Goal: Task Accomplishment & Management: Manage account settings

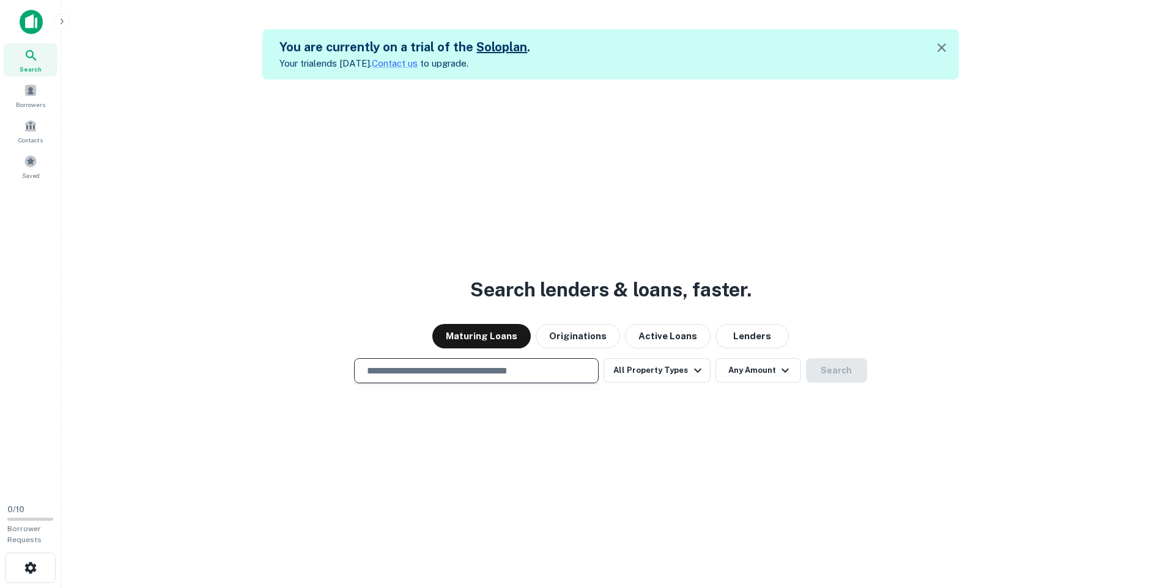
click at [543, 373] on input "text" at bounding box center [476, 371] width 234 height 14
type input "**********"
click at [694, 369] on icon "button" at bounding box center [697, 371] width 7 height 4
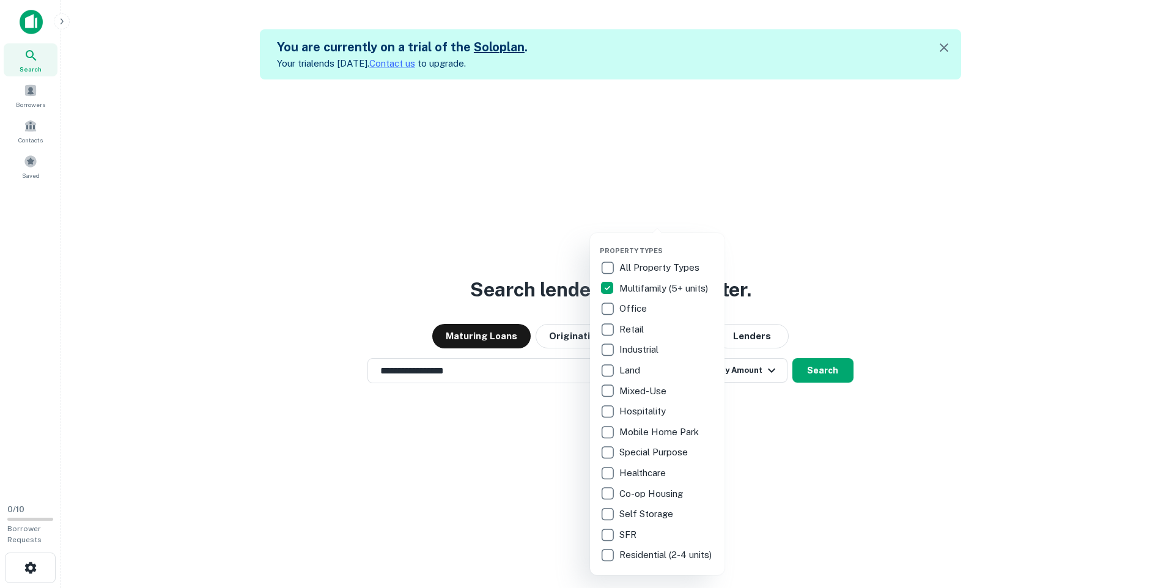
click at [1007, 403] on div at bounding box center [584, 294] width 1169 height 588
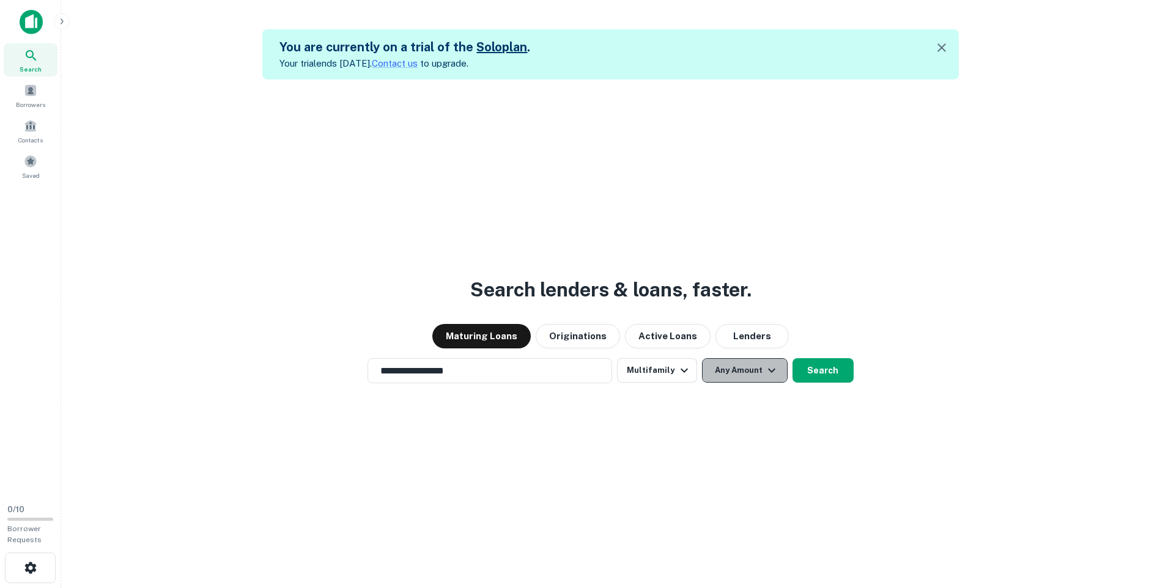
click at [768, 373] on icon "button" at bounding box center [771, 370] width 15 height 15
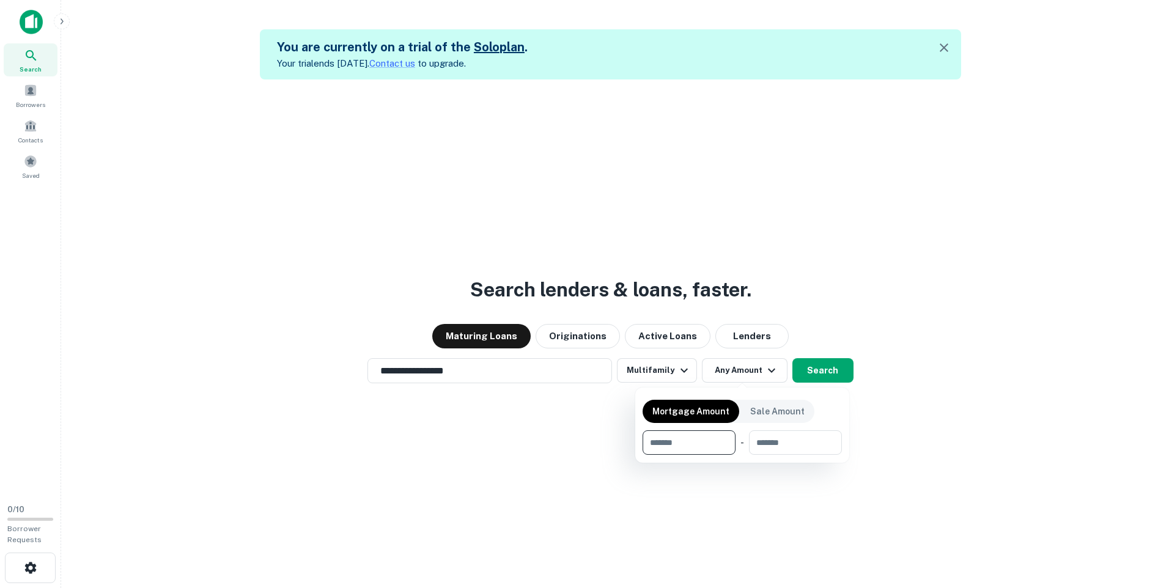
type input "*"
click at [990, 446] on div at bounding box center [584, 294] width 1169 height 588
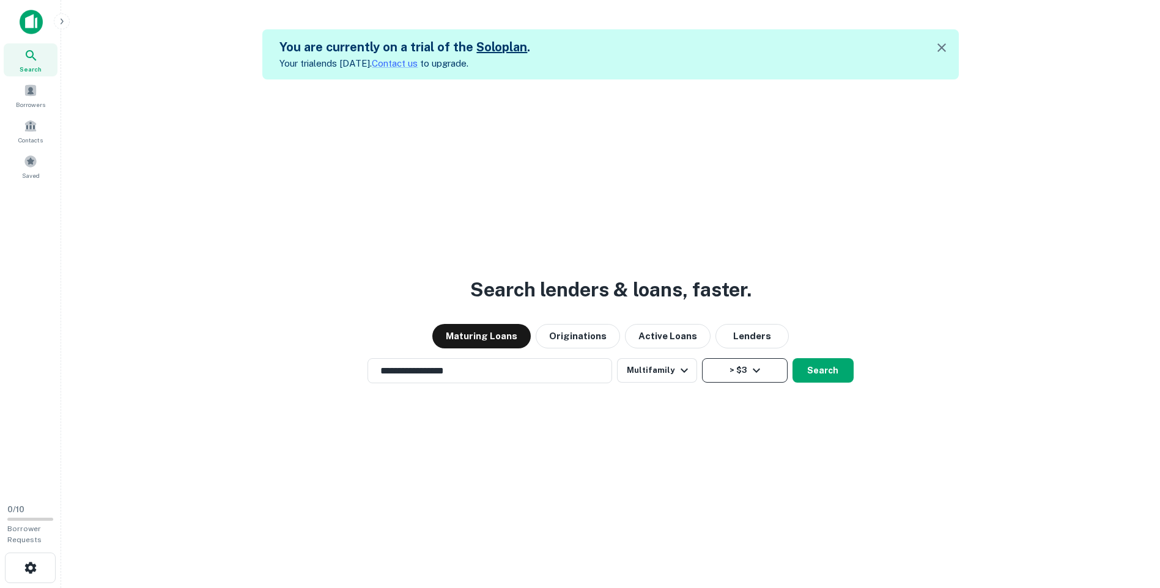
click at [757, 368] on icon "button" at bounding box center [756, 370] width 15 height 15
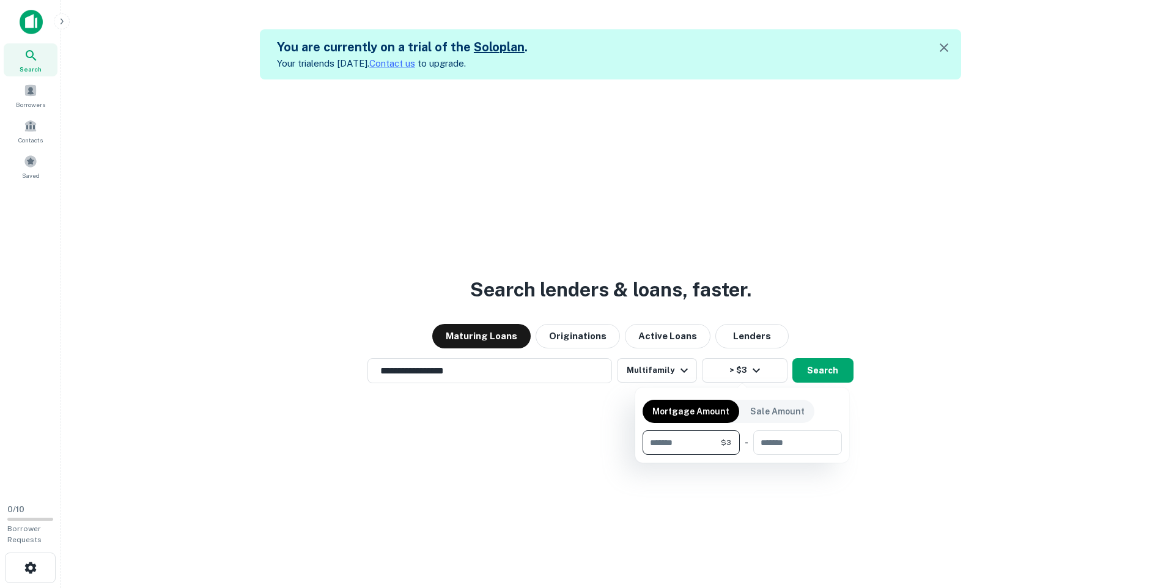
click at [945, 417] on div at bounding box center [584, 294] width 1169 height 588
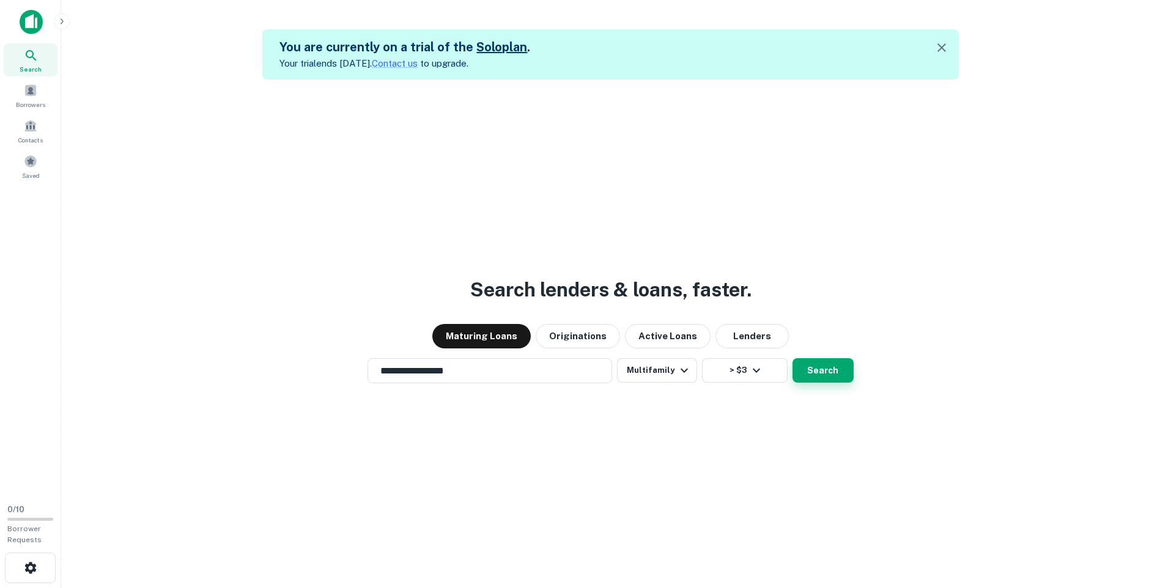
click at [825, 371] on button "Search" at bounding box center [822, 370] width 61 height 24
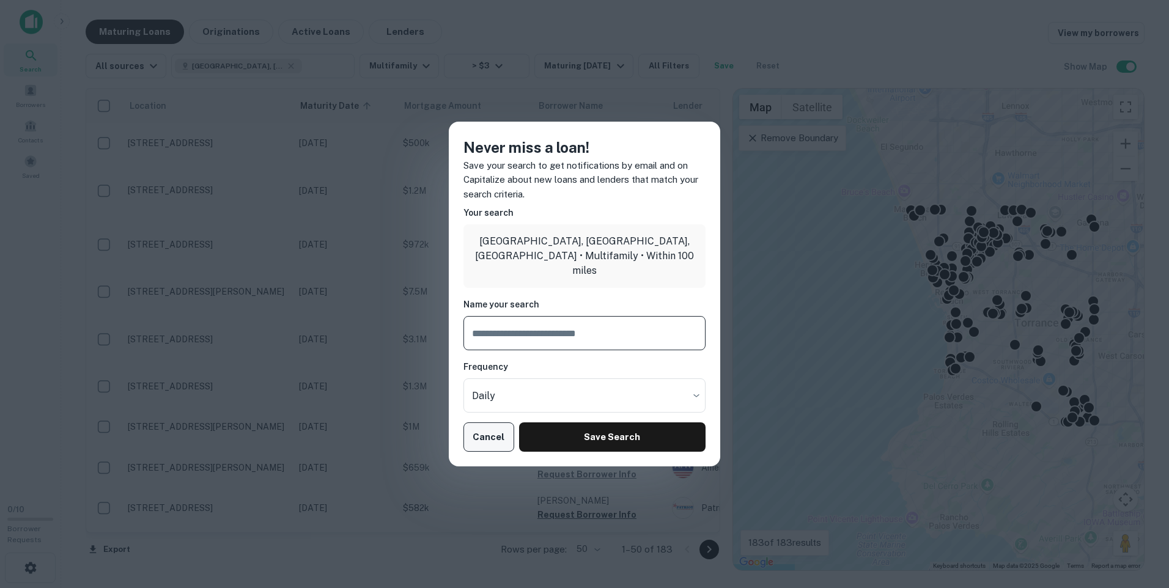
click at [478, 434] on button "Cancel" at bounding box center [488, 436] width 51 height 29
click at [479, 434] on button "Cancel" at bounding box center [488, 436] width 51 height 29
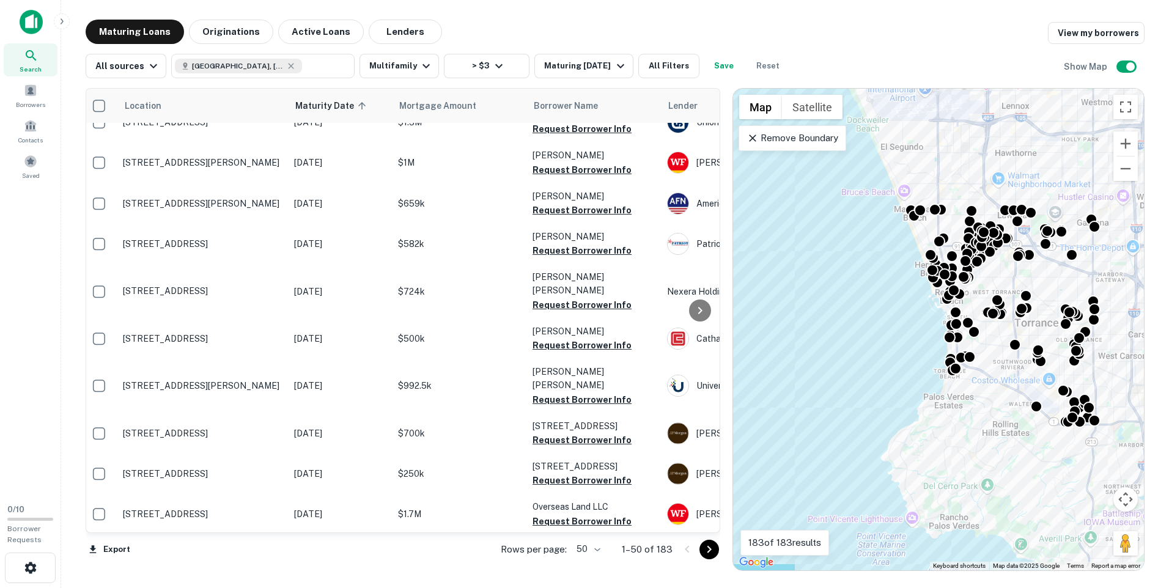
scroll to position [264, 0]
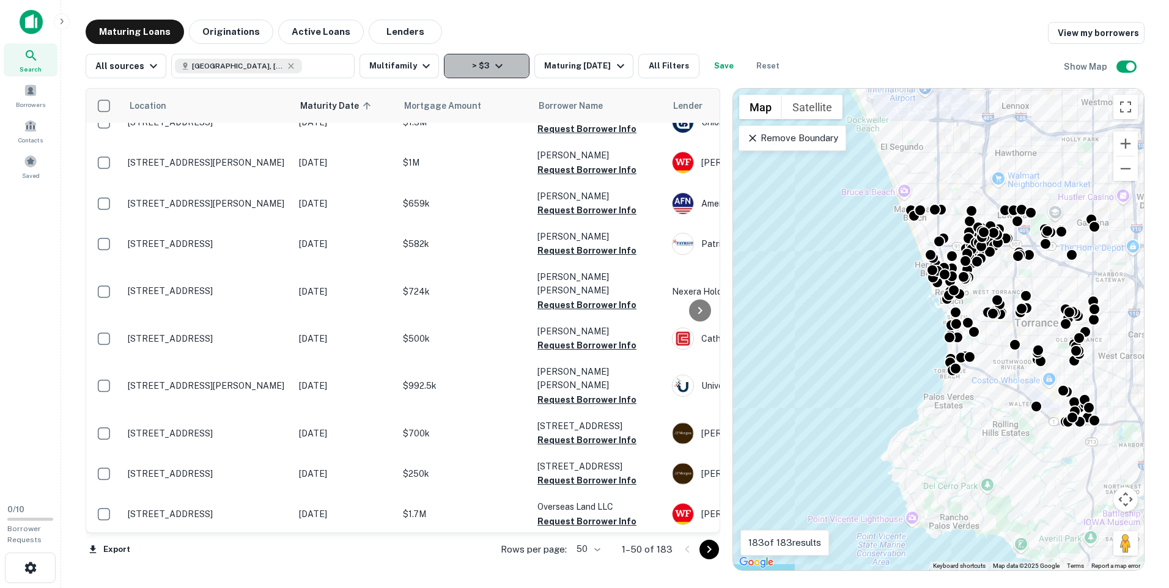
click at [495, 65] on icon "button" at bounding box center [498, 66] width 7 height 4
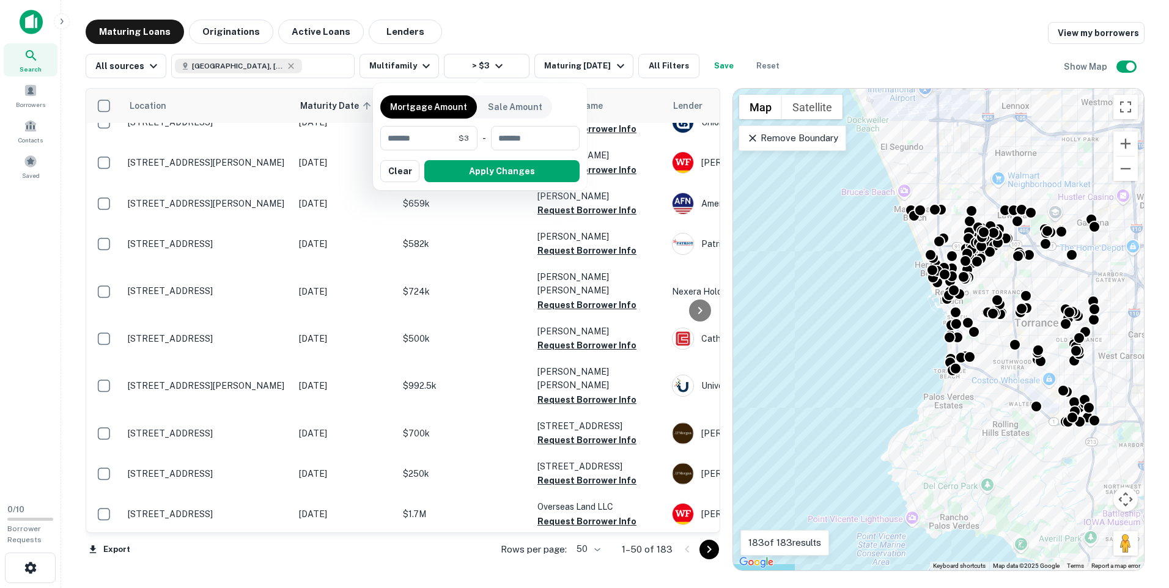
click at [873, 34] on div at bounding box center [584, 294] width 1169 height 588
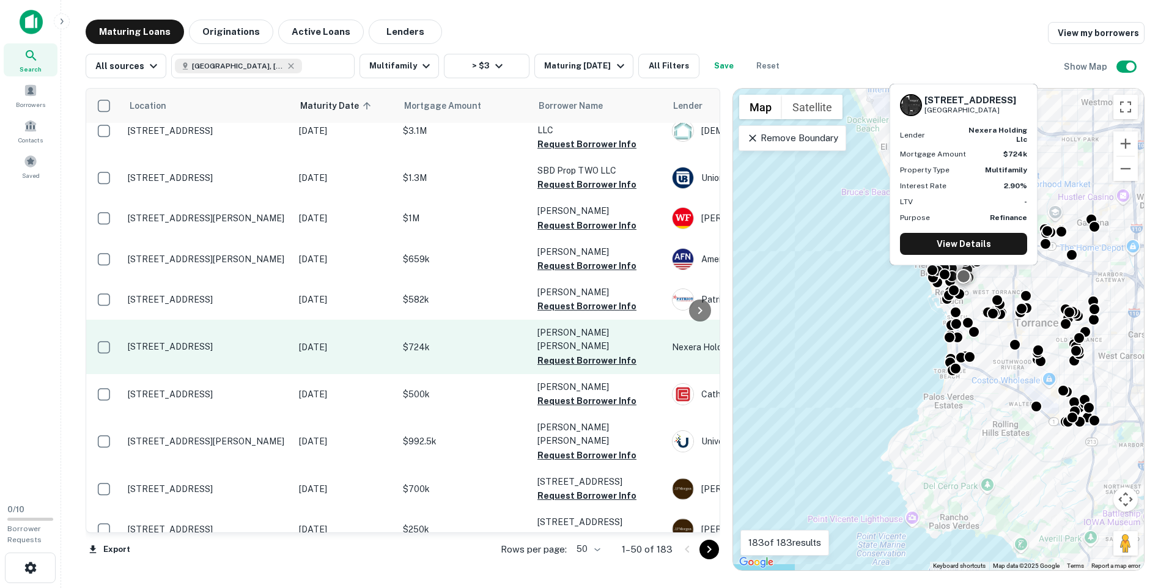
scroll to position [142, 0]
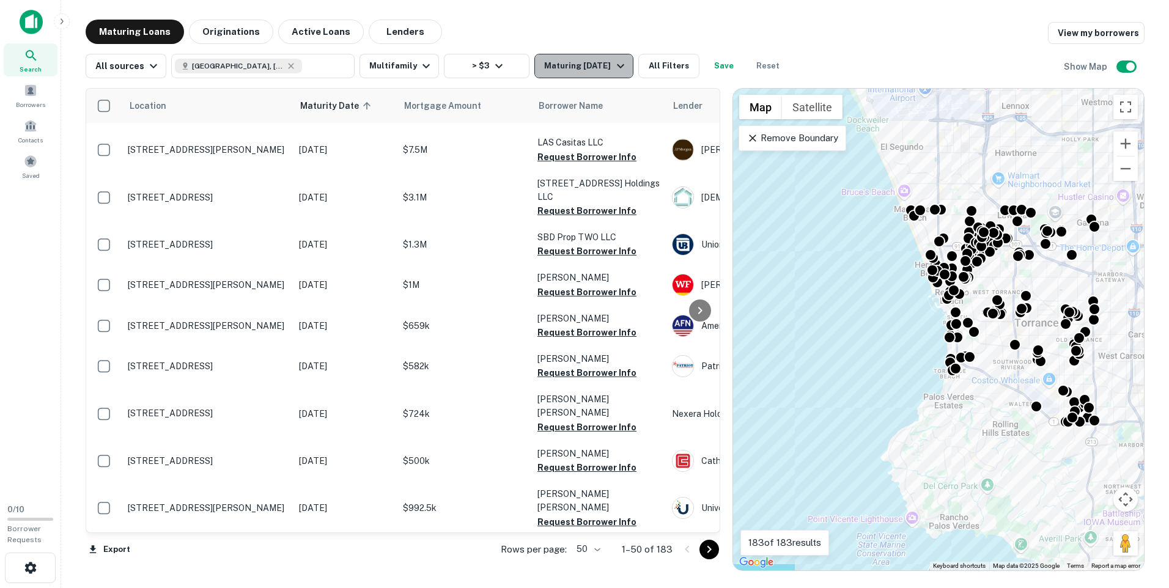
click at [617, 67] on icon "button" at bounding box center [620, 66] width 7 height 4
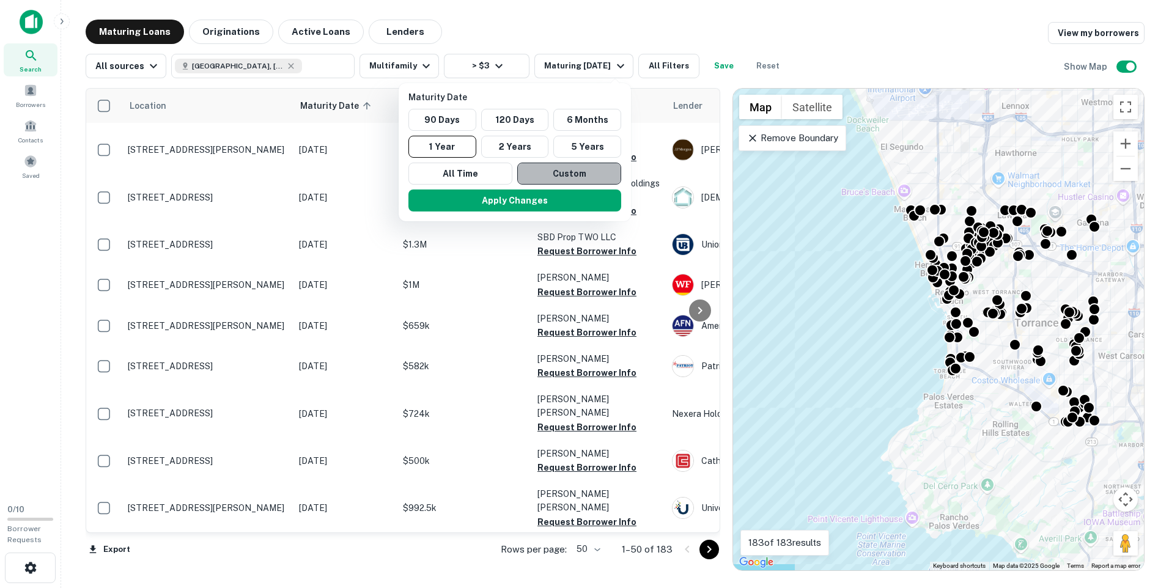
click at [564, 175] on button "Custom" at bounding box center [569, 174] width 104 height 22
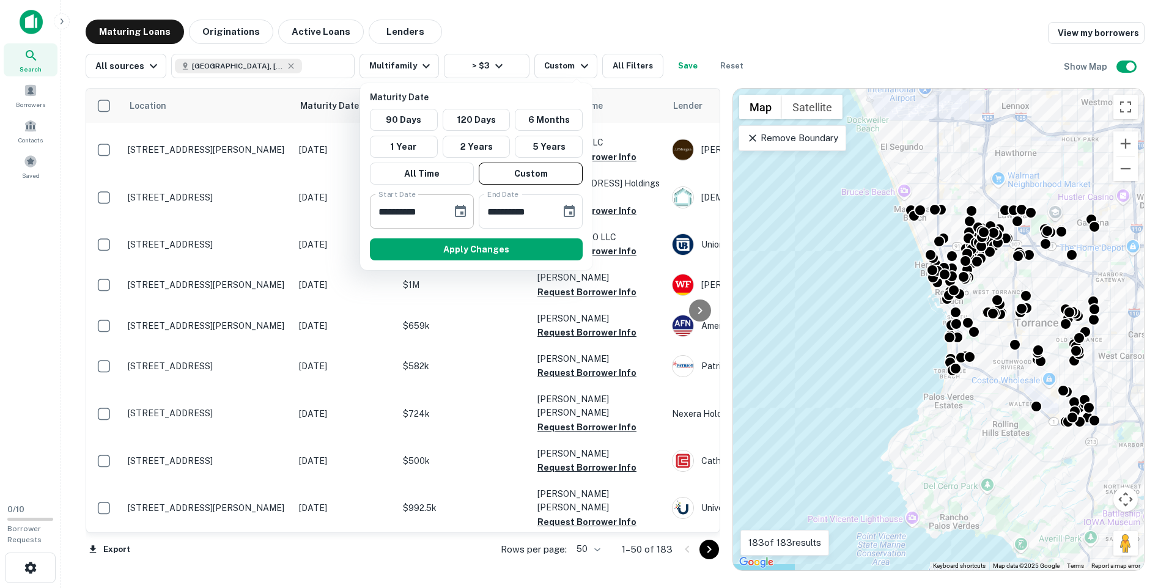
click at [458, 210] on icon "Choose date, selected date is Feb 22, 2025" at bounding box center [460, 211] width 15 height 15
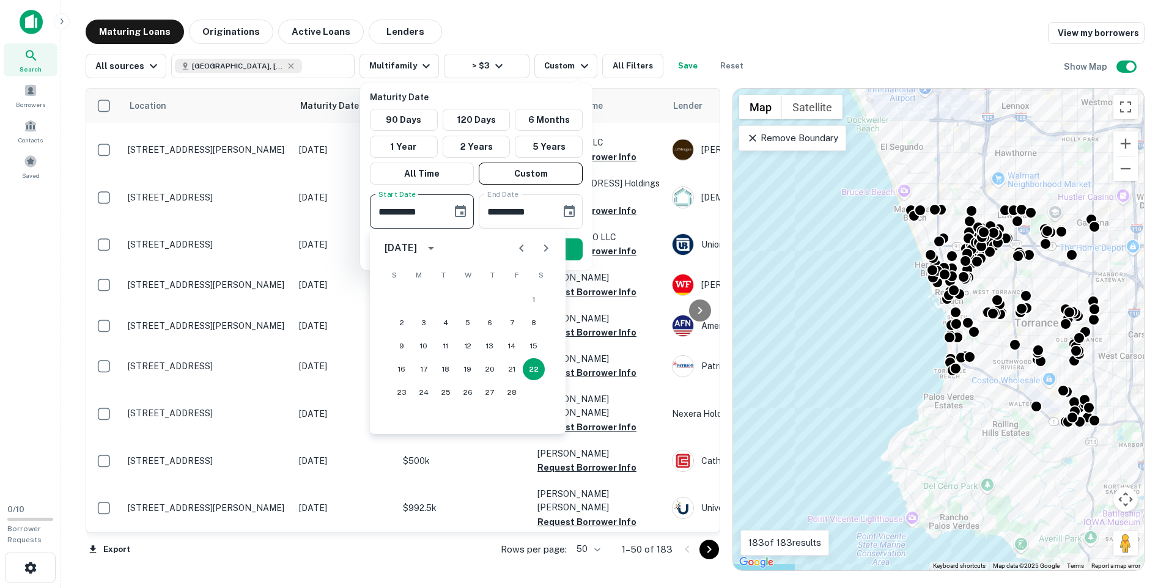
click at [543, 249] on icon "Next month" at bounding box center [546, 248] width 15 height 15
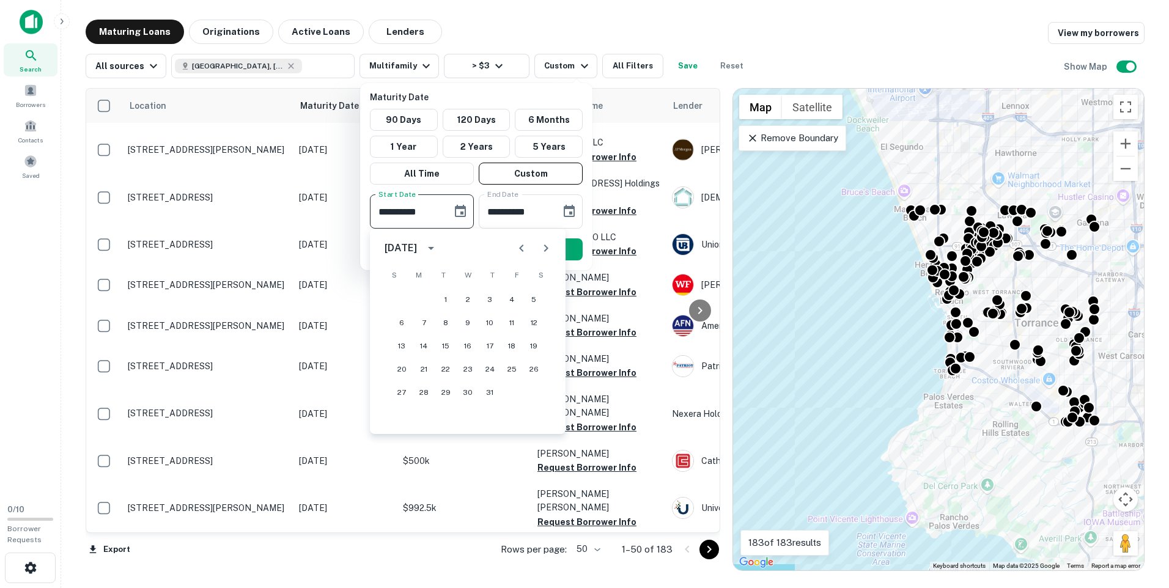
click at [543, 249] on icon "Next month" at bounding box center [546, 248] width 15 height 15
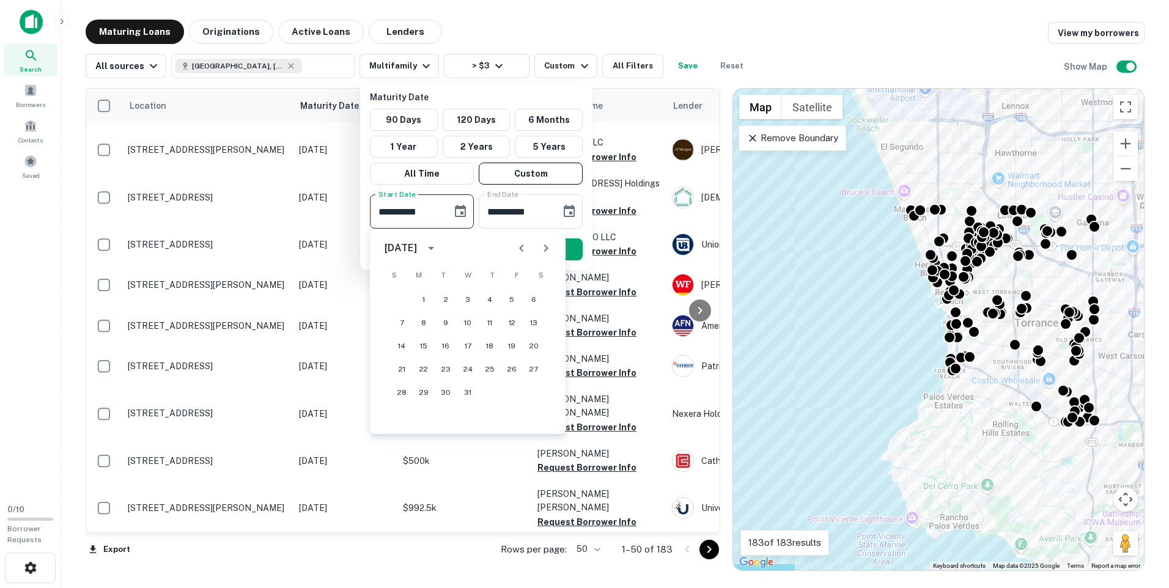
click at [543, 249] on icon "Next month" at bounding box center [546, 248] width 15 height 15
click at [403, 297] on button "1" at bounding box center [402, 300] width 22 height 22
type input "**********"
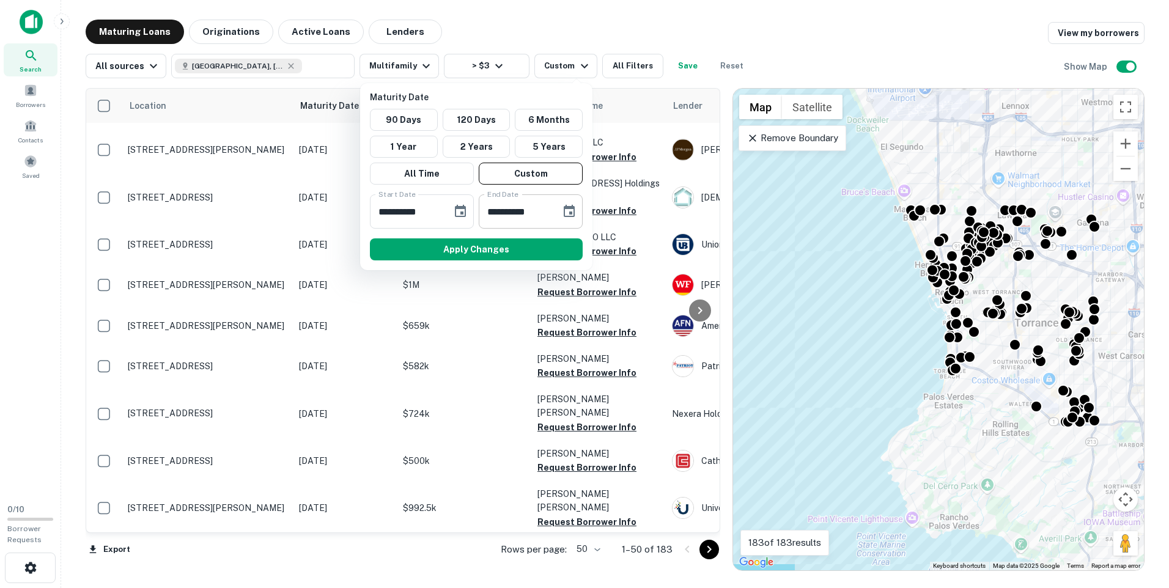
click at [566, 210] on icon "Choose date, selected date is Aug 21, 2025" at bounding box center [569, 211] width 15 height 15
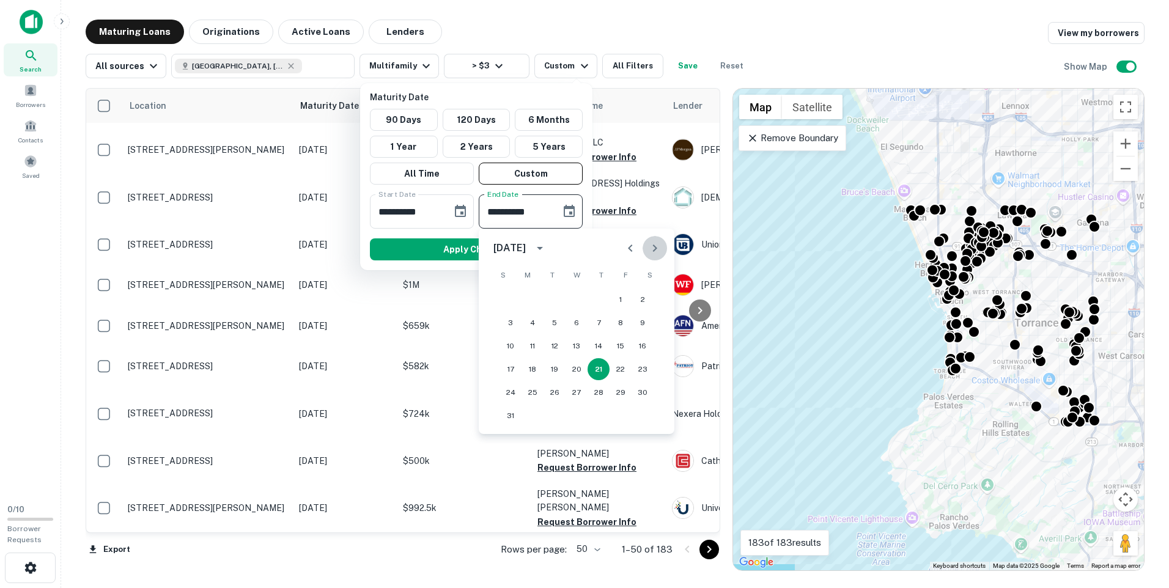
click at [653, 247] on icon "Next month" at bounding box center [654, 248] width 15 height 15
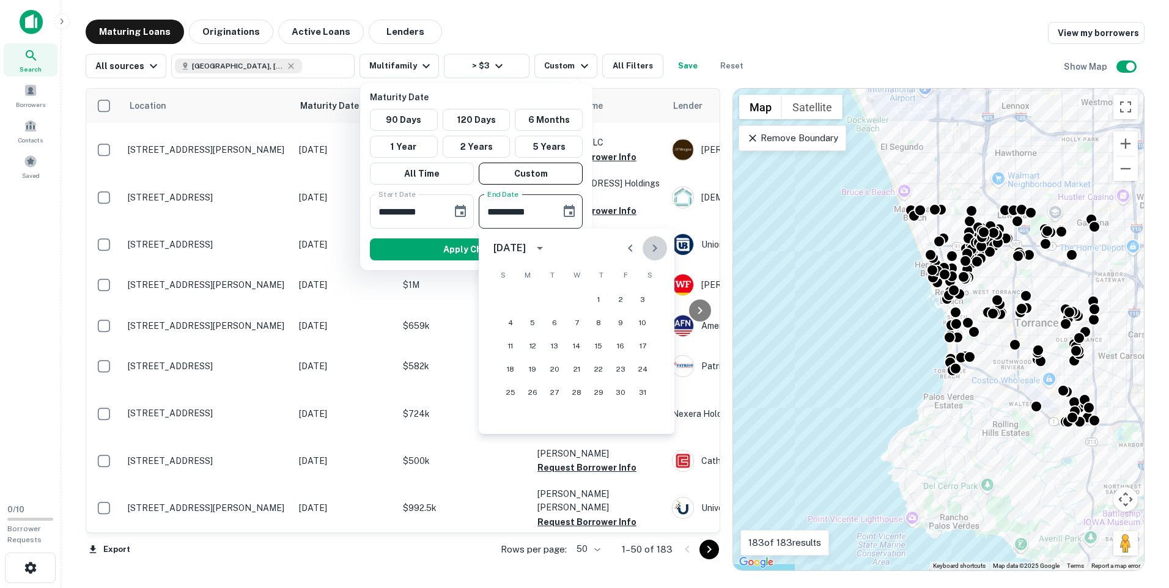
click at [653, 247] on icon "Next month" at bounding box center [654, 248] width 15 height 15
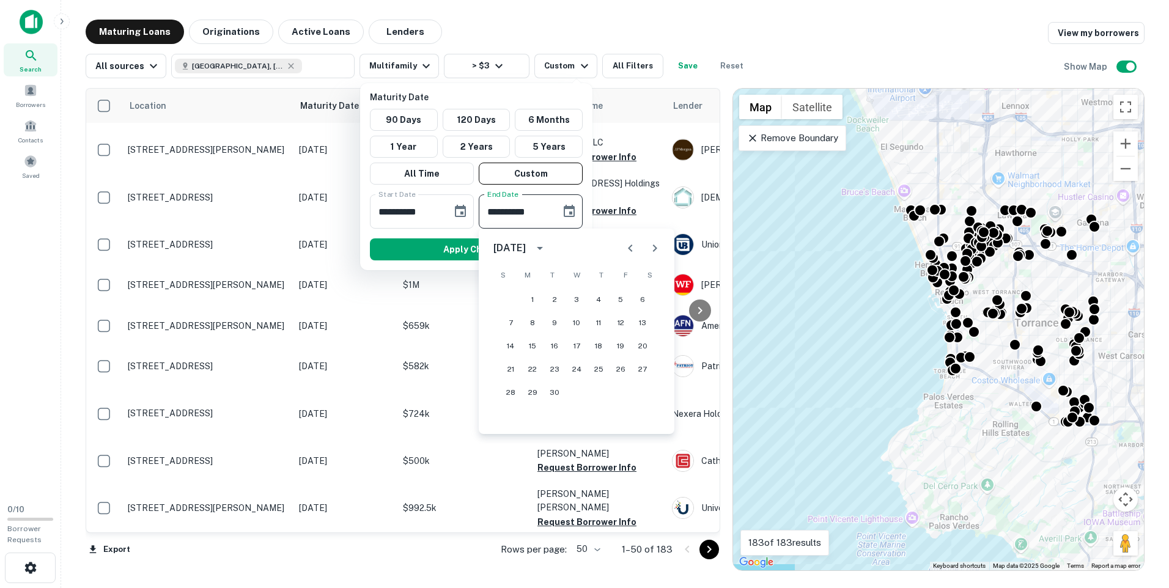
click at [653, 247] on icon "Next month" at bounding box center [654, 248] width 15 height 15
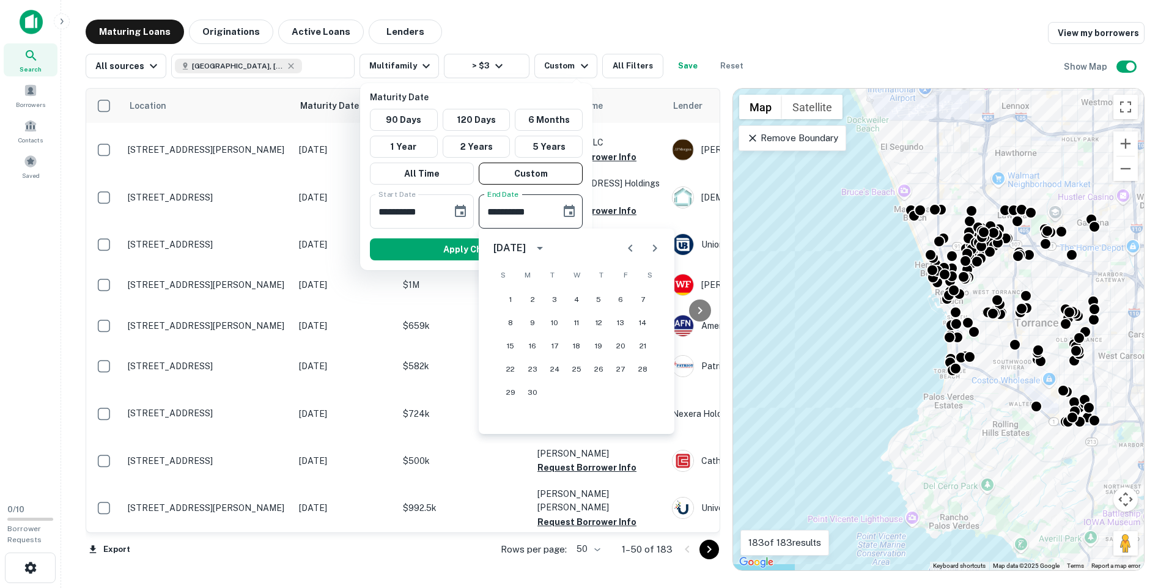
click at [653, 247] on icon "Next month" at bounding box center [654, 248] width 15 height 15
click at [596, 388] on button "31" at bounding box center [598, 392] width 22 height 22
type input "**********"
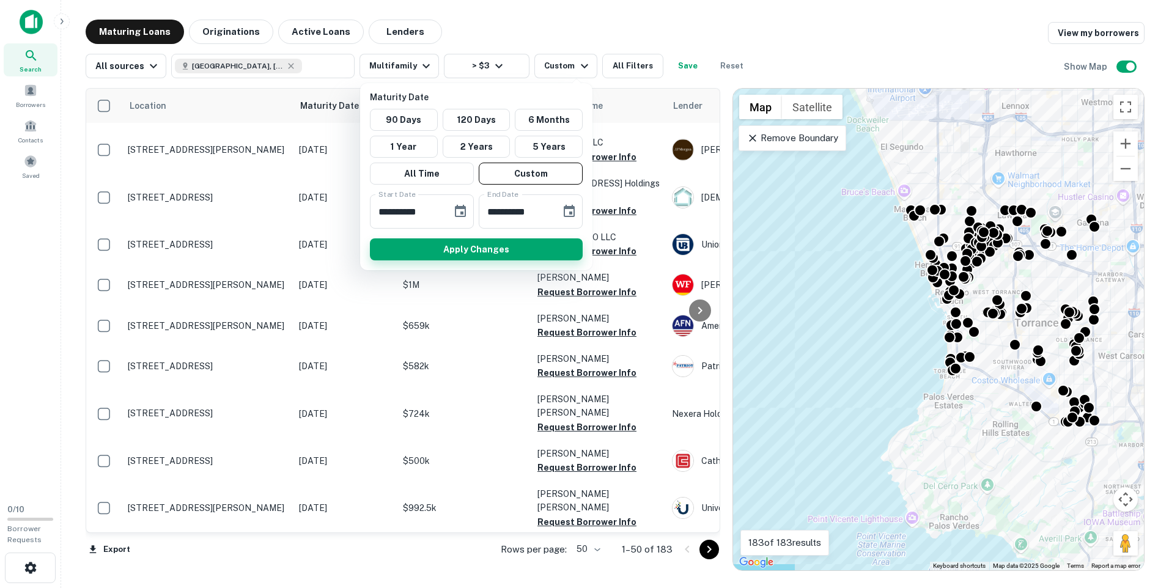
click at [496, 251] on button "Apply Changes" at bounding box center [476, 249] width 213 height 22
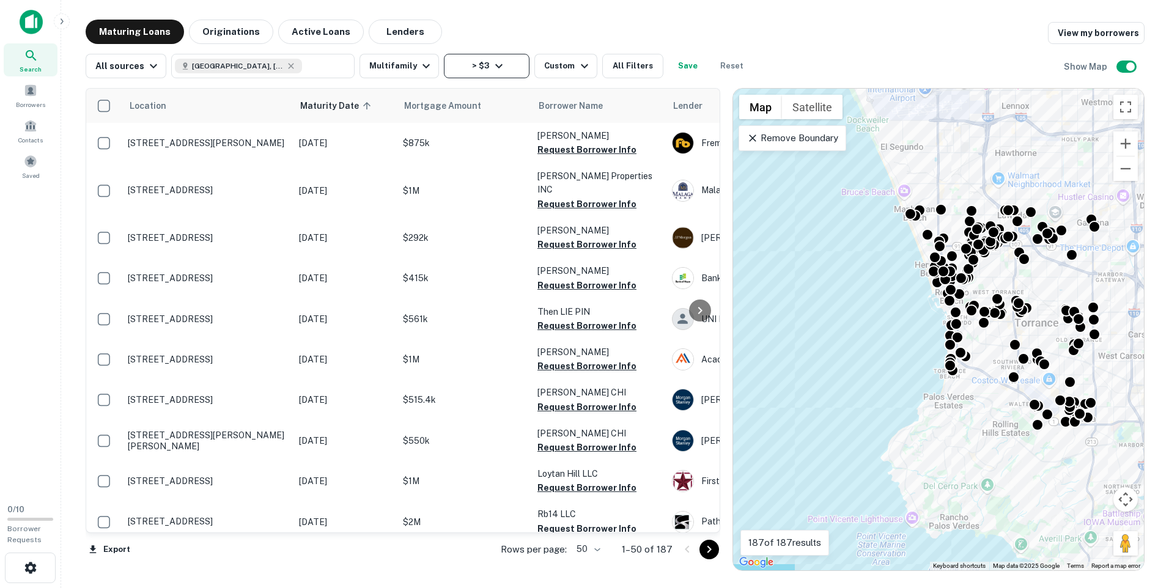
click at [496, 68] on icon "button" at bounding box center [498, 66] width 15 height 15
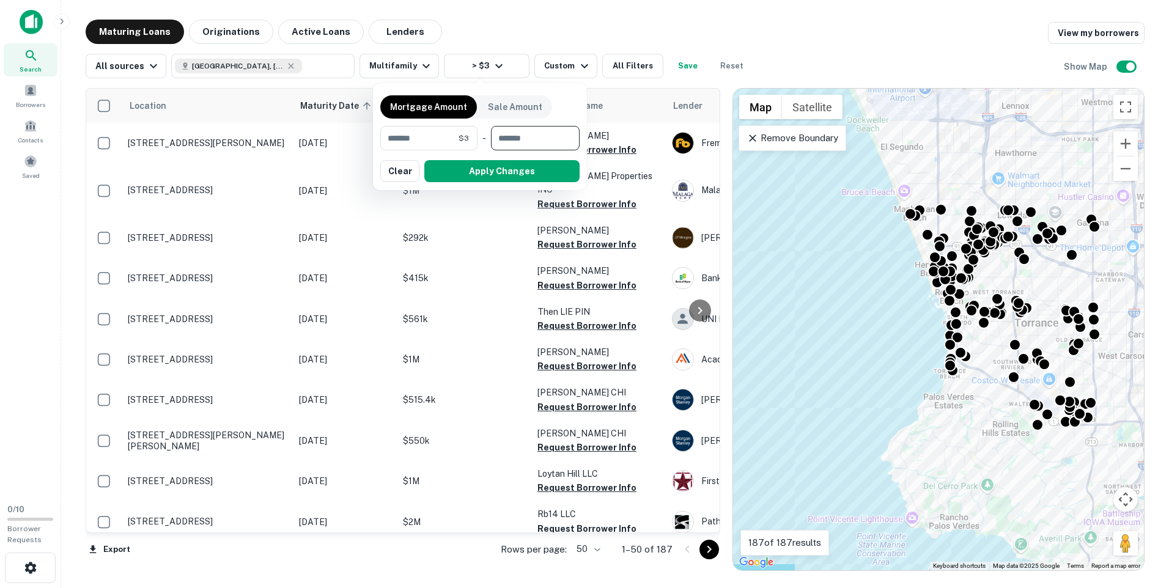
click at [526, 136] on input "number" at bounding box center [531, 138] width 80 height 24
click at [405, 169] on button "Clear" at bounding box center [399, 171] width 39 height 22
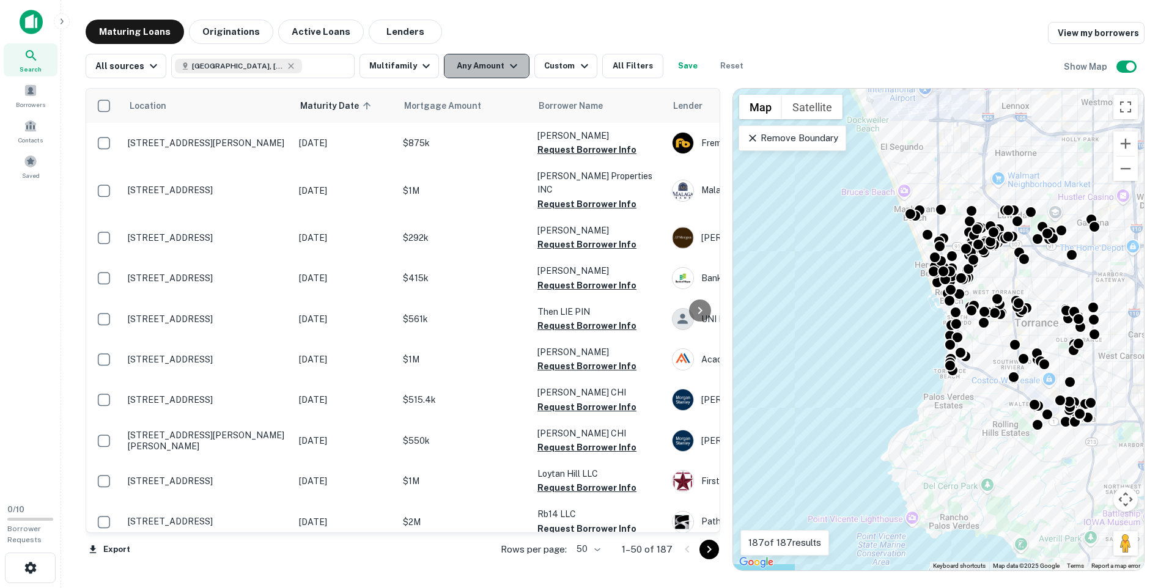
click at [506, 63] on icon "button" at bounding box center [513, 66] width 15 height 15
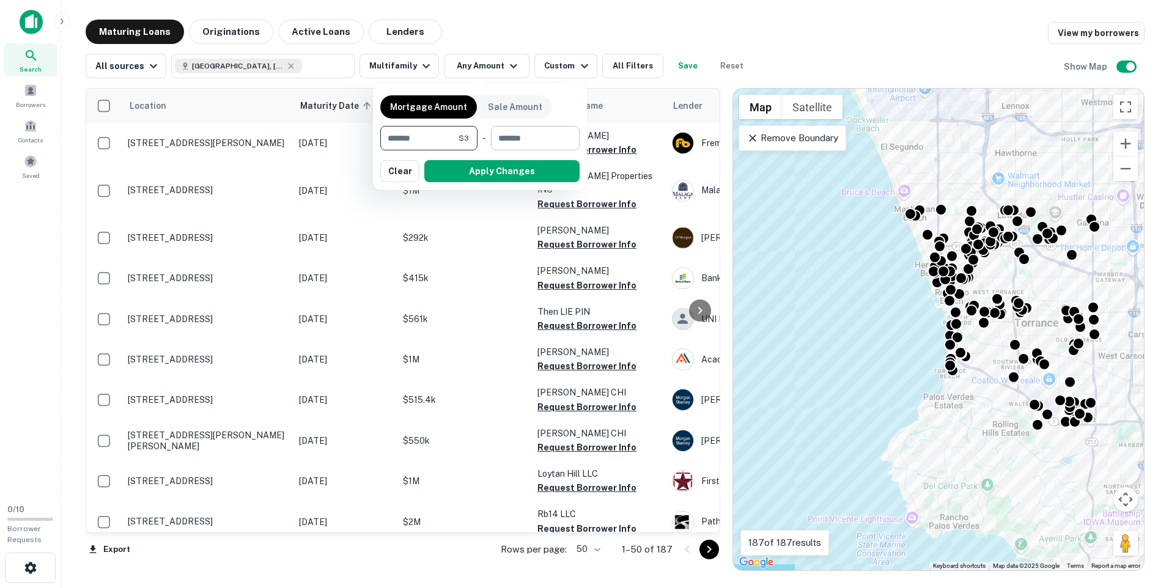
type input "*"
click at [518, 136] on input "number" at bounding box center [531, 138] width 80 height 24
type input "**"
click at [525, 171] on button "Apply Changes" at bounding box center [501, 171] width 155 height 22
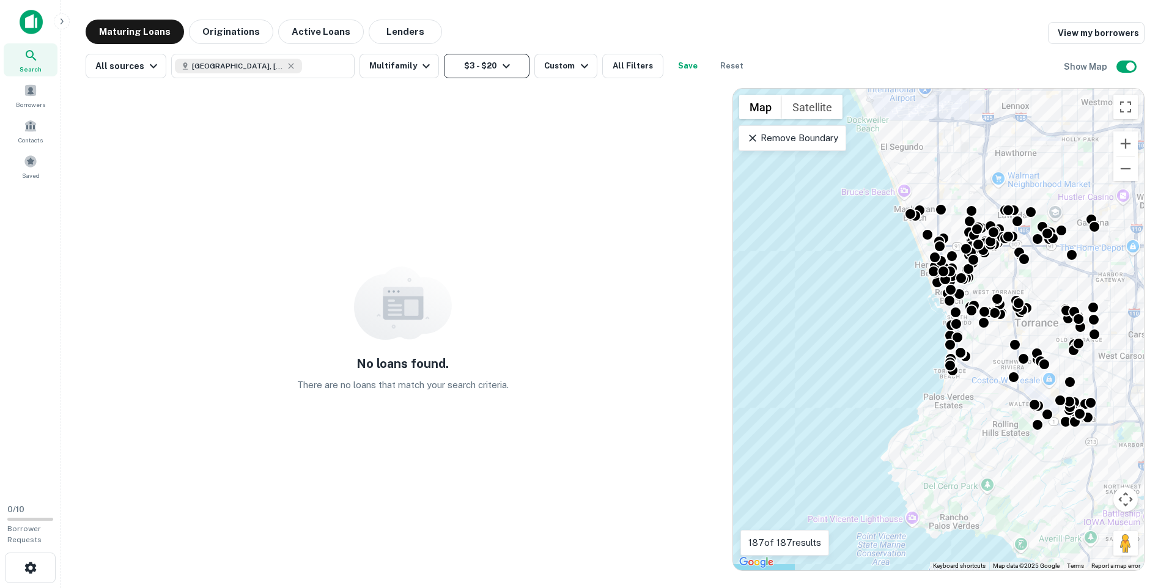
click at [487, 65] on button "$3 - $20" at bounding box center [487, 66] width 86 height 24
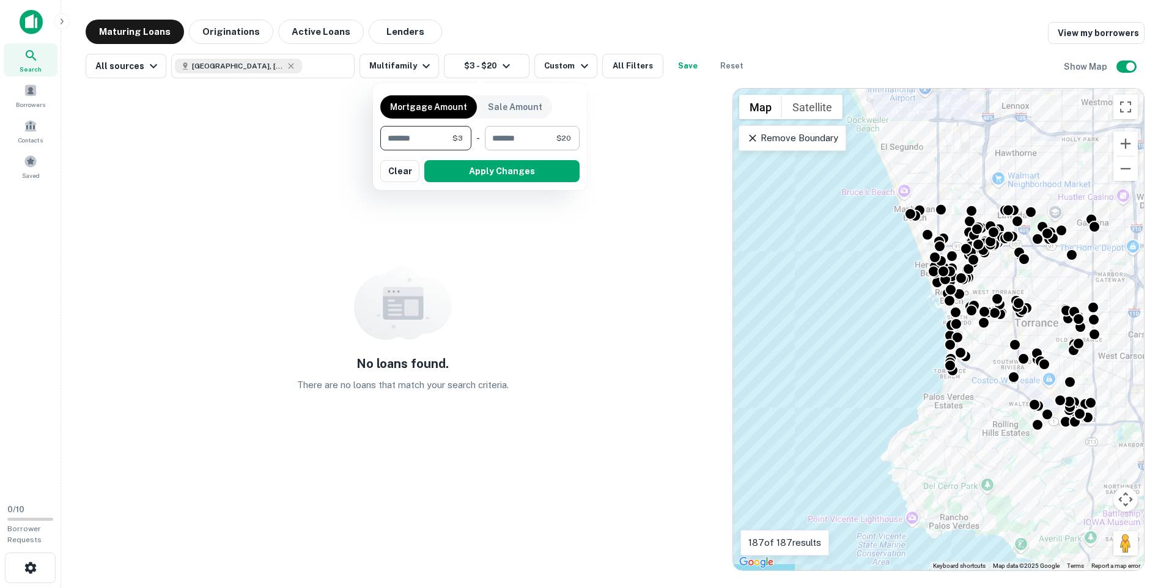
click at [505, 138] on input "**" at bounding box center [521, 138] width 72 height 24
type input "*"
click at [518, 170] on button "Apply Changes" at bounding box center [501, 171] width 155 height 22
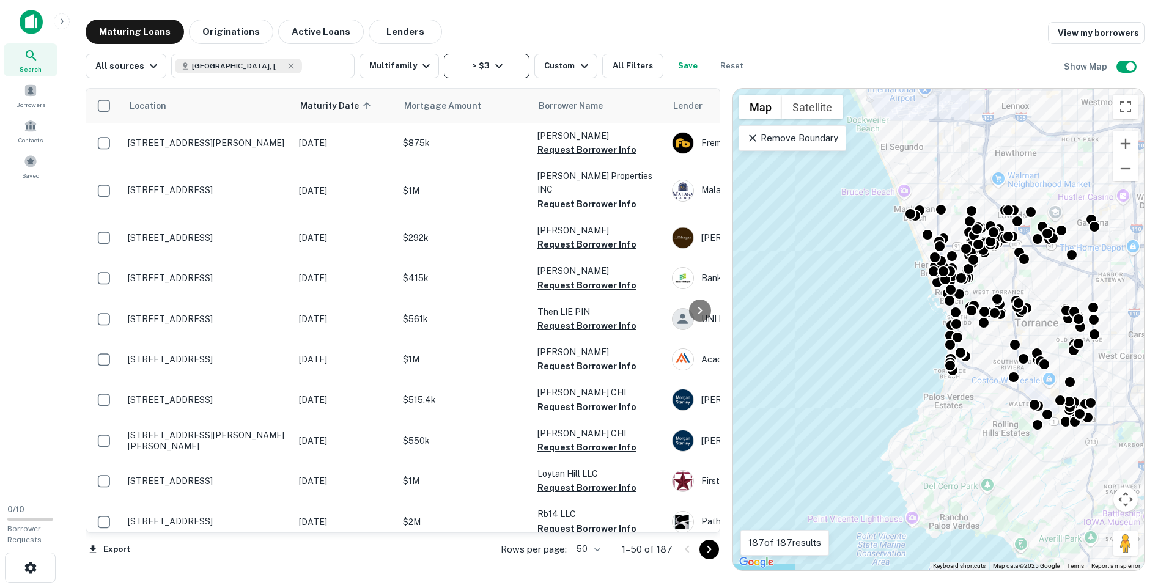
click at [493, 69] on icon "button" at bounding box center [498, 66] width 15 height 15
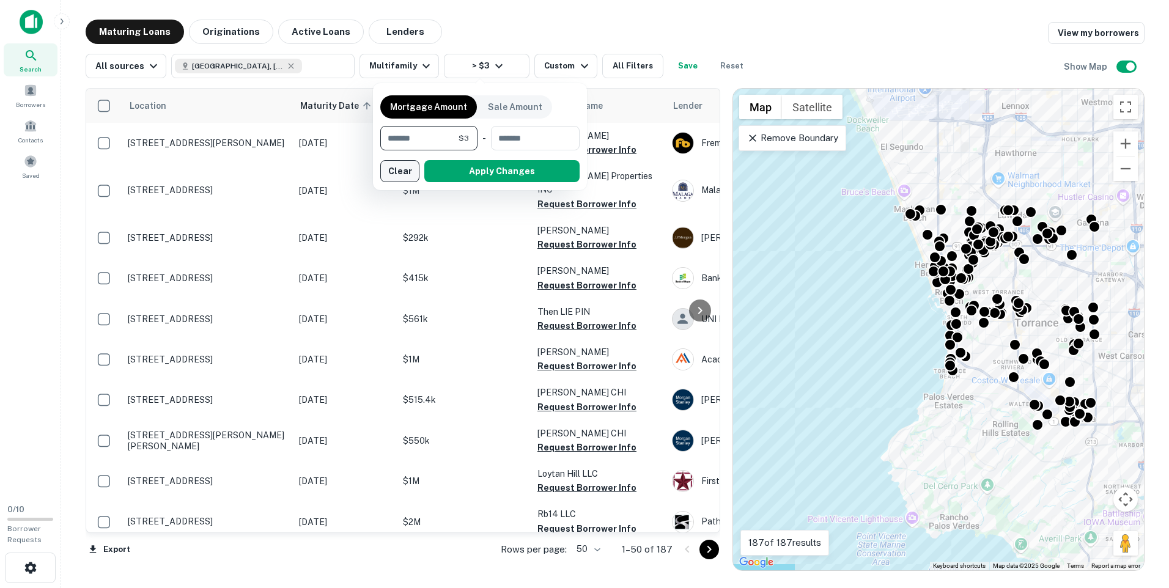
click at [405, 169] on button "Clear" at bounding box center [399, 171] width 39 height 22
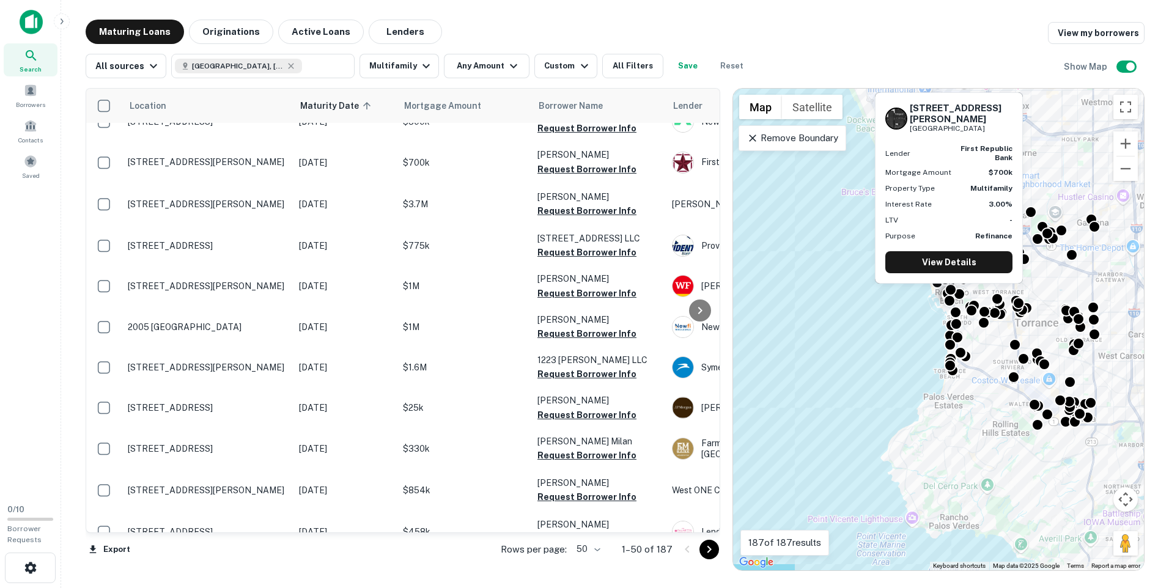
scroll to position [734, 0]
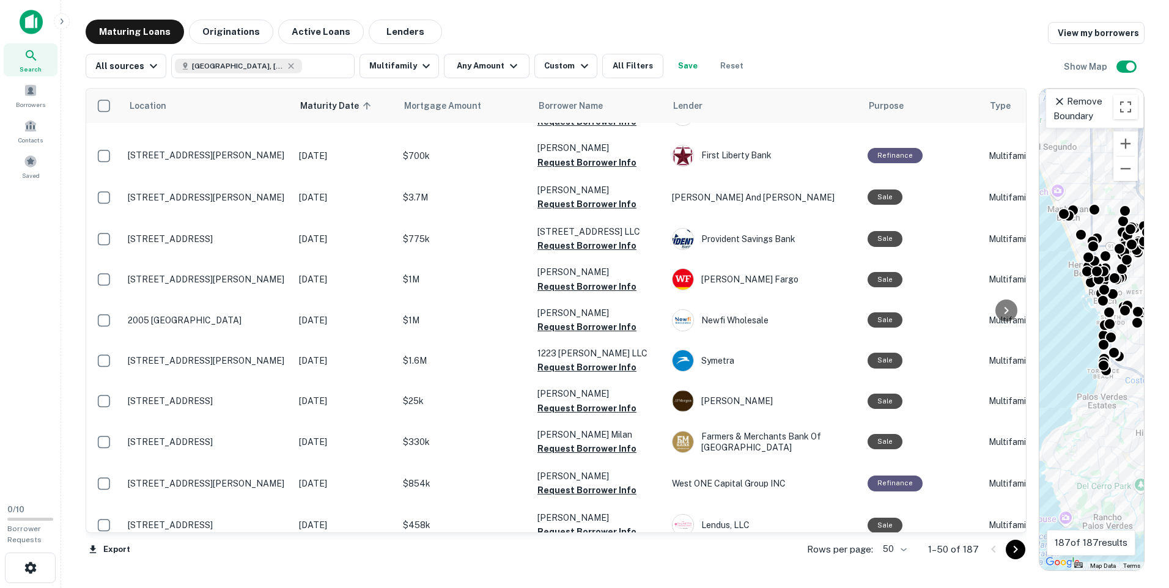
drag, startPoint x: 727, startPoint y: 288, endPoint x: 1092, endPoint y: 284, distance: 364.9
click at [1092, 284] on div "Location Maturity Date sorted ascending Mortgage Amount Borrower Name Lender Pu…" at bounding box center [615, 324] width 1059 height 493
click at [1008, 306] on icon at bounding box center [1006, 310] width 15 height 15
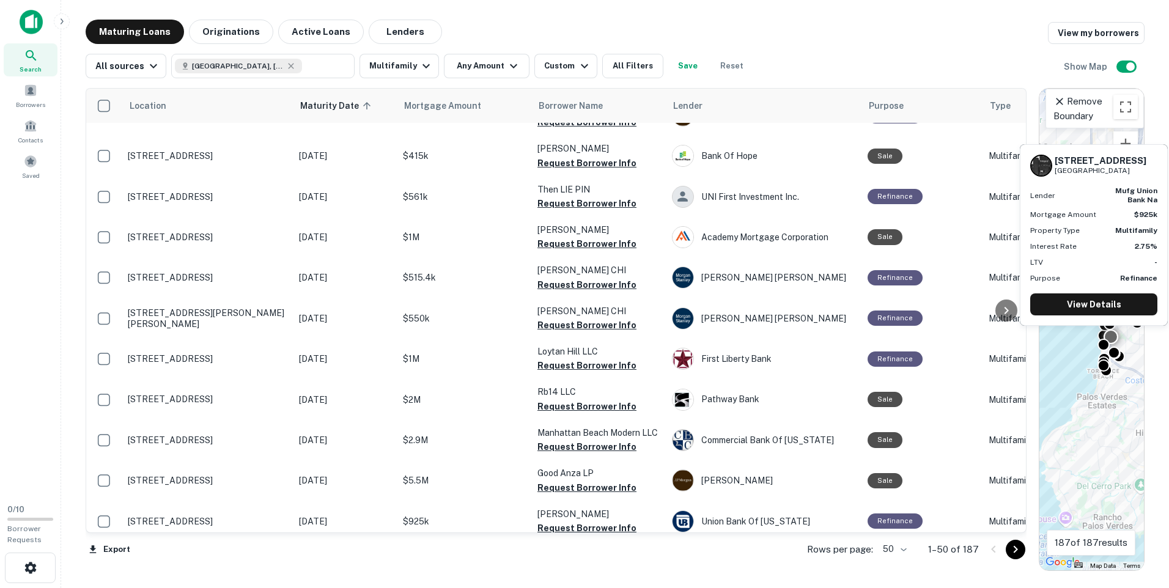
scroll to position [0, 0]
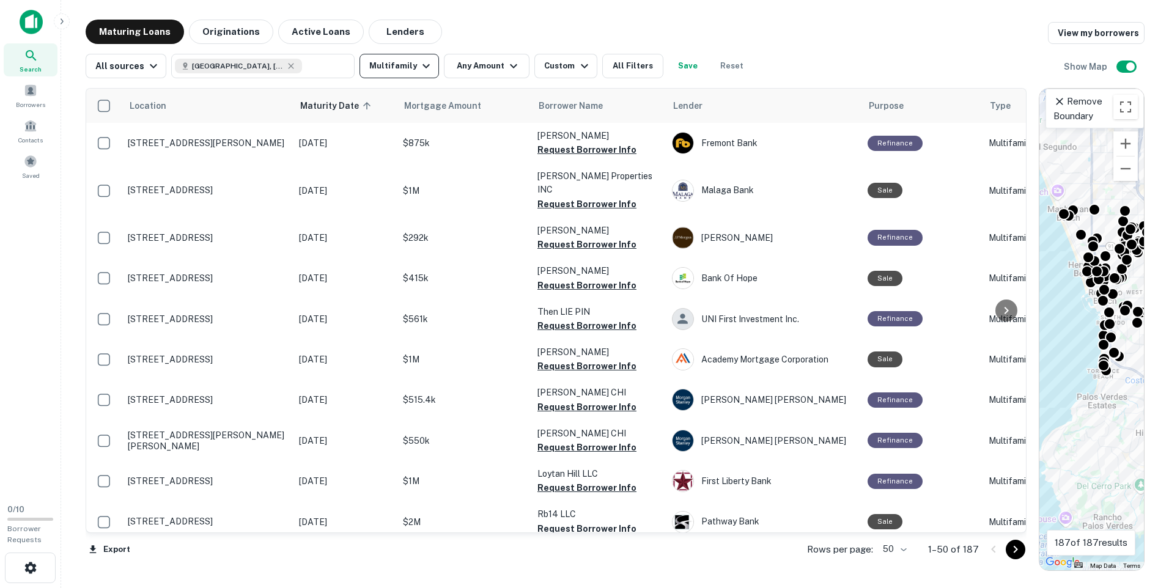
click at [422, 65] on icon "button" at bounding box center [425, 66] width 7 height 4
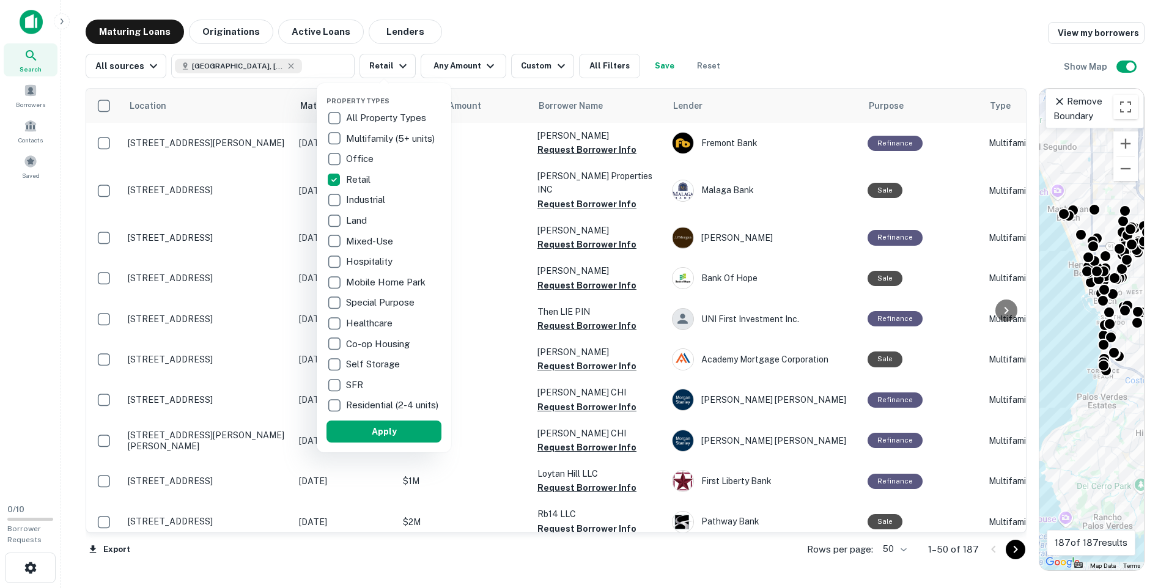
click at [790, 53] on div at bounding box center [584, 294] width 1169 height 588
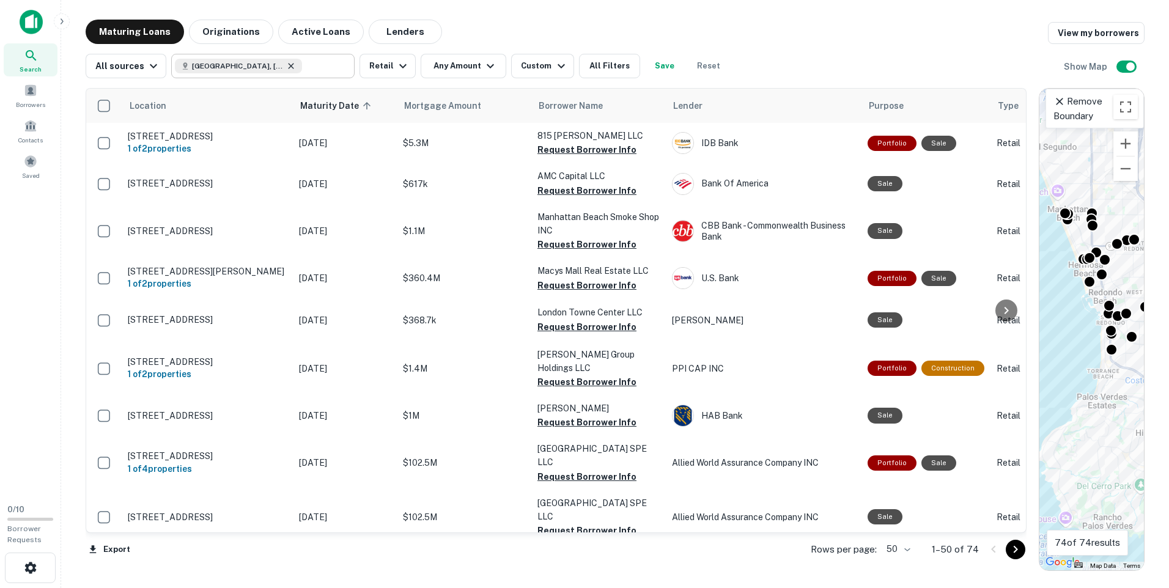
click at [289, 67] on icon at bounding box center [292, 66] width 6 height 6
type input "**********"
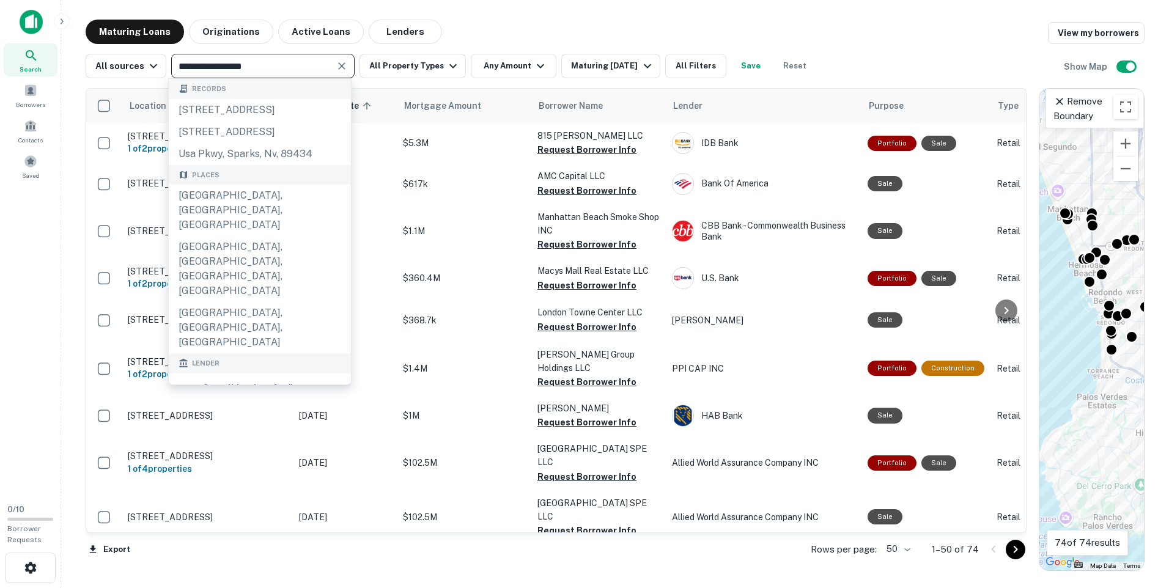
drag, startPoint x: 265, startPoint y: 66, endPoint x: 169, endPoint y: 72, distance: 96.2
click at [167, 70] on div "**********" at bounding box center [450, 66] width 729 height 24
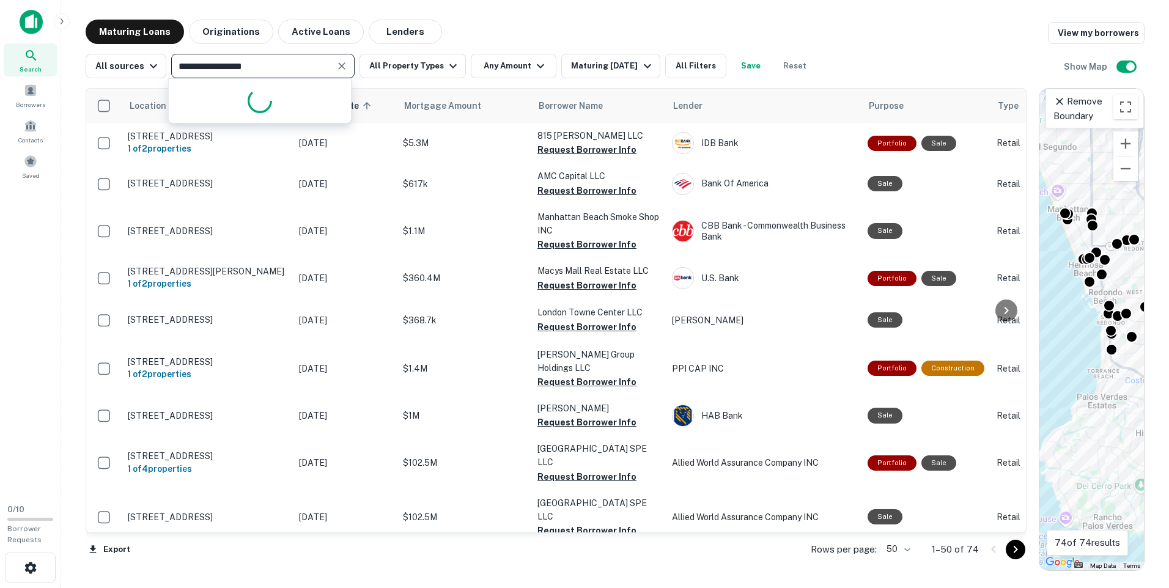
type input "**********"
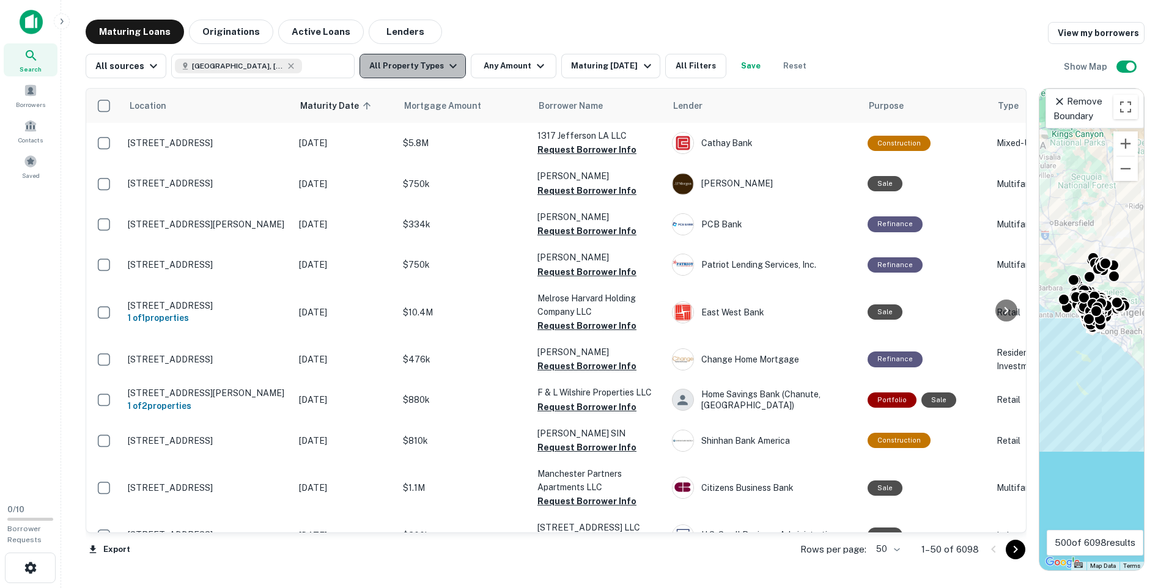
click at [447, 63] on icon "button" at bounding box center [453, 66] width 15 height 15
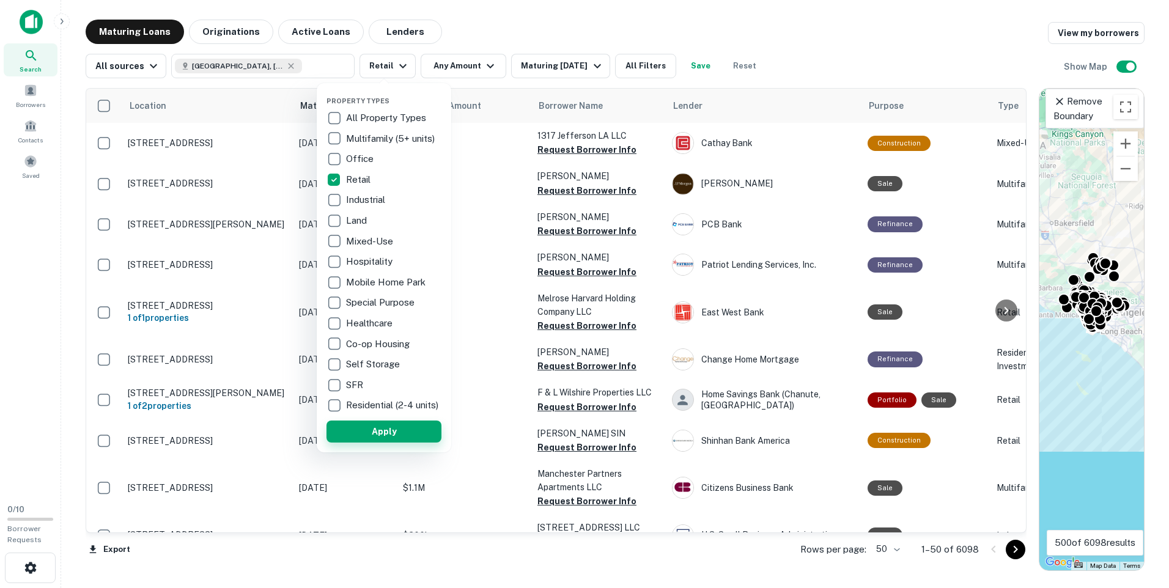
click at [375, 435] on button "Apply" at bounding box center [383, 432] width 115 height 22
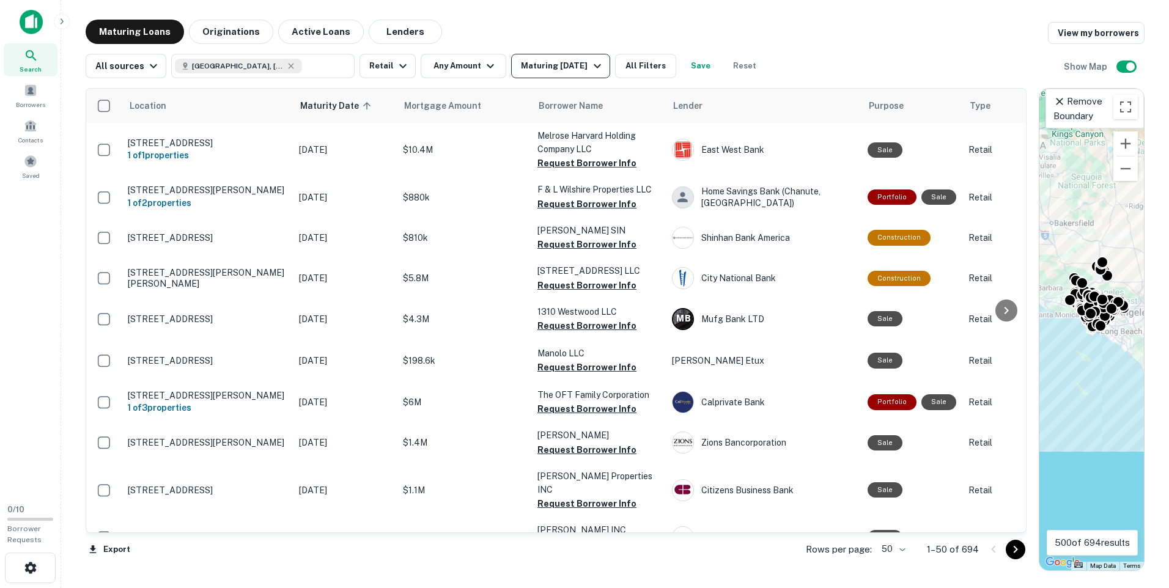
click at [601, 66] on icon "button" at bounding box center [597, 66] width 7 height 4
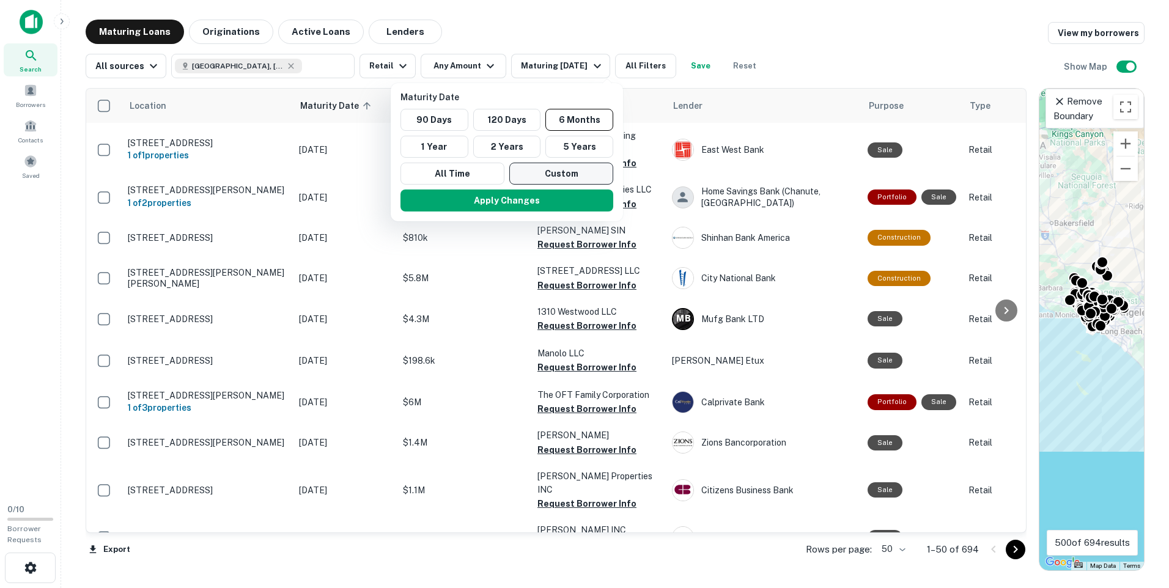
click at [557, 171] on button "Custom" at bounding box center [561, 174] width 104 height 22
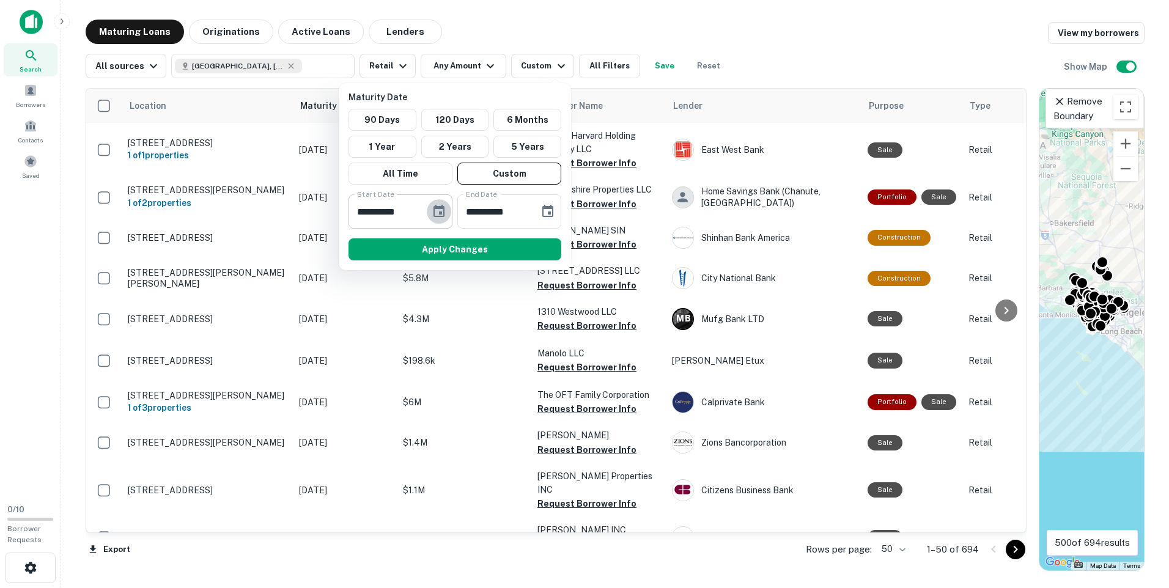
click at [436, 208] on icon "Choose date, selected date is Feb 22, 2025" at bounding box center [438, 211] width 11 height 12
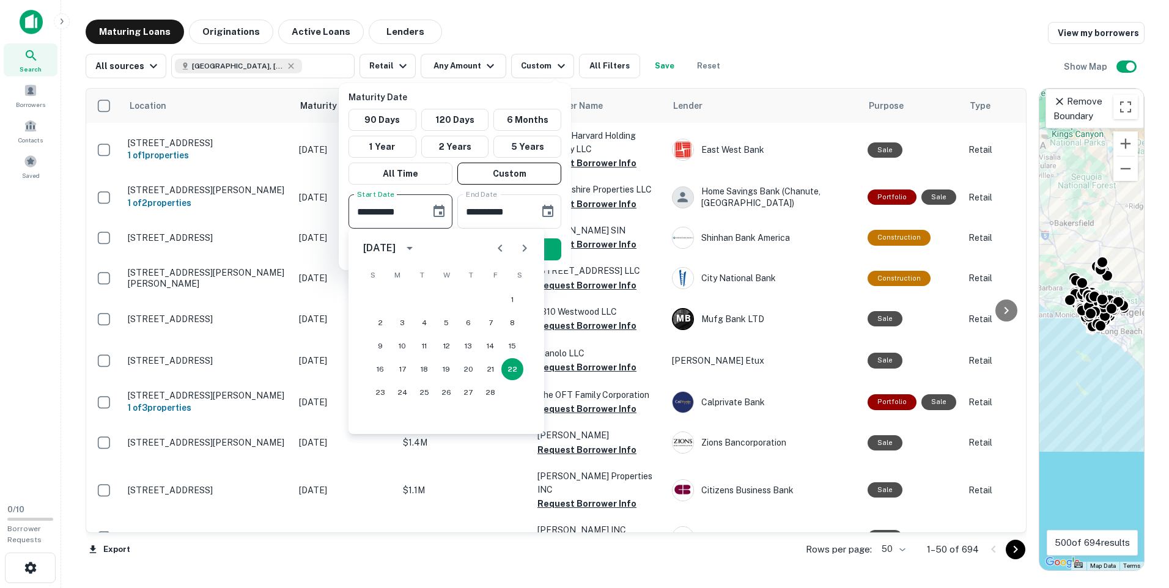
click at [521, 246] on icon "Next month" at bounding box center [524, 248] width 15 height 15
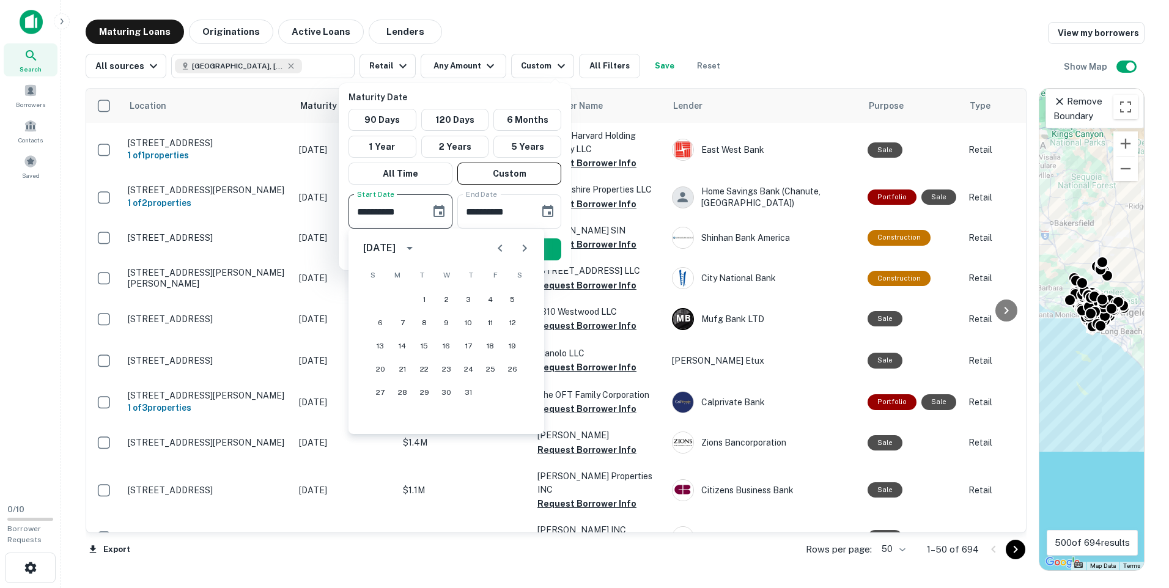
click at [521, 246] on icon "Next month" at bounding box center [524, 248] width 15 height 15
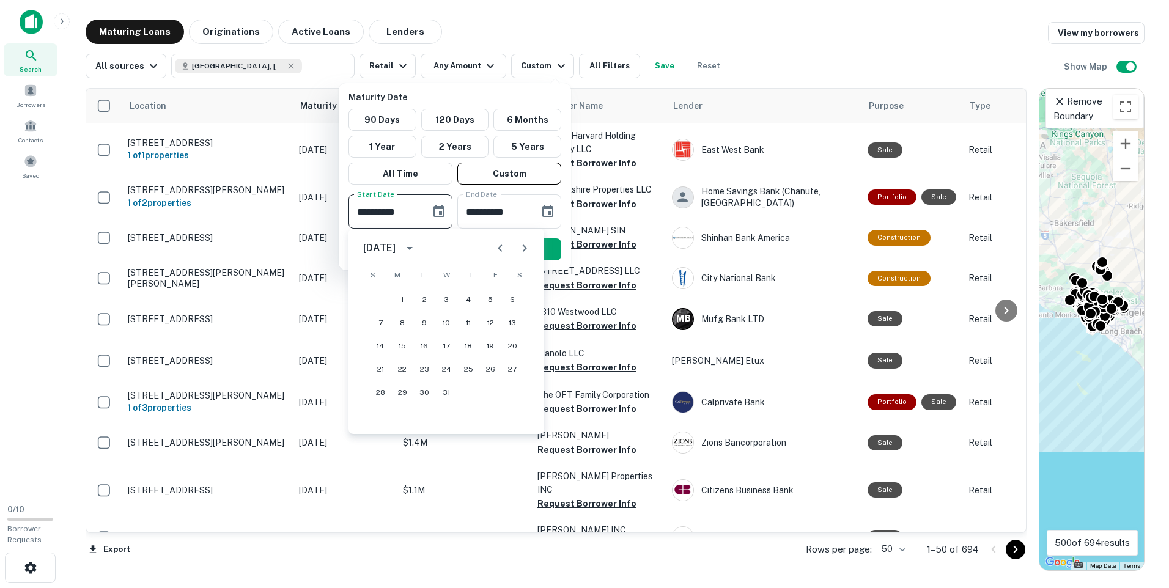
click at [521, 246] on icon "Next month" at bounding box center [524, 248] width 15 height 15
click at [465, 301] on button "1" at bounding box center [468, 300] width 22 height 22
type input "**********"
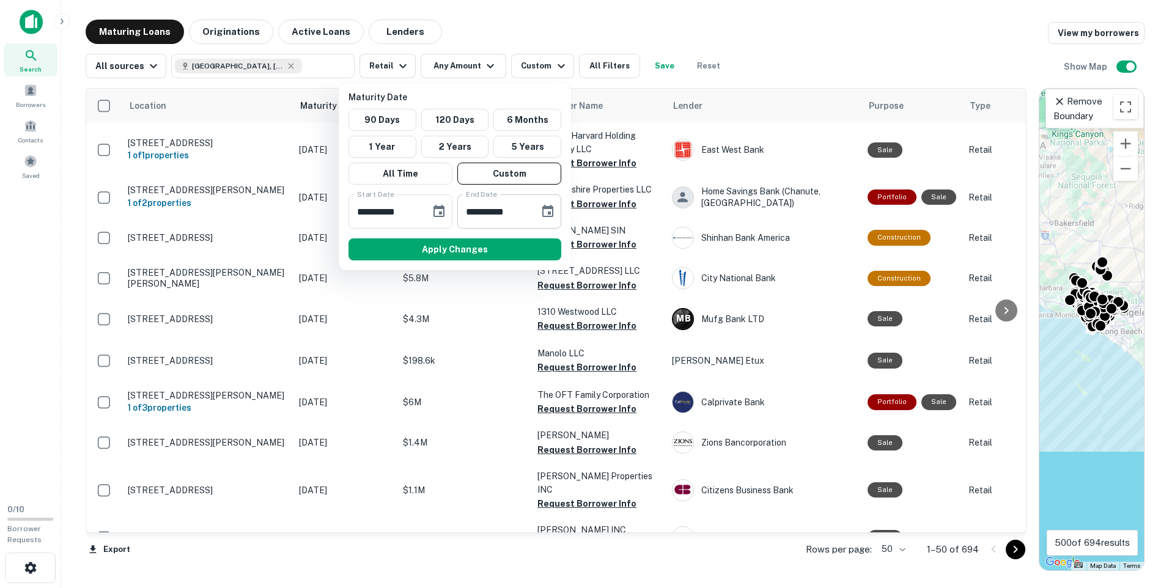
click at [545, 211] on icon "Choose date, selected date is Aug 21, 2025" at bounding box center [547, 211] width 15 height 15
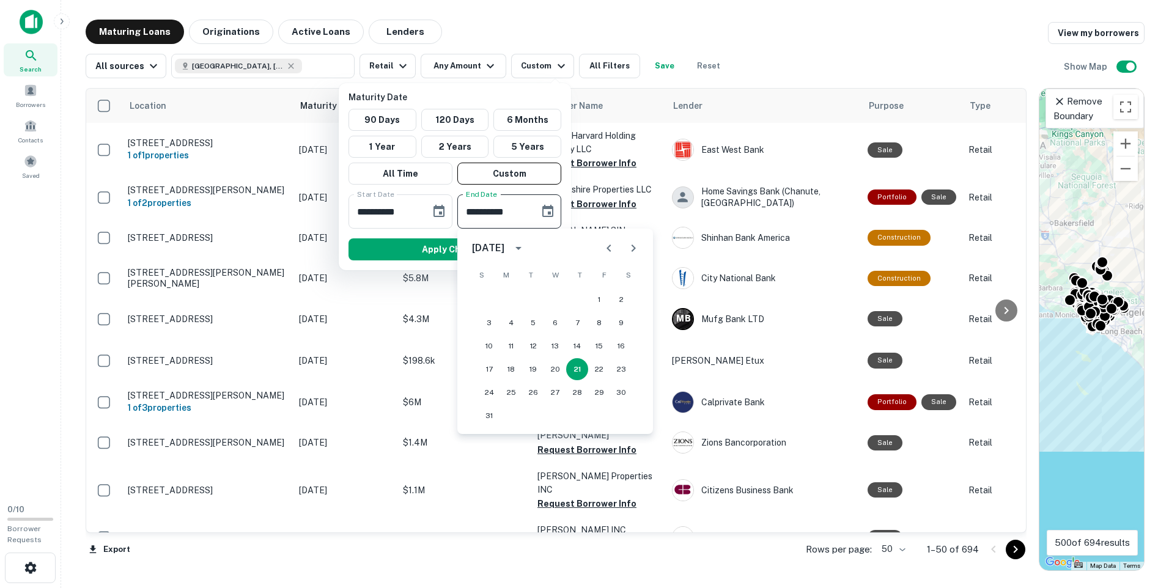
click at [631, 248] on icon "Next month" at bounding box center [633, 248] width 15 height 15
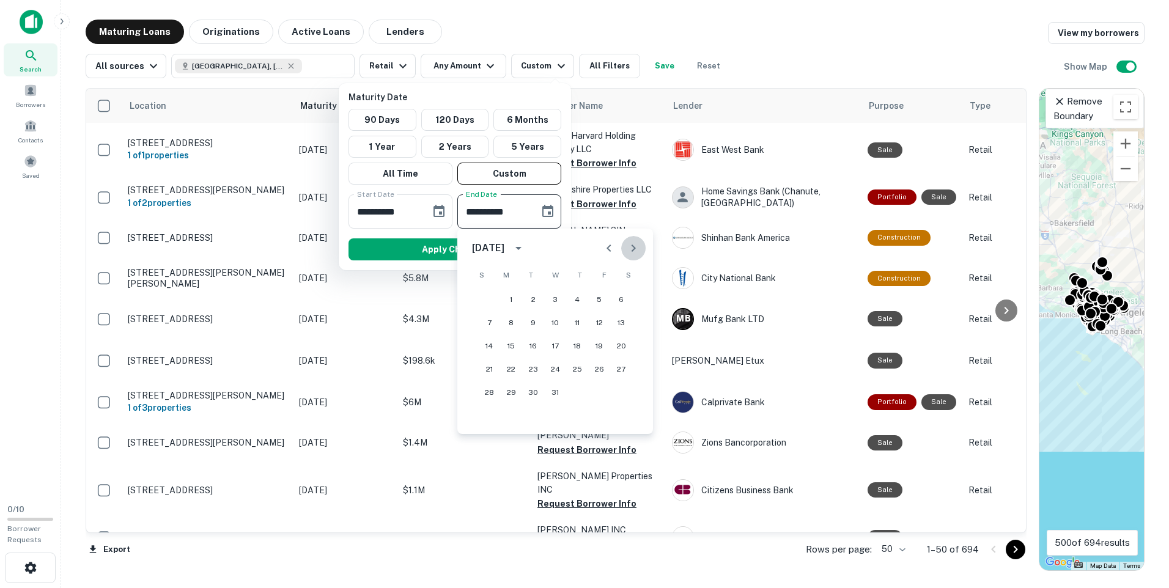
click at [631, 248] on icon "Next month" at bounding box center [633, 248] width 15 height 15
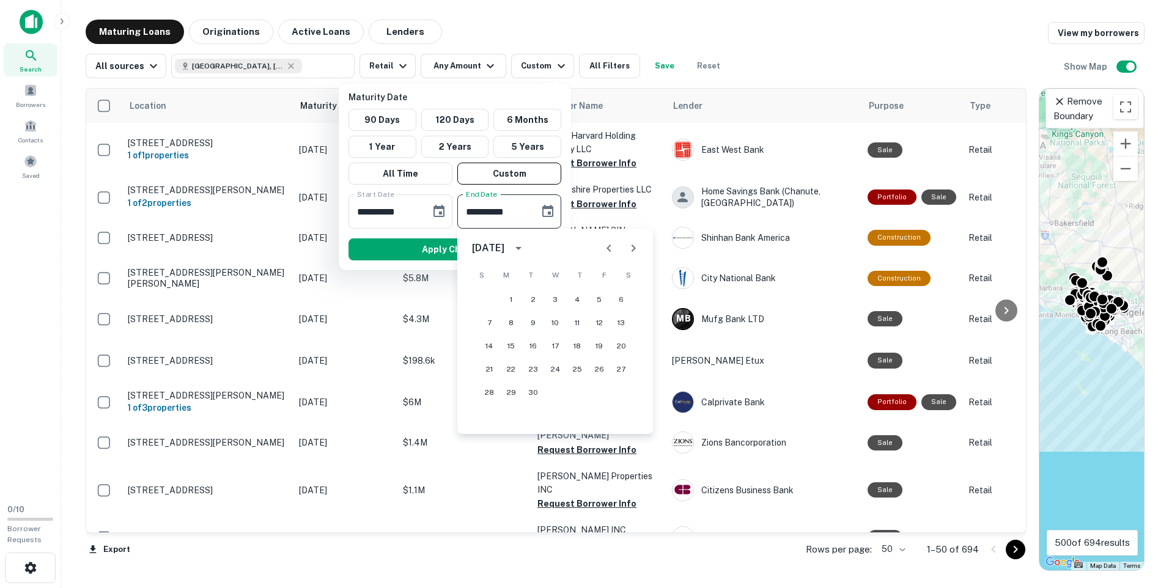
click at [631, 248] on icon "Next month" at bounding box center [633, 248] width 15 height 15
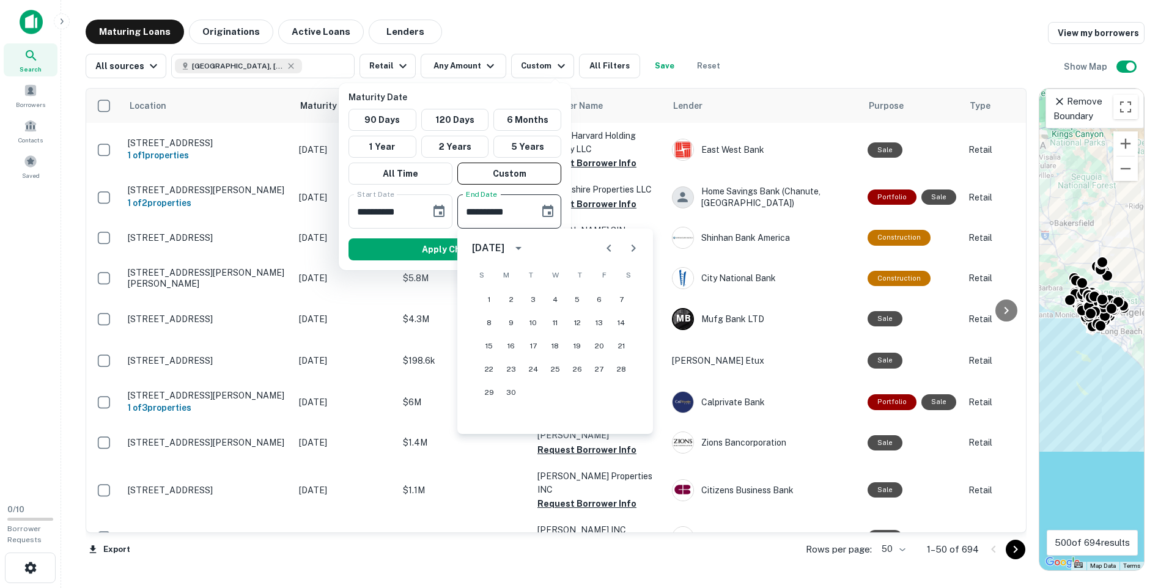
click at [631, 248] on icon "Next month" at bounding box center [633, 248] width 15 height 15
click at [579, 389] on button "31" at bounding box center [577, 392] width 22 height 22
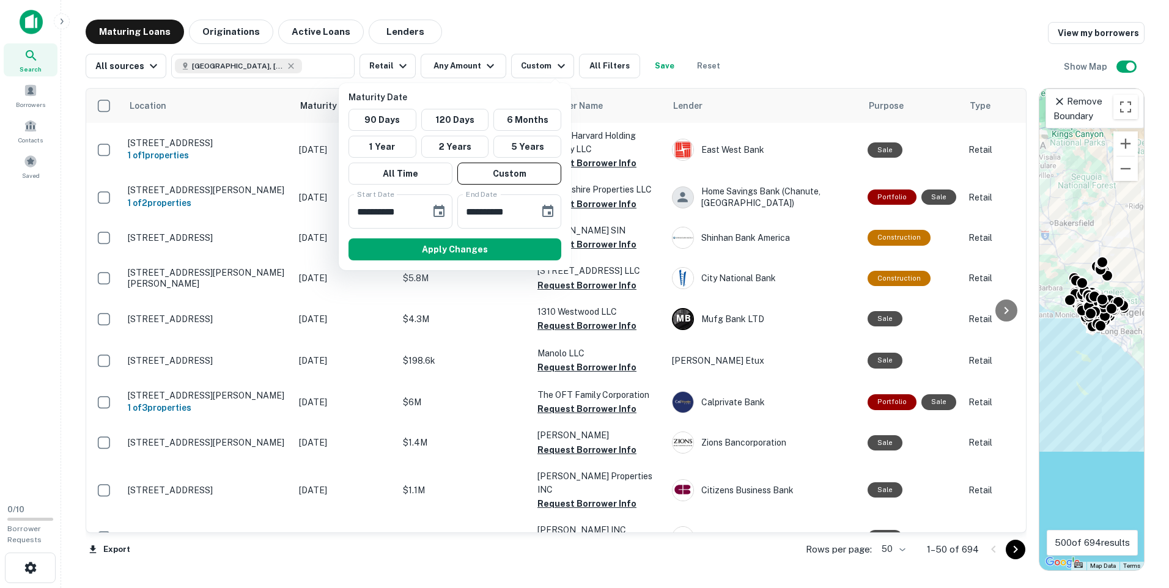
type input "**********"
click at [468, 251] on button "Apply Changes" at bounding box center [454, 249] width 213 height 22
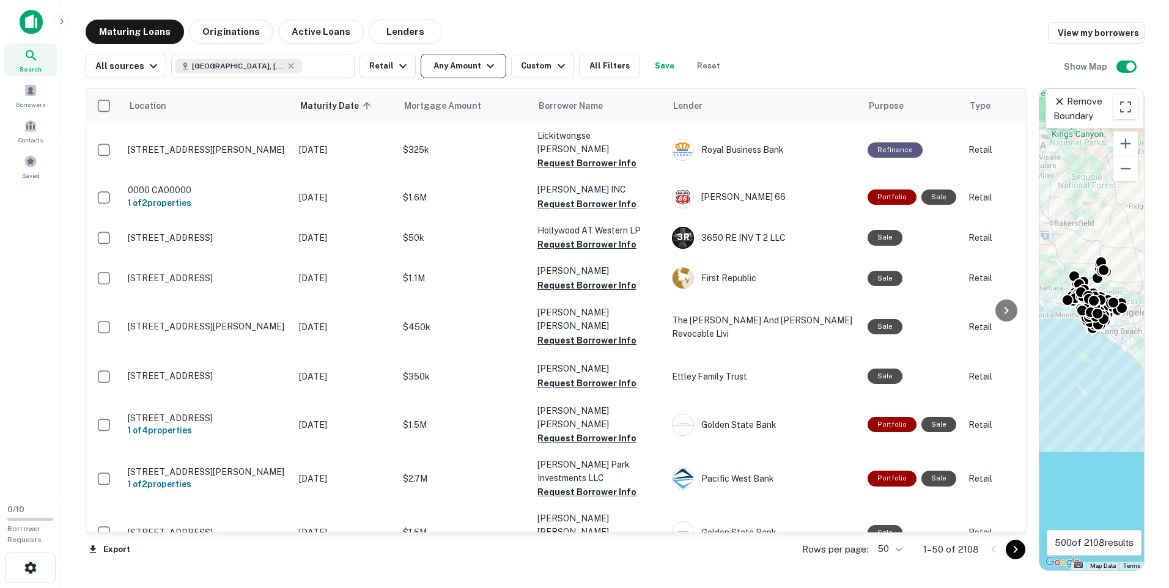
click at [485, 64] on icon "button" at bounding box center [490, 66] width 15 height 15
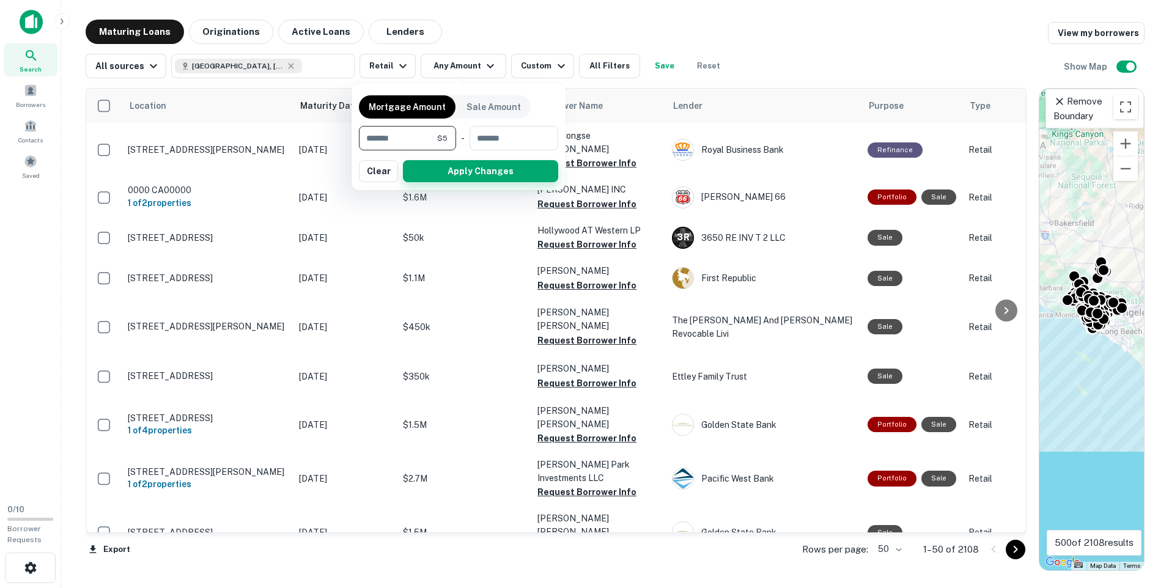
type input "*"
click at [457, 174] on button "Apply Changes" at bounding box center [480, 171] width 155 height 22
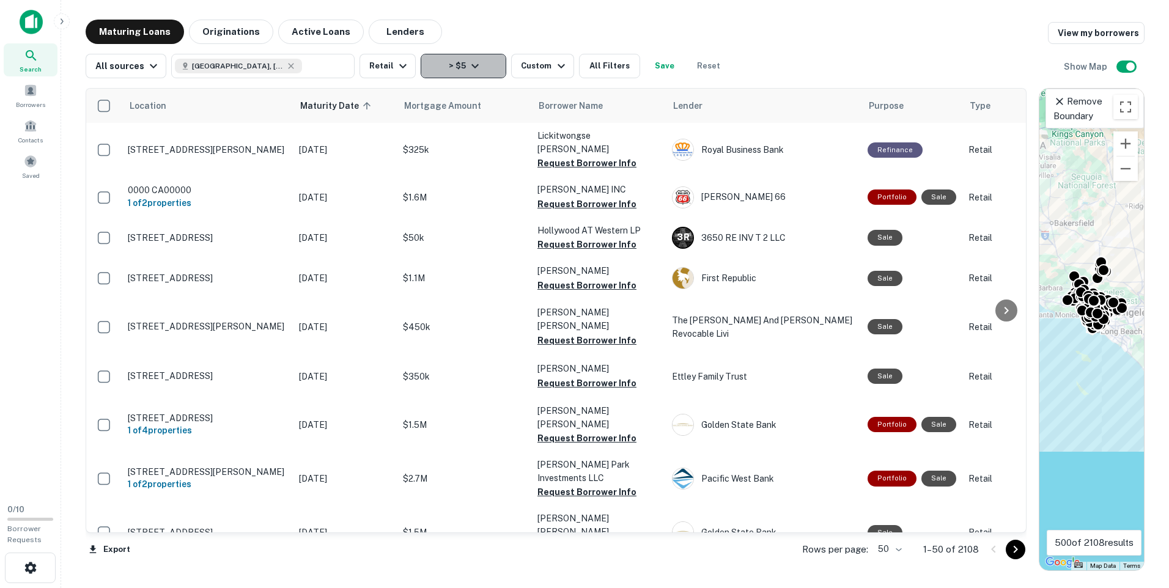
click at [461, 62] on button "> $5" at bounding box center [464, 66] width 86 height 24
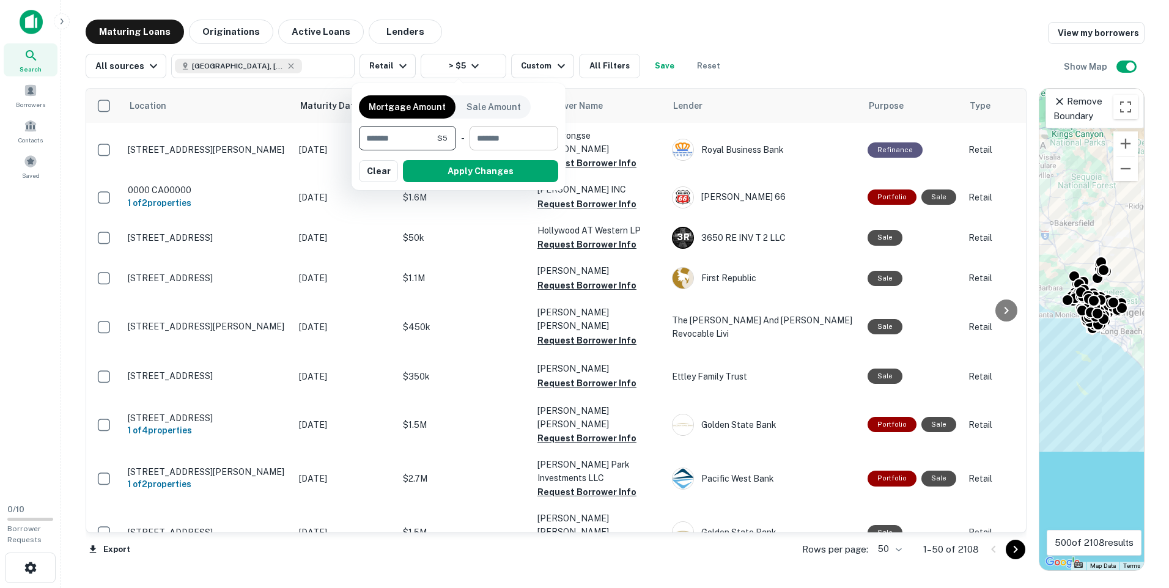
click at [508, 139] on input "number" at bounding box center [509, 138] width 80 height 24
type input "**"
click at [476, 173] on button "Apply Changes" at bounding box center [480, 171] width 155 height 22
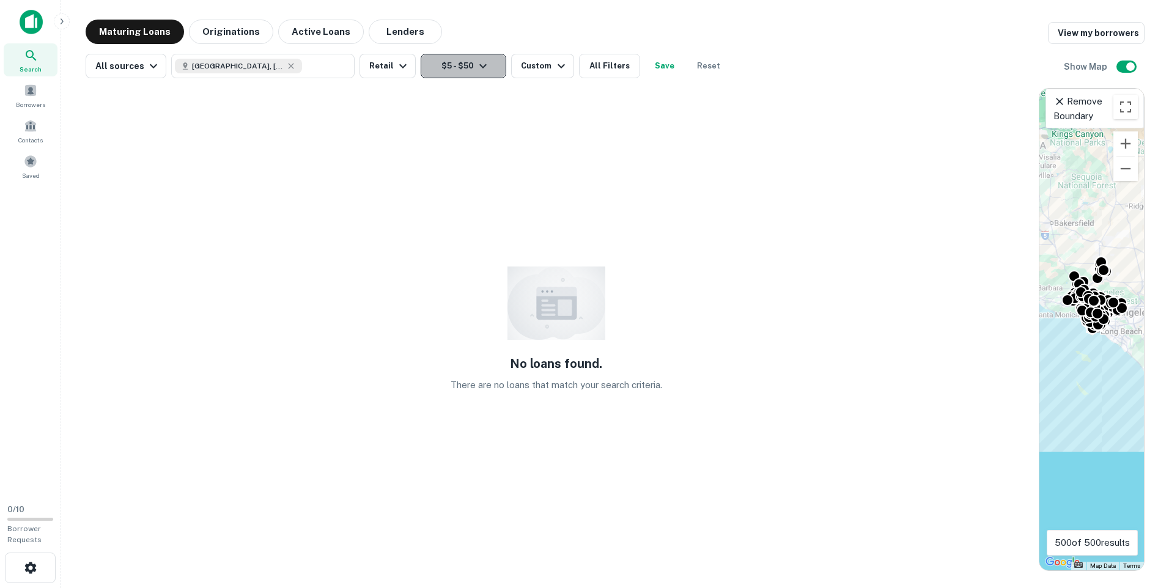
click at [479, 67] on icon "button" at bounding box center [482, 66] width 7 height 4
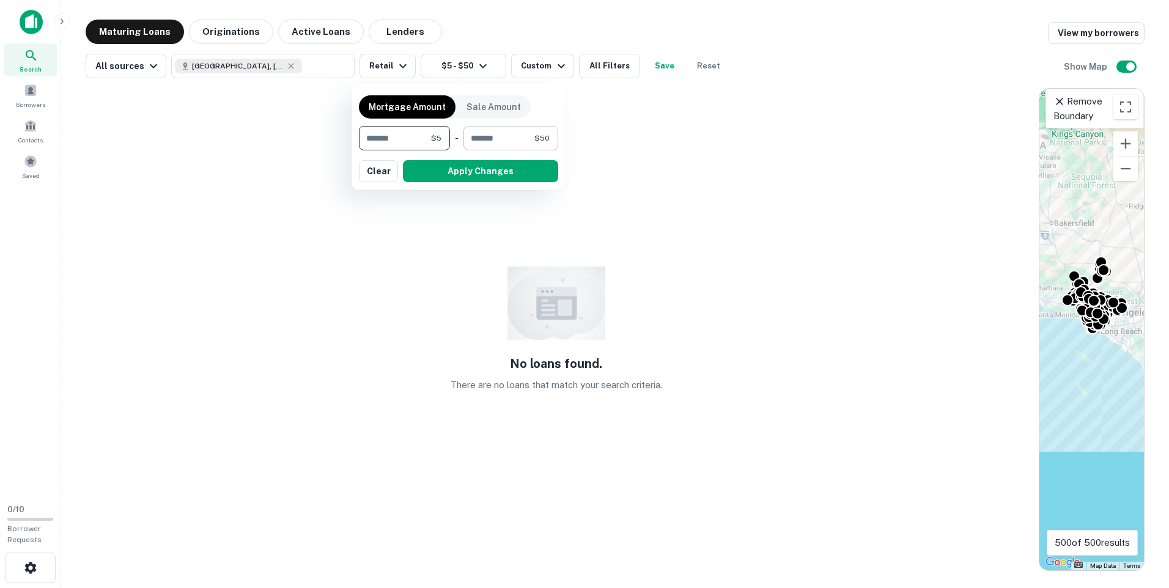
click at [490, 139] on input "**" at bounding box center [498, 138] width 71 height 24
type input "*"
click at [433, 138] on input "*" at bounding box center [398, 138] width 78 height 24
click at [455, 172] on button "Apply Changes" at bounding box center [480, 171] width 155 height 22
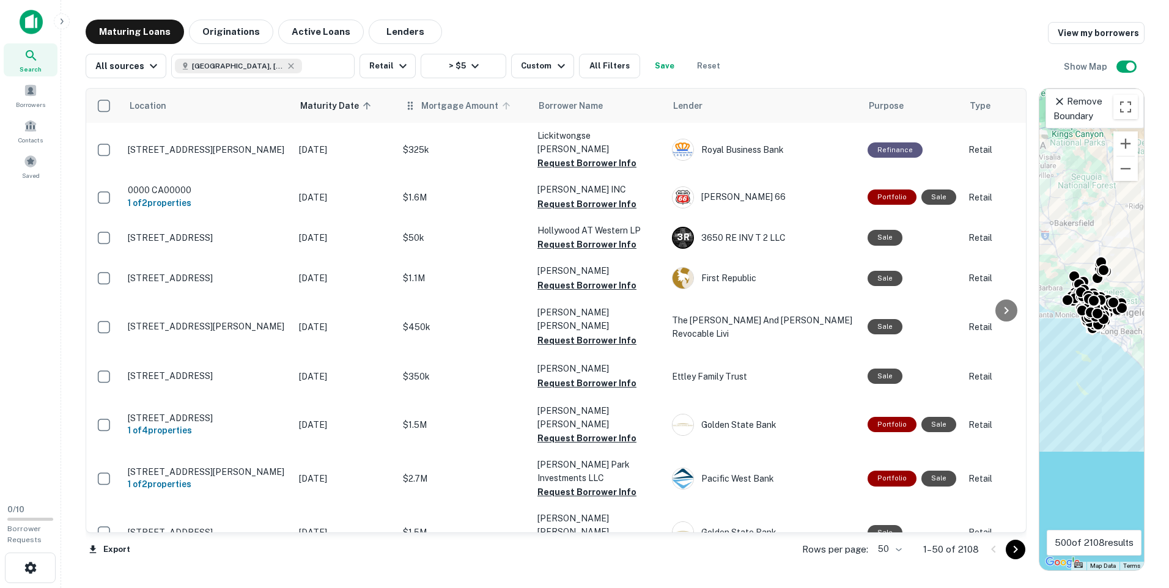
click at [502, 105] on icon at bounding box center [505, 105] width 7 height 7
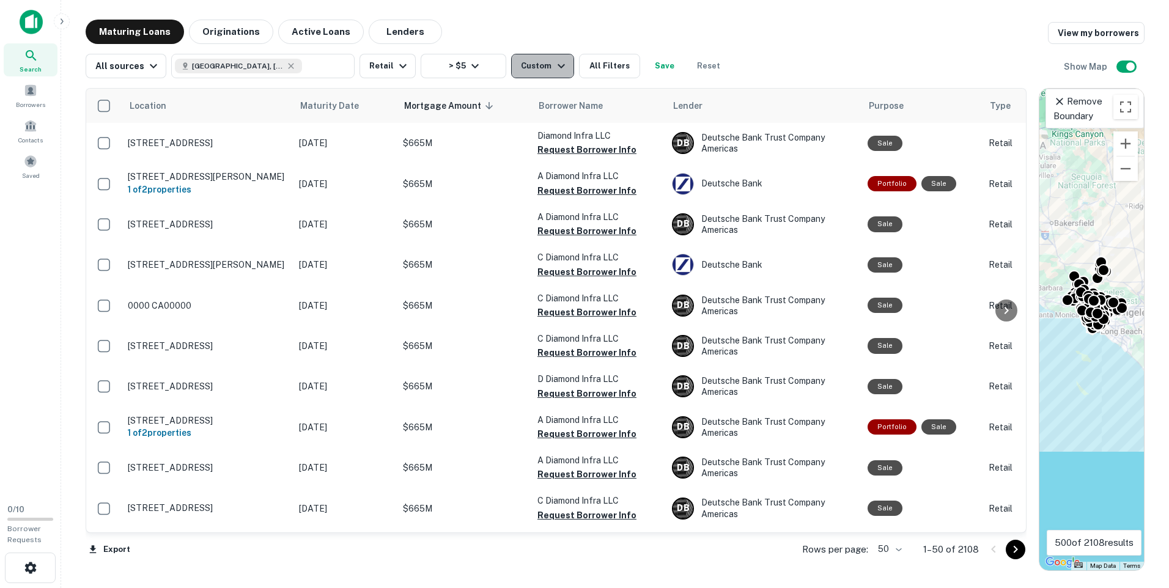
click at [554, 64] on icon "button" at bounding box center [561, 66] width 15 height 15
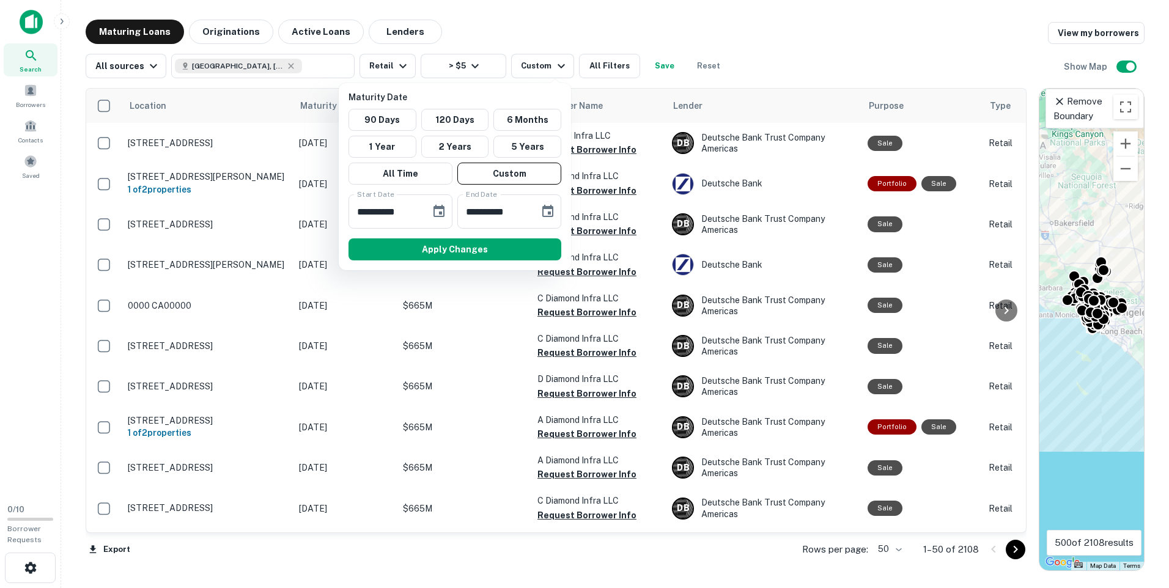
click at [757, 79] on div at bounding box center [584, 294] width 1169 height 588
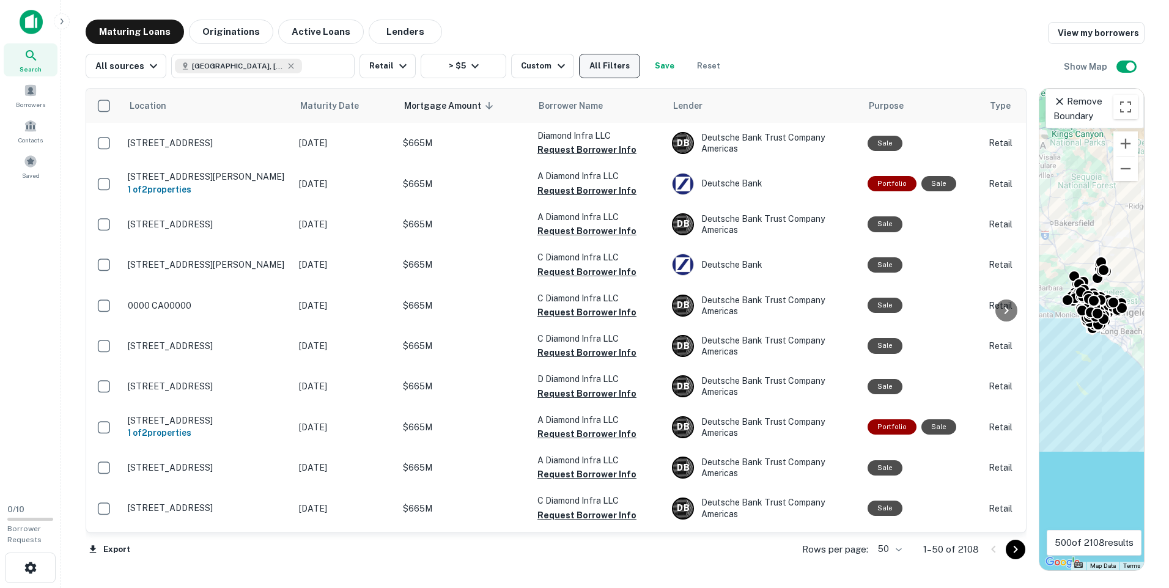
click at [605, 68] on button "All Filters" at bounding box center [609, 66] width 61 height 24
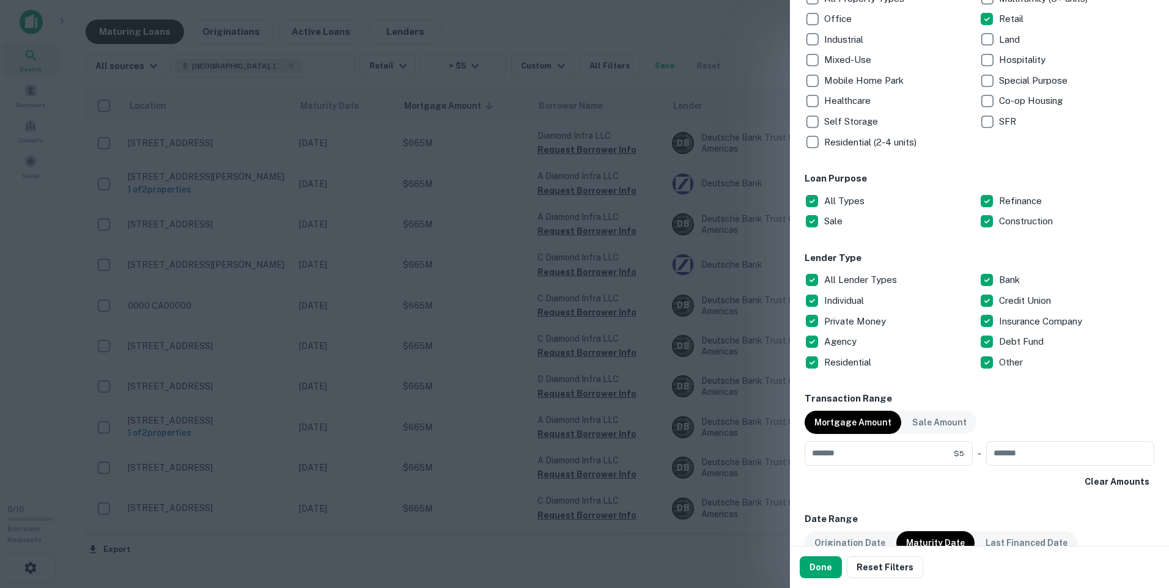
scroll to position [367, 0]
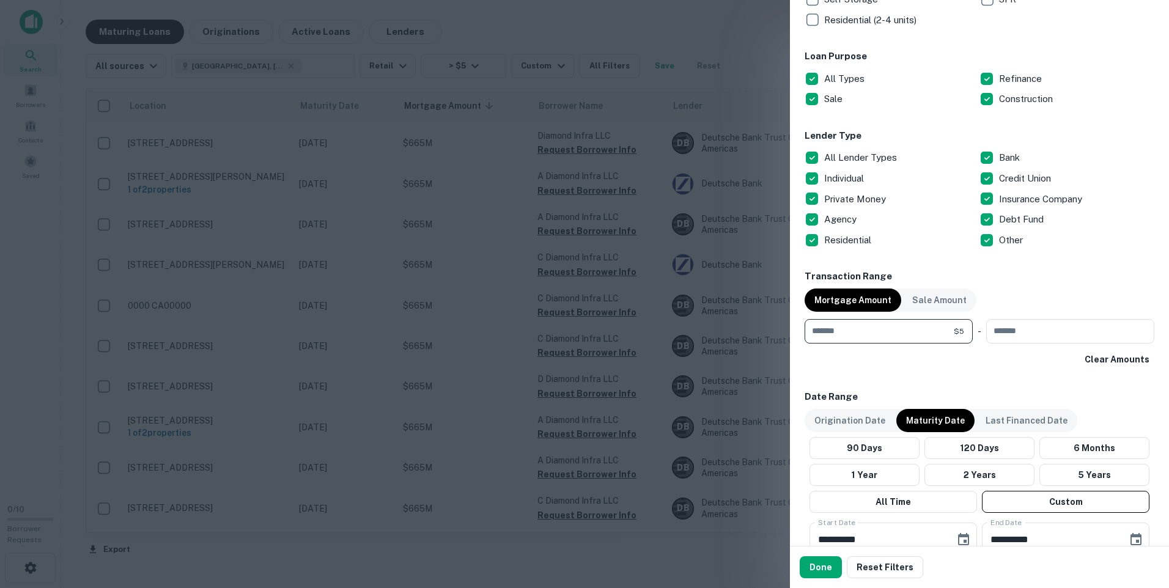
click at [859, 332] on input "*" at bounding box center [878, 331] width 149 height 24
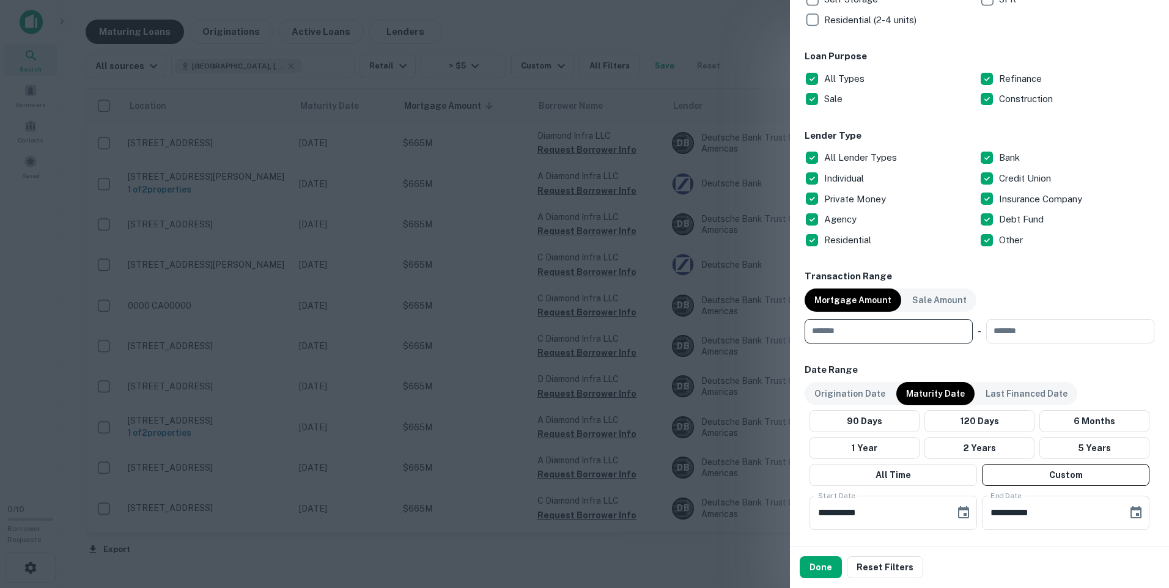
type input "*"
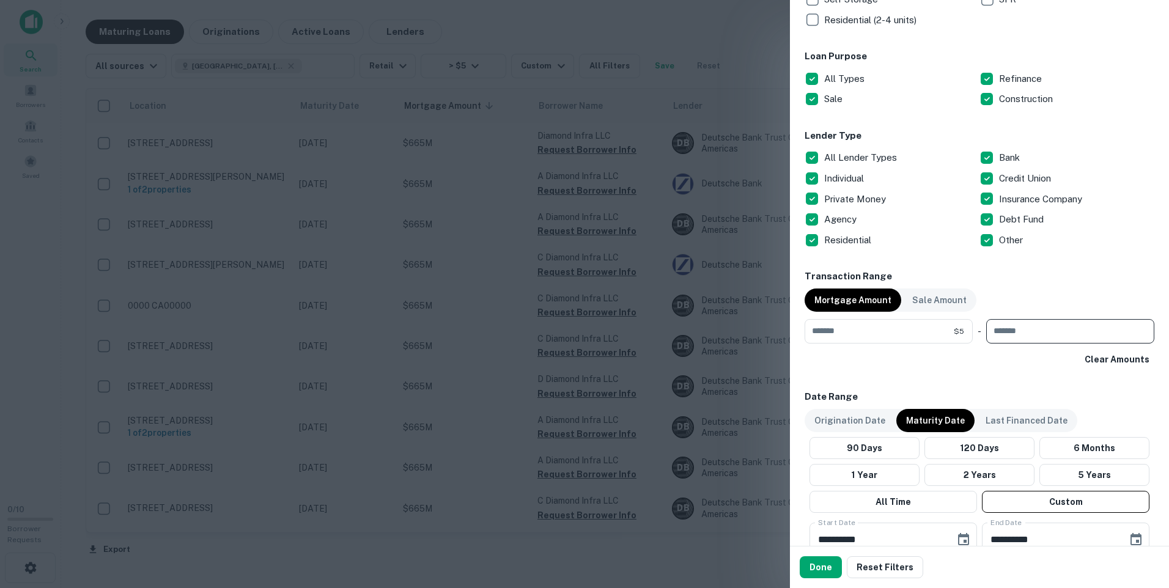
click at [1020, 330] on input "number" at bounding box center [1066, 331] width 160 height 24
type input "**"
type input "***"
click at [826, 567] on button "Done" at bounding box center [821, 567] width 42 height 22
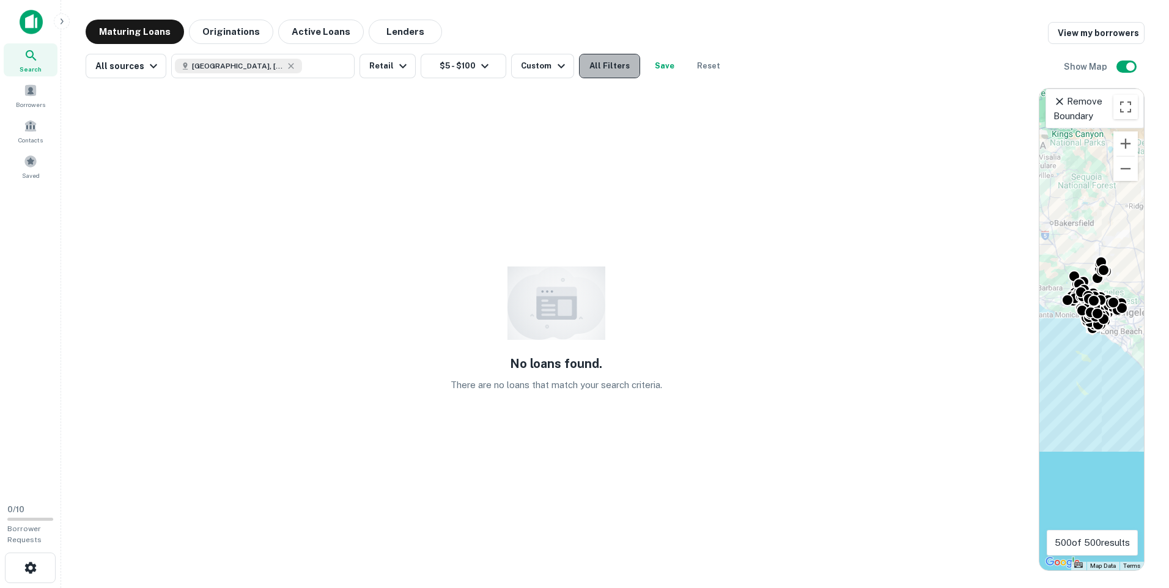
click at [608, 65] on button "All Filters" at bounding box center [609, 66] width 61 height 24
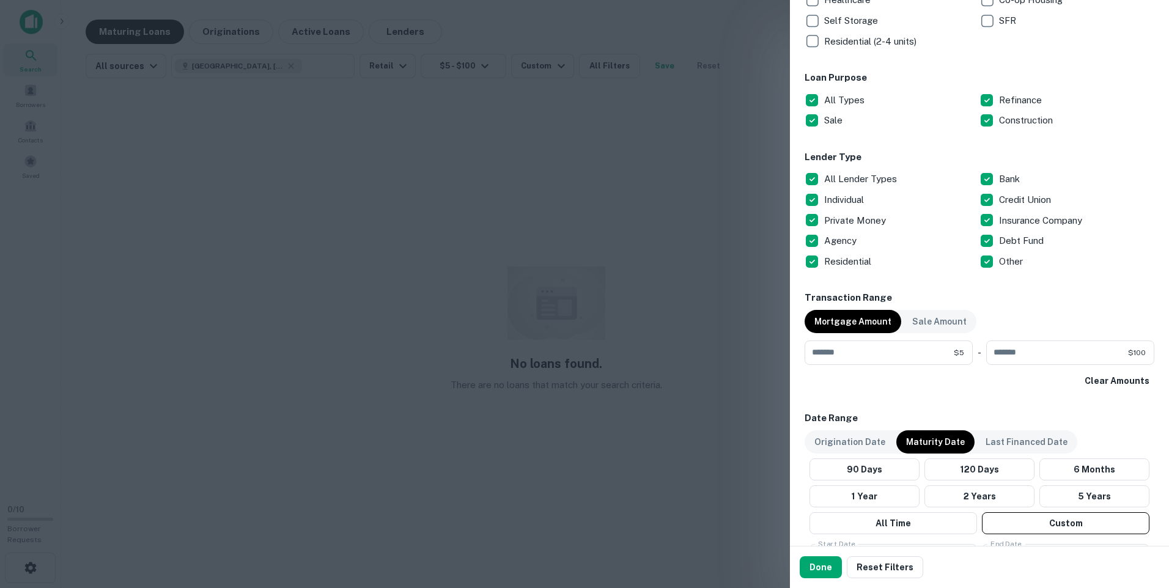
scroll to position [367, 0]
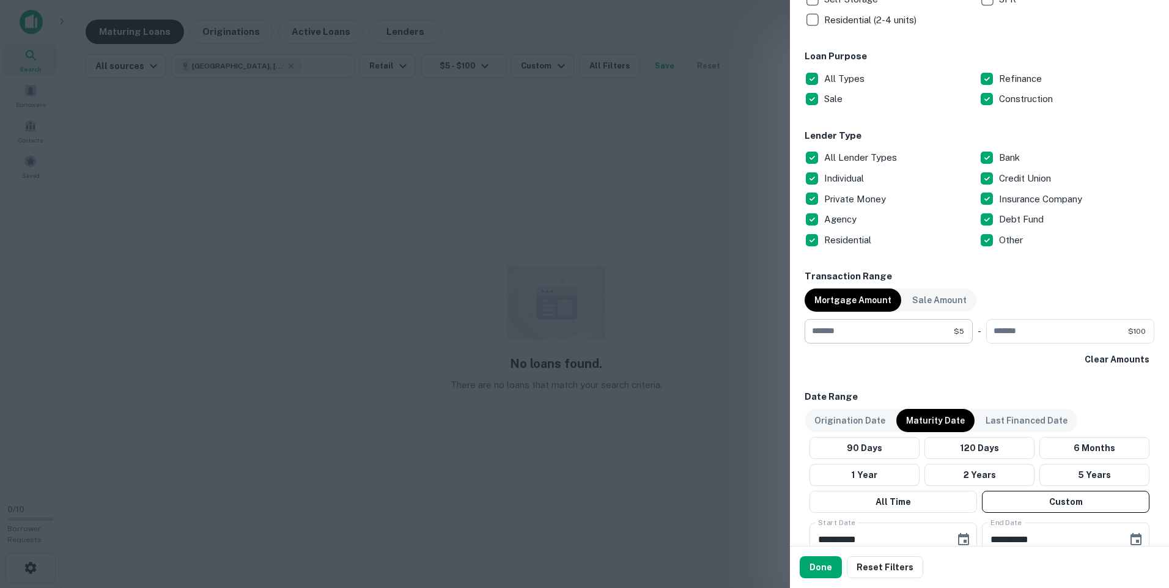
click at [960, 331] on div "* $5 ​" at bounding box center [888, 331] width 168 height 24
click at [1046, 329] on input "***" at bounding box center [1057, 331] width 142 height 24
type input "*"
click at [965, 331] on div "* $5 ​" at bounding box center [888, 331] width 168 height 24
click at [960, 332] on div "* $5 ​" at bounding box center [888, 331] width 168 height 24
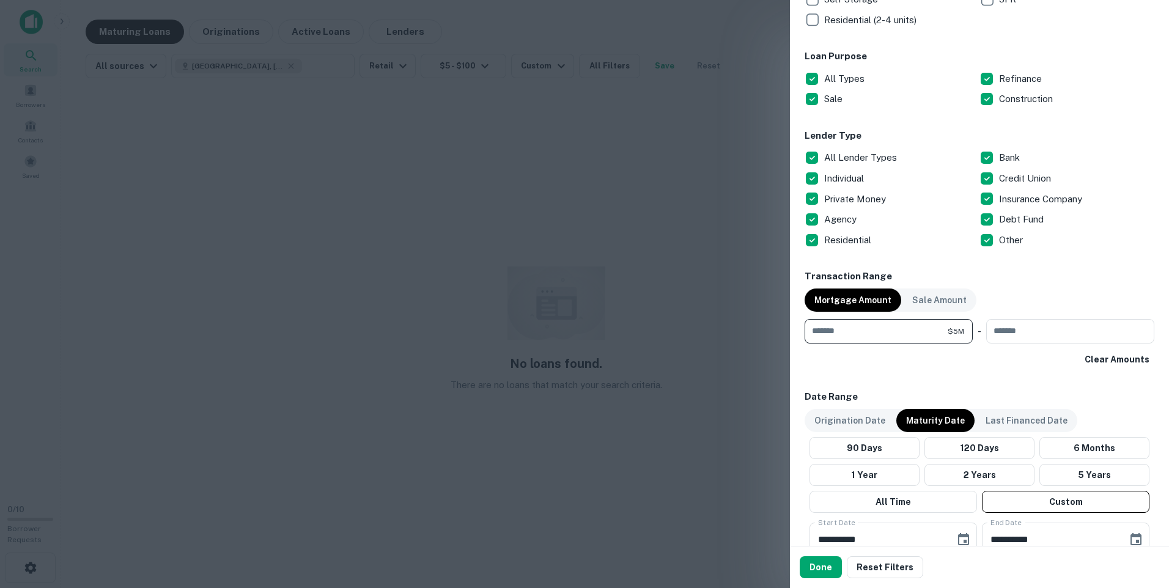
type input "*******"
click at [1000, 366] on div "Clear Amounts" at bounding box center [979, 359] width 350 height 22
click at [825, 566] on button "Done" at bounding box center [821, 567] width 42 height 22
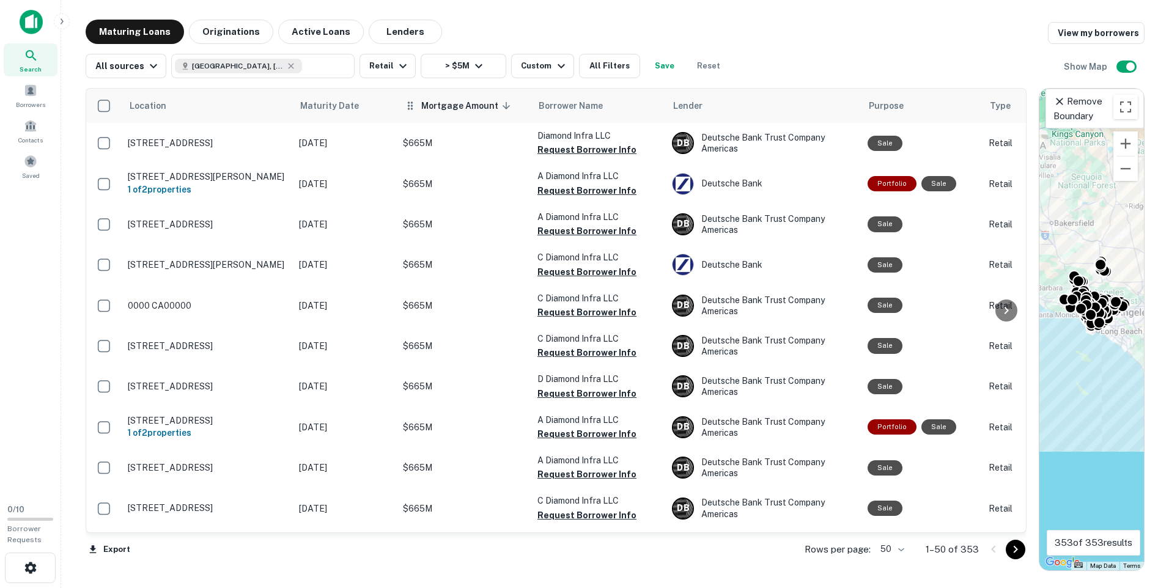
click at [501, 105] on icon at bounding box center [506, 105] width 11 height 11
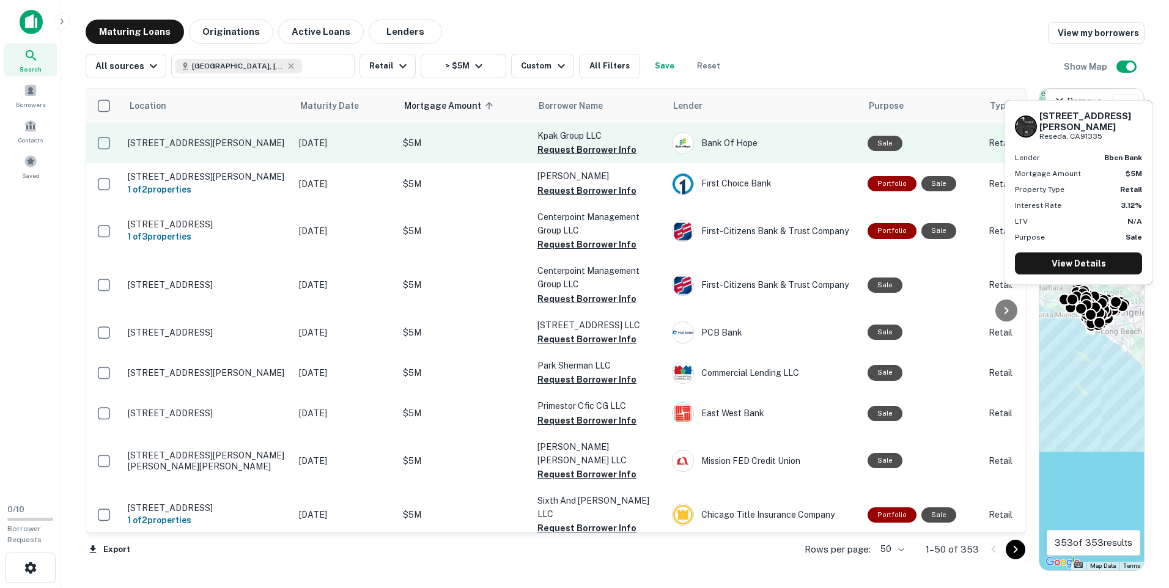
click at [199, 142] on p "18815 Sherman Way Reseda, CA91335" at bounding box center [207, 143] width 159 height 11
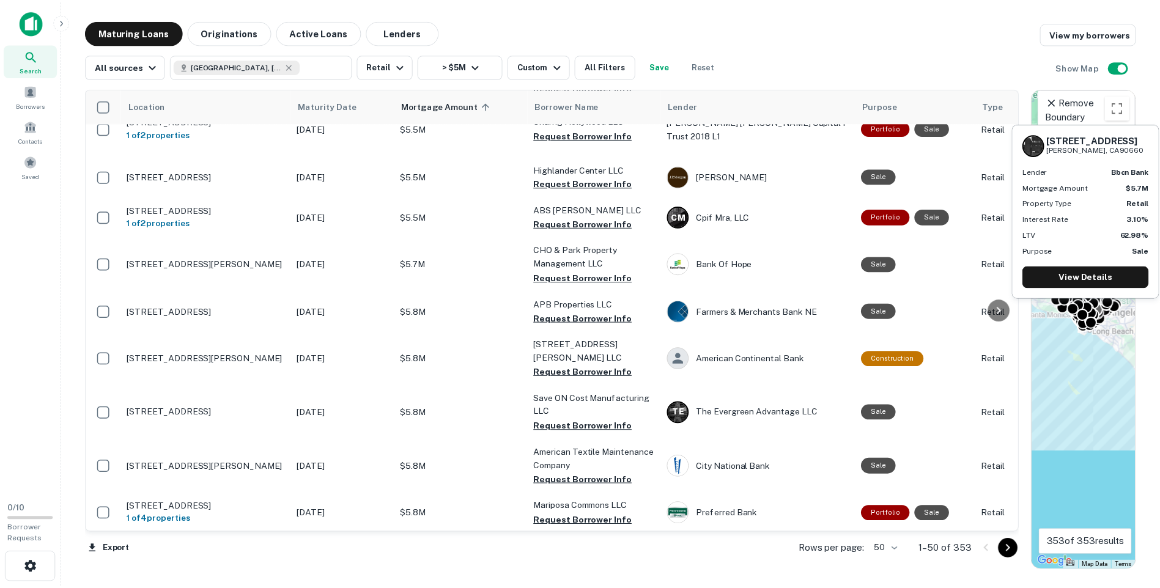
scroll to position [1766, 0]
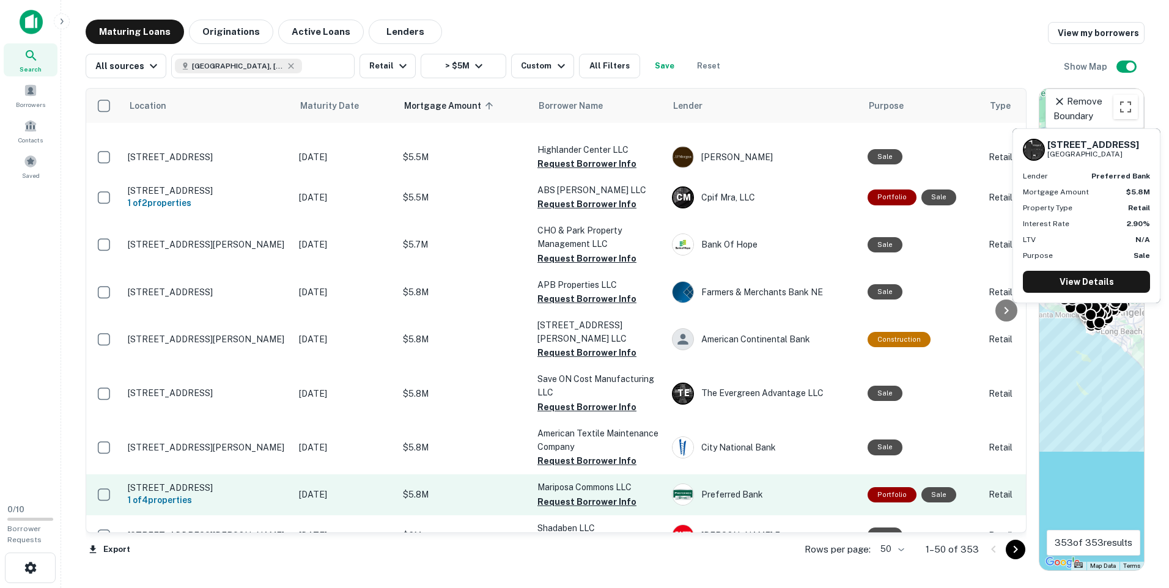
click at [251, 482] on p "[STREET_ADDRESS]" at bounding box center [207, 487] width 159 height 11
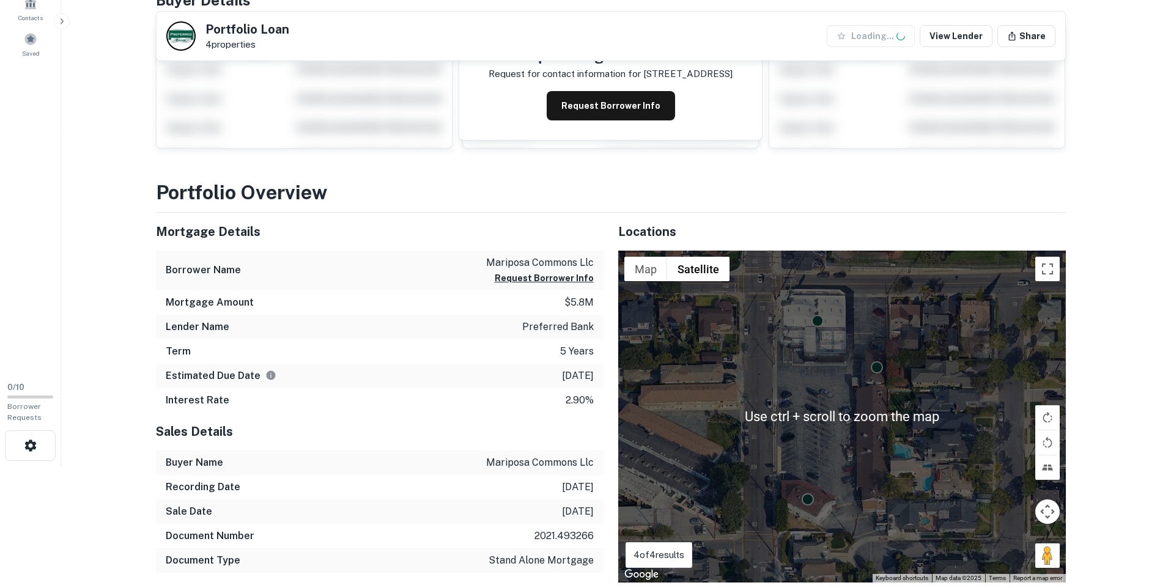
scroll to position [183, 0]
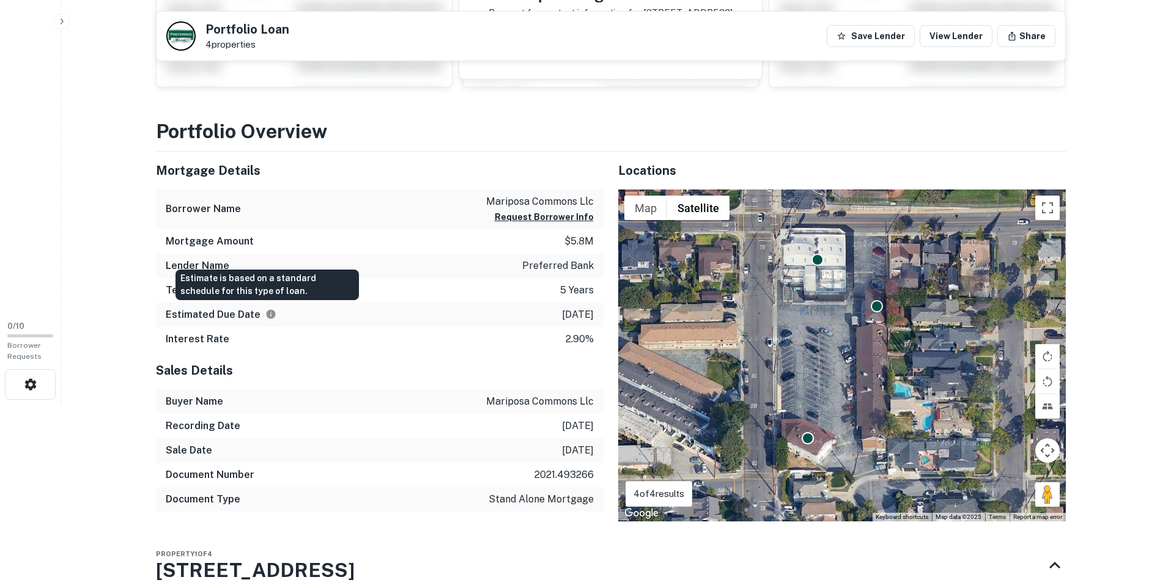
click at [266, 315] on icon "Estimate is based on a standard schedule for this type of loan." at bounding box center [270, 314] width 9 height 9
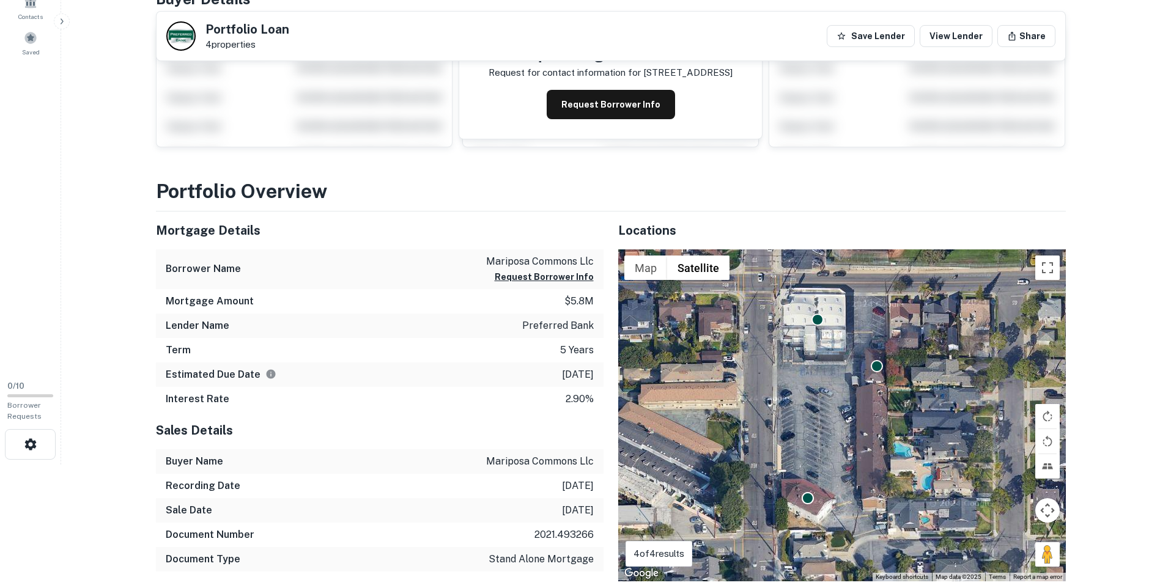
scroll to position [122, 0]
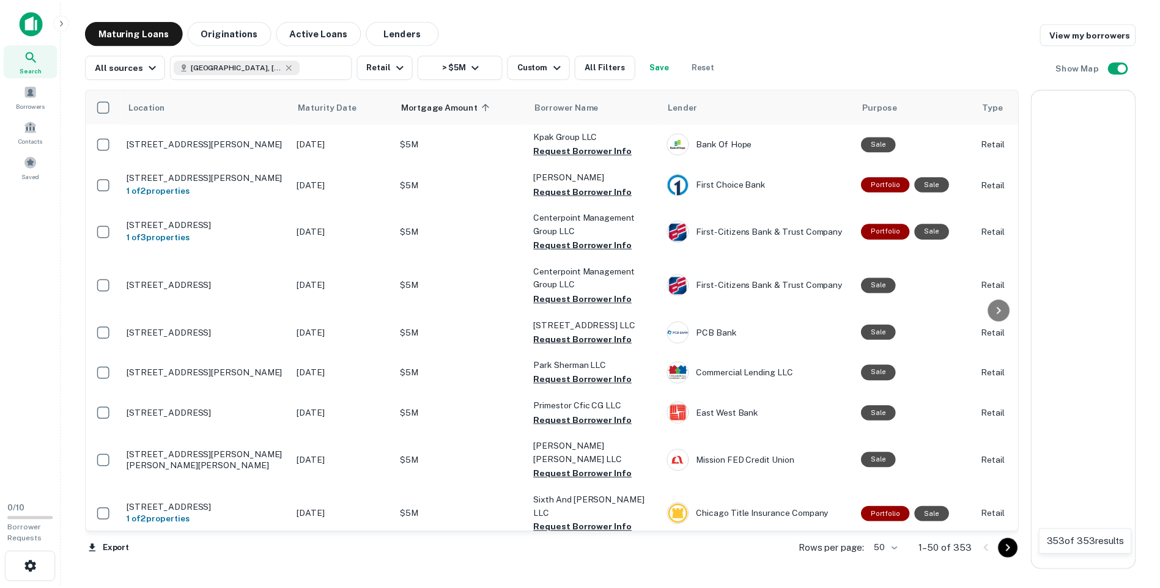
scroll to position [1766, 0]
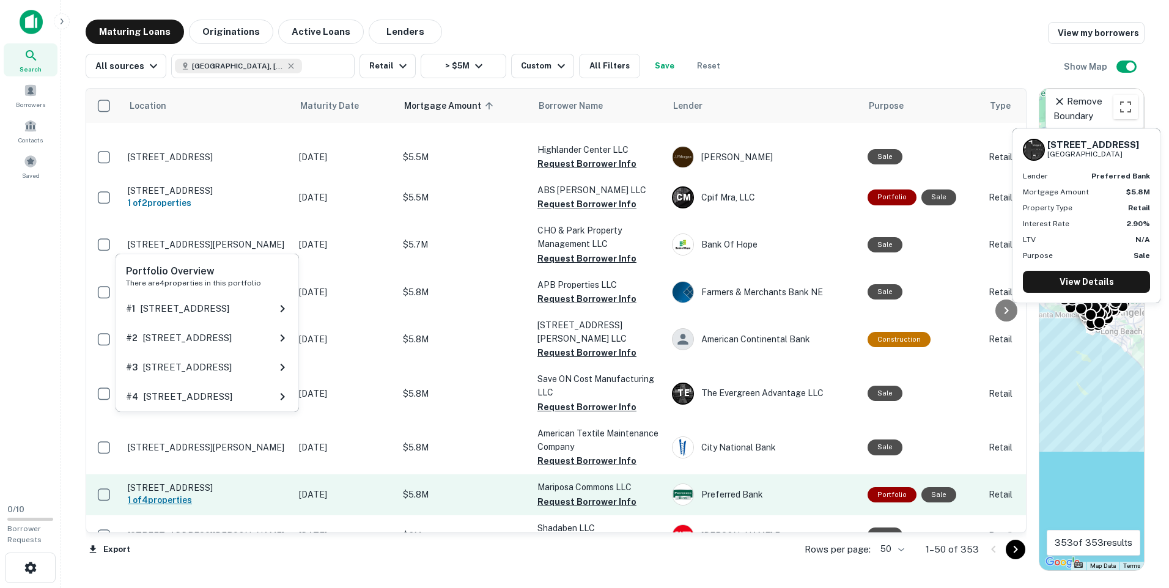
click at [167, 493] on h6 "1 of 4 properties" at bounding box center [207, 499] width 159 height 13
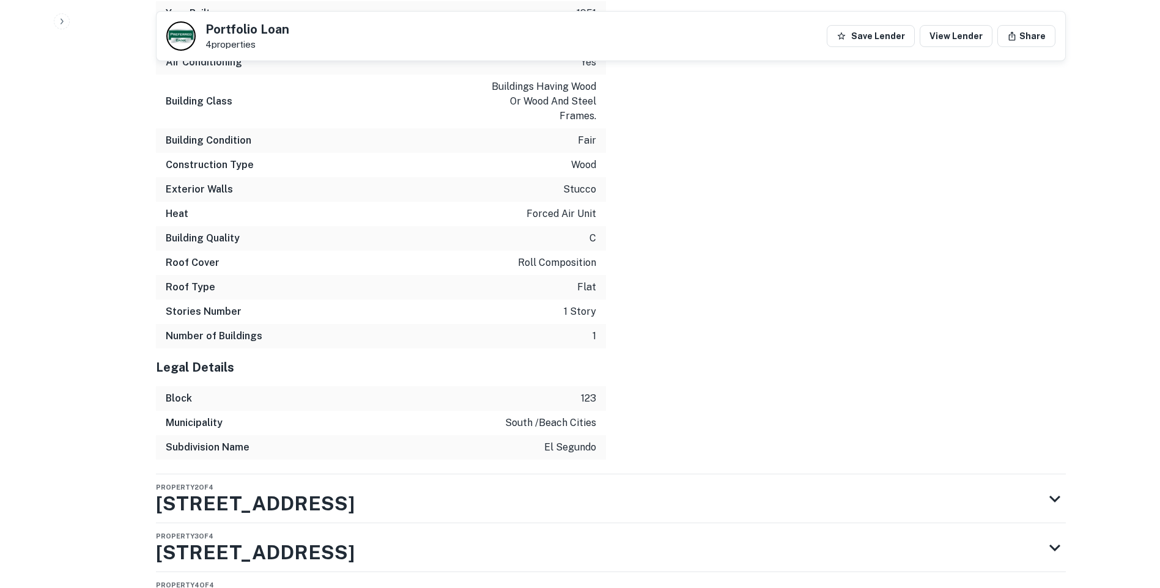
scroll to position [1463, 0]
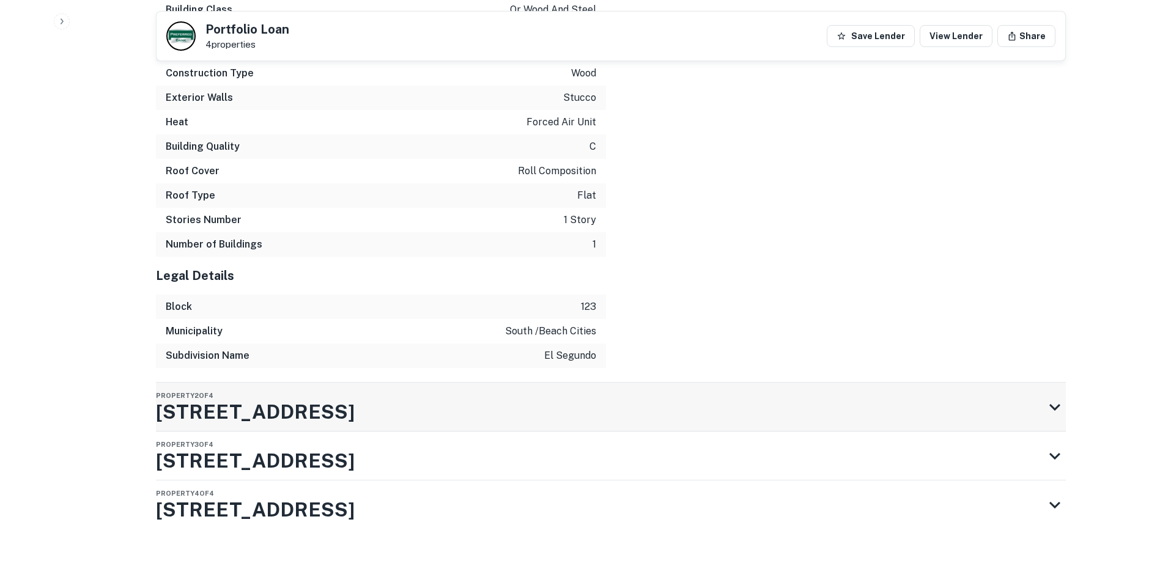
click at [265, 408] on h3 "500 Center St" at bounding box center [255, 411] width 199 height 29
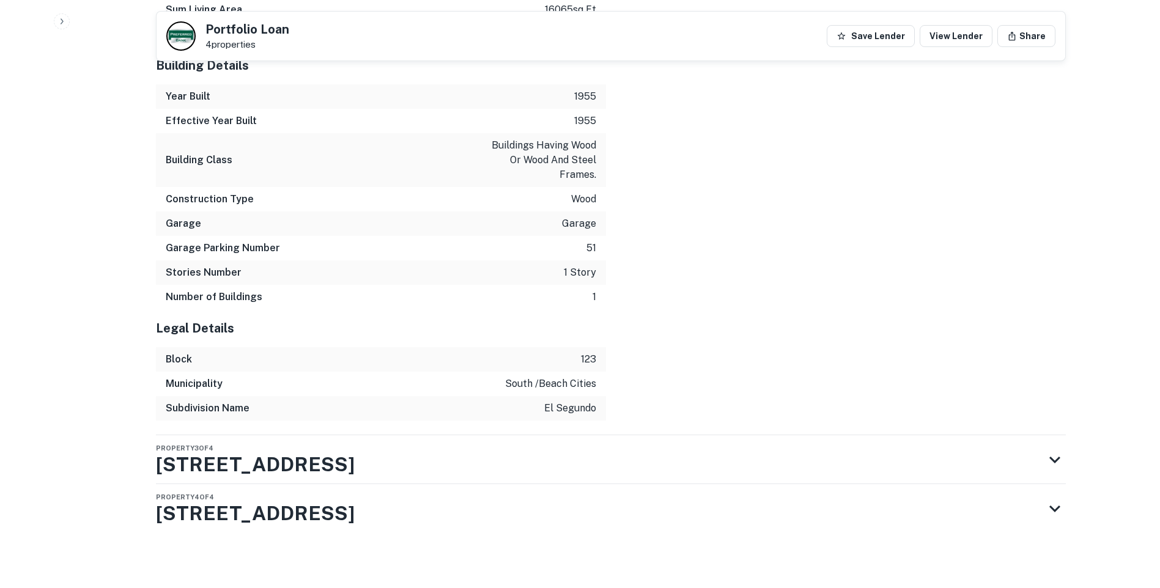
scroll to position [2399, 0]
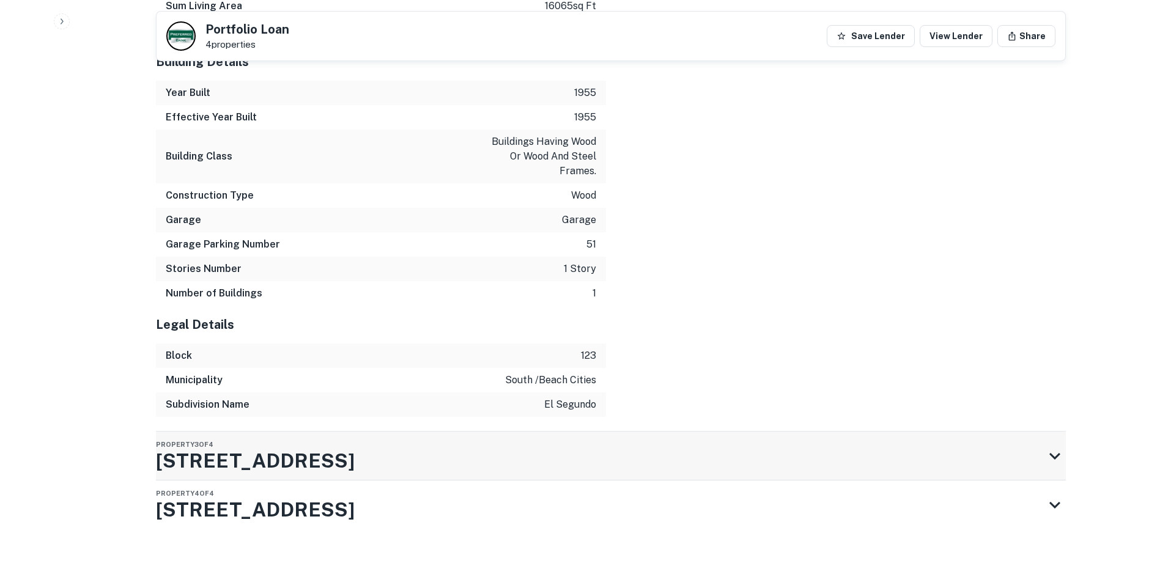
click at [245, 457] on h3 "1160 E Mariposa Ave" at bounding box center [255, 460] width 199 height 29
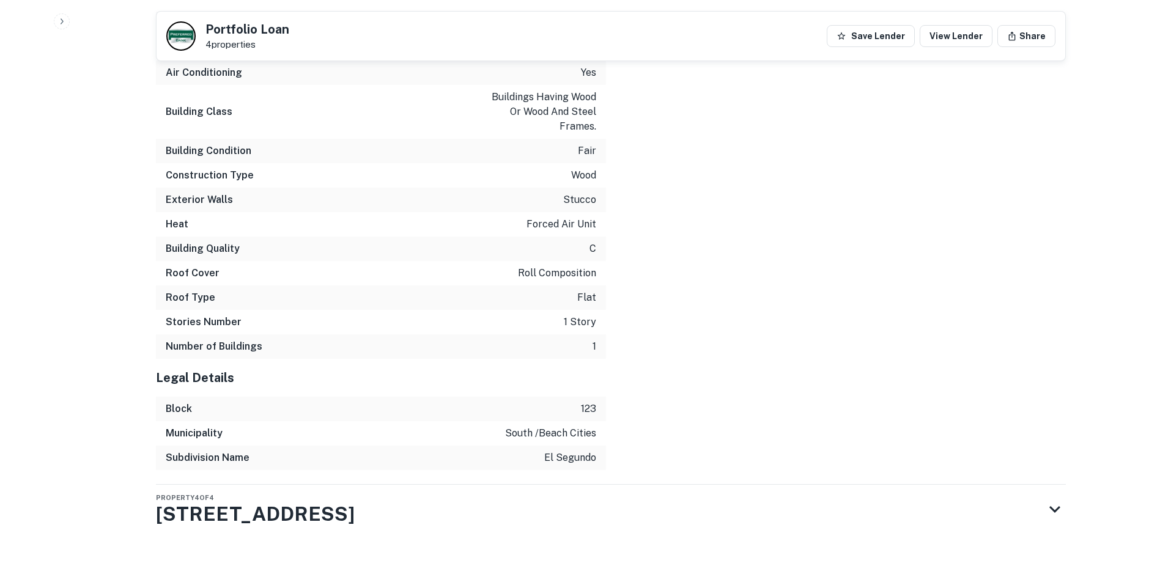
scroll to position [3472, 0]
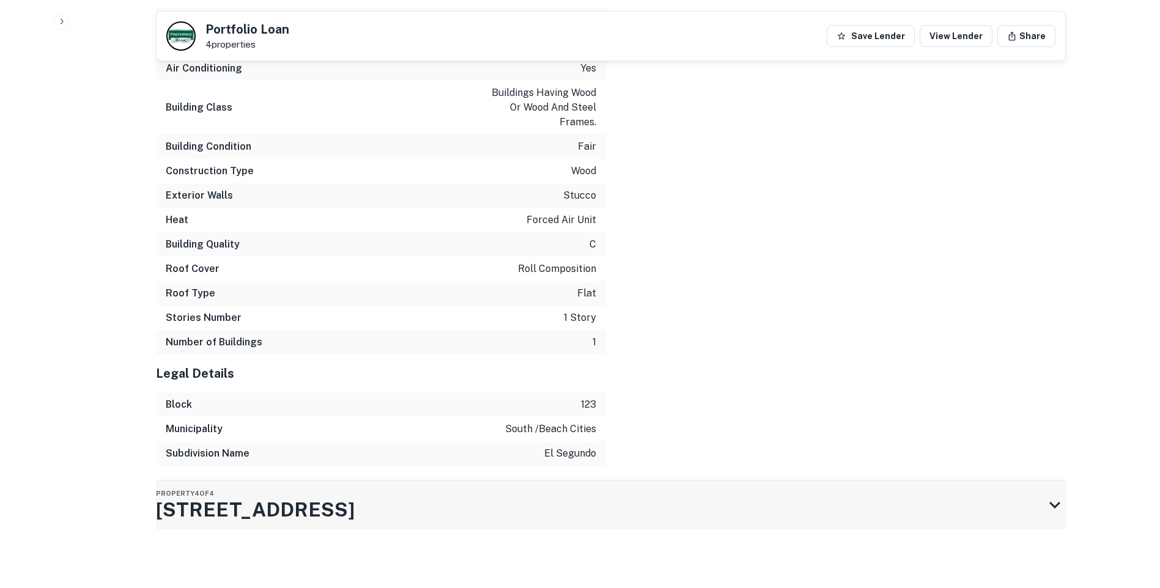
click at [237, 505] on h3 "1170 E Mariposa Ave" at bounding box center [255, 509] width 199 height 29
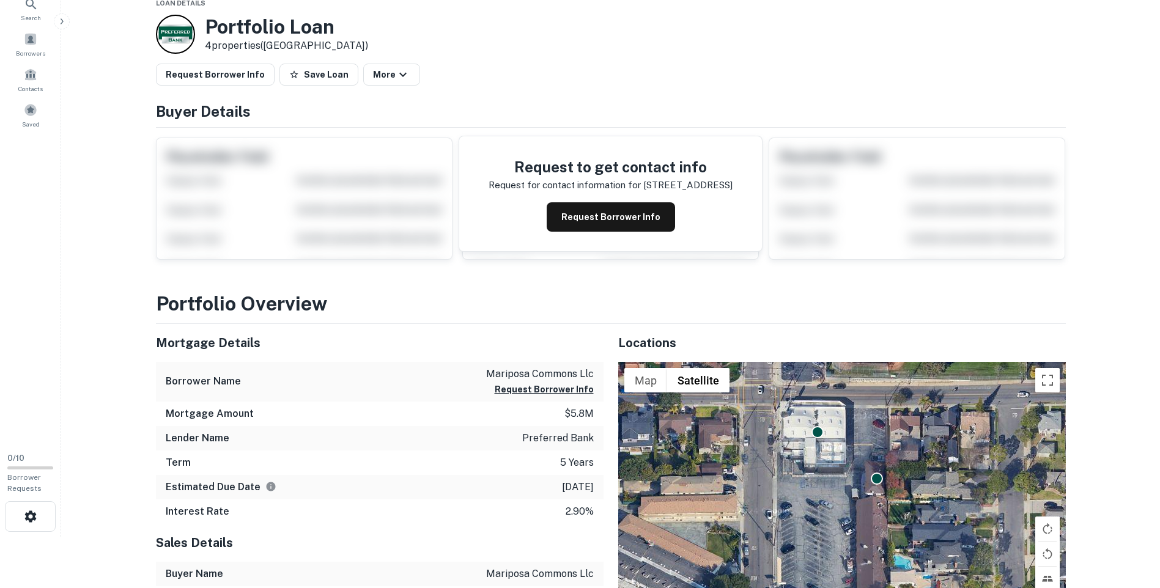
scroll to position [0, 0]
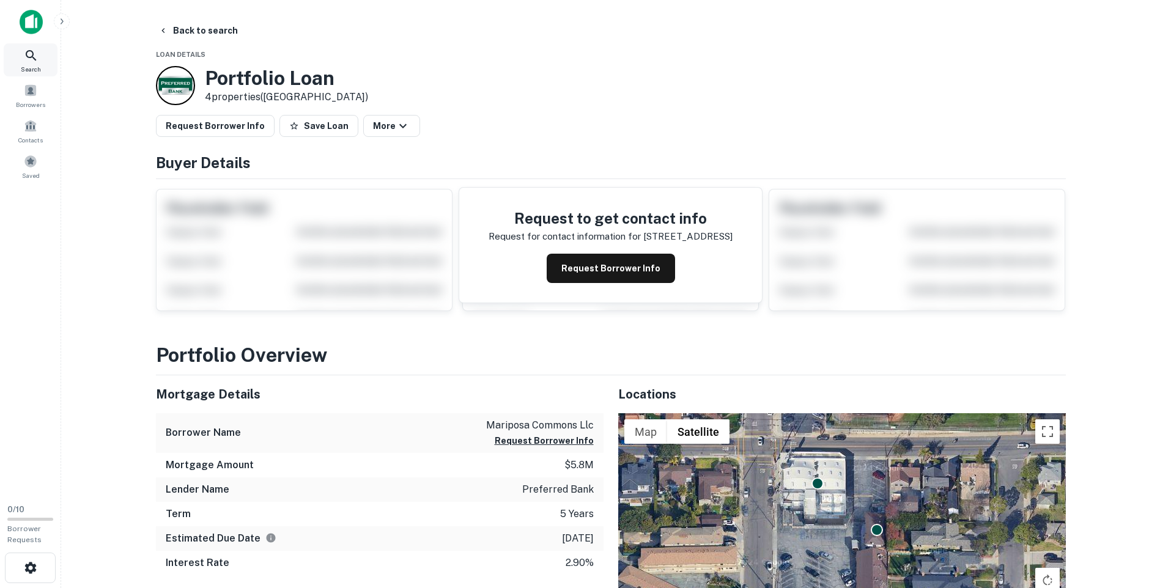
click at [26, 57] on icon at bounding box center [31, 55] width 15 height 15
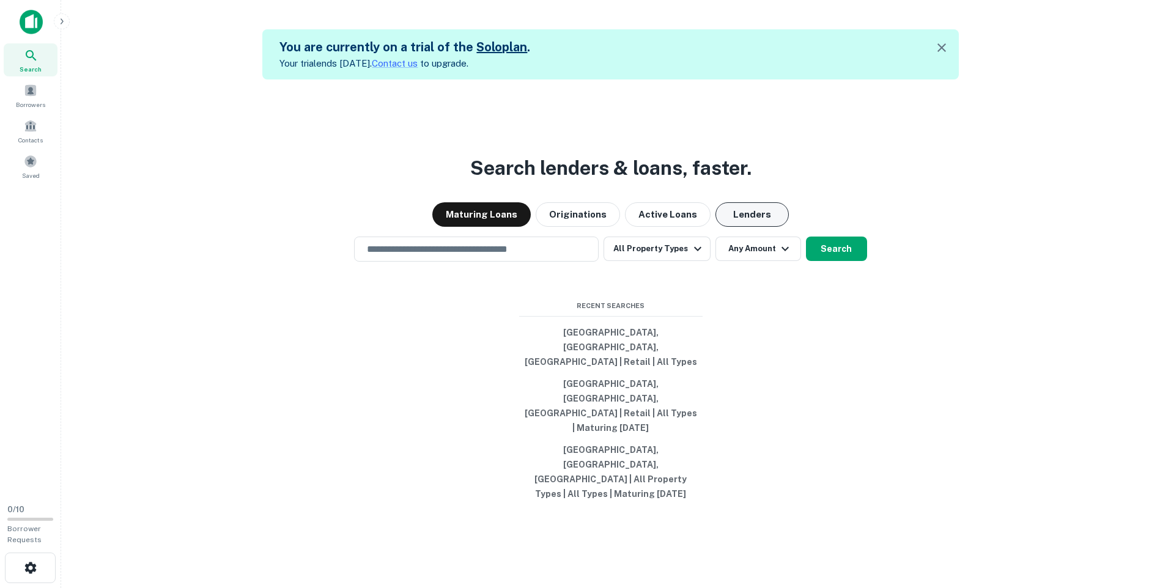
click at [730, 227] on button "Lenders" at bounding box center [751, 214] width 73 height 24
click at [517, 256] on input "text" at bounding box center [476, 249] width 234 height 14
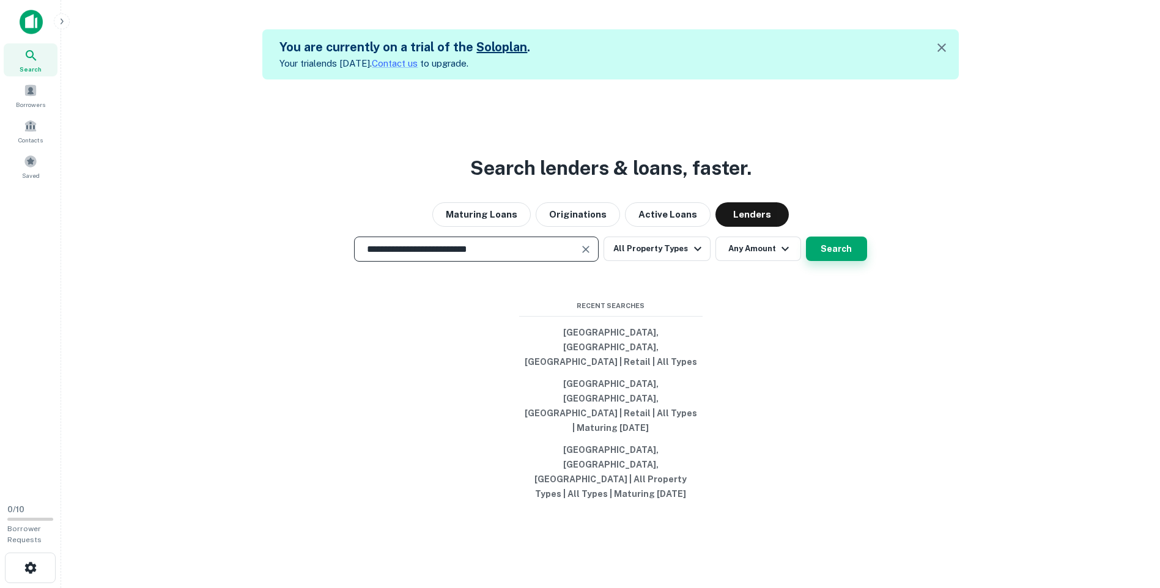
type input "**********"
click at [829, 261] on button "Search" at bounding box center [836, 249] width 61 height 24
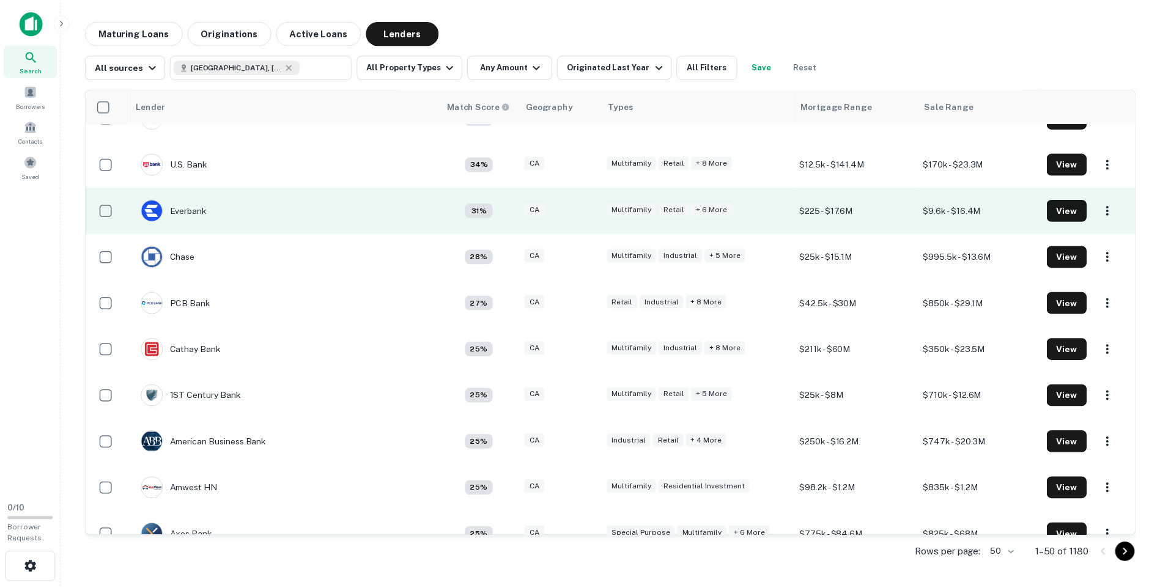
scroll to position [122, 0]
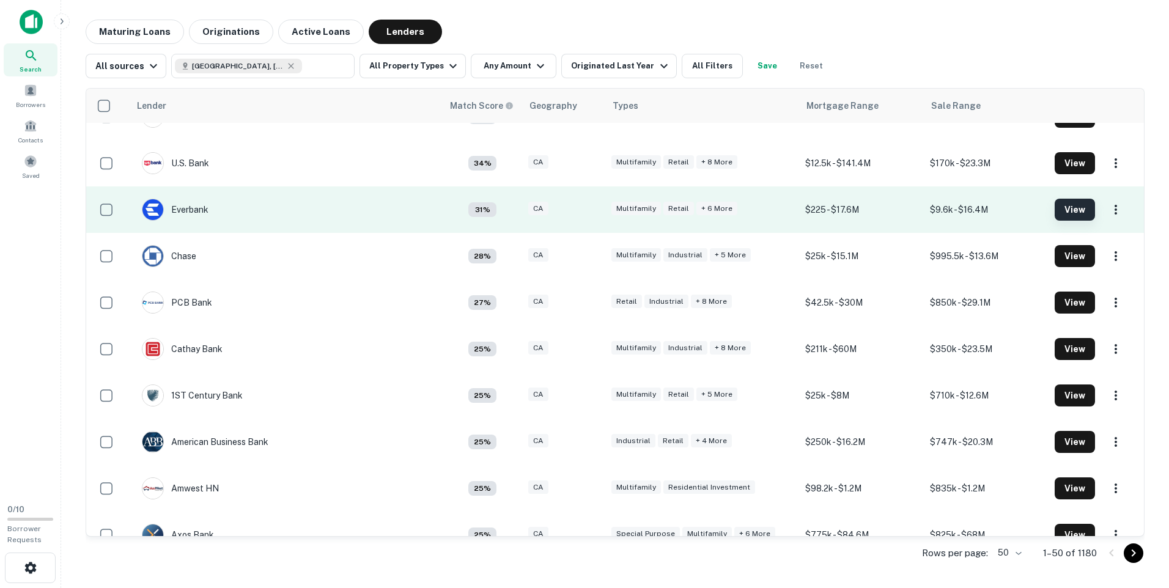
click at [1064, 209] on button "View" at bounding box center [1074, 210] width 40 height 22
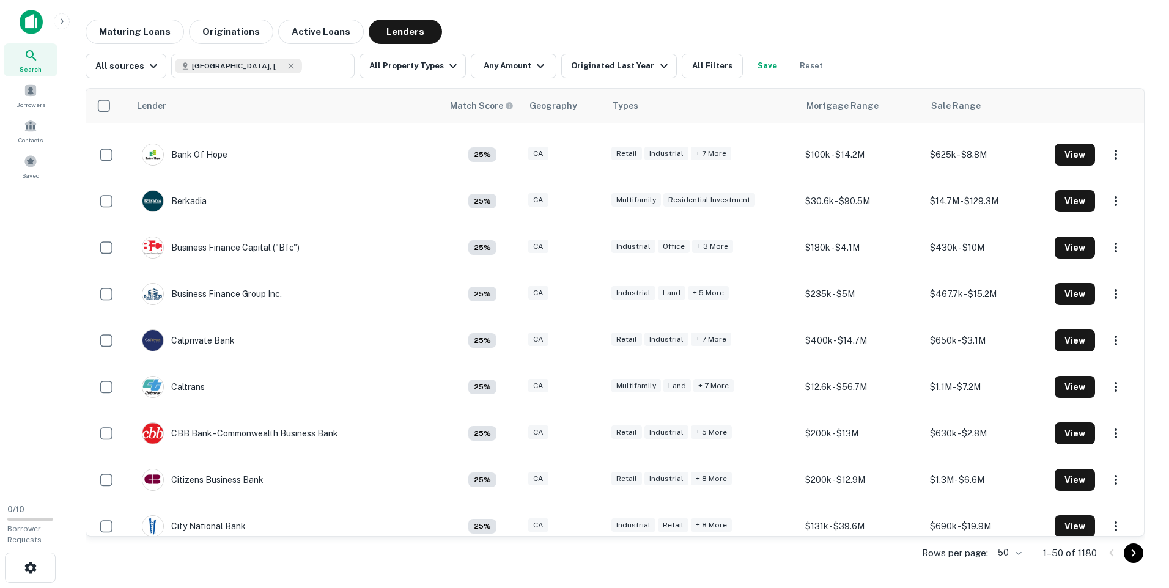
scroll to position [489, 0]
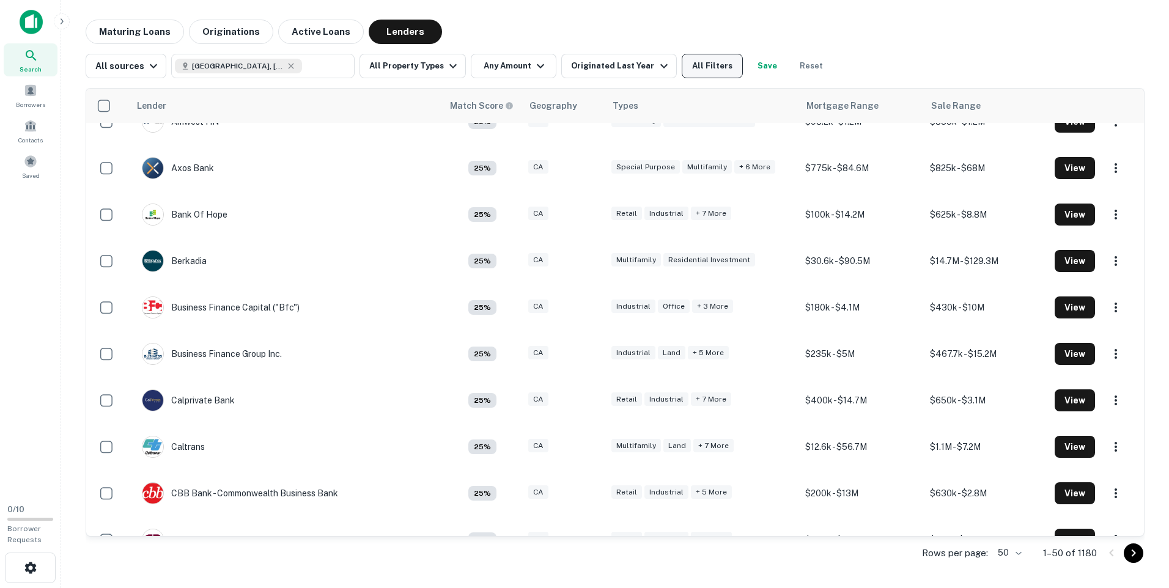
click at [701, 68] on button "All Filters" at bounding box center [712, 66] width 61 height 24
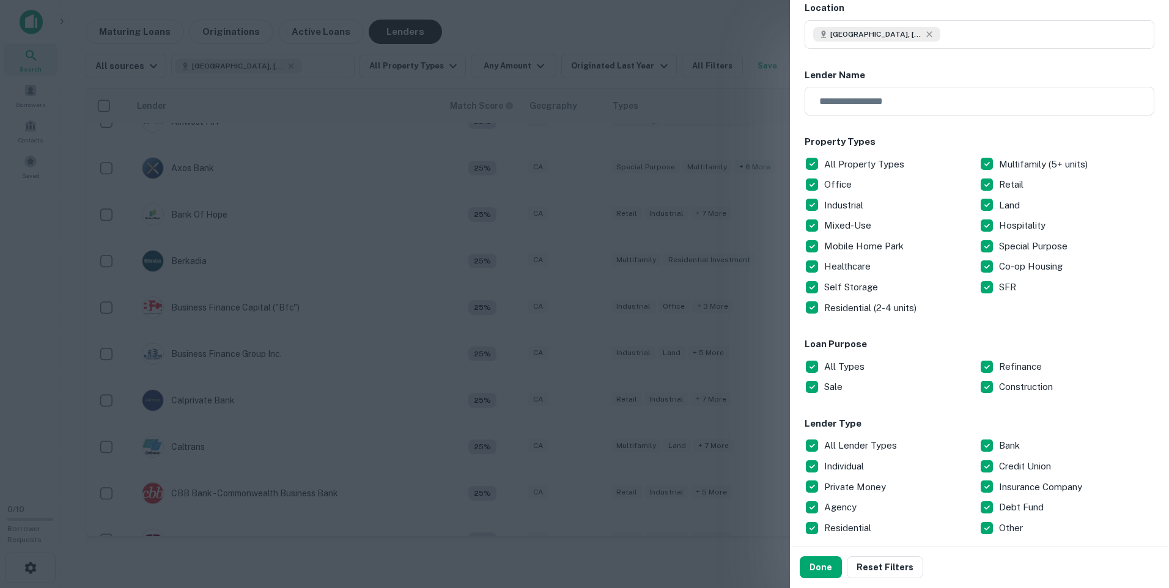
scroll to position [0, 0]
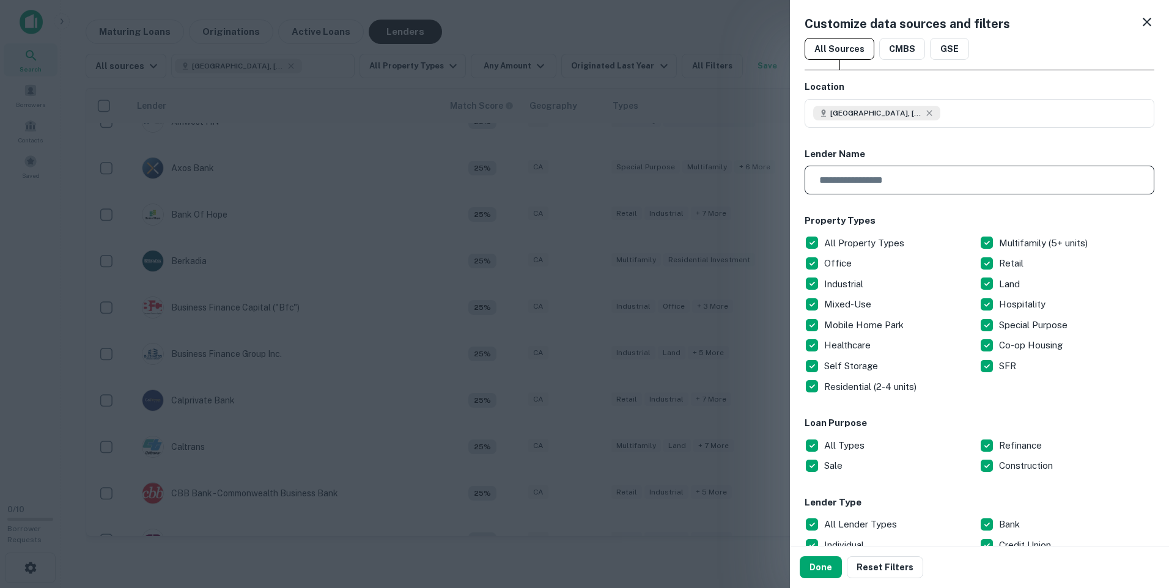
click at [901, 180] on input "text" at bounding box center [974, 180] width 341 height 29
type input "**********"
click at [820, 562] on button "Done" at bounding box center [821, 567] width 42 height 22
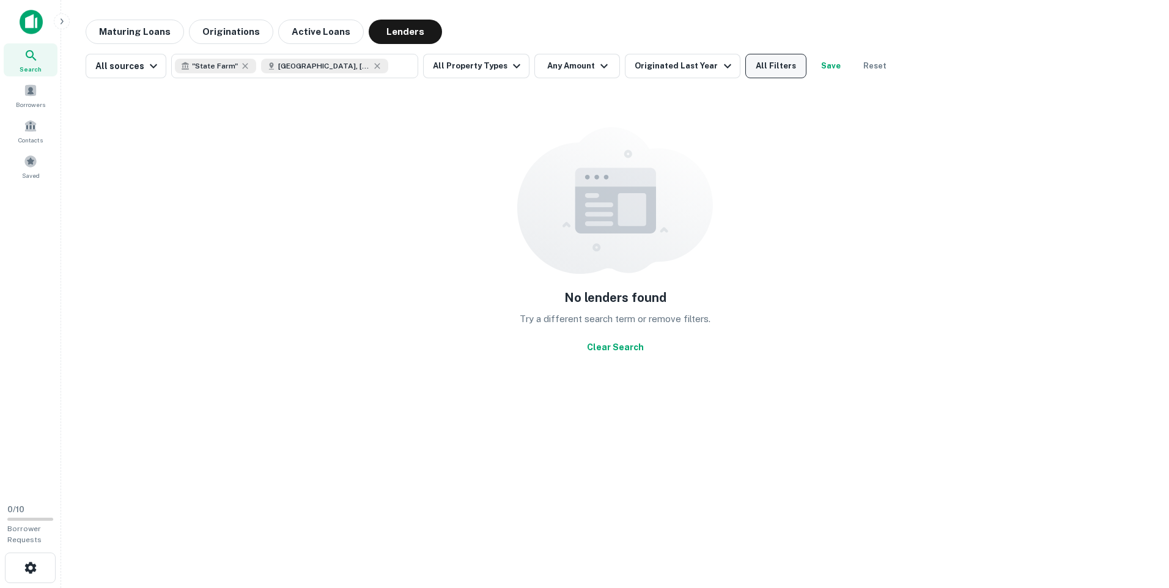
click at [773, 67] on button "All Filters" at bounding box center [775, 66] width 61 height 24
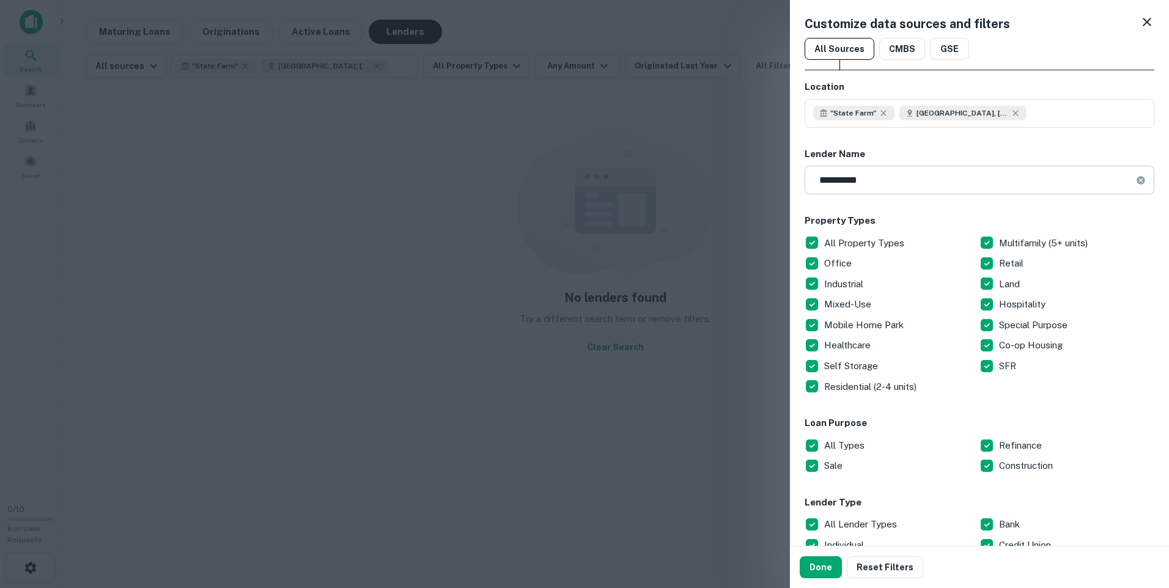
click at [1136, 182] on icon at bounding box center [1140, 180] width 8 height 8
click at [828, 566] on button "Done" at bounding box center [821, 567] width 42 height 22
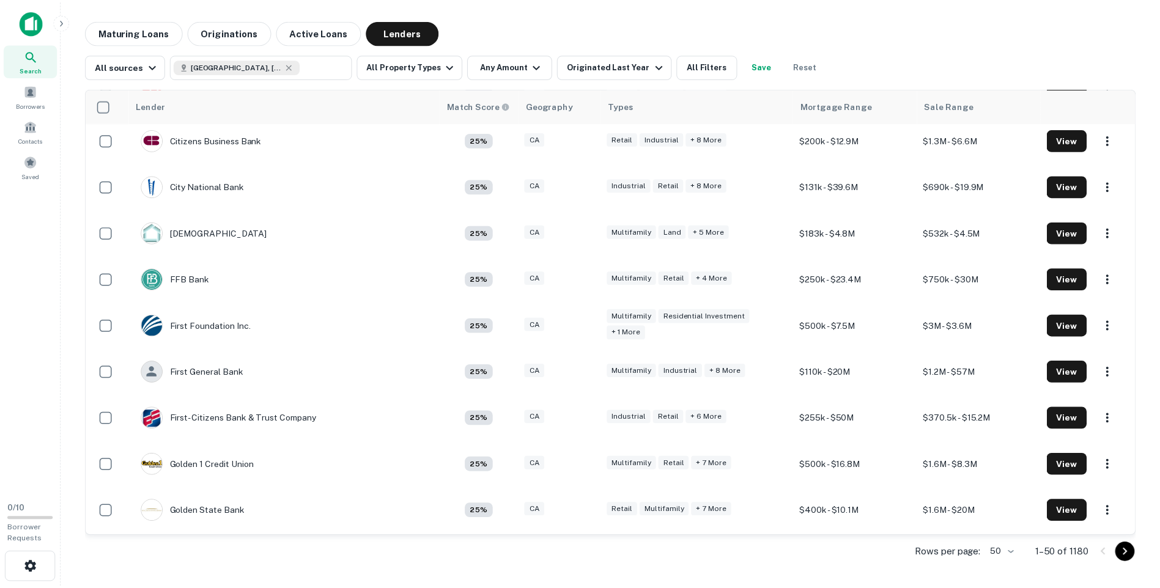
scroll to position [917, 0]
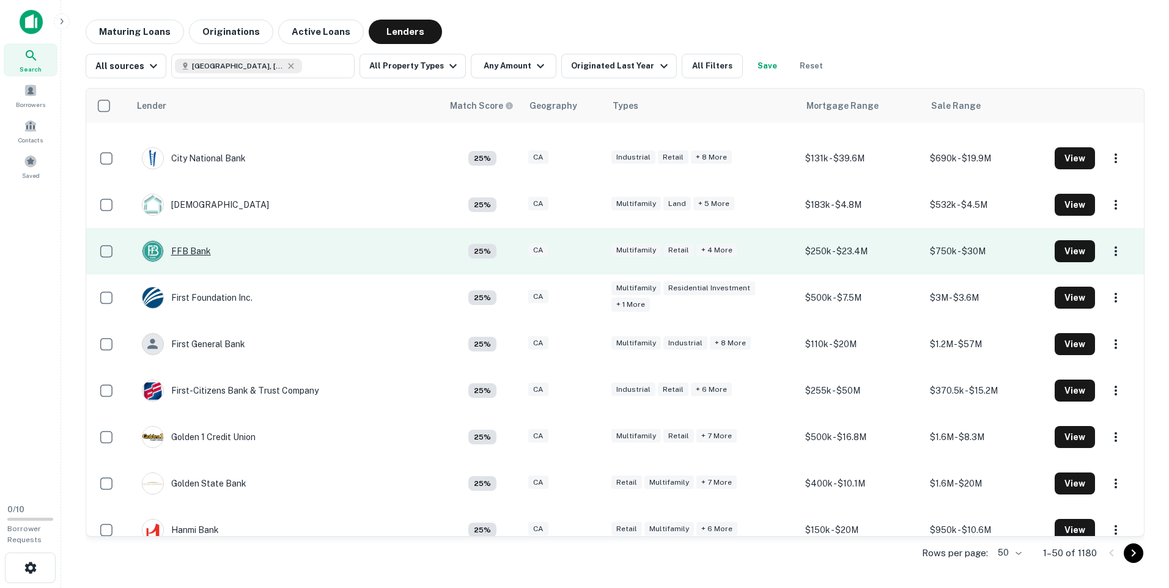
click at [186, 251] on div "FFB Bank" at bounding box center [176, 251] width 69 height 22
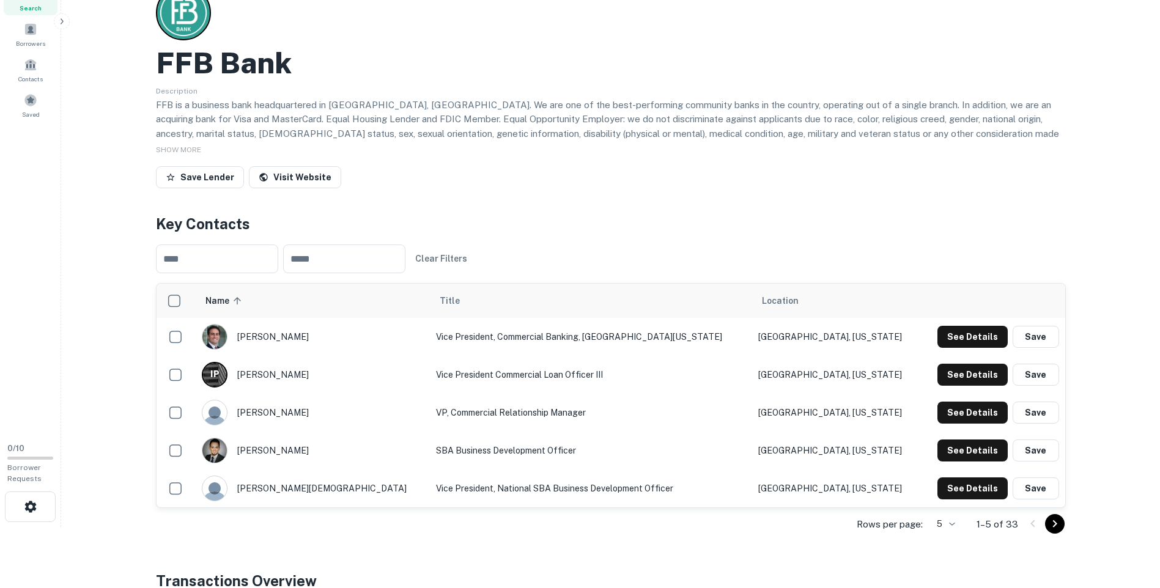
scroll to position [122, 0]
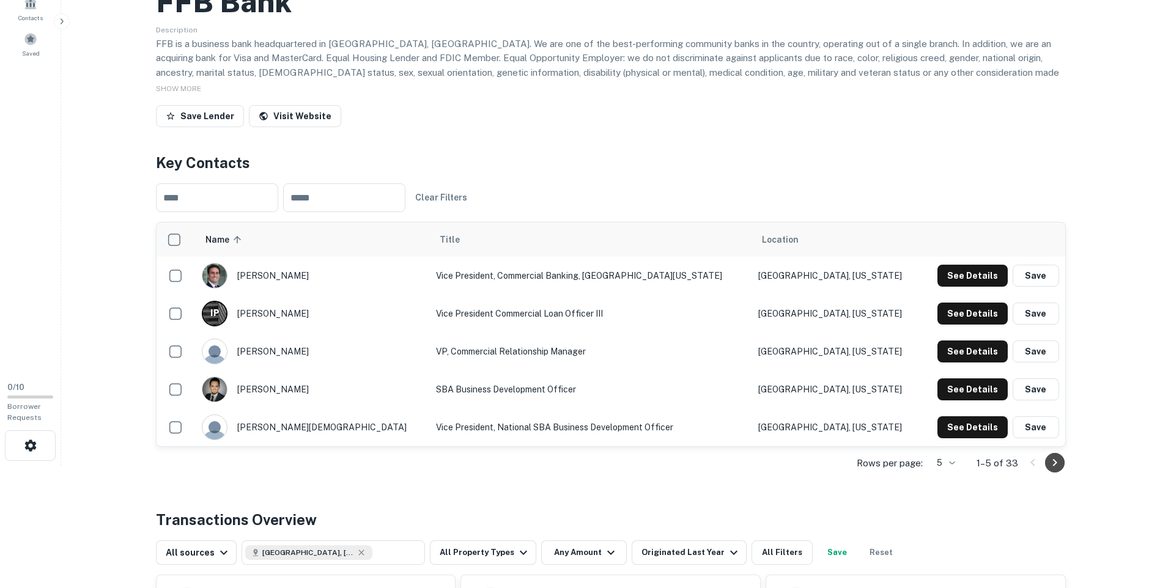
click at [1054, 463] on icon "Go to next page" at bounding box center [1054, 462] width 15 height 15
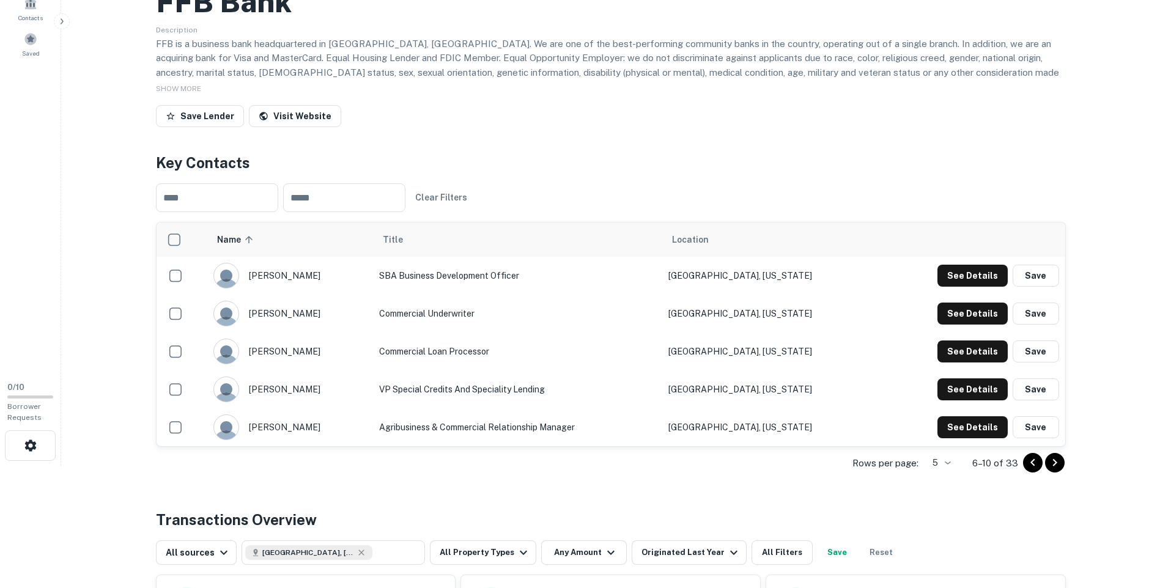
click at [1028, 465] on icon "Go to previous page" at bounding box center [1032, 462] width 15 height 15
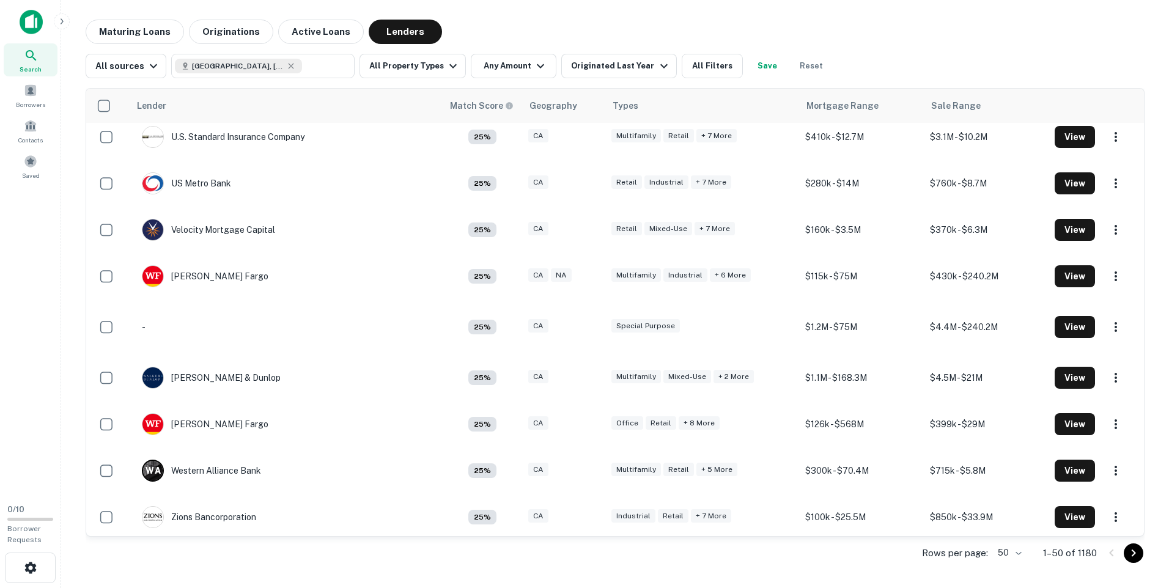
scroll to position [1918, 0]
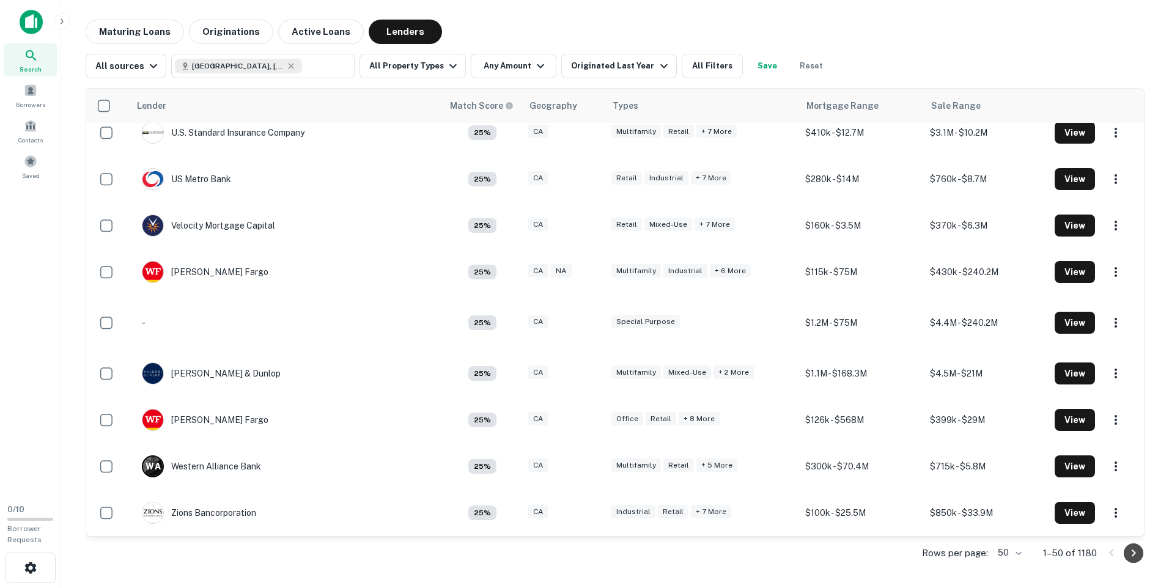
click at [1134, 554] on icon "Go to next page" at bounding box center [1133, 553] width 15 height 15
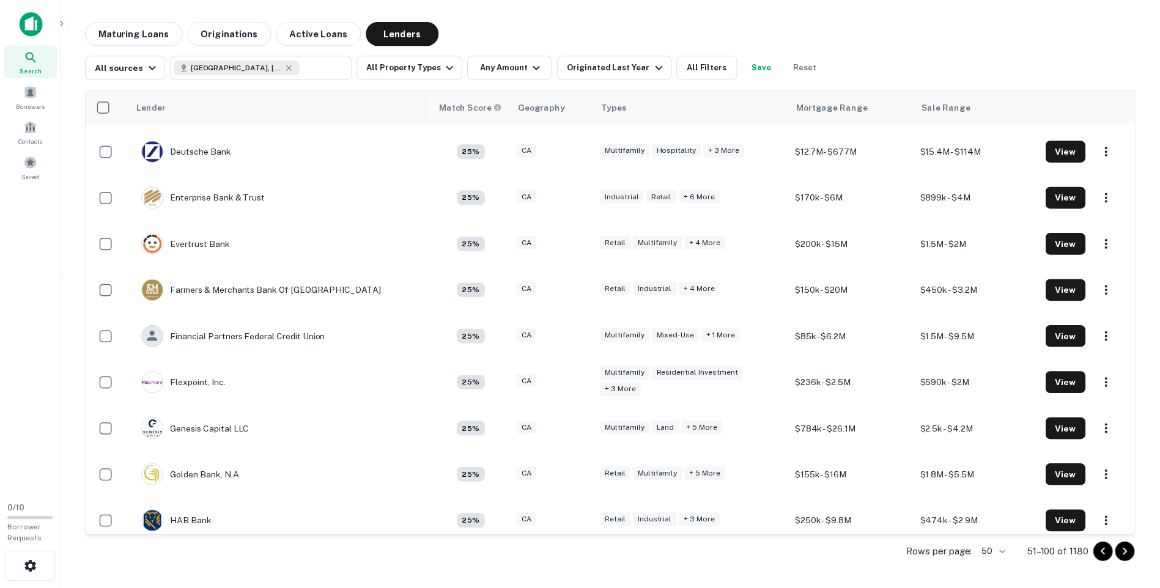
scroll to position [795, 0]
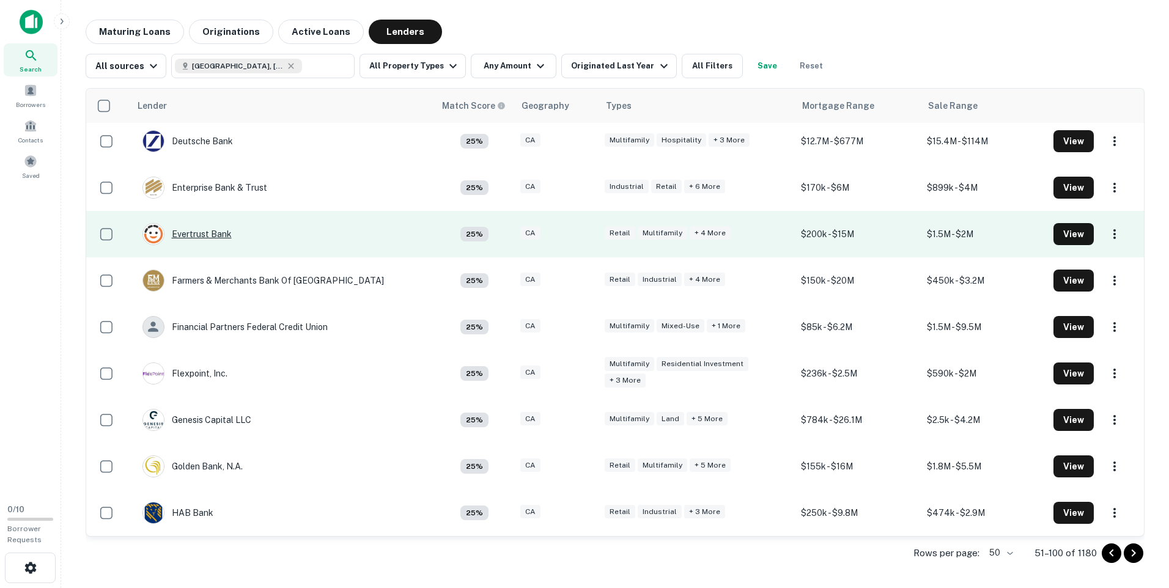
click at [201, 236] on div "Evertrust Bank" at bounding box center [186, 234] width 89 height 22
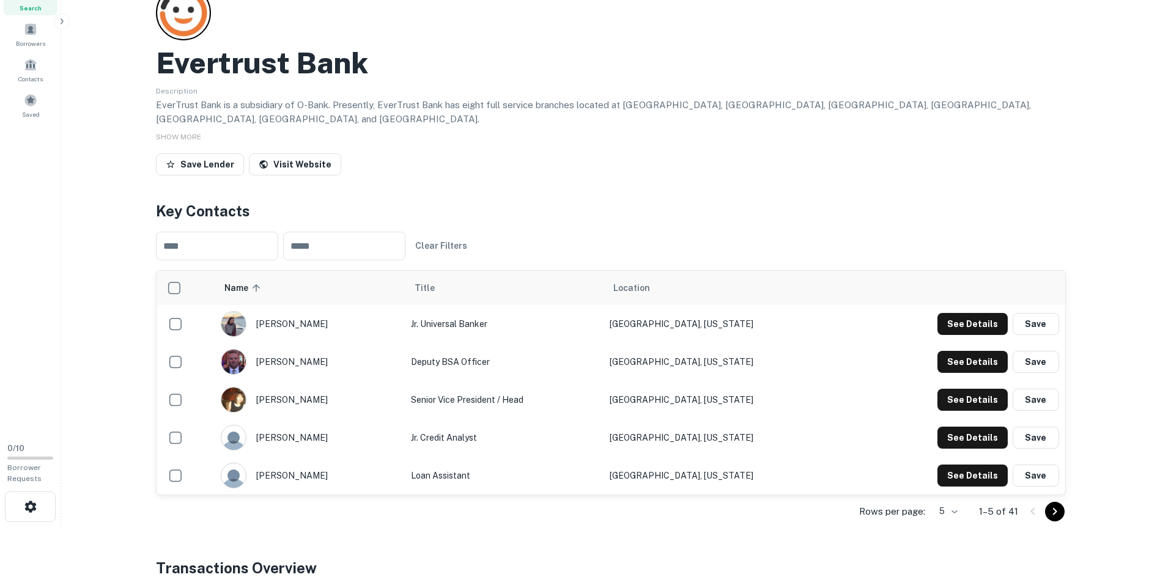
scroll to position [122, 0]
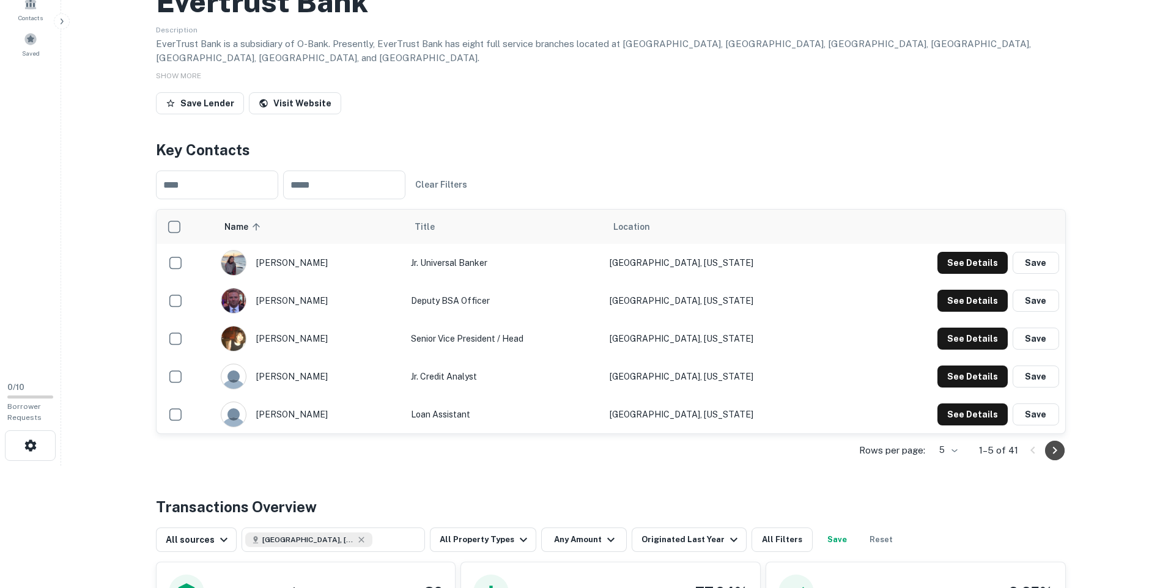
click at [1057, 443] on icon "Go to next page" at bounding box center [1054, 450] width 15 height 15
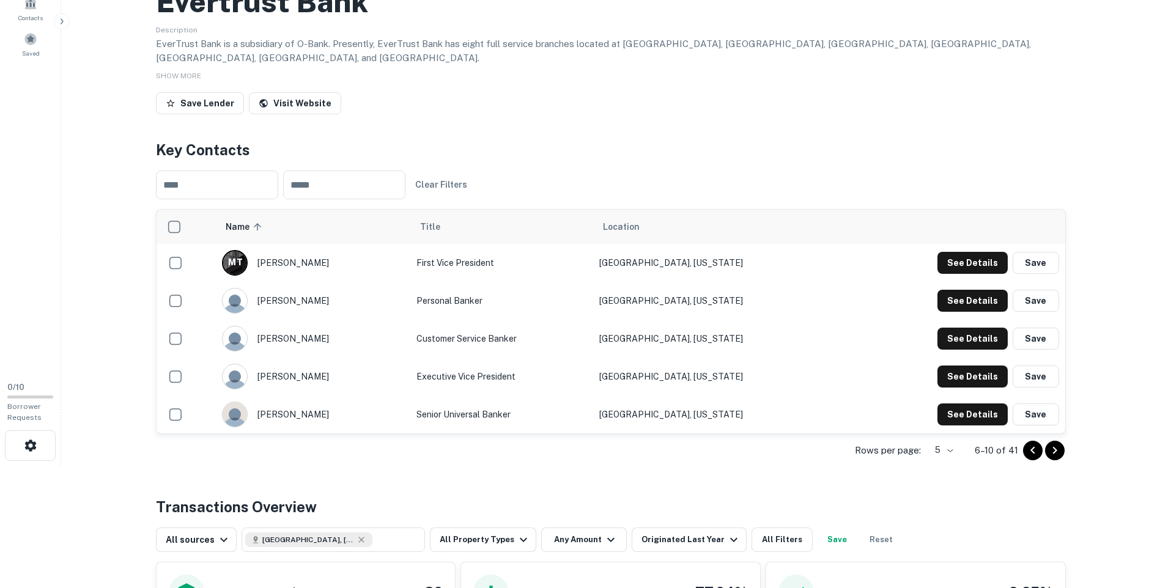
click at [1057, 443] on icon "Go to next page" at bounding box center [1054, 450] width 15 height 15
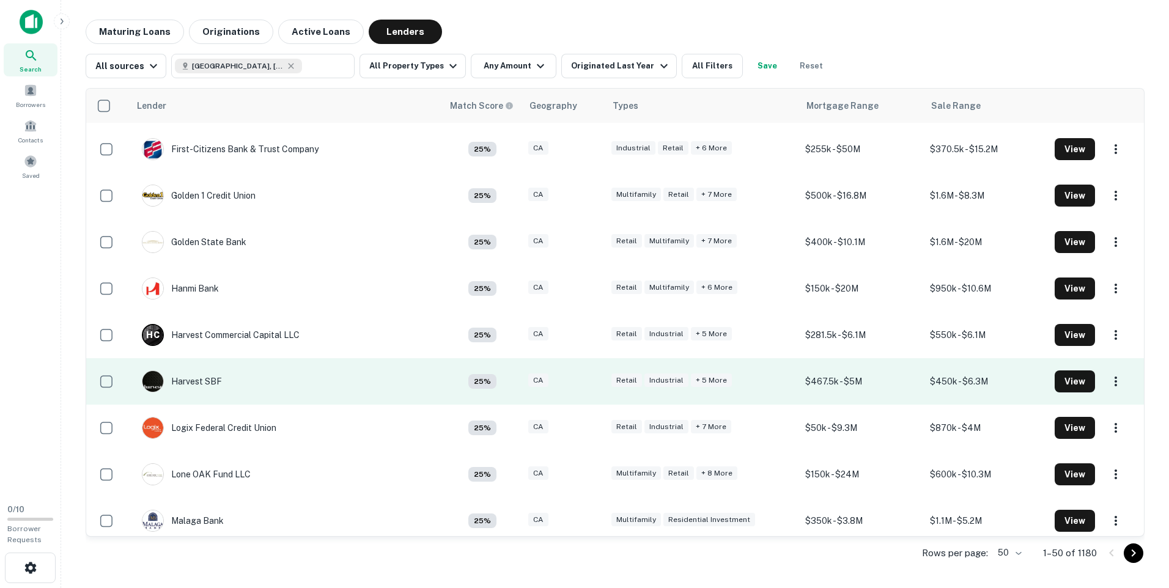
scroll to position [1161, 0]
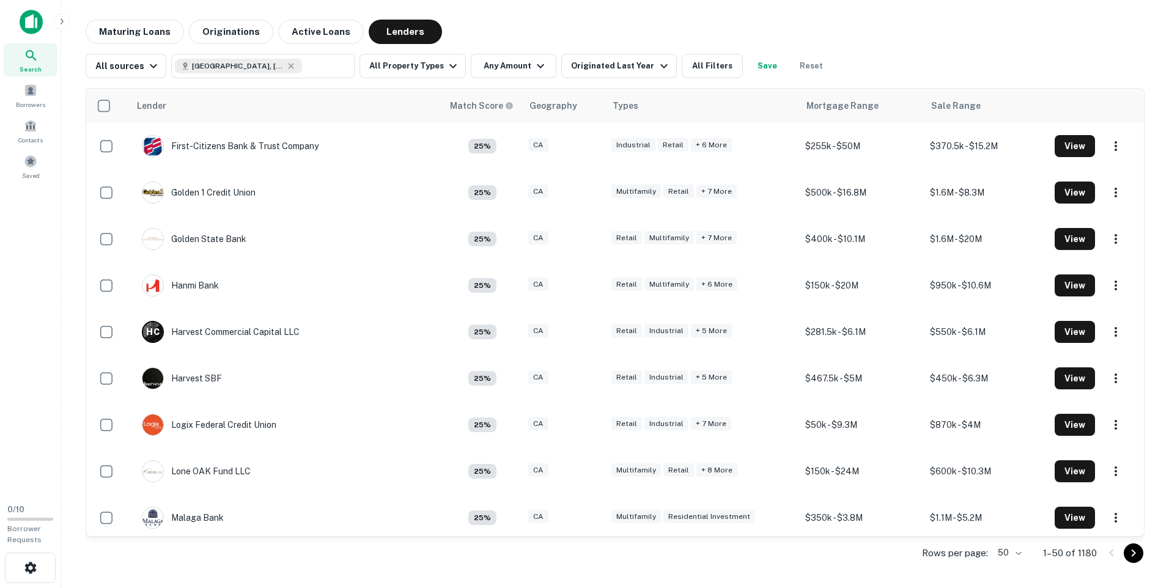
click at [1132, 555] on icon "Go to next page" at bounding box center [1133, 553] width 4 height 7
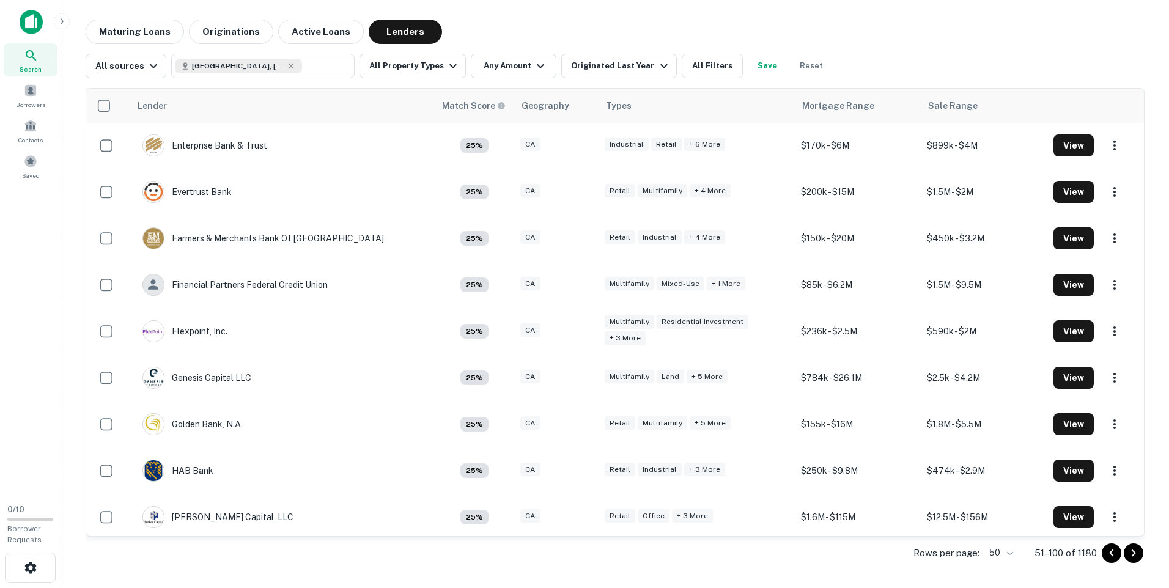
scroll to position [856, 0]
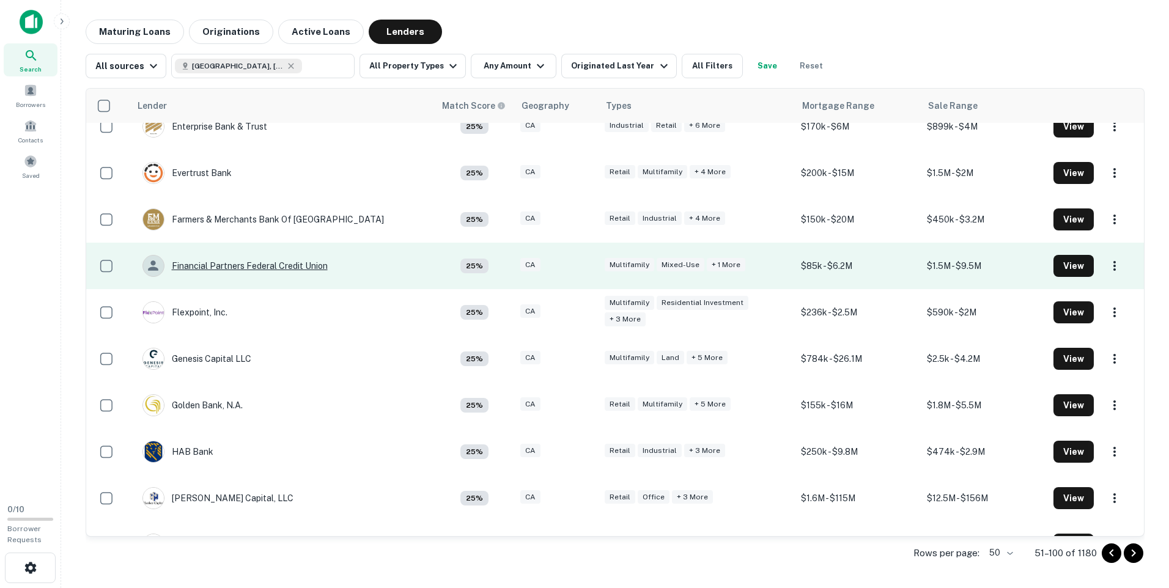
click at [303, 266] on div "Financial Partners Federal Credit Union" at bounding box center [234, 266] width 185 height 22
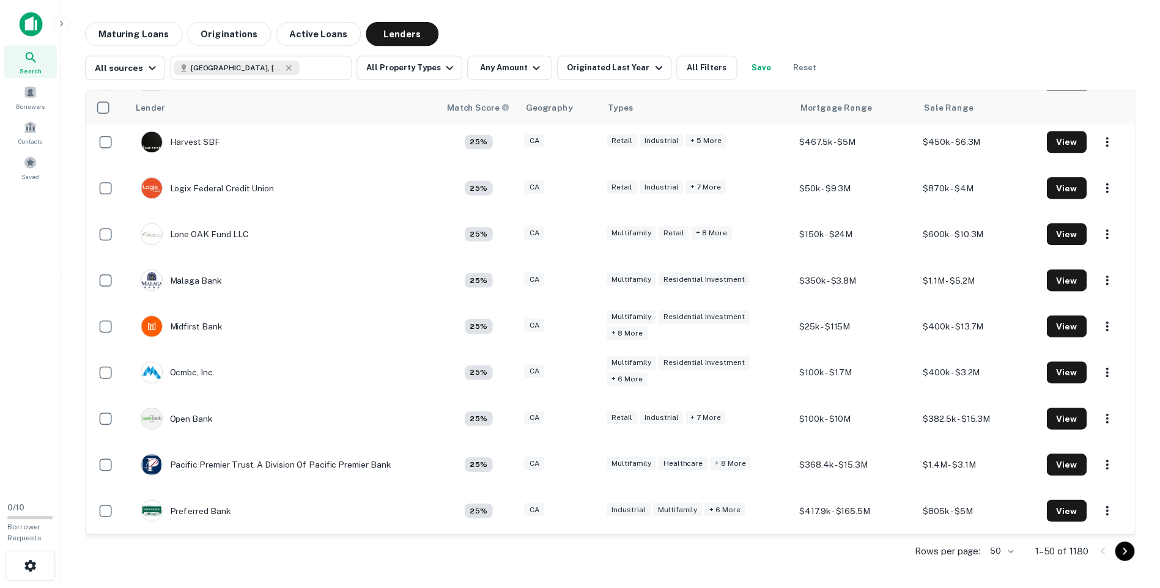
scroll to position [1406, 0]
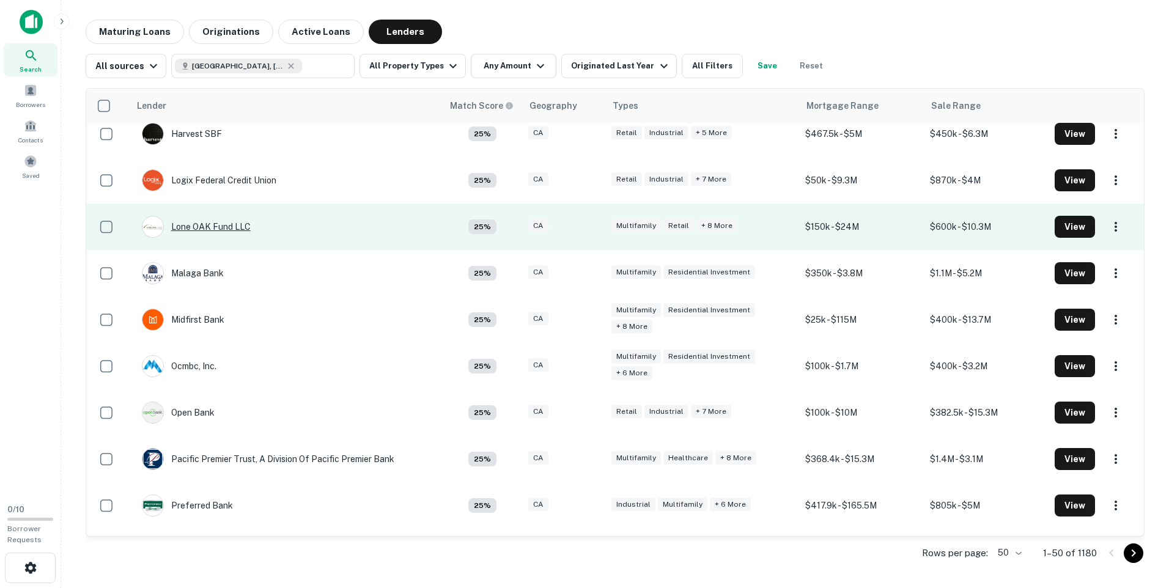
click at [232, 226] on div "Lone OAK Fund LLC" at bounding box center [196, 227] width 109 height 22
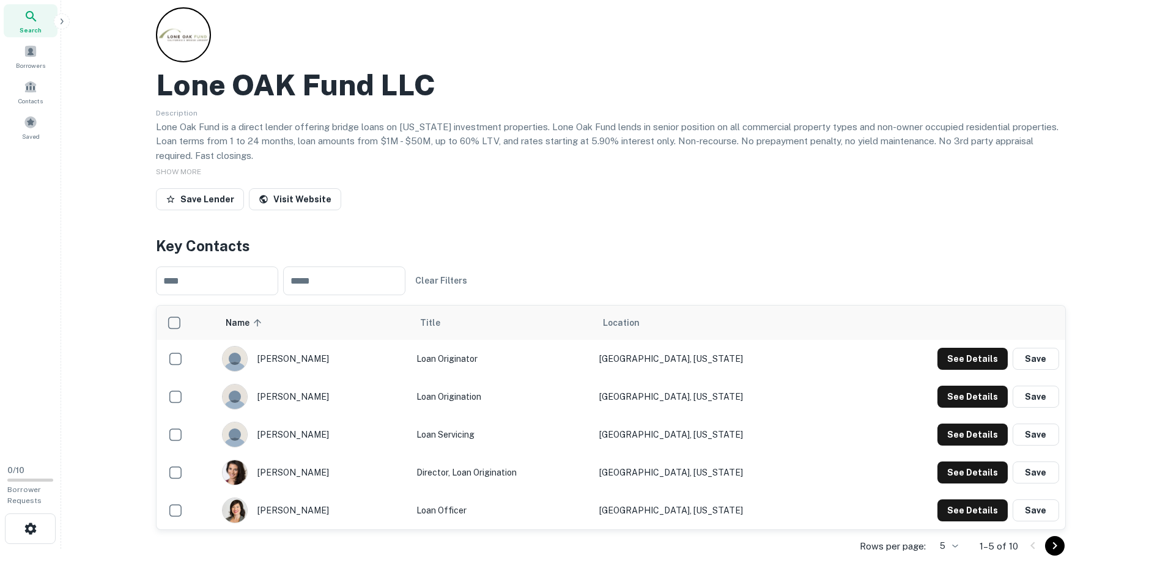
scroll to position [61, 0]
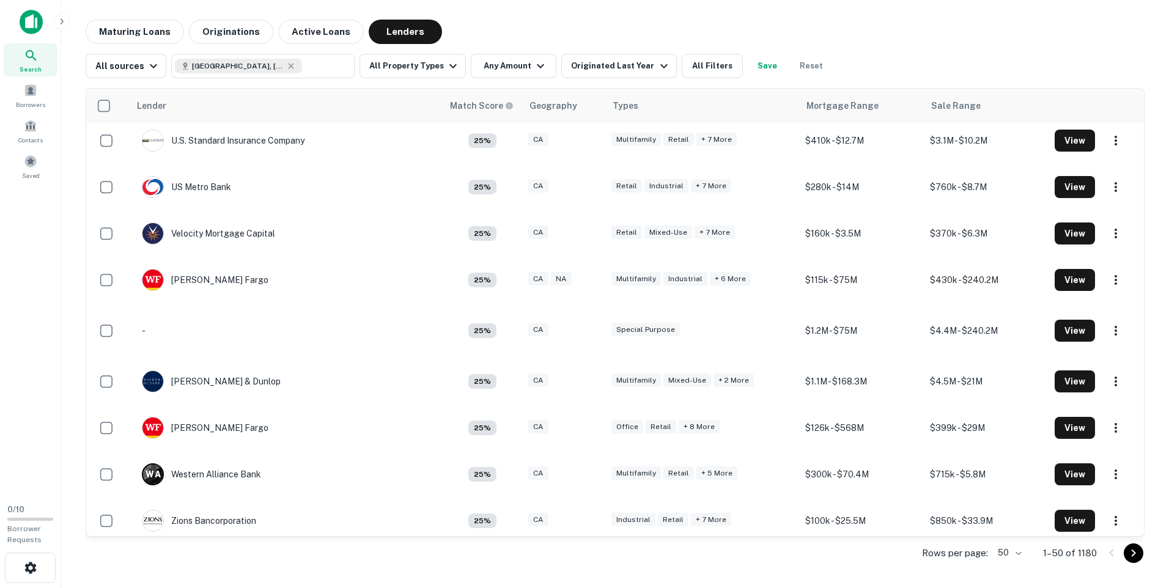
scroll to position [1918, 0]
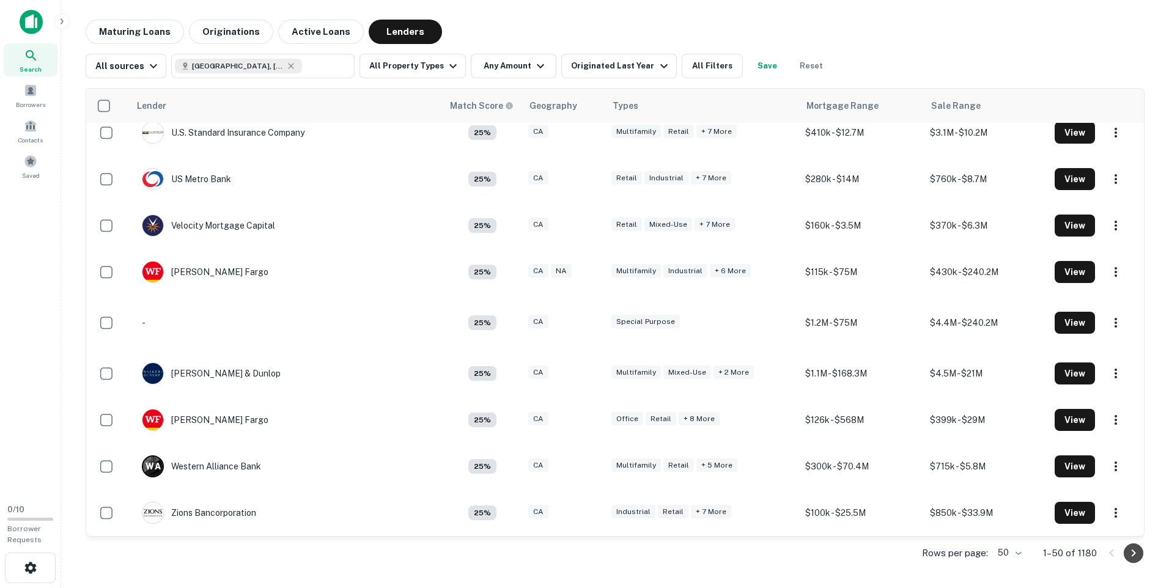
click at [1136, 554] on icon "Go to next page" at bounding box center [1133, 553] width 15 height 15
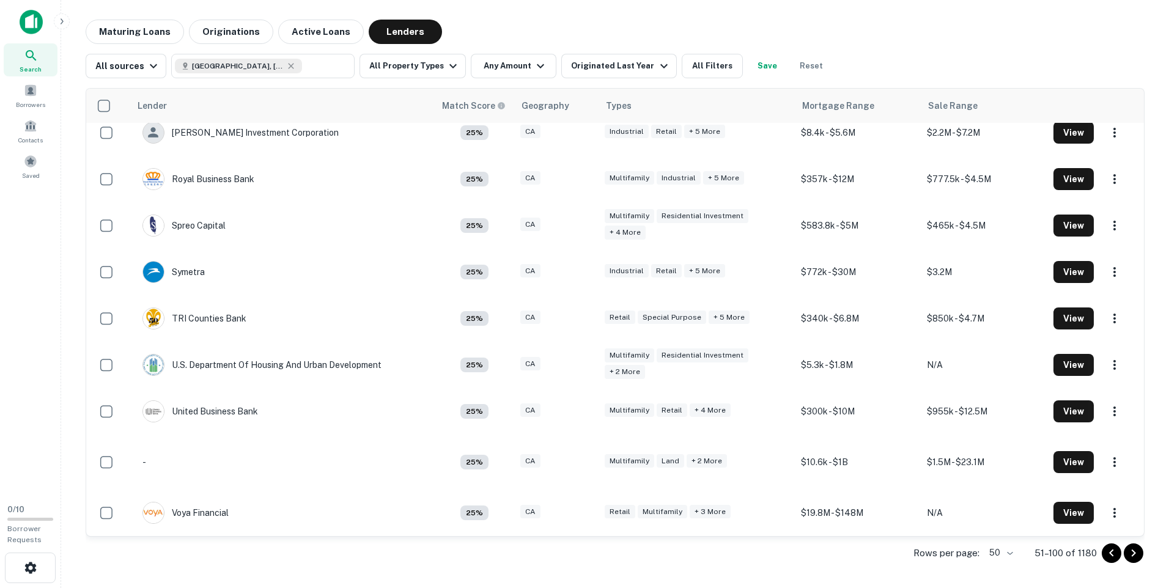
click at [1129, 551] on icon "Go to next page" at bounding box center [1133, 553] width 15 height 15
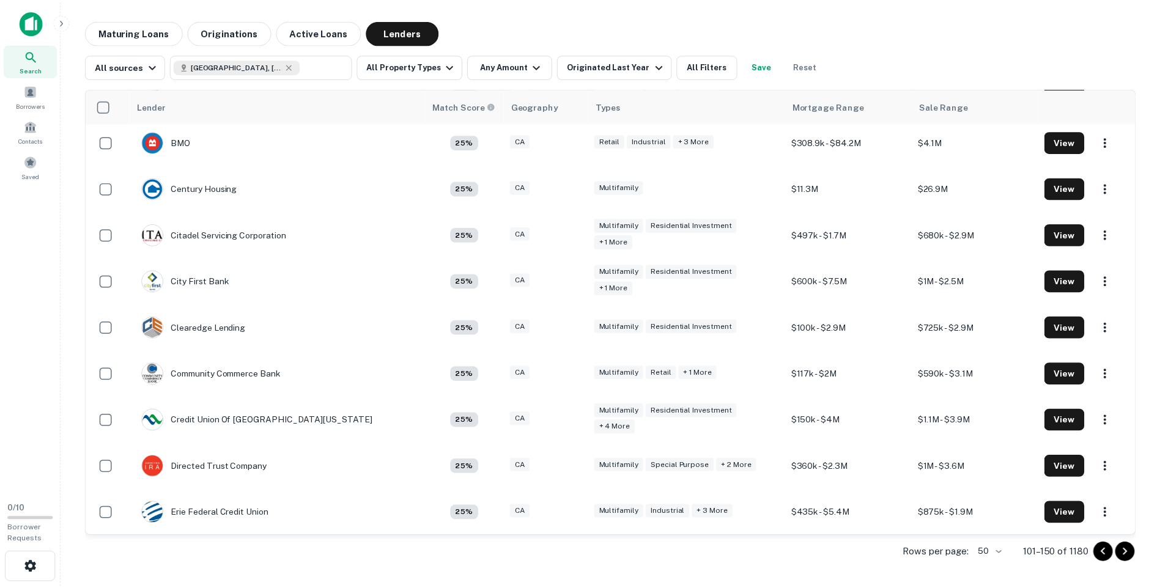
scroll to position [329, 0]
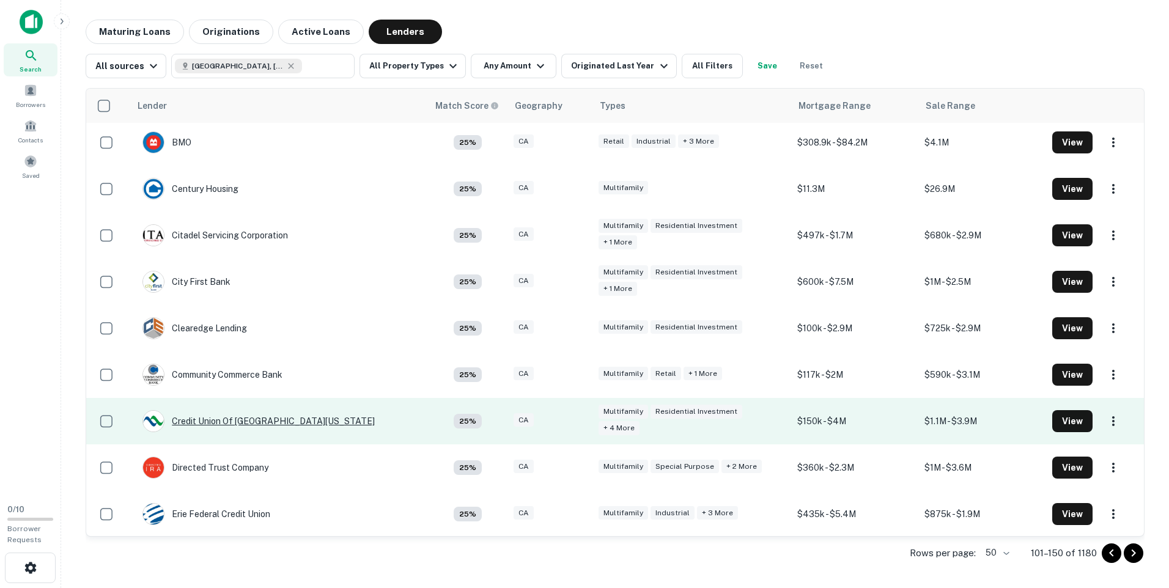
click at [276, 421] on div "Credit Union Of Southern California" at bounding box center [258, 421] width 232 height 22
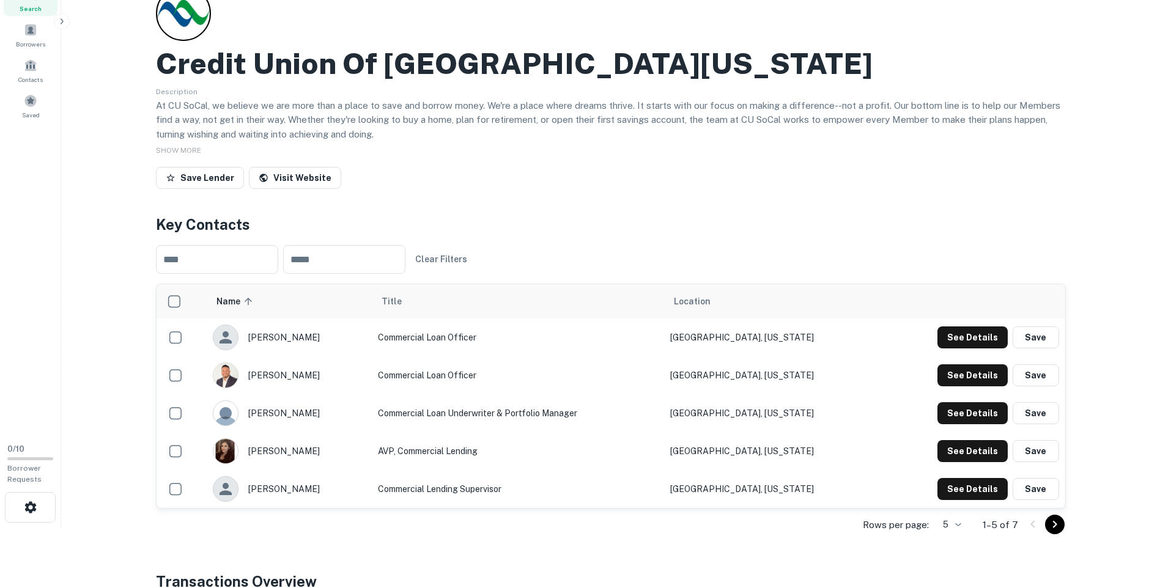
scroll to position [61, 0]
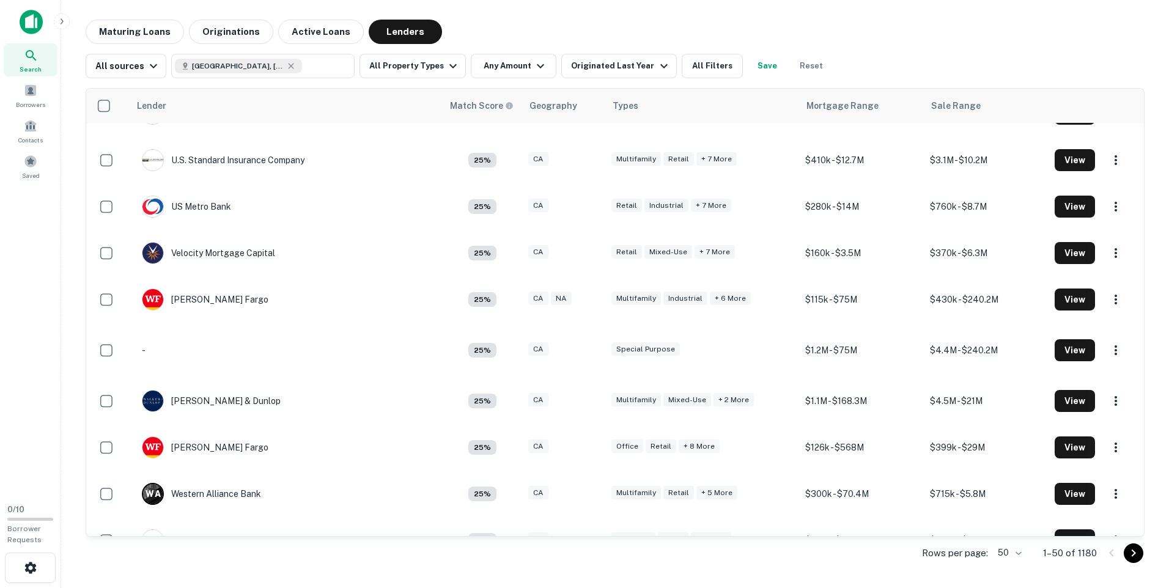
scroll to position [1918, 0]
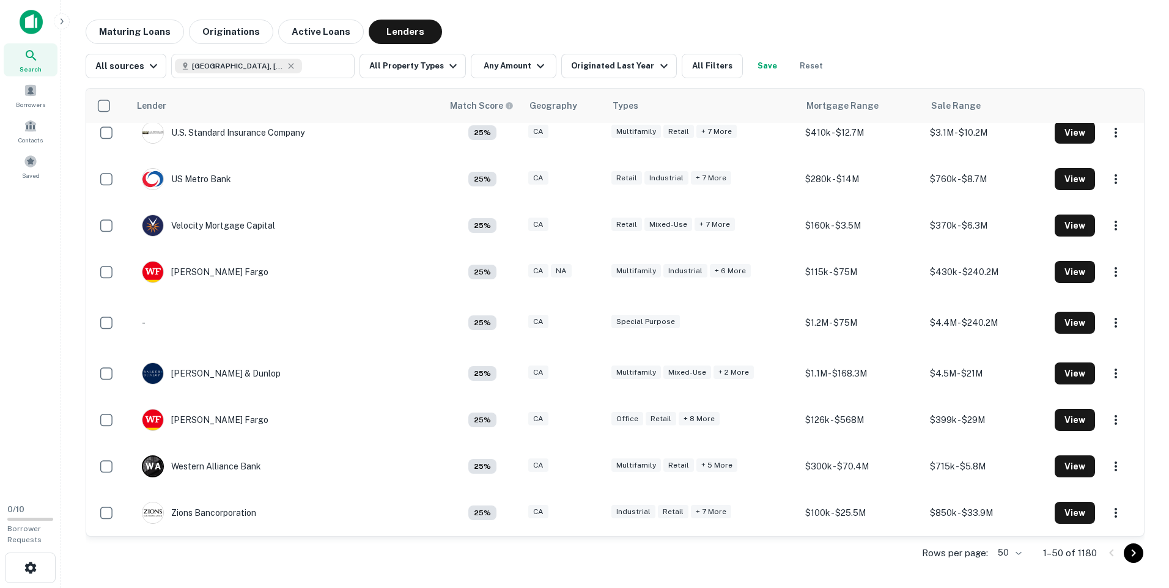
click at [1130, 553] on icon "Go to next page" at bounding box center [1133, 553] width 15 height 15
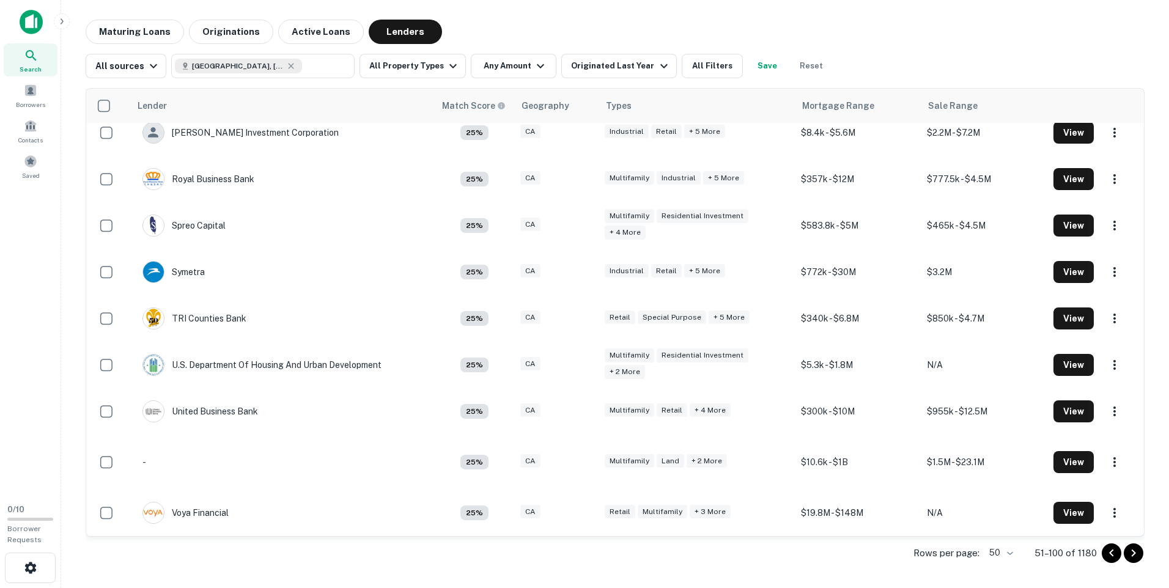
click at [1130, 553] on icon "Go to next page" at bounding box center [1133, 553] width 15 height 15
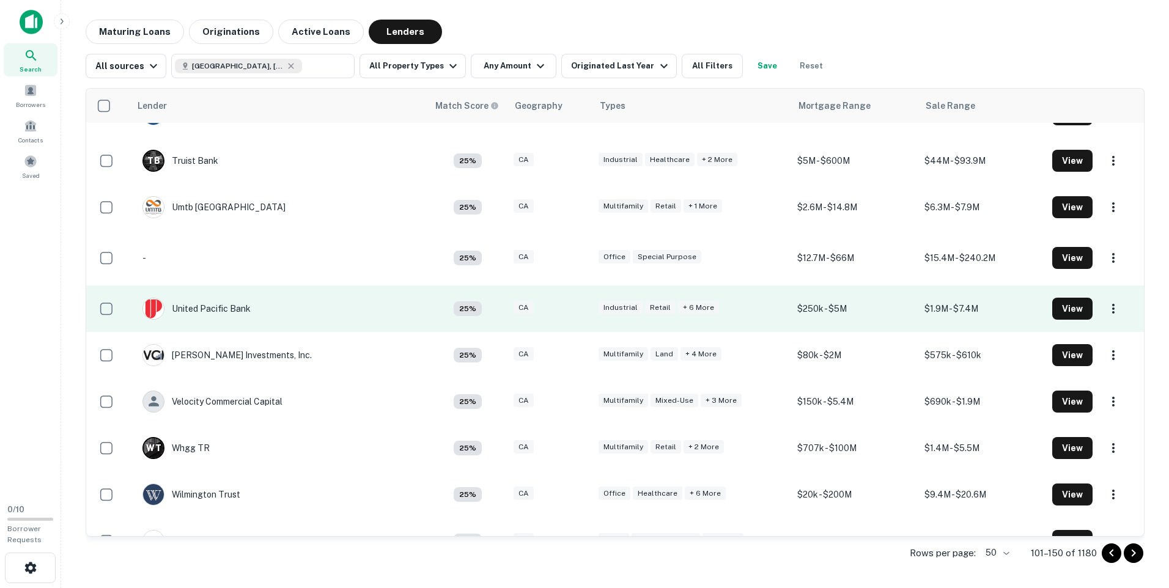
scroll to position [1918, 0]
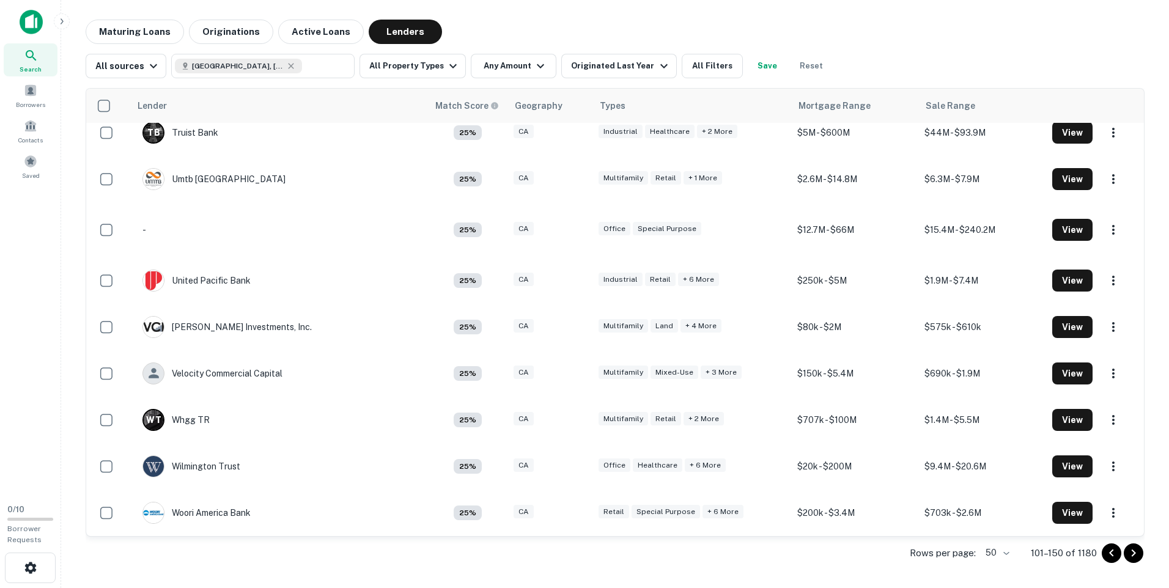
click at [1131, 551] on icon "Go to next page" at bounding box center [1133, 553] width 15 height 15
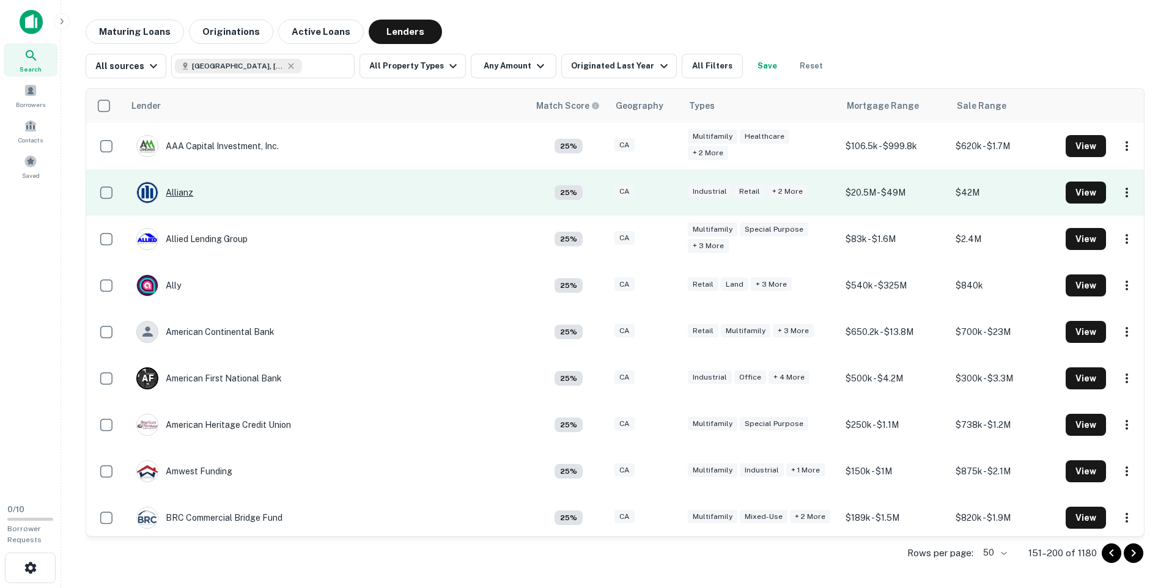
click at [177, 191] on div "Allianz" at bounding box center [164, 193] width 57 height 22
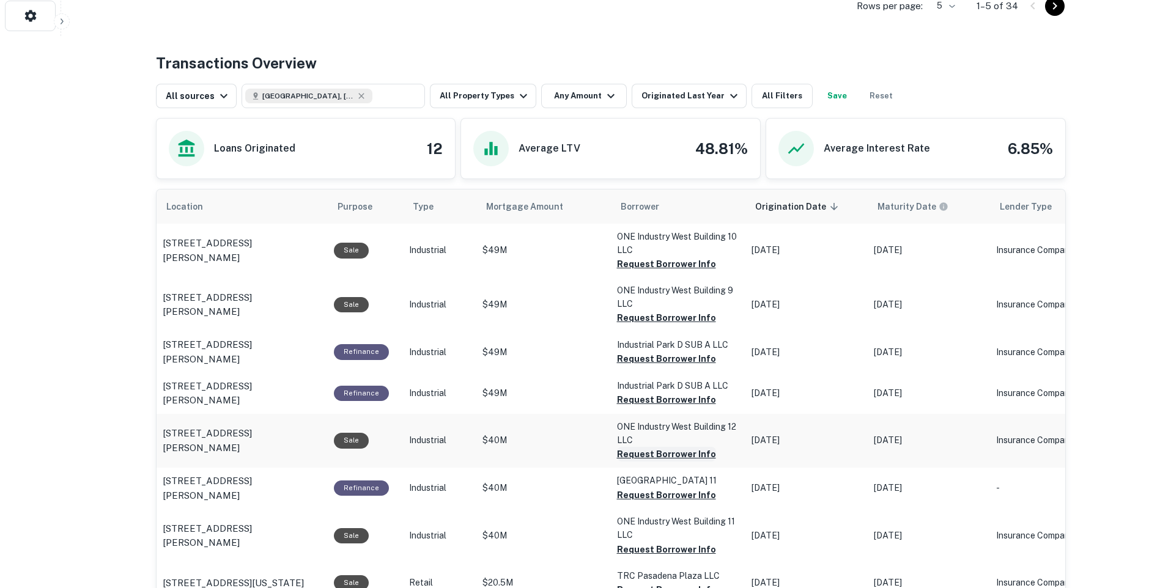
scroll to position [522, 0]
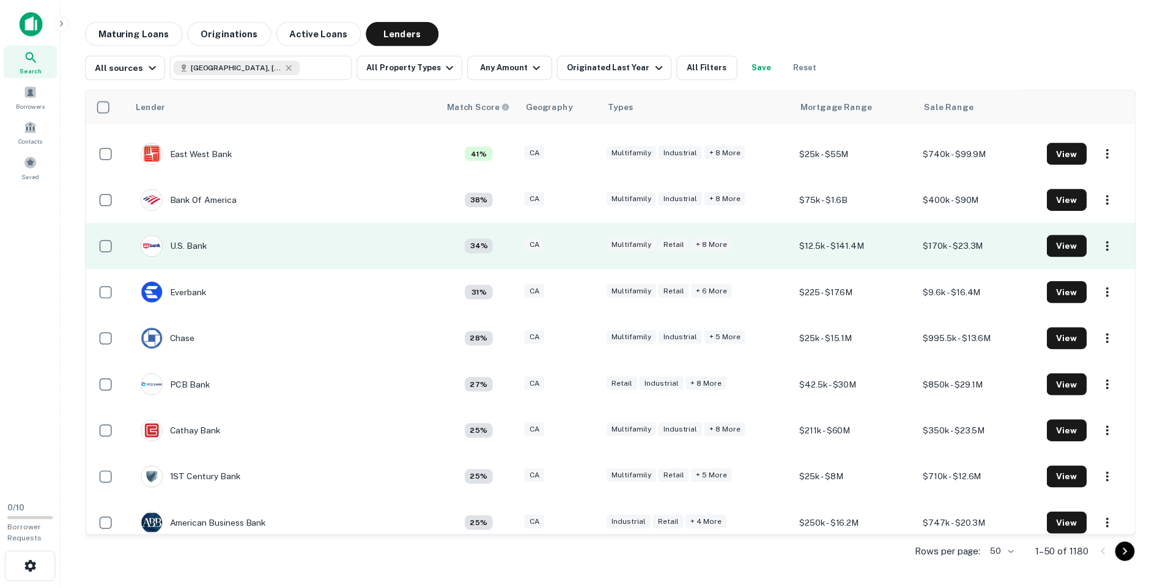
scroll to position [61, 0]
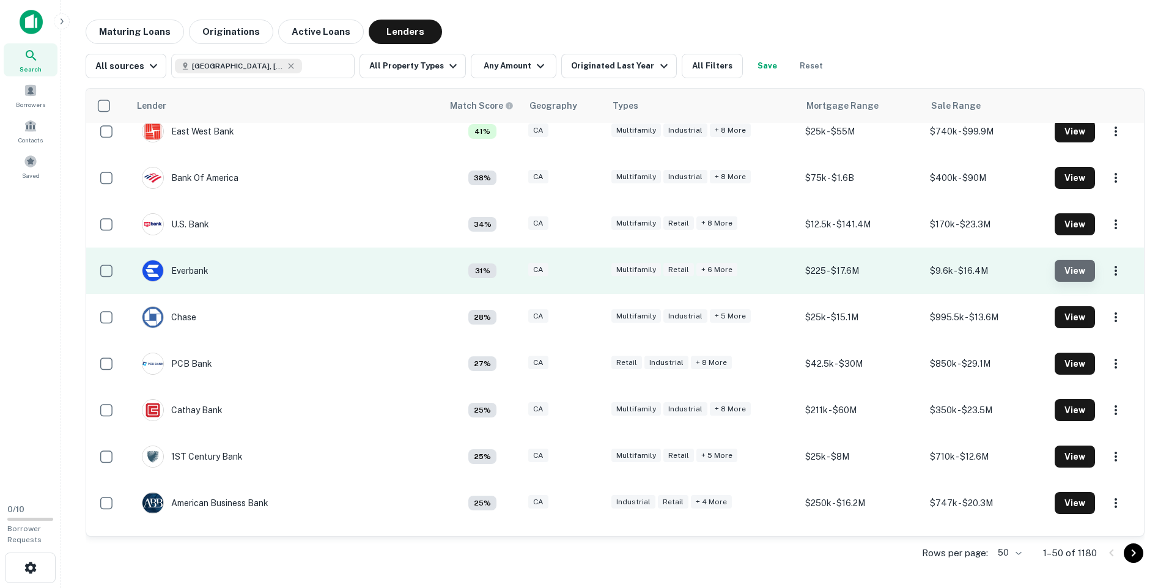
click at [1059, 268] on button "View" at bounding box center [1074, 271] width 40 height 22
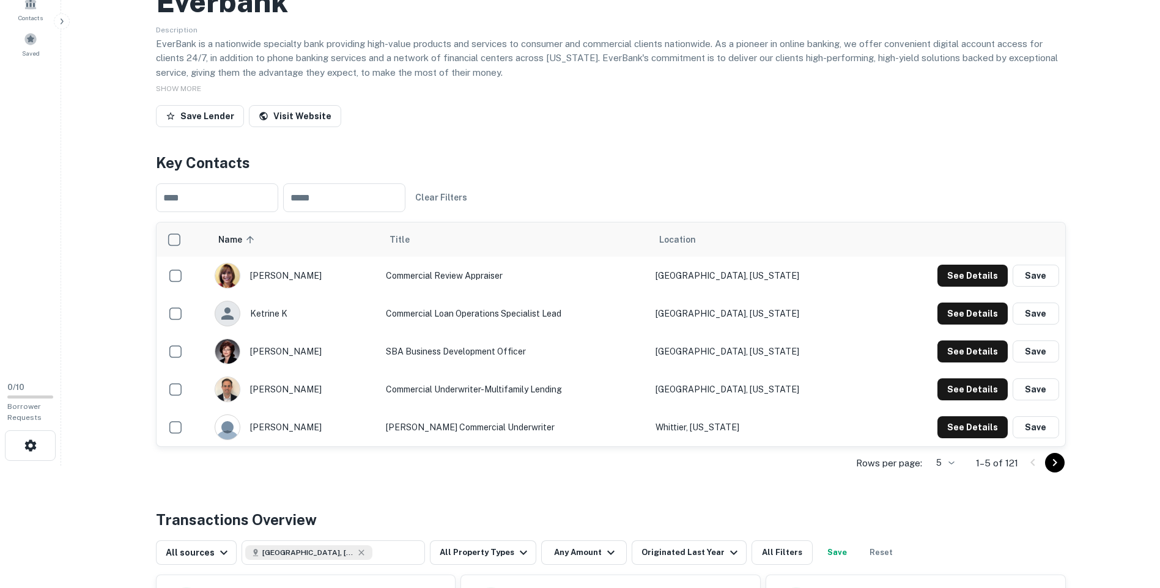
scroll to position [183, 0]
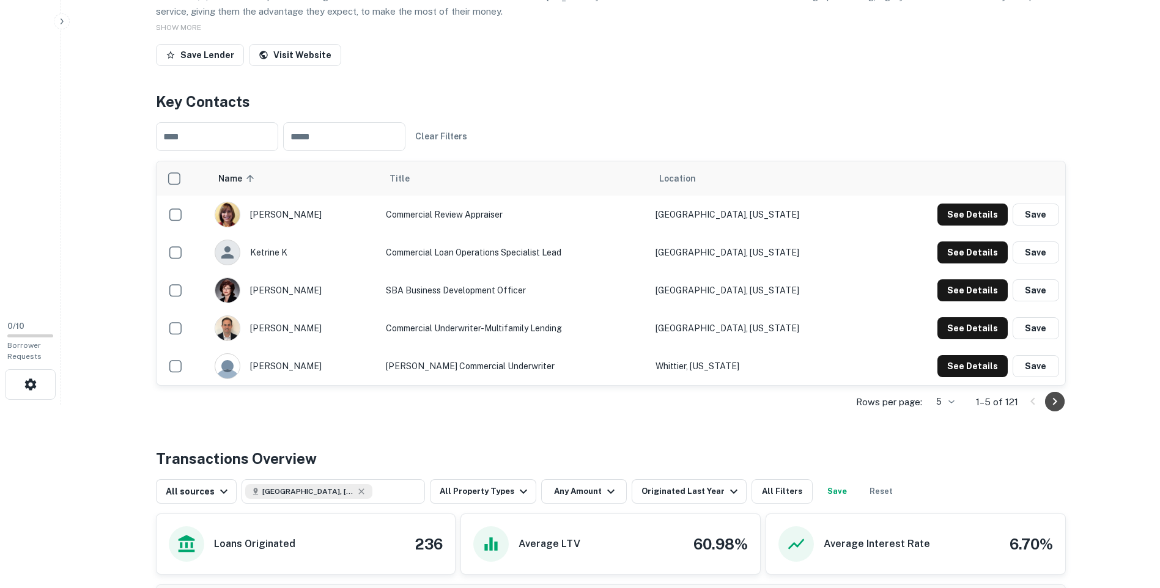
click at [1055, 397] on icon "Go to next page" at bounding box center [1054, 401] width 15 height 15
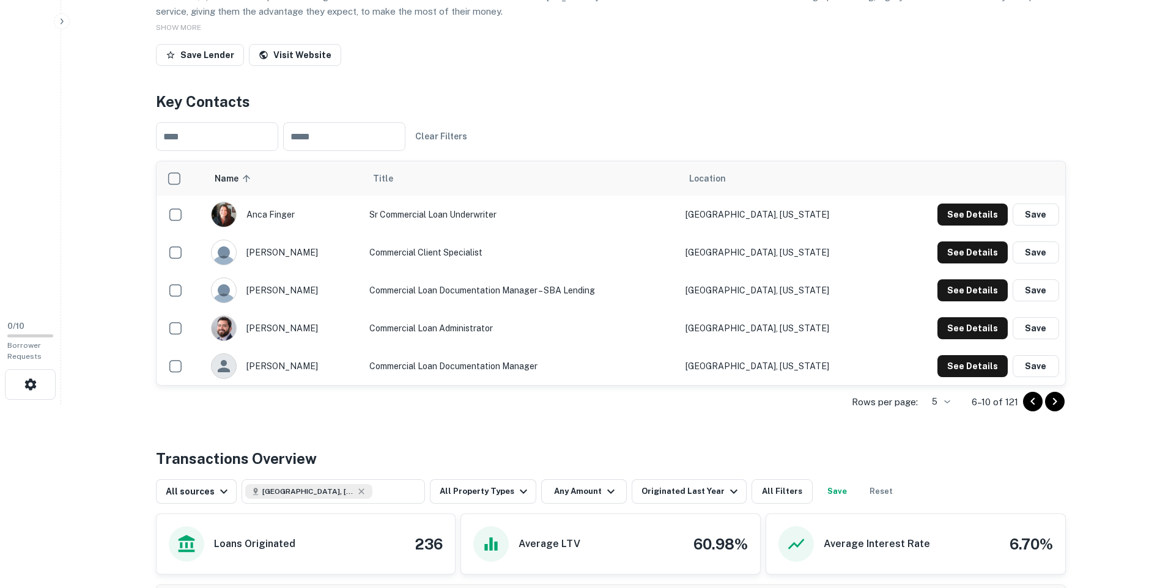
click at [1055, 398] on icon "Go to next page" at bounding box center [1054, 401] width 15 height 15
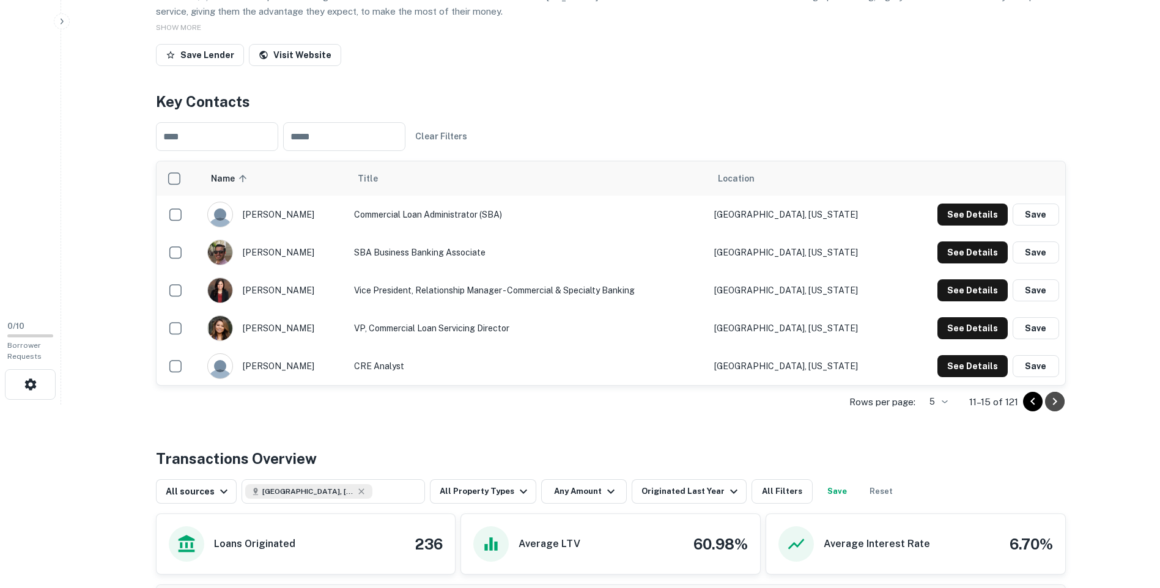
click at [1055, 398] on icon "Go to next page" at bounding box center [1054, 401] width 15 height 15
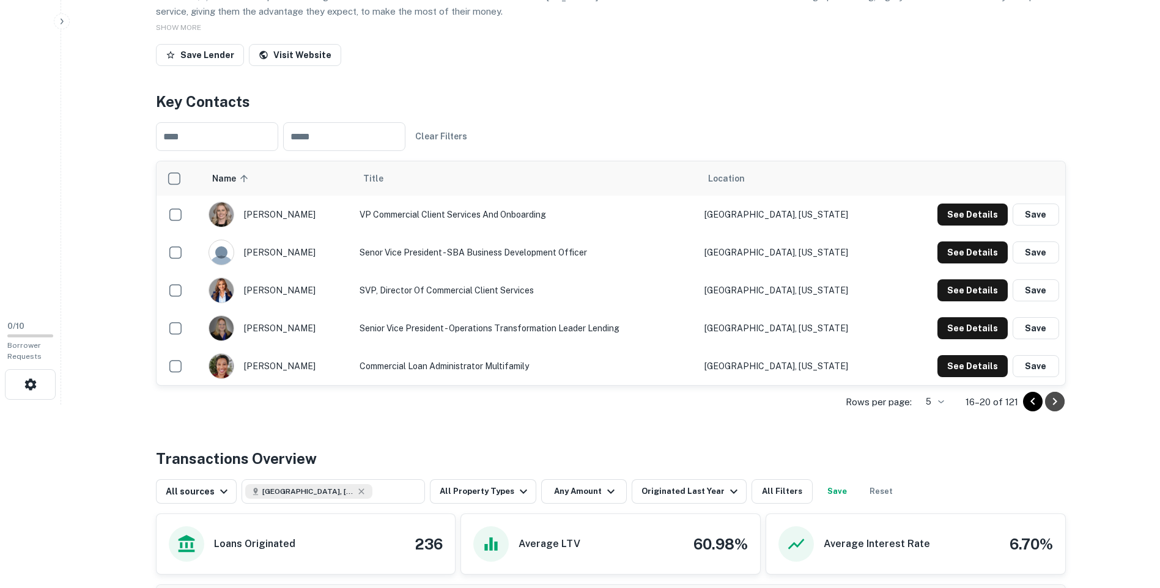
click at [1055, 398] on icon "Go to next page" at bounding box center [1054, 401] width 15 height 15
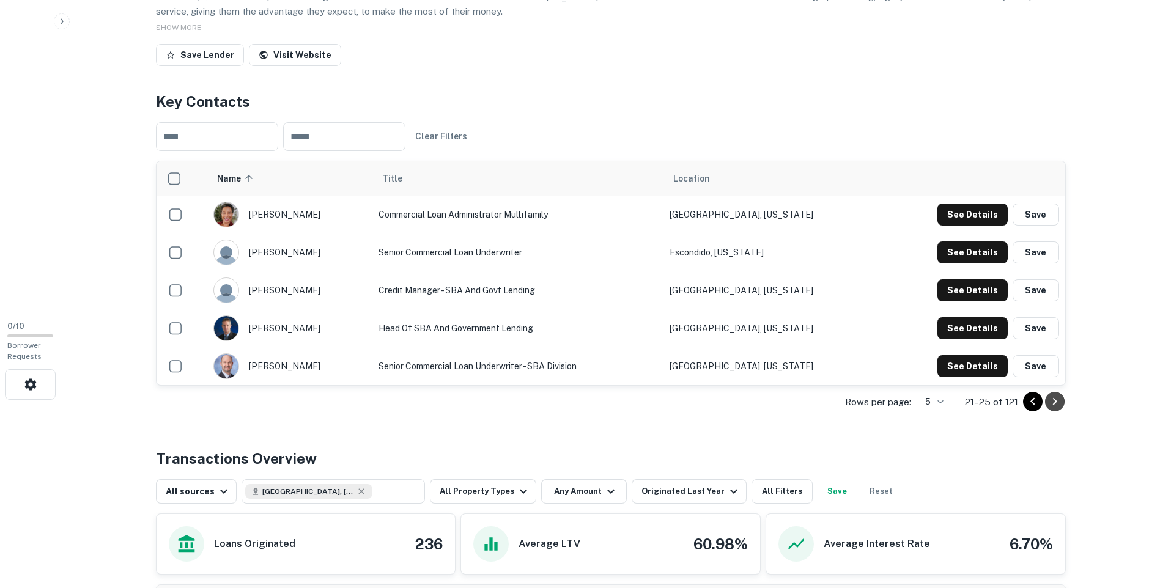
click at [1055, 398] on icon "Go to next page" at bounding box center [1054, 401] width 15 height 15
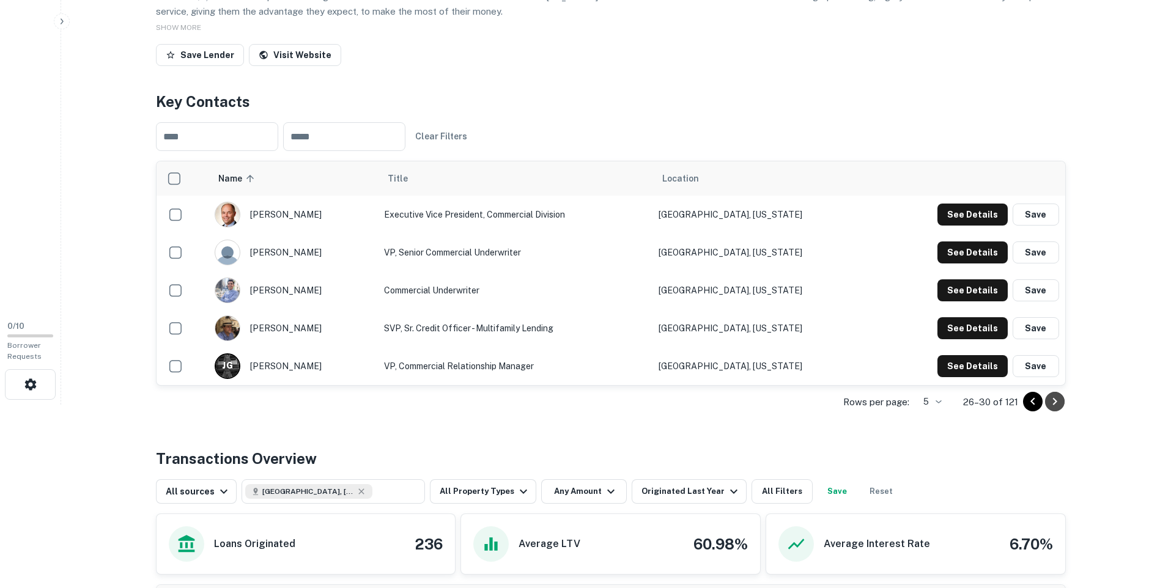
click at [1055, 398] on icon "Go to next page" at bounding box center [1054, 401] width 15 height 15
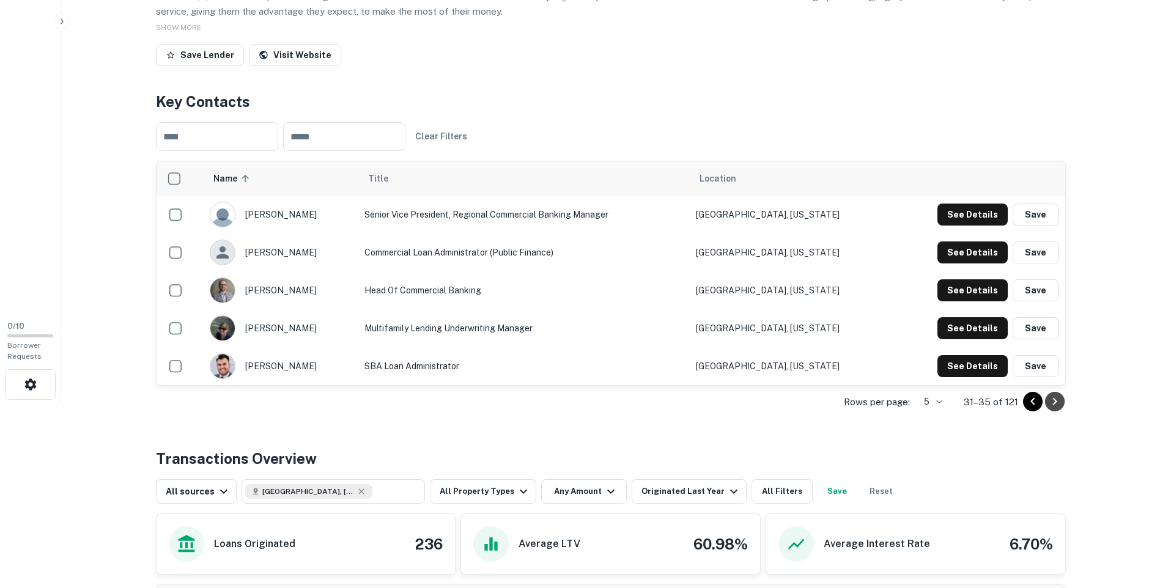
click at [1055, 398] on icon "Go to next page" at bounding box center [1054, 401] width 15 height 15
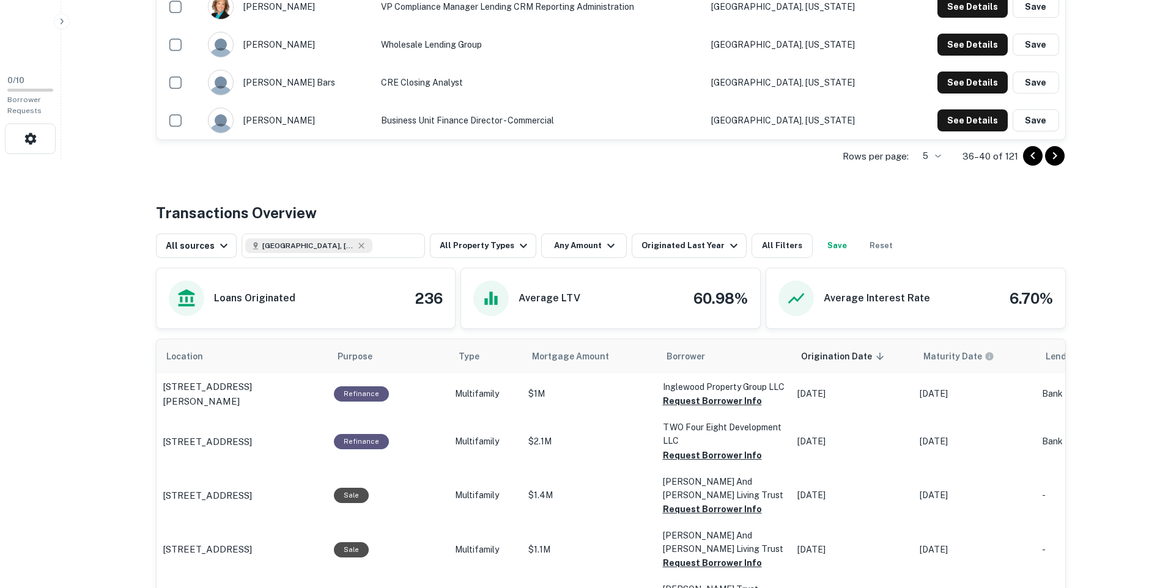
scroll to position [428, 0]
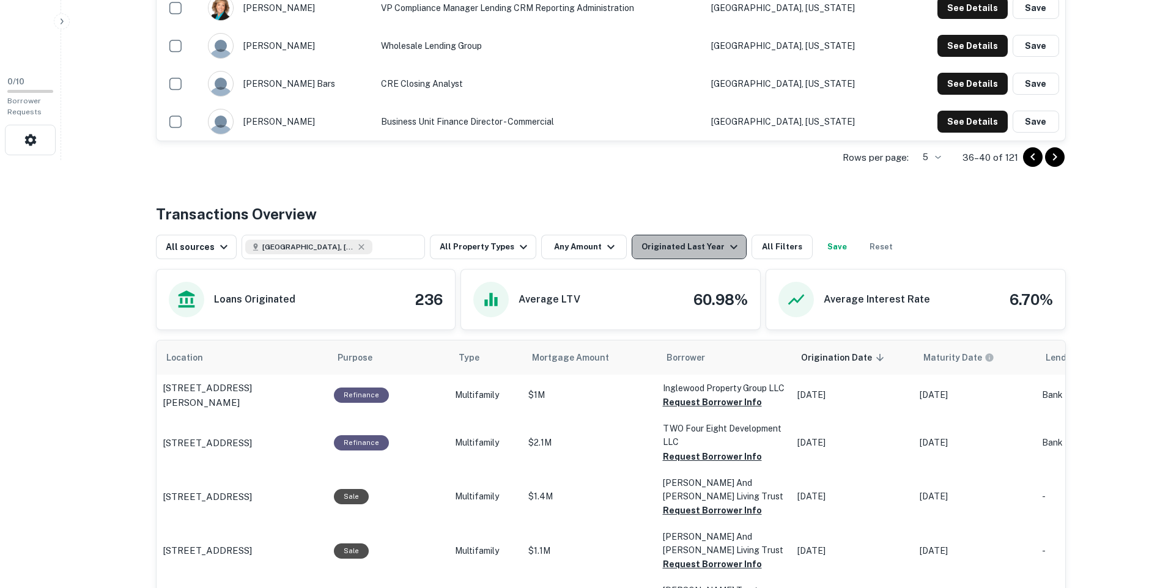
click at [726, 249] on icon "button" at bounding box center [733, 247] width 15 height 15
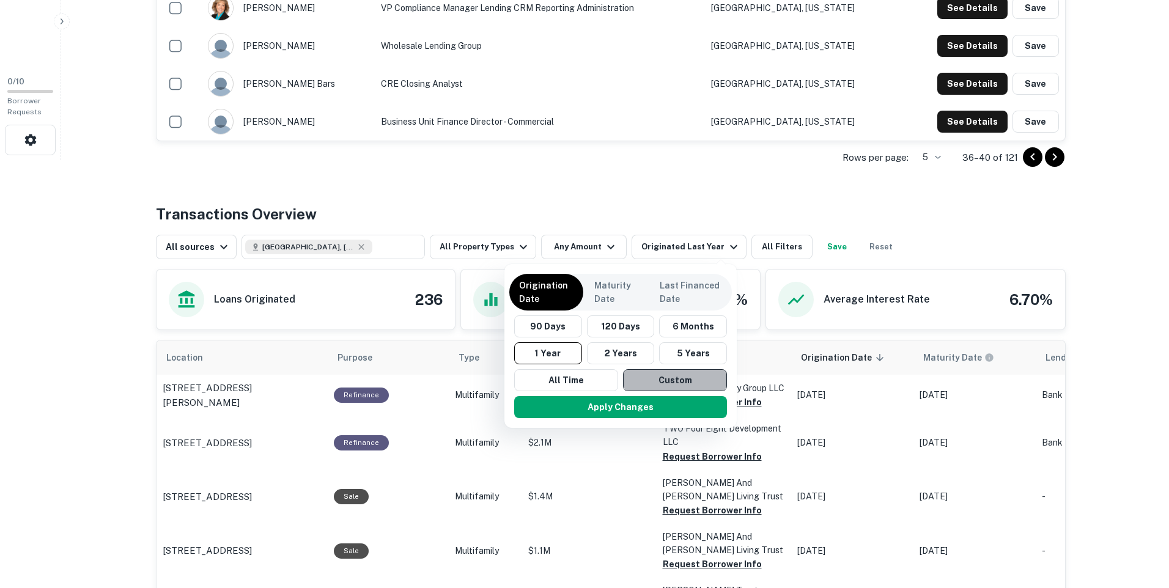
click at [664, 377] on button "Custom" at bounding box center [675, 380] width 104 height 22
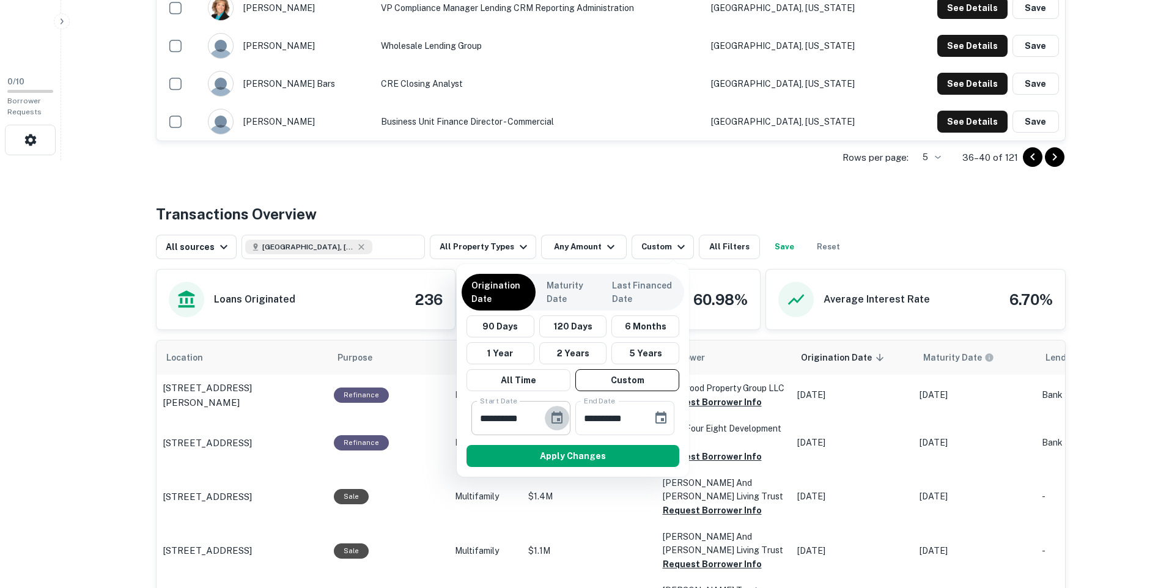
click at [556, 417] on icon "Choose date, selected date is Feb 22, 2025" at bounding box center [557, 418] width 15 height 15
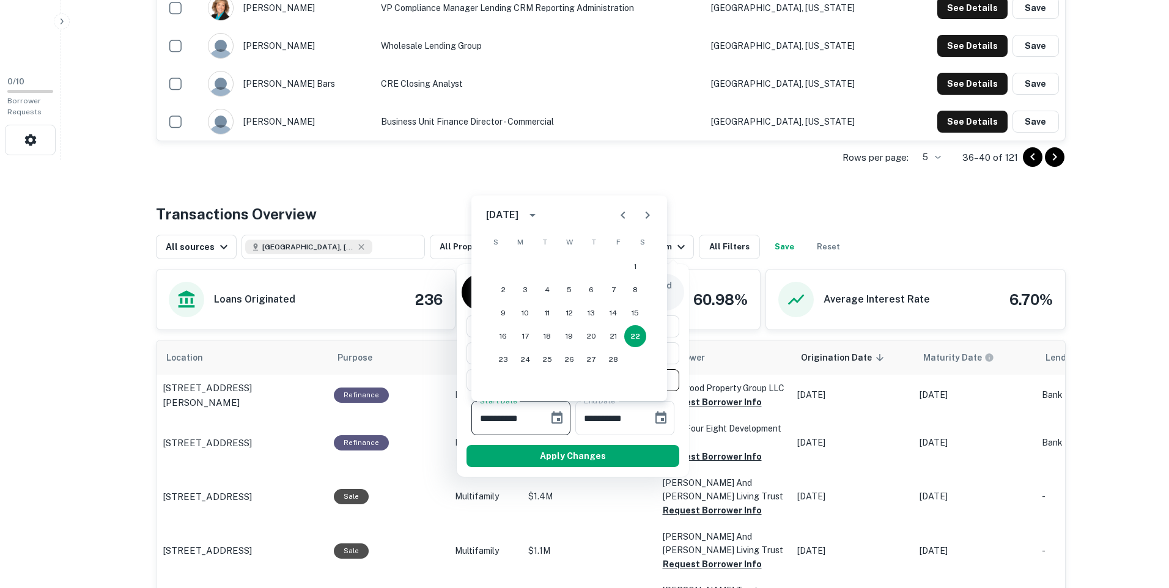
click at [622, 212] on icon "Previous month" at bounding box center [623, 215] width 15 height 15
click at [622, 213] on icon "Previous month" at bounding box center [623, 215] width 15 height 15
click at [622, 213] on icon "Previous month" at bounding box center [622, 214] width 4 height 7
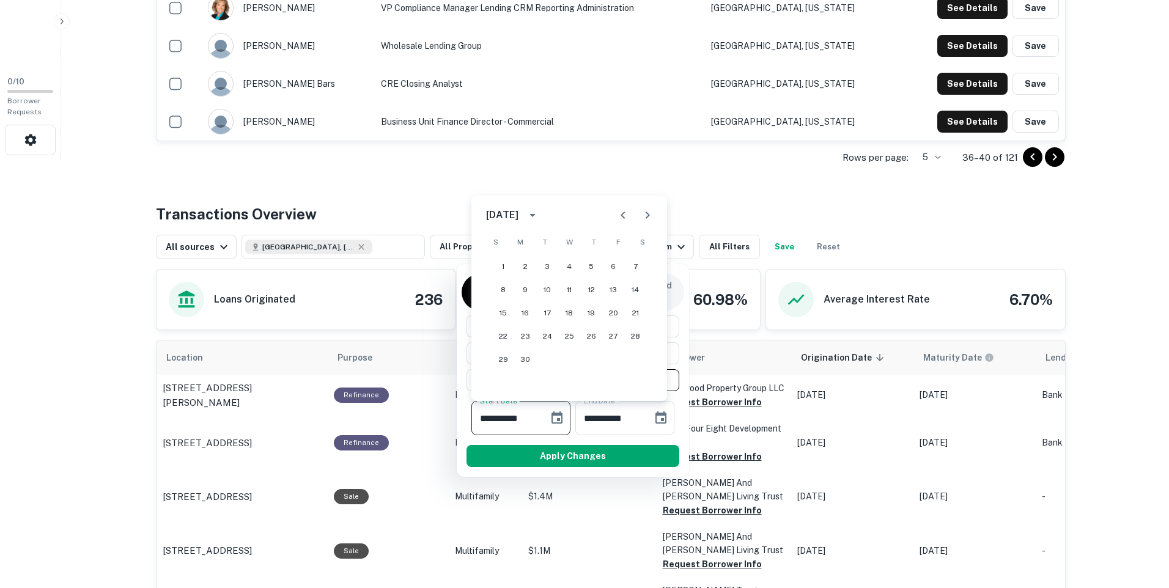
click at [622, 213] on icon "Previous month" at bounding box center [622, 214] width 4 height 7
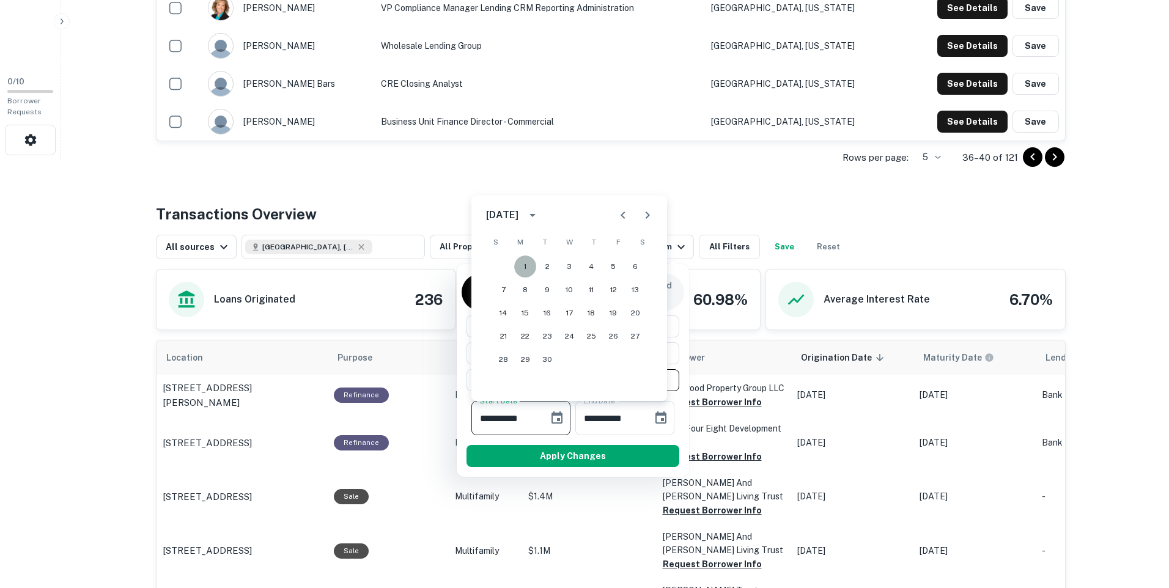
click at [528, 264] on button "1" at bounding box center [525, 267] width 22 height 22
type input "**********"
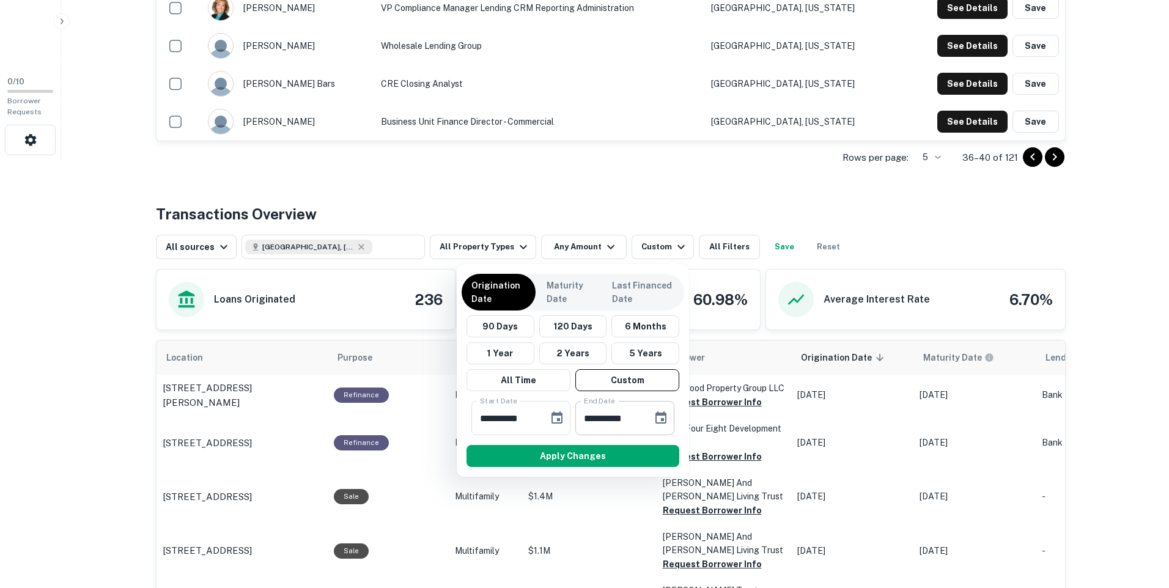
click at [663, 419] on icon "Choose date, selected date is Aug 21, 2025" at bounding box center [660, 417] width 11 height 12
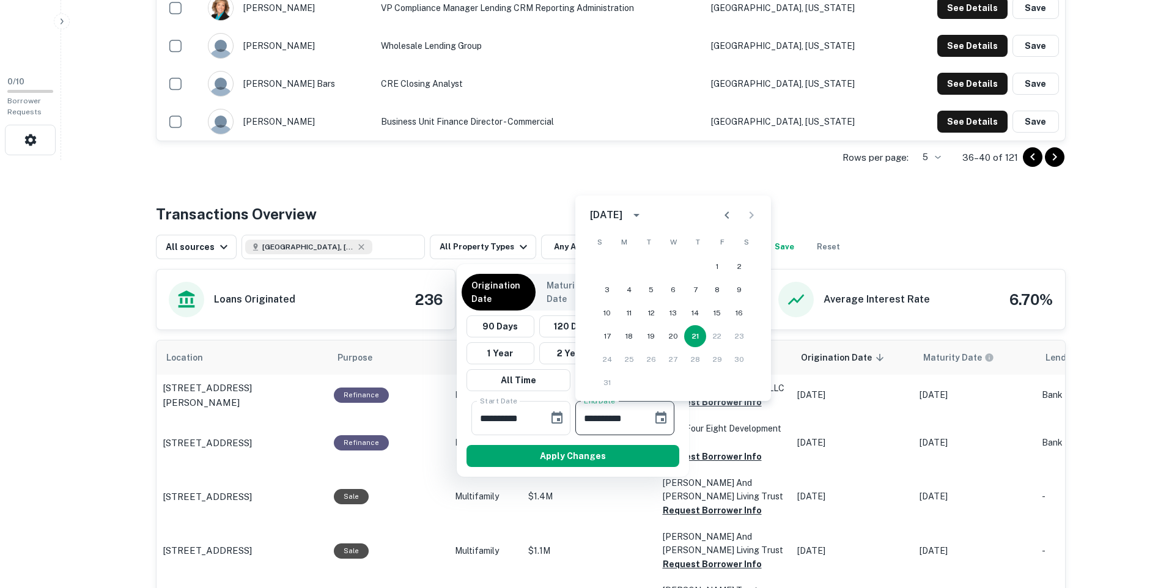
click at [731, 216] on icon "Previous month" at bounding box center [726, 215] width 15 height 15
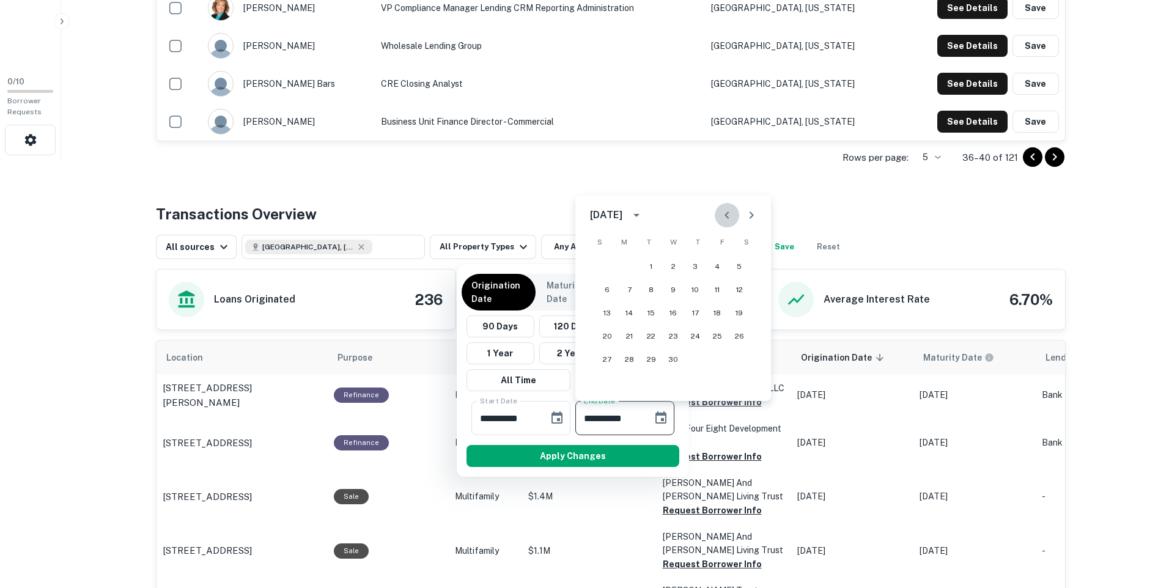
click at [731, 216] on icon "Previous month" at bounding box center [726, 215] width 15 height 15
click at [748, 215] on icon "Next month" at bounding box center [751, 215] width 15 height 15
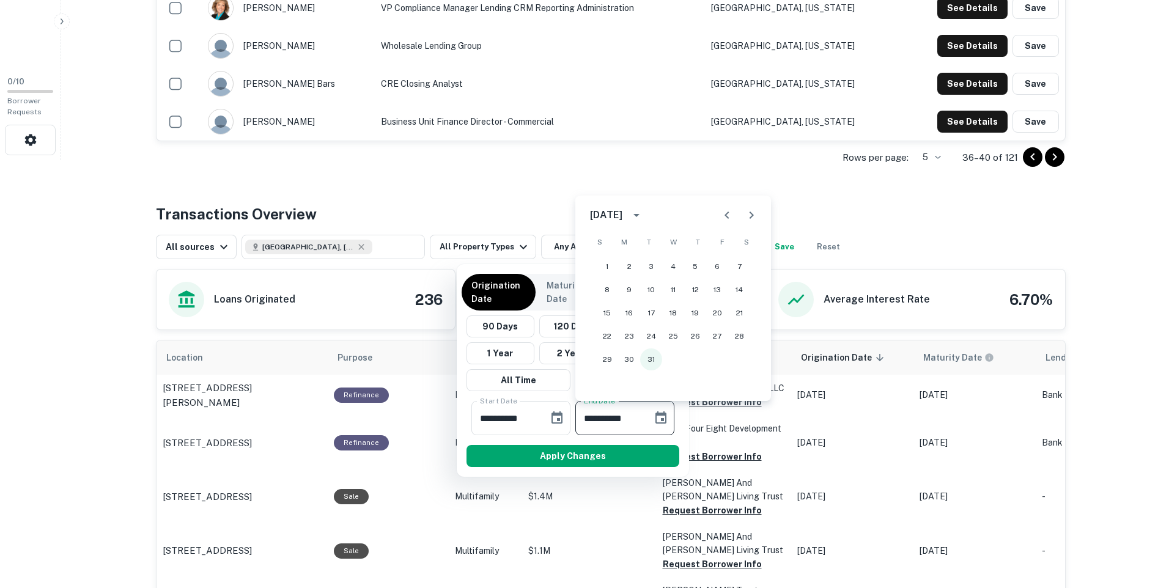
click at [650, 359] on button "31" at bounding box center [651, 359] width 22 height 22
type input "**********"
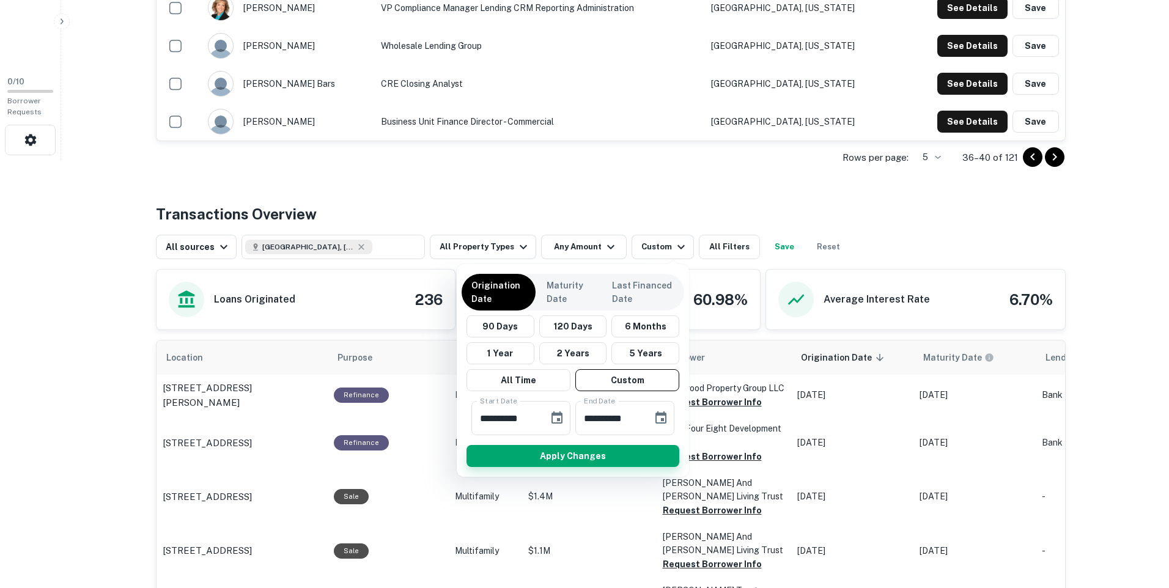
click at [599, 452] on button "Apply Changes" at bounding box center [572, 456] width 213 height 22
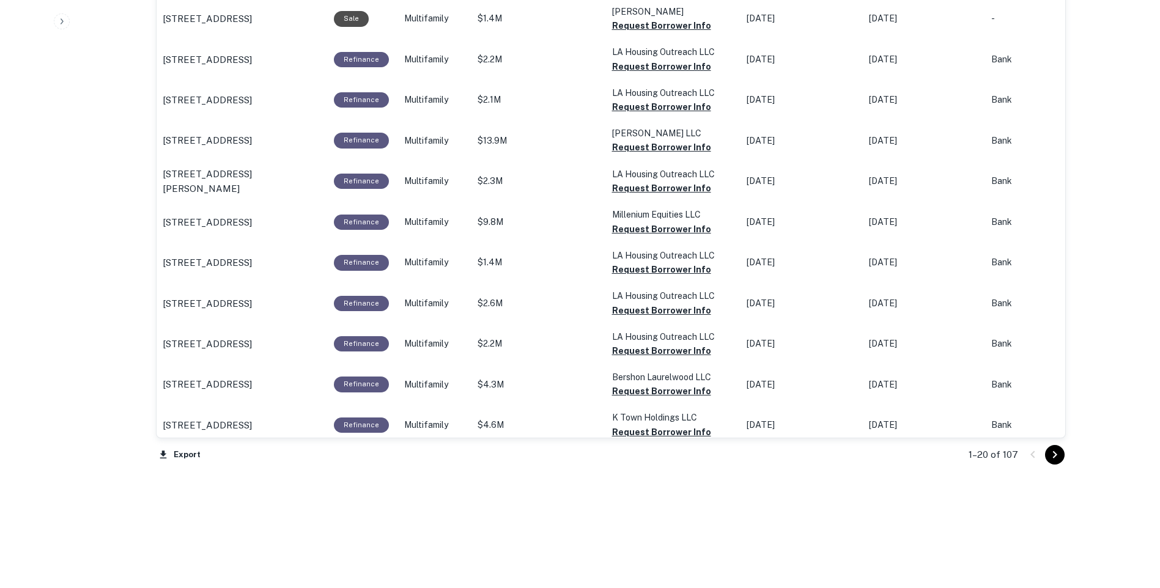
scroll to position [1185, 0]
click at [1053, 454] on icon "Go to next page" at bounding box center [1054, 454] width 15 height 15
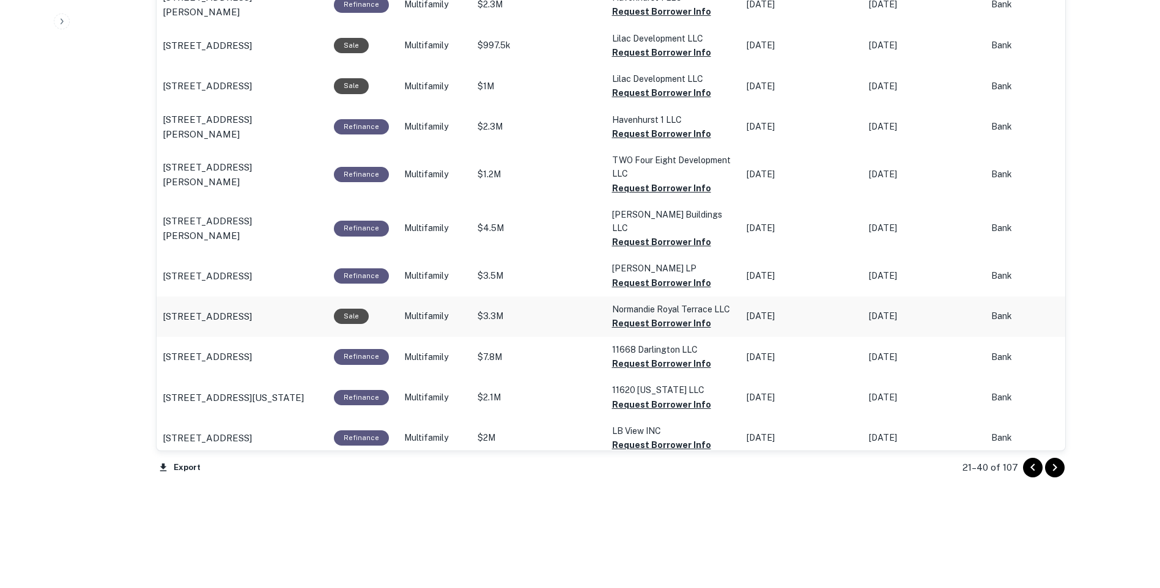
scroll to position [1198, 0]
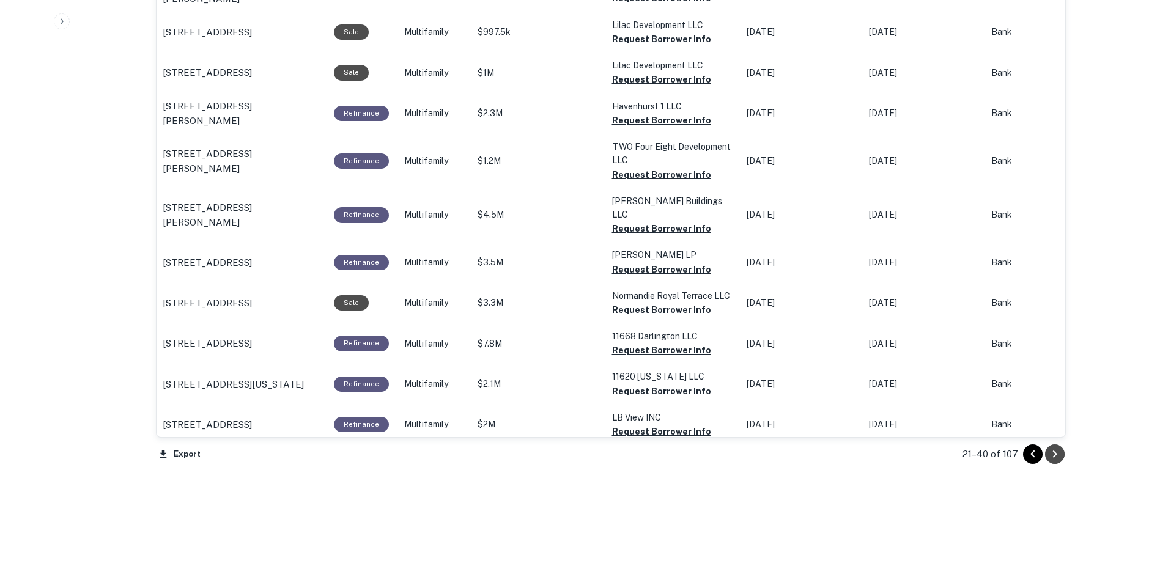
click at [1054, 452] on icon "Go to next page" at bounding box center [1054, 453] width 4 height 7
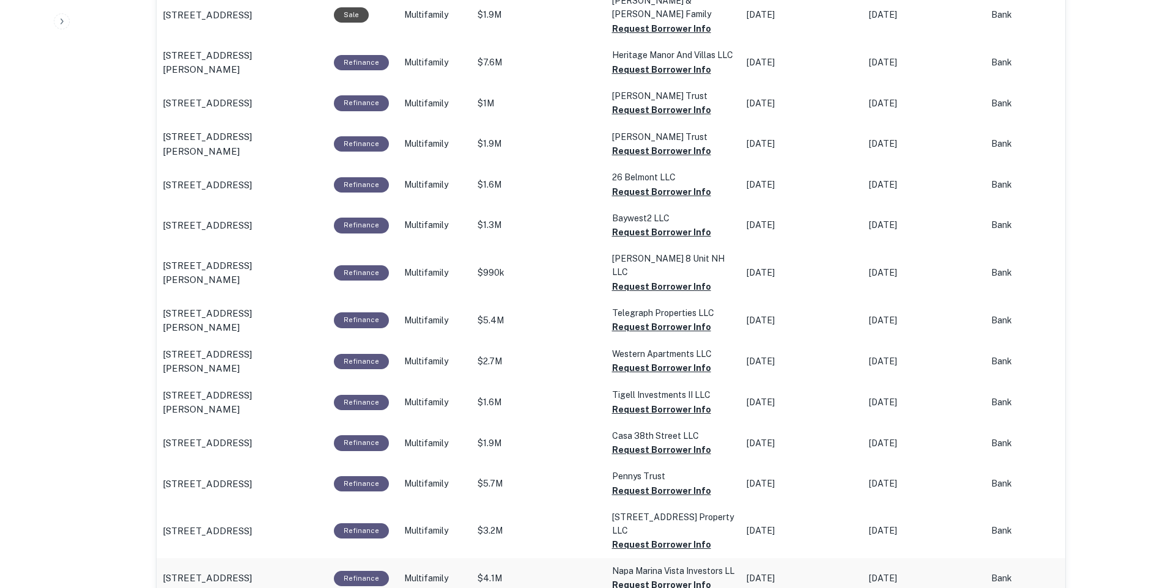
scroll to position [1198, 0]
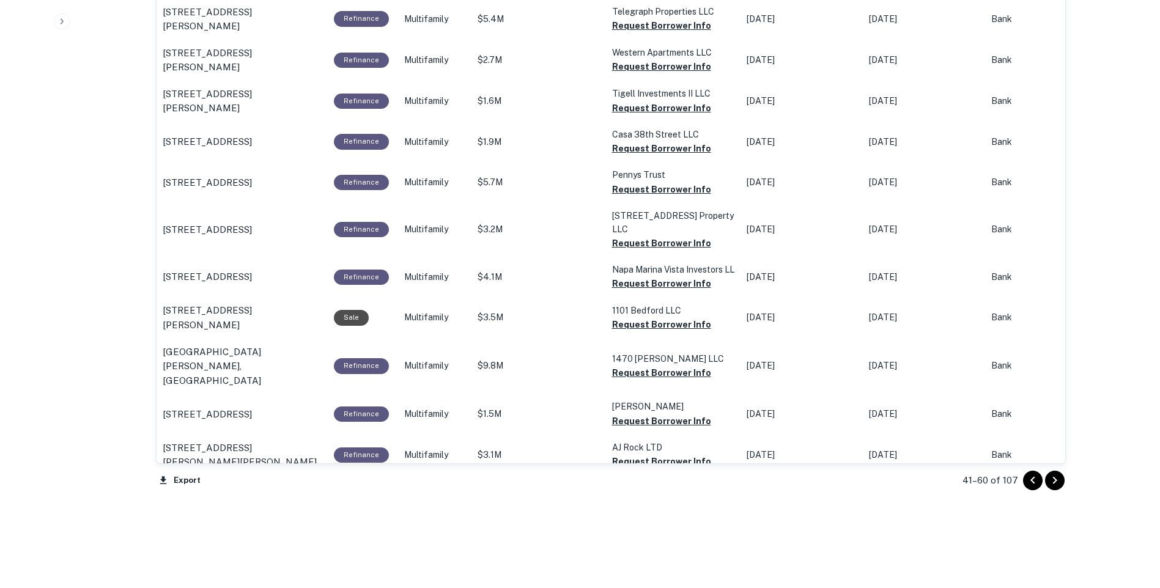
click at [1057, 480] on icon "Go to next page" at bounding box center [1054, 480] width 15 height 15
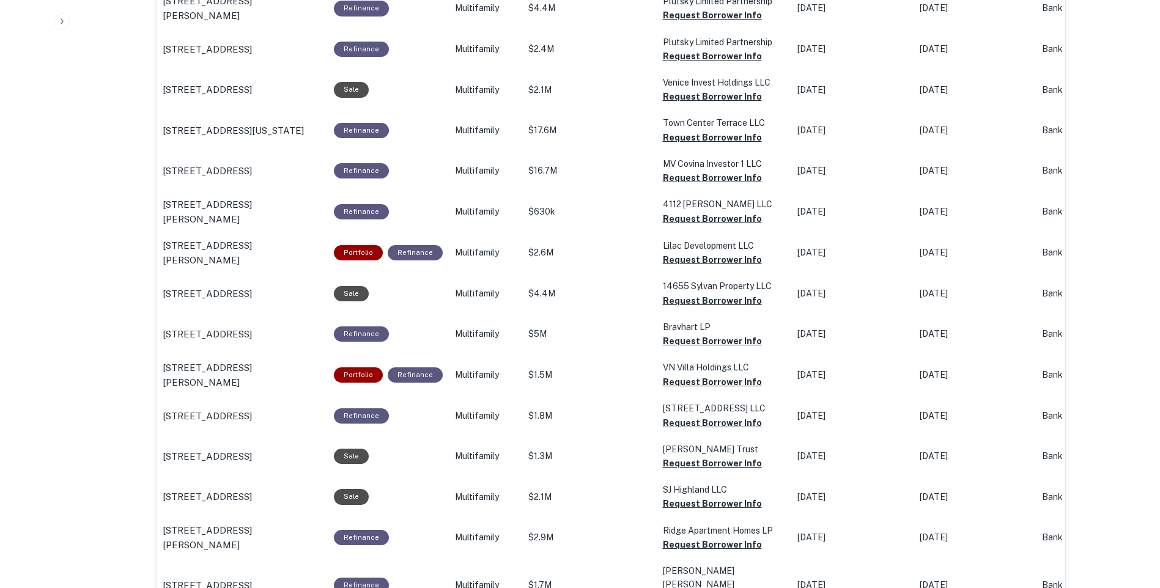
scroll to position [1184, 0]
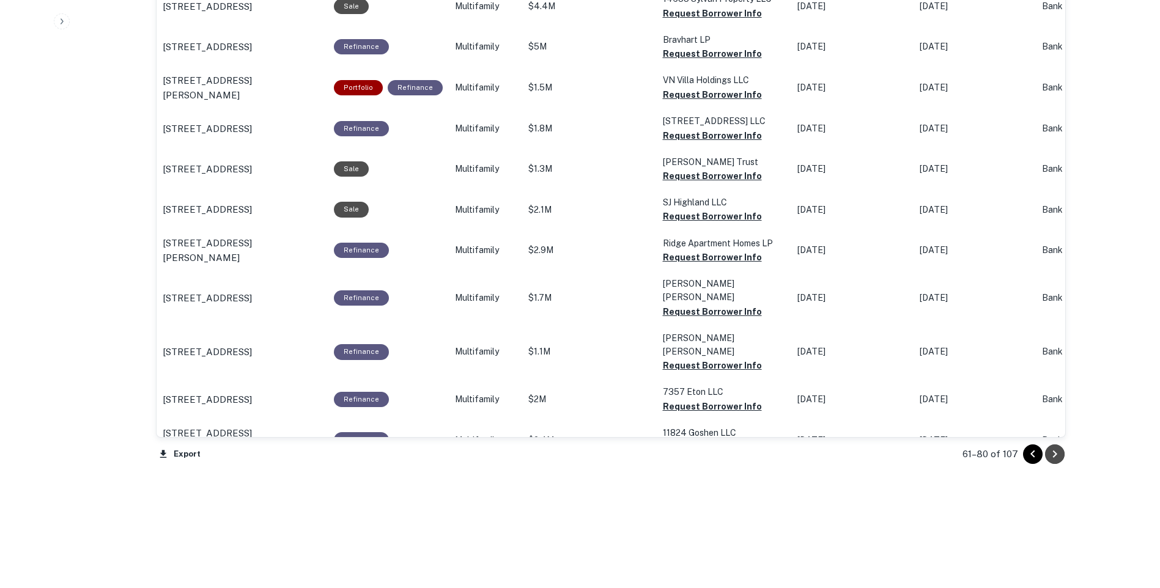
click at [1059, 455] on icon "Go to next page" at bounding box center [1054, 454] width 15 height 15
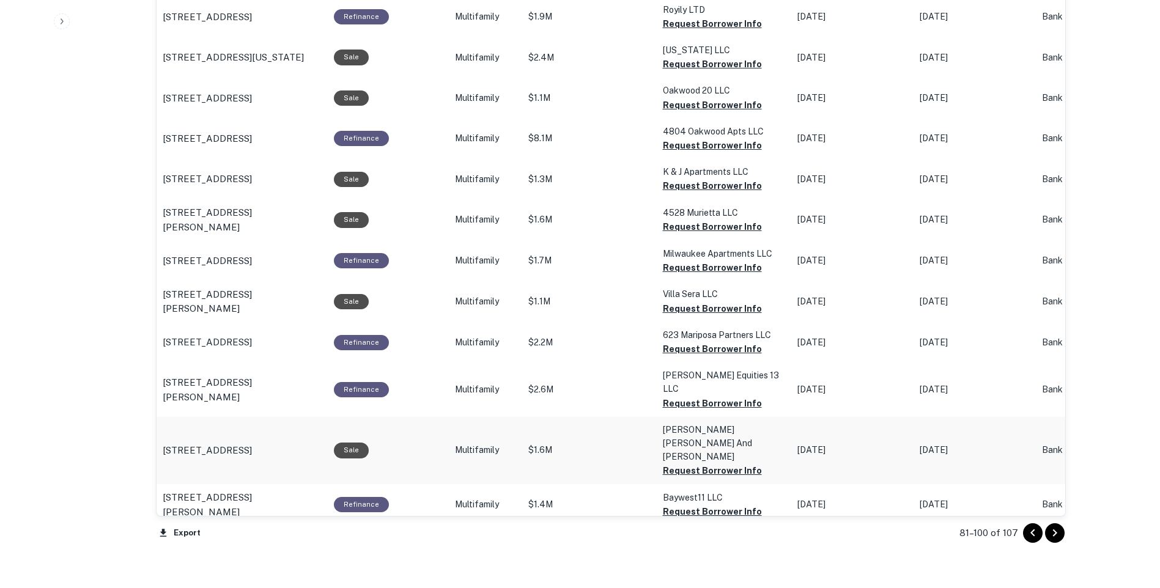
scroll to position [1123, 0]
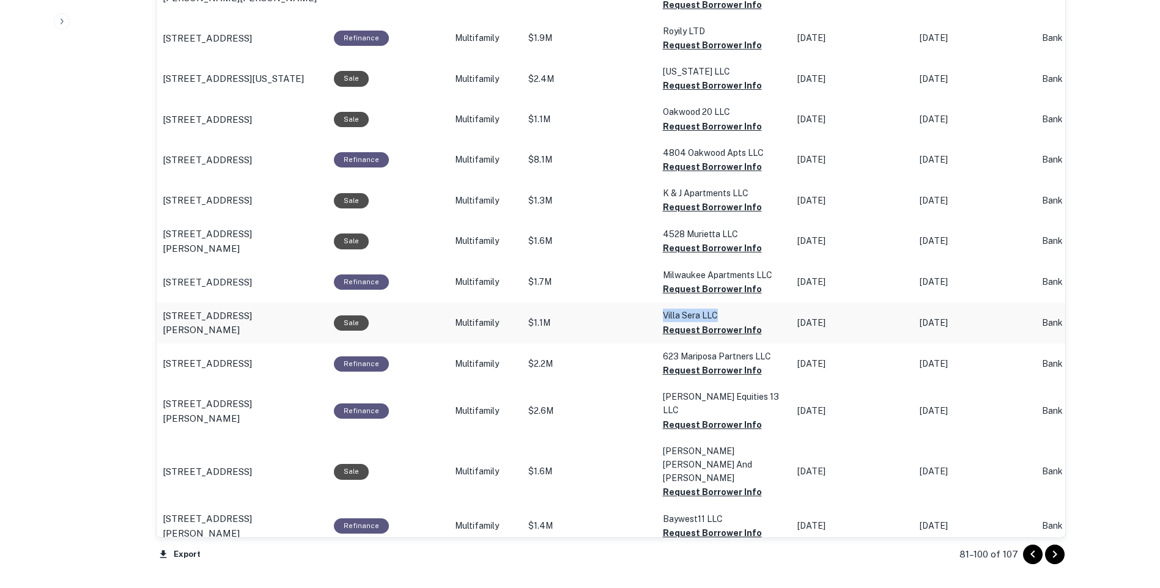
drag, startPoint x: 713, startPoint y: 290, endPoint x: 658, endPoint y: 289, distance: 55.0
copy p "Villa Sera LLC"
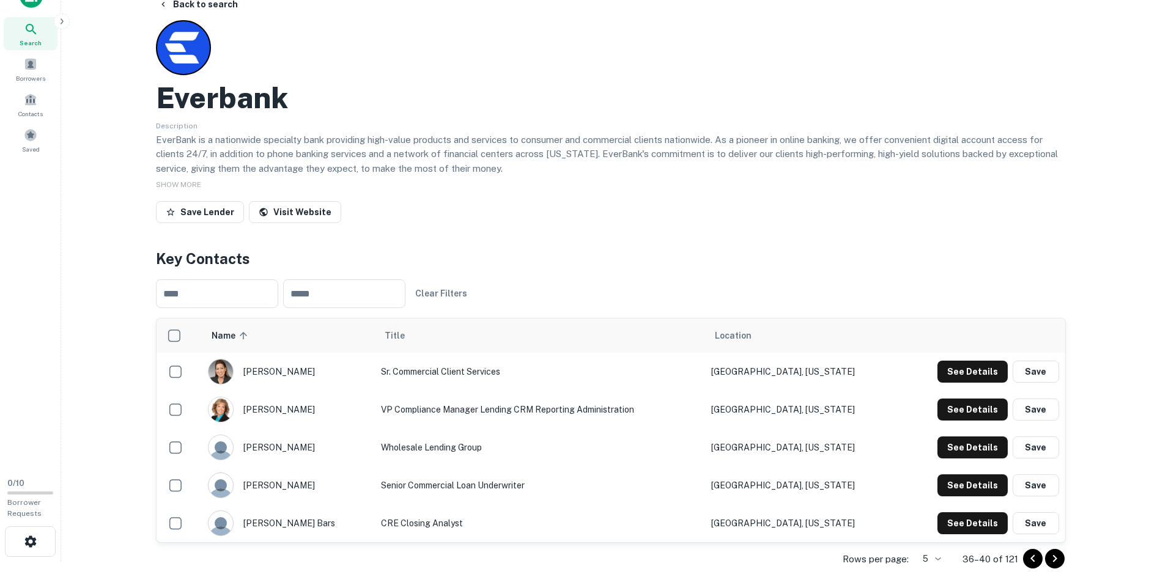
scroll to position [23, 0]
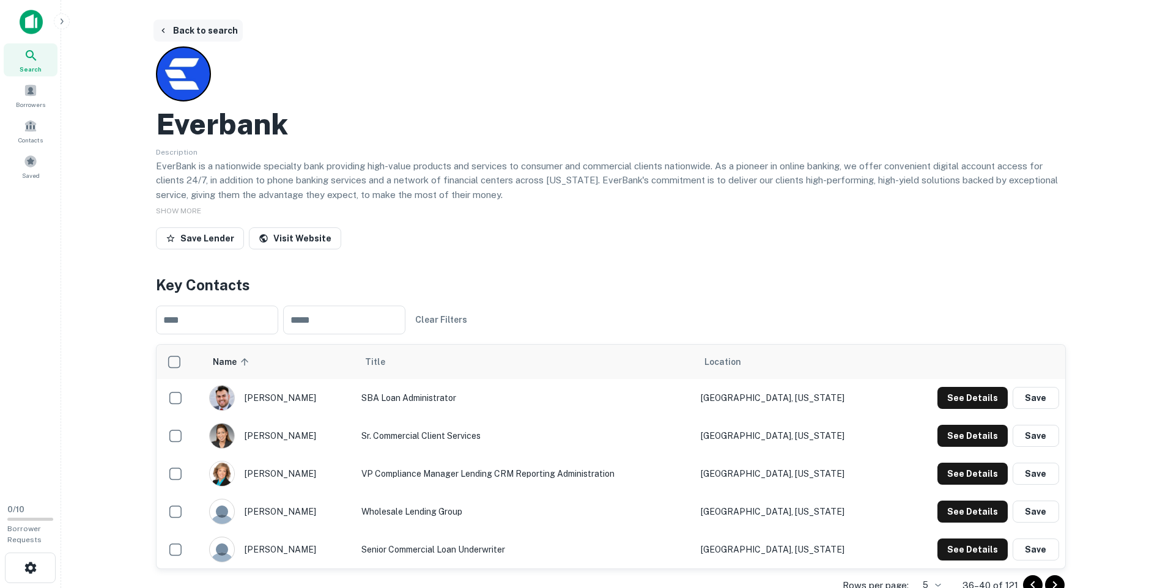
click at [176, 30] on button "Back to search" at bounding box center [197, 31] width 89 height 22
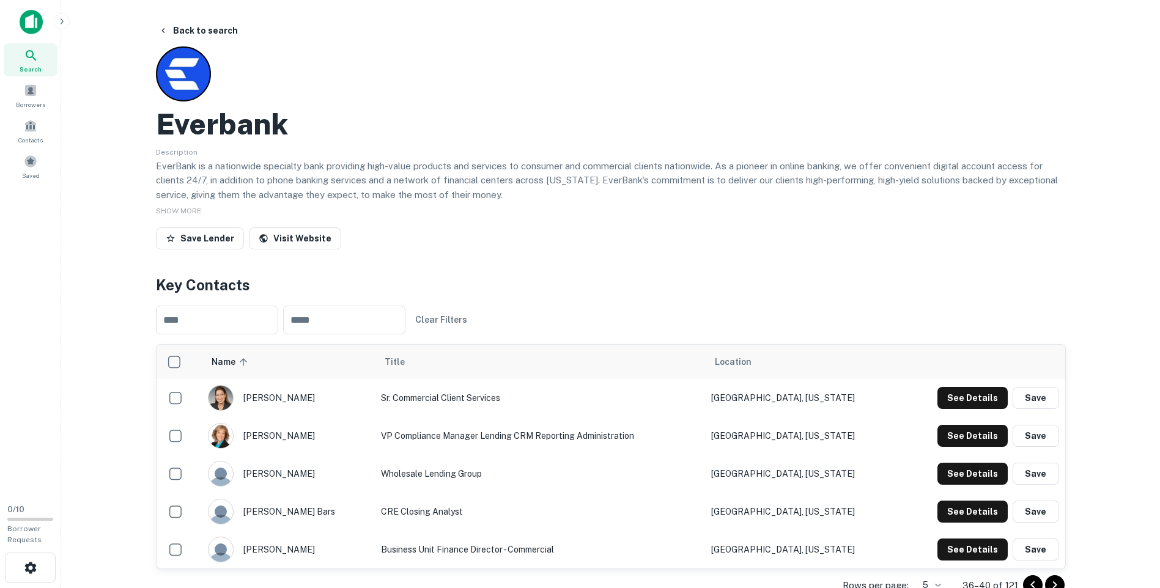
click at [34, 61] on icon at bounding box center [31, 55] width 15 height 15
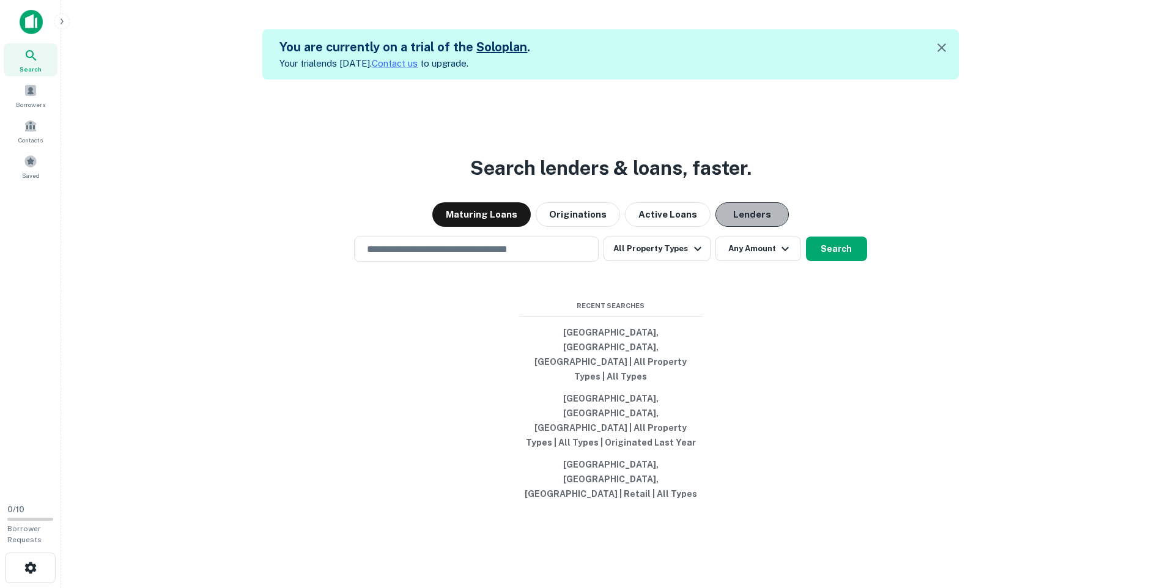
click at [743, 227] on button "Lenders" at bounding box center [751, 214] width 73 height 24
click at [532, 256] on input "text" at bounding box center [476, 249] width 234 height 14
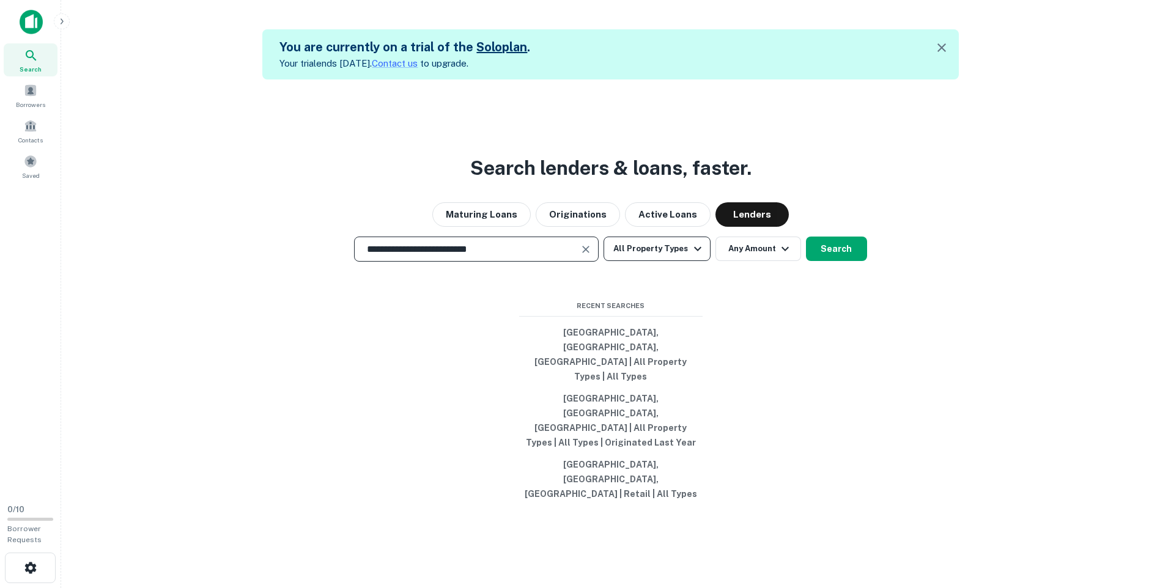
type input "**********"
click at [697, 256] on icon "button" at bounding box center [697, 248] width 15 height 15
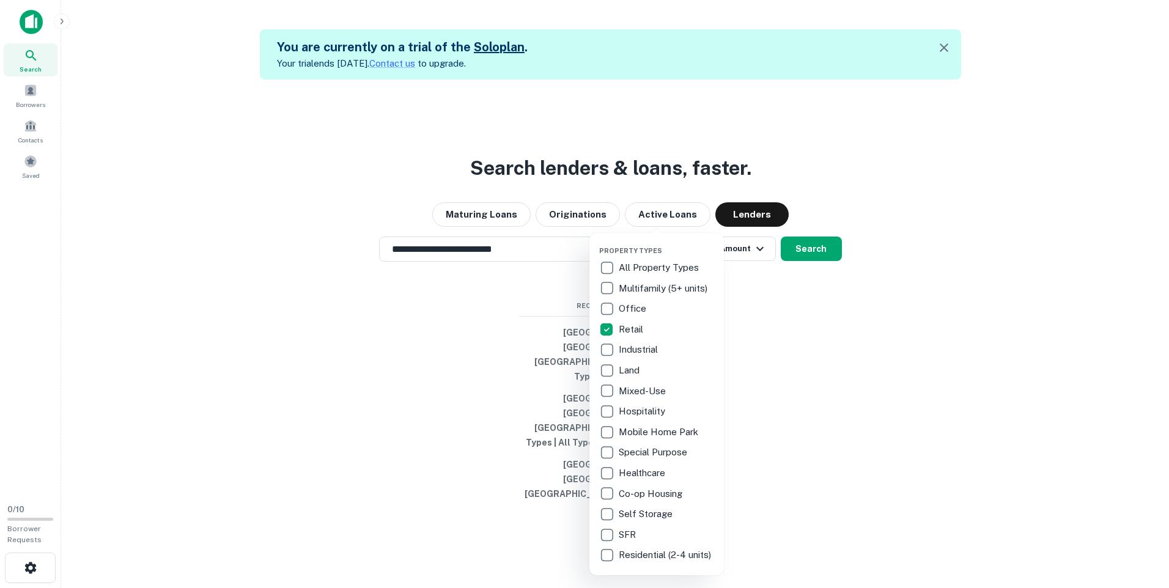
click at [947, 367] on div at bounding box center [584, 294] width 1169 height 588
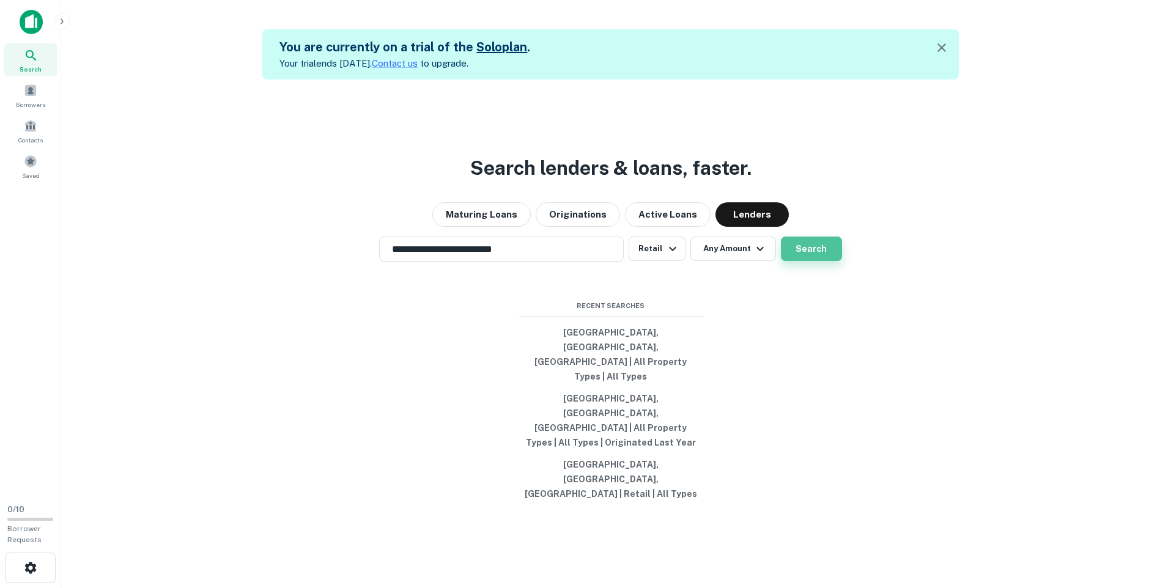
click at [815, 261] on button "Search" at bounding box center [811, 249] width 61 height 24
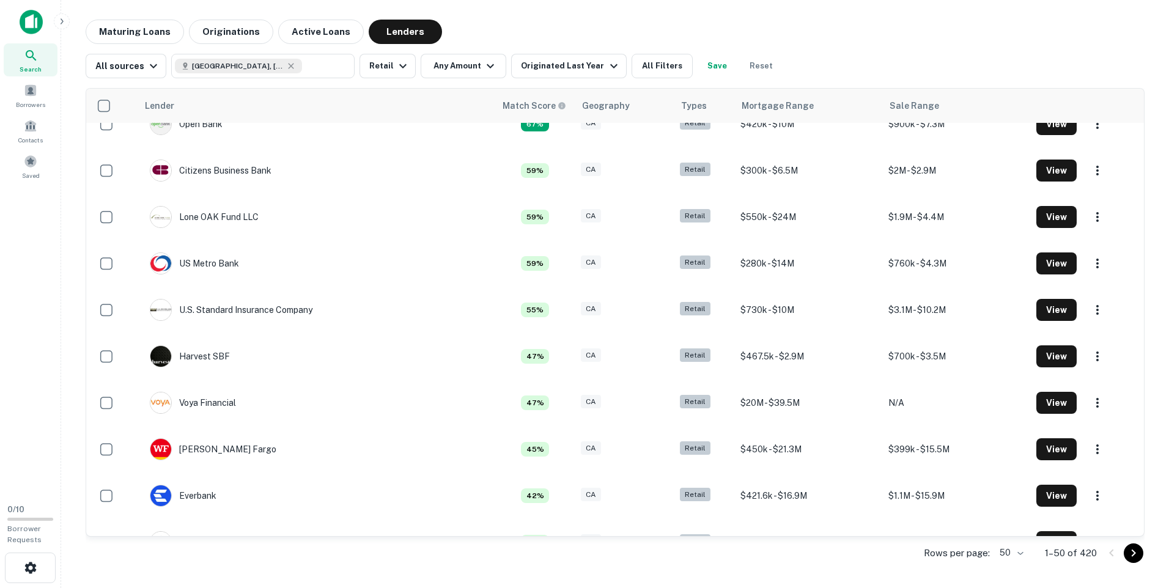
scroll to position [795, 0]
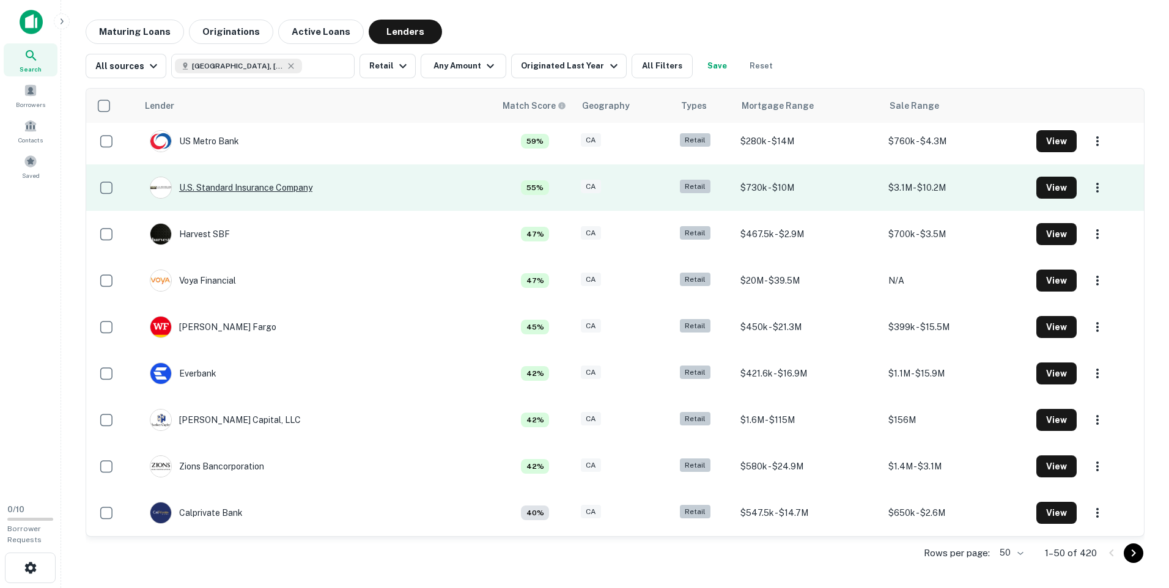
click at [281, 185] on div "U.s. Standard Insurance Company" at bounding box center [231, 188] width 163 height 22
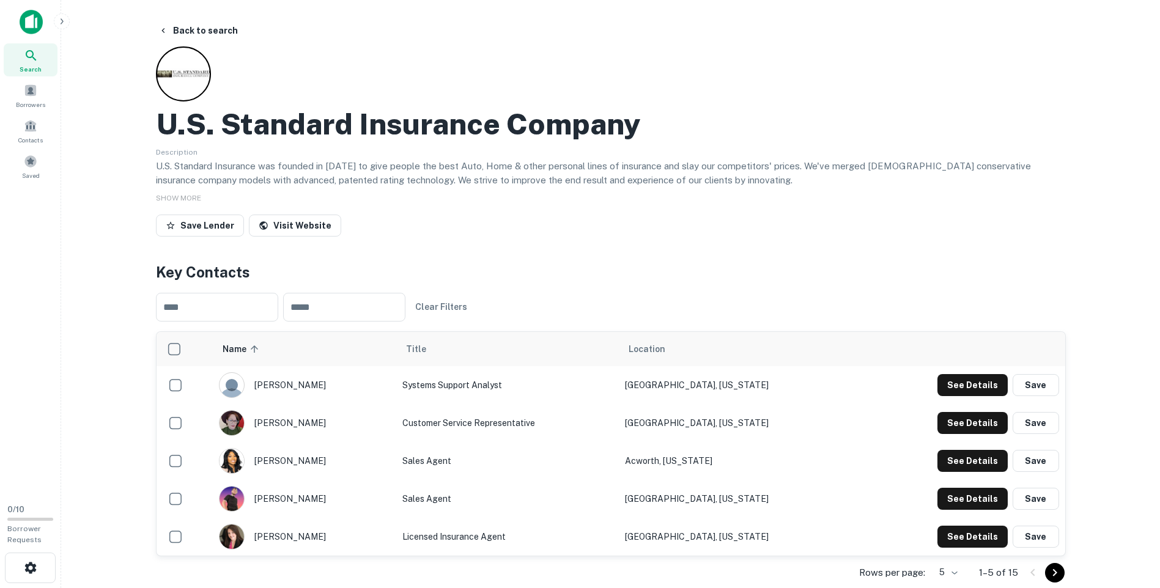
click at [1053, 572] on icon "Go to next page" at bounding box center [1054, 572] width 15 height 15
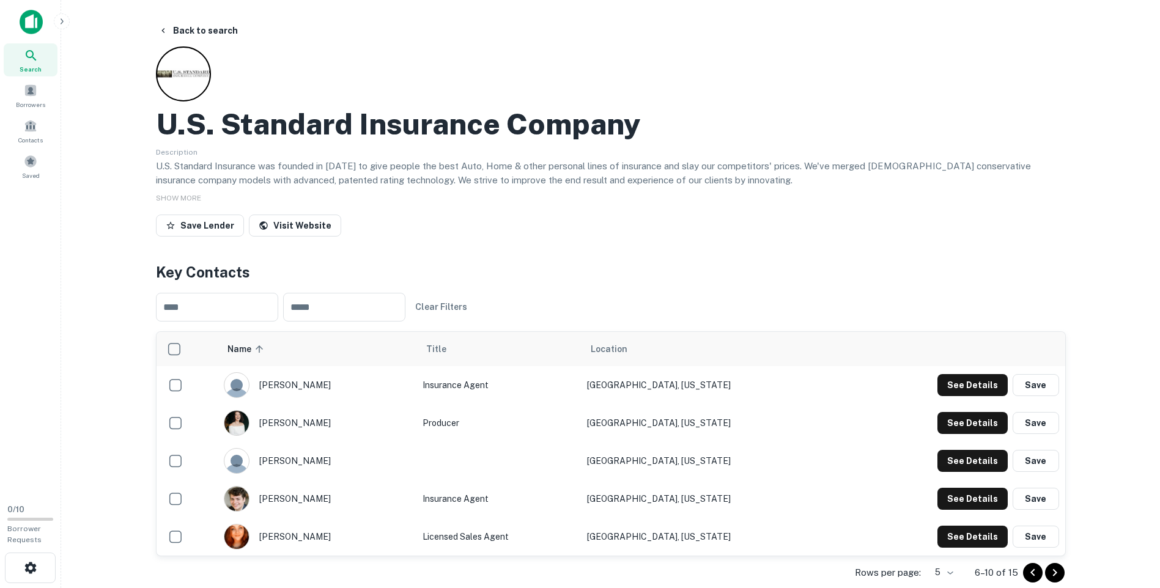
click at [1053, 572] on icon "Go to next page" at bounding box center [1054, 572] width 15 height 15
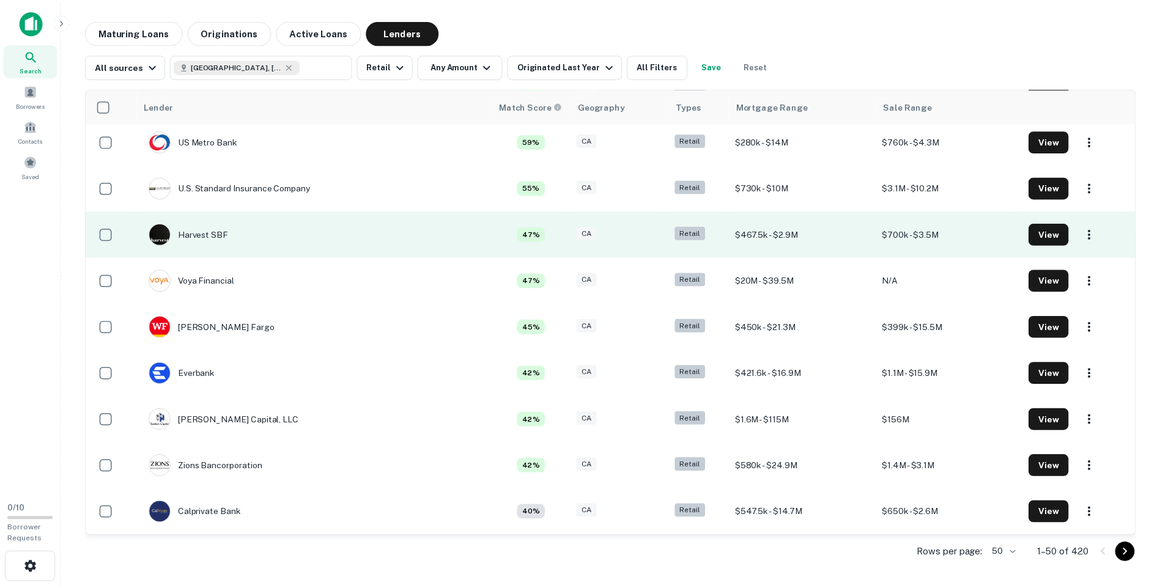
scroll to position [856, 0]
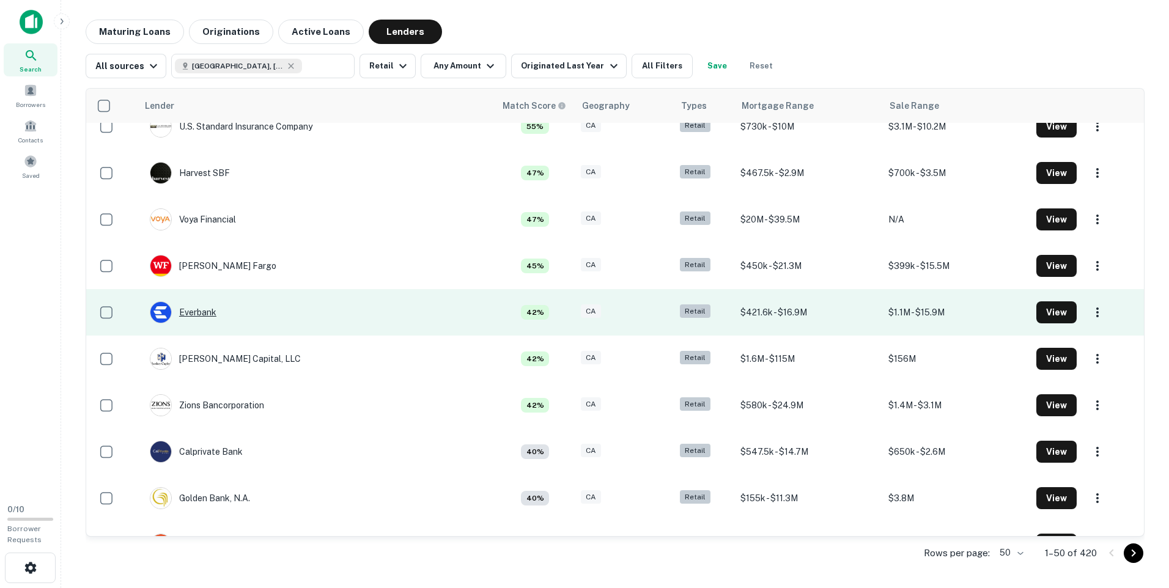
click at [203, 309] on div "Everbank" at bounding box center [183, 312] width 67 height 22
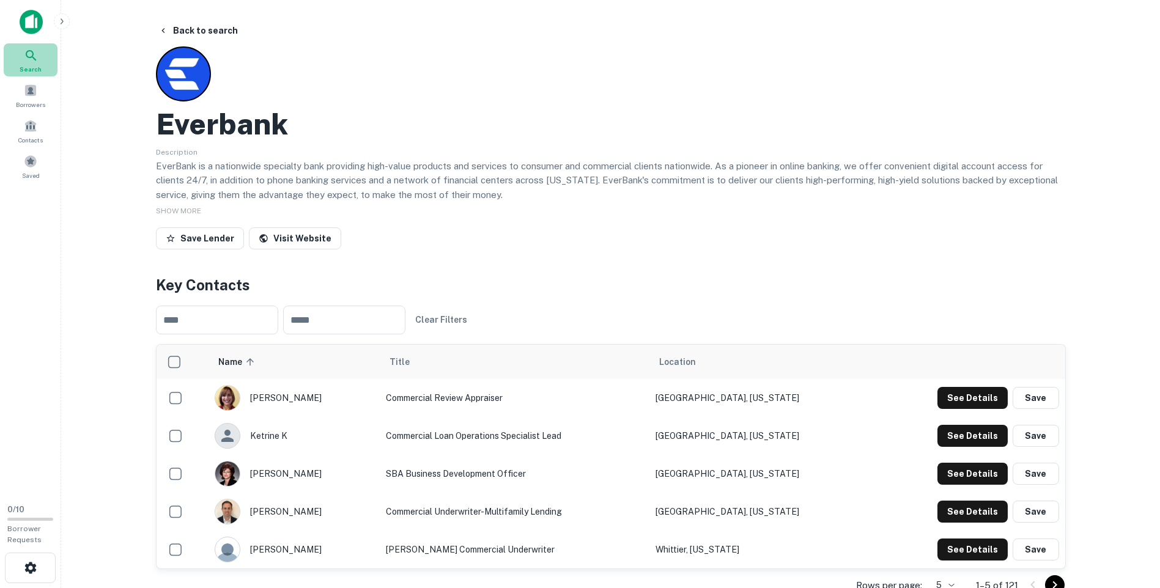
click at [28, 54] on icon at bounding box center [31, 55] width 15 height 15
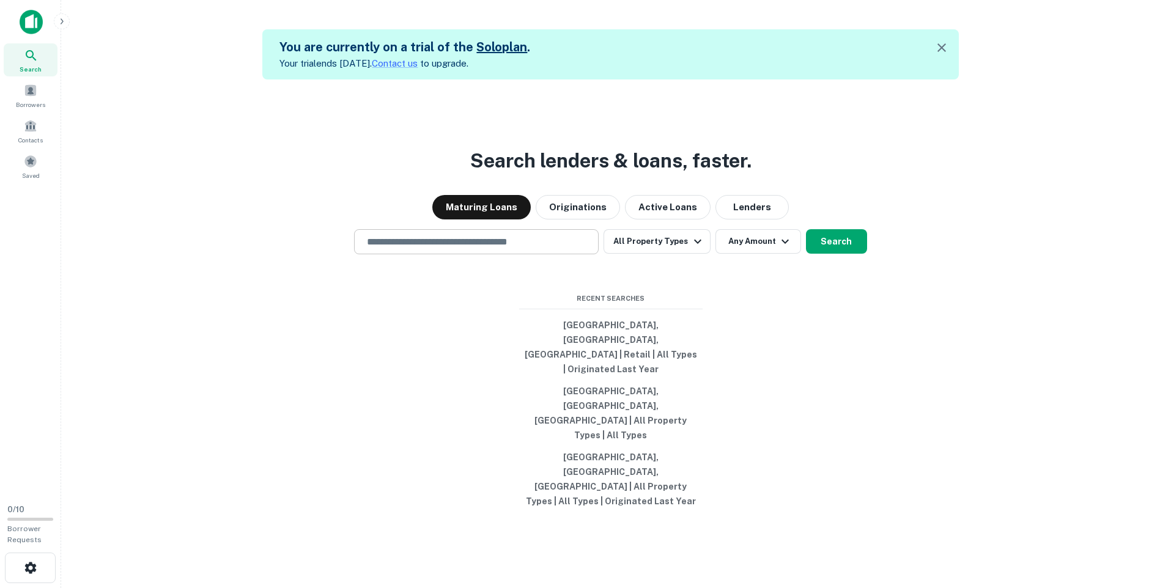
click at [504, 249] on input "text" at bounding box center [476, 242] width 234 height 14
type input "**********"
click at [685, 254] on button "All Property Types" at bounding box center [656, 241] width 106 height 24
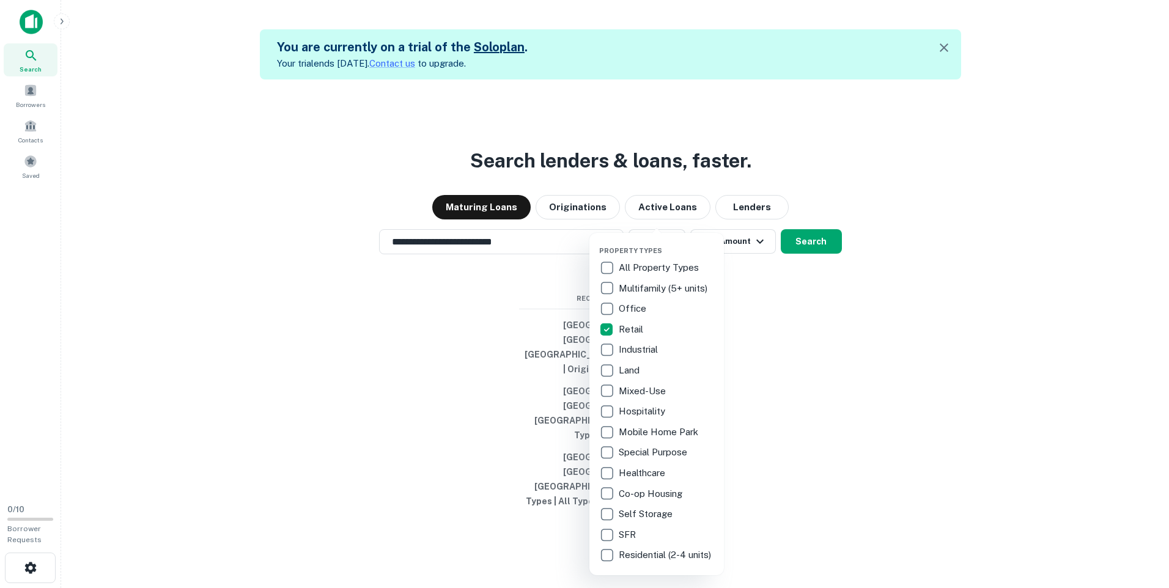
click at [816, 362] on div at bounding box center [584, 294] width 1169 height 588
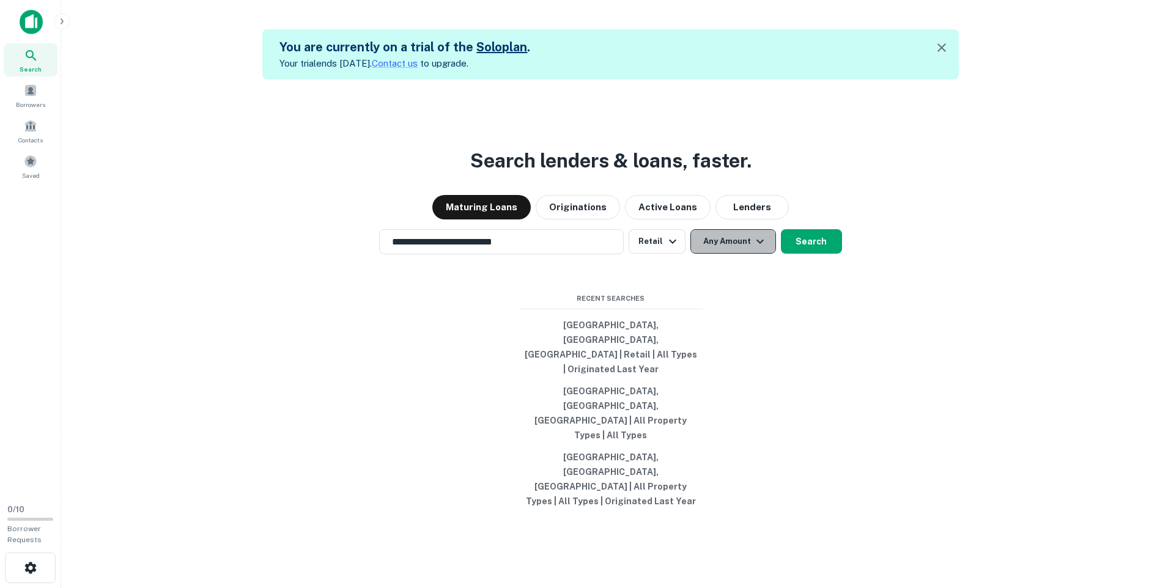
click at [761, 244] on icon "button" at bounding box center [759, 242] width 7 height 4
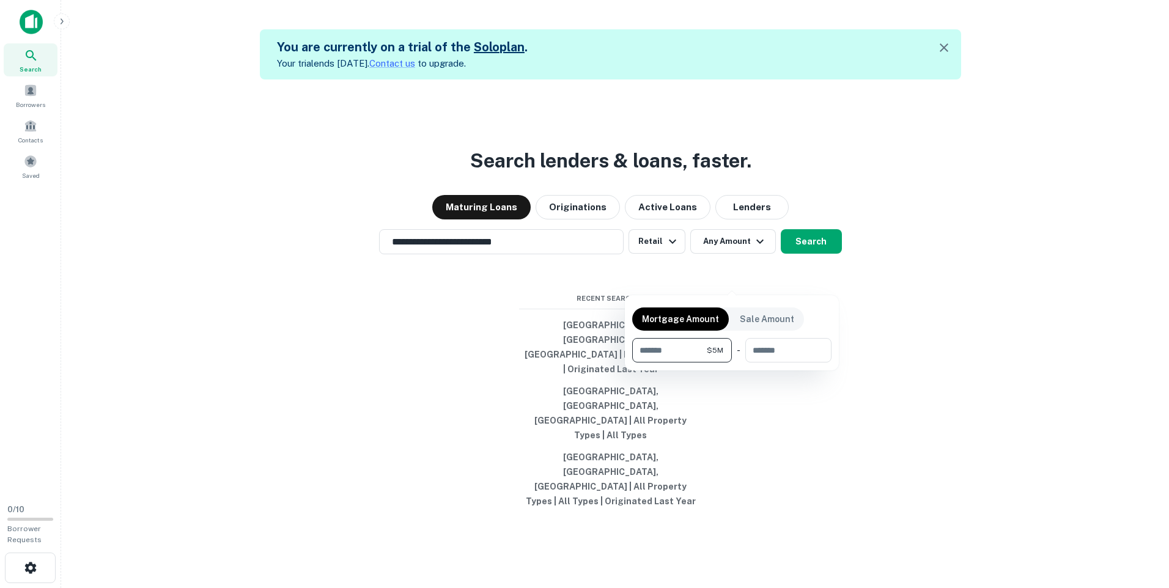
type input "*******"
click at [902, 335] on div at bounding box center [584, 294] width 1169 height 588
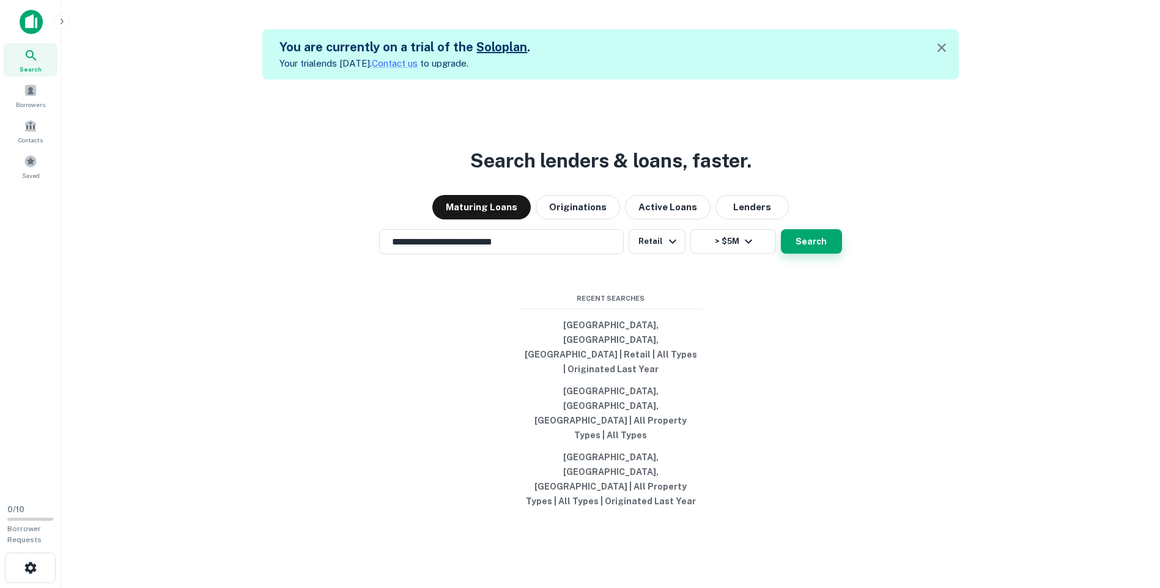
click at [815, 254] on button "Search" at bounding box center [811, 241] width 61 height 24
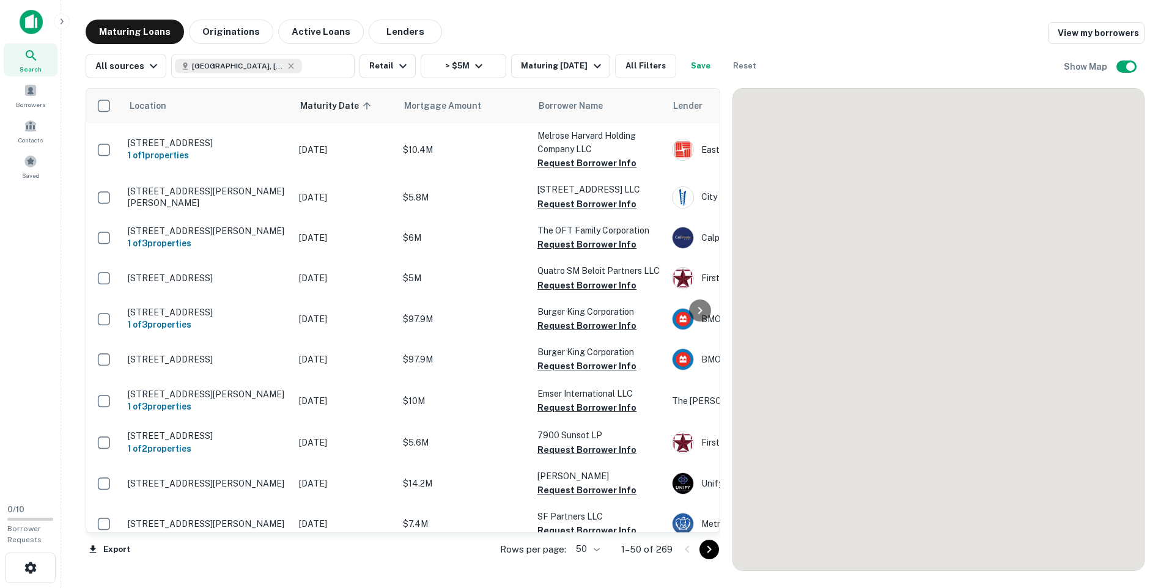
scroll to position [1763, 0]
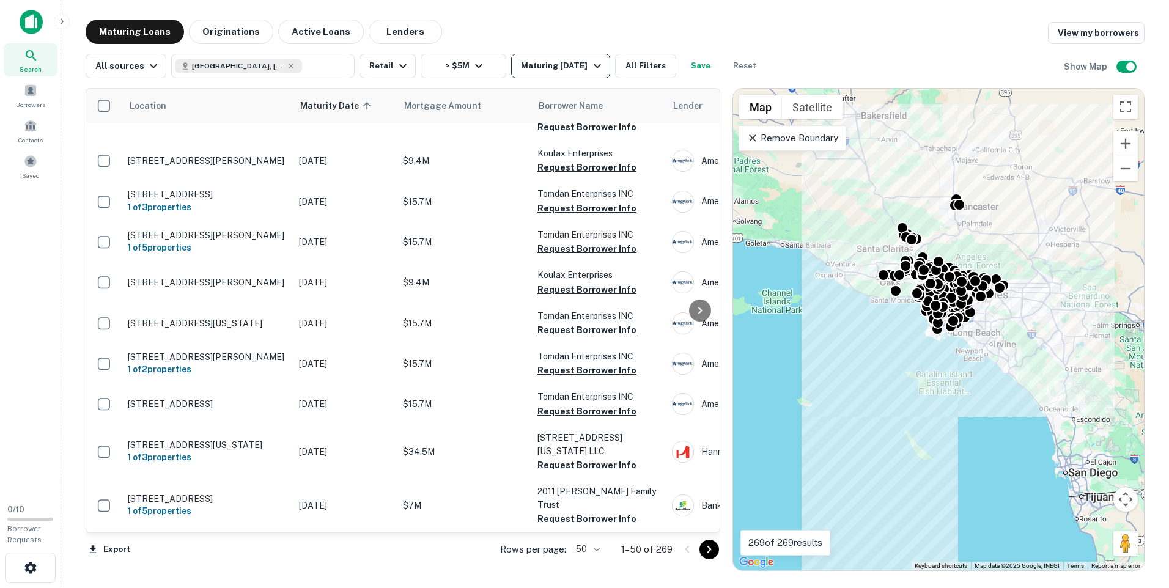
click at [594, 64] on icon "button" at bounding box center [597, 66] width 15 height 15
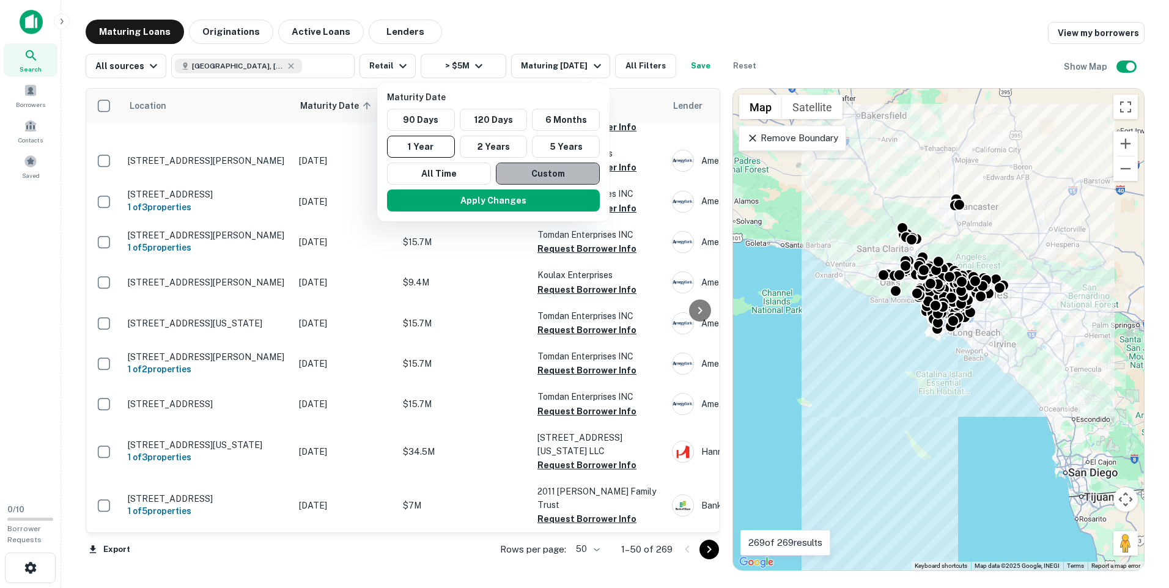
click at [545, 172] on button "Custom" at bounding box center [548, 174] width 104 height 22
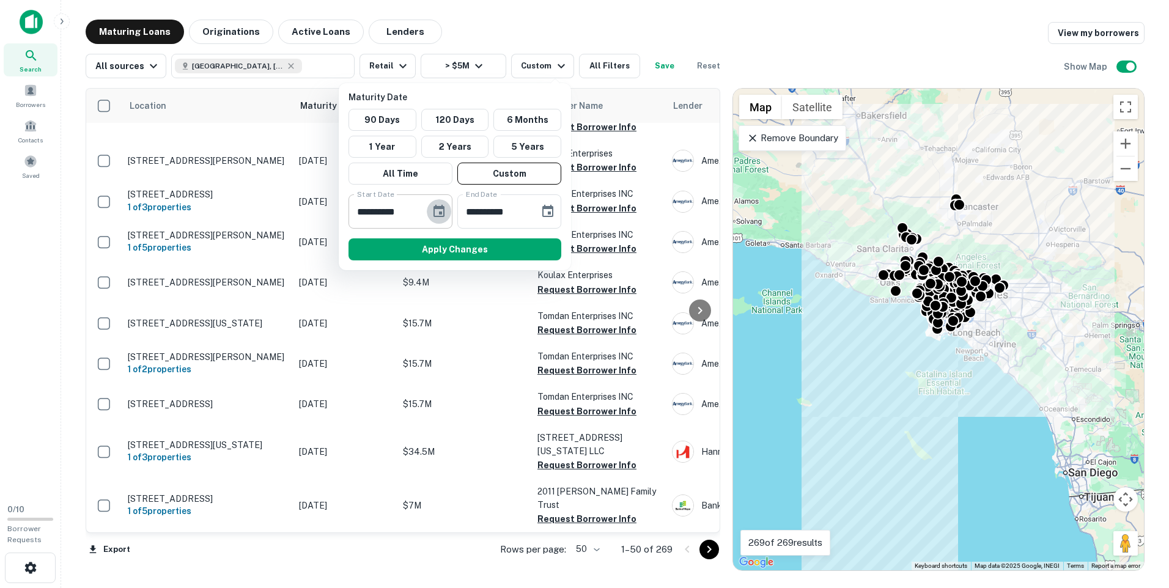
click at [438, 209] on icon "Choose date, selected date is Feb 22, 2025" at bounding box center [438, 211] width 11 height 12
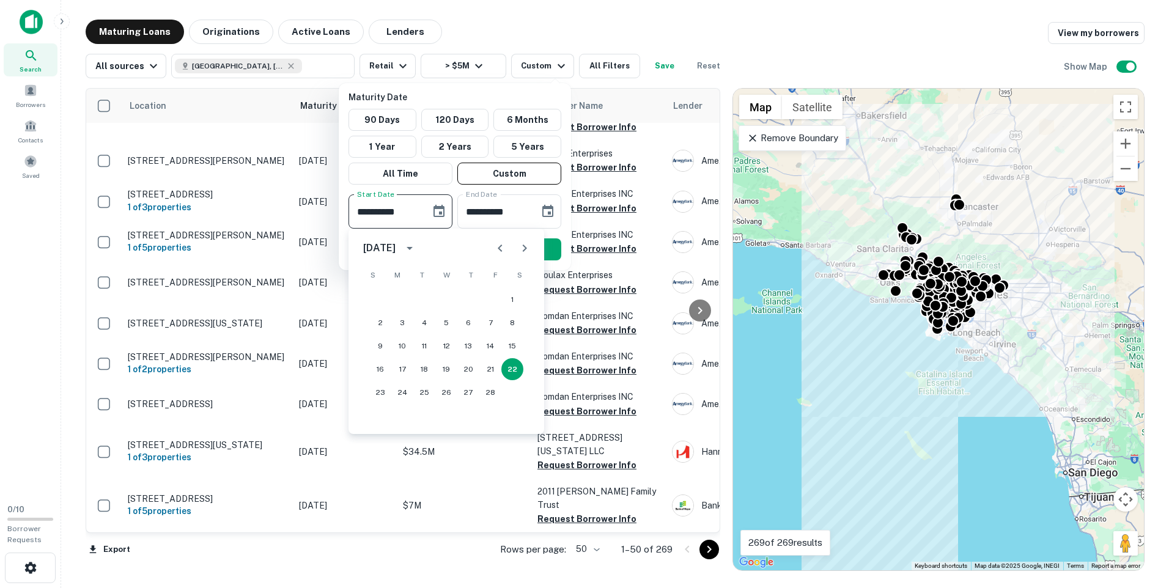
click at [521, 248] on icon "Next month" at bounding box center [524, 248] width 15 height 15
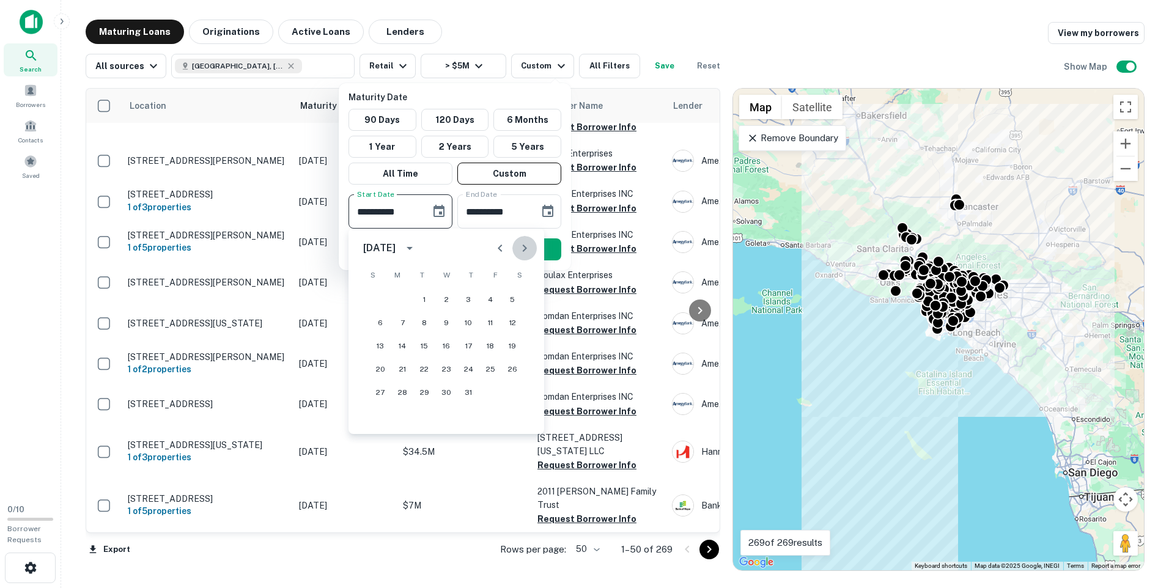
click at [521, 248] on icon "Next month" at bounding box center [524, 248] width 15 height 15
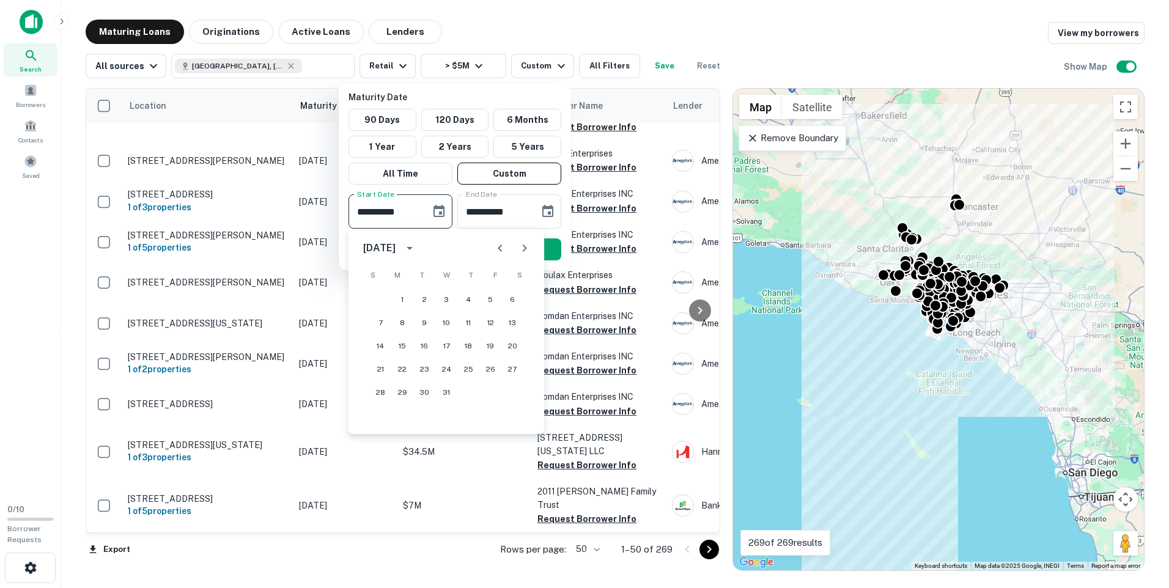
click at [521, 248] on icon "Next month" at bounding box center [524, 248] width 15 height 15
click at [468, 298] on button "1" at bounding box center [468, 300] width 22 height 22
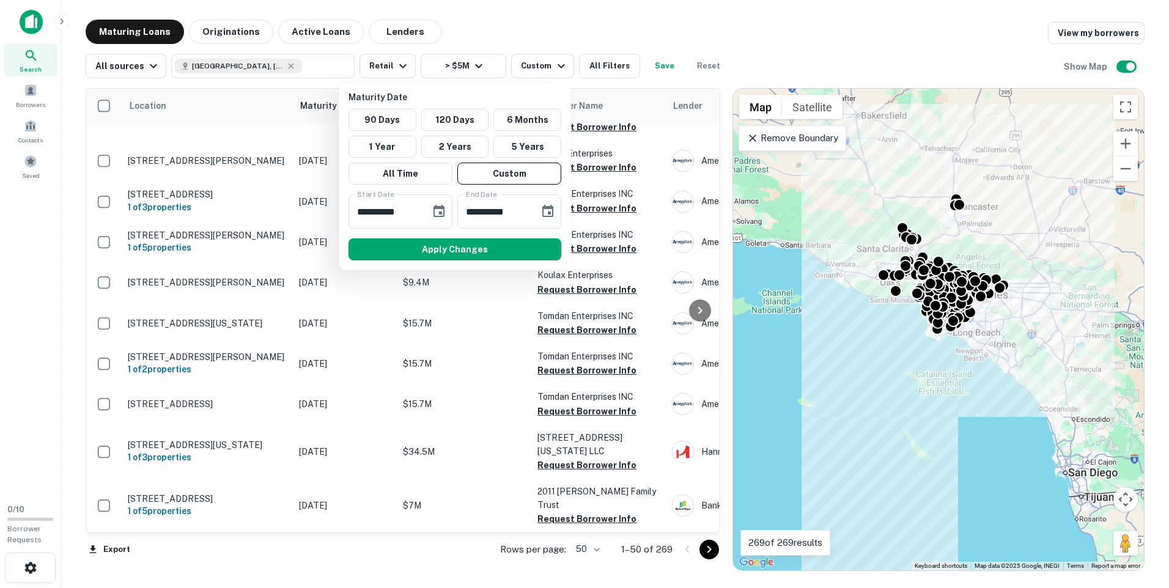
type input "**********"
click at [546, 210] on icon "Choose date, selected date is Aug 21, 2025" at bounding box center [547, 211] width 15 height 15
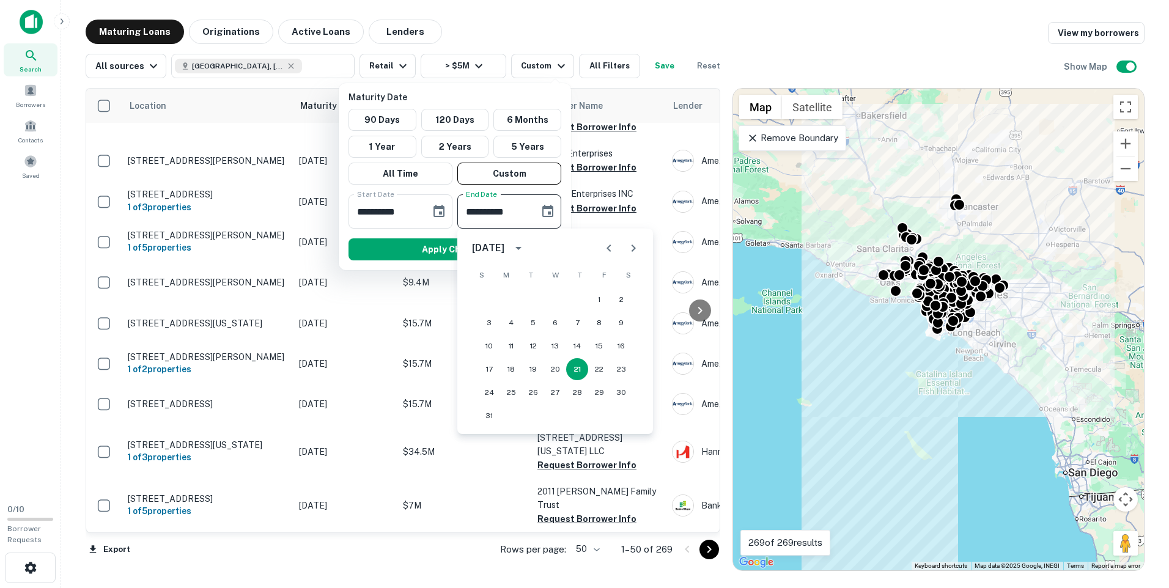
click at [629, 247] on icon "Next month" at bounding box center [633, 248] width 15 height 15
click at [630, 247] on icon "Next month" at bounding box center [633, 248] width 15 height 15
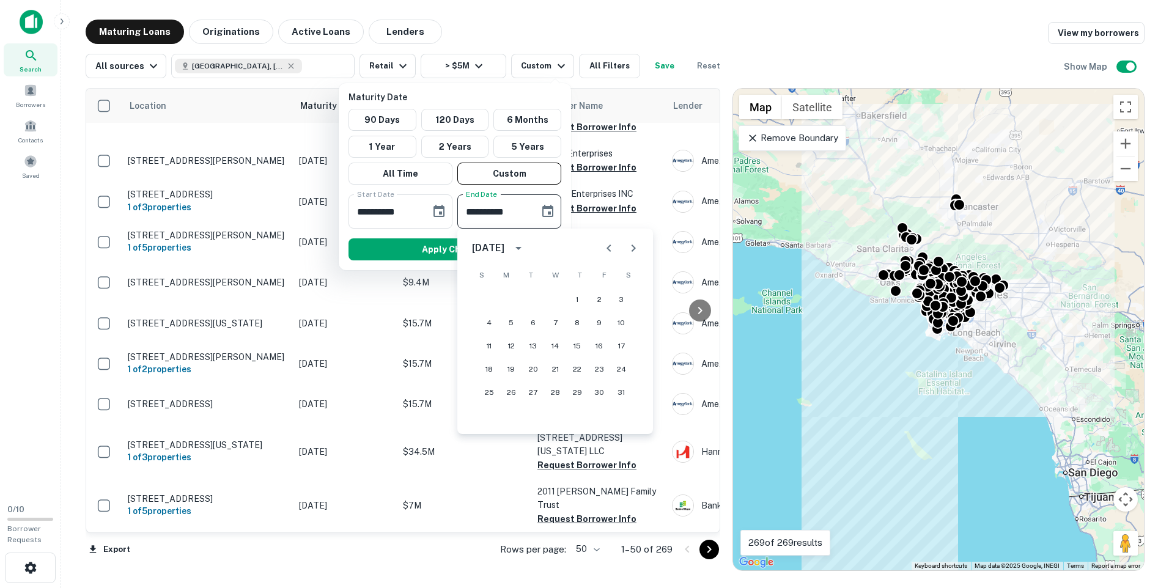
click at [630, 247] on icon "Next month" at bounding box center [633, 248] width 15 height 15
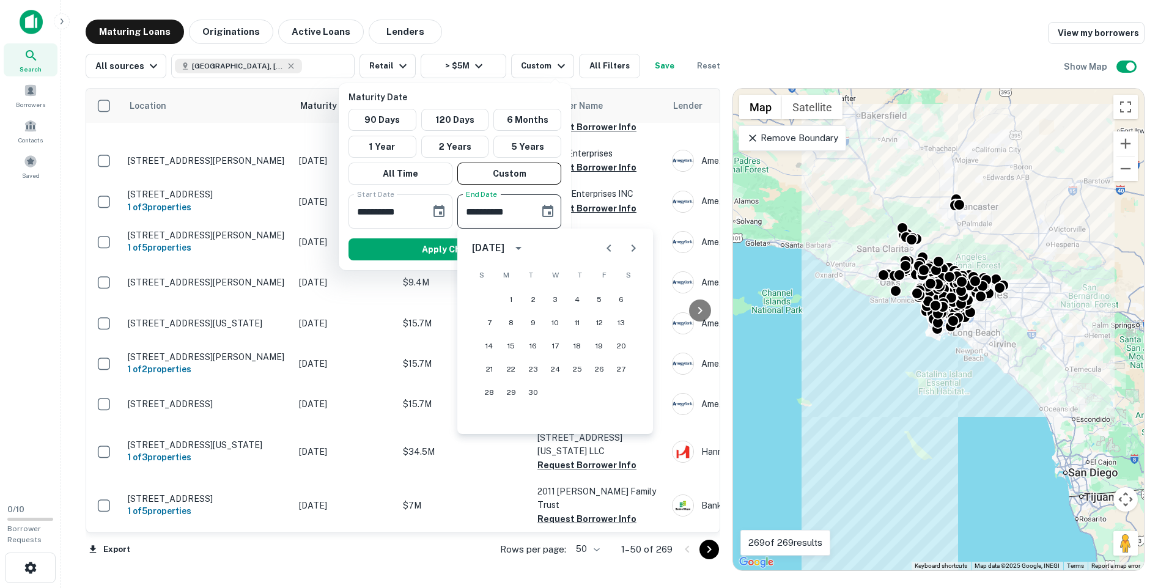
click at [630, 247] on icon "Next month" at bounding box center [633, 248] width 15 height 15
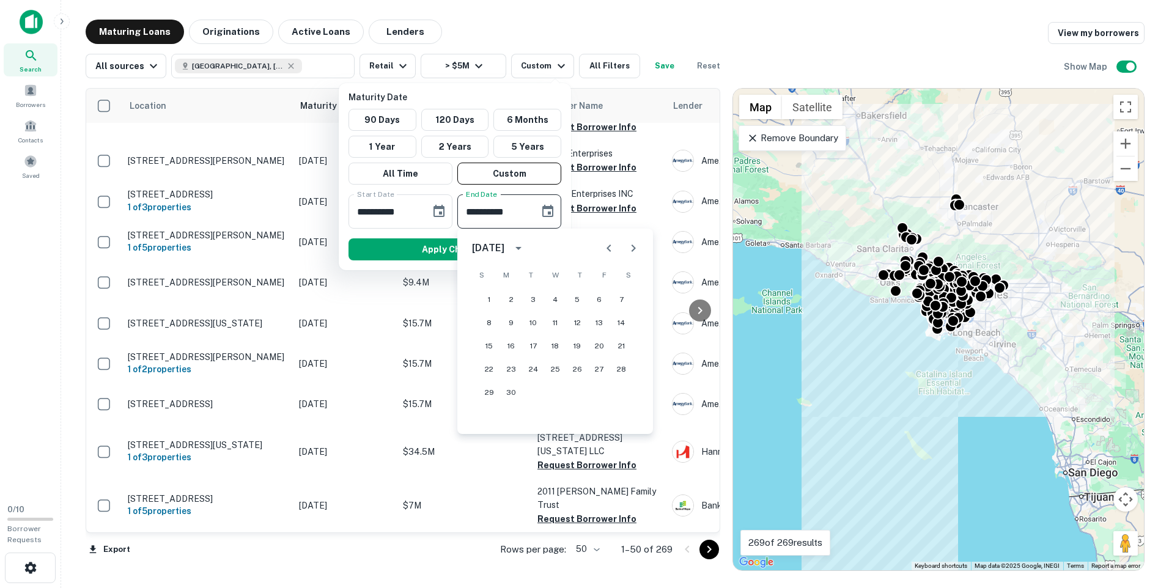
click at [630, 247] on icon "Next month" at bounding box center [633, 248] width 15 height 15
click at [575, 395] on button "31" at bounding box center [577, 392] width 22 height 22
type input "**********"
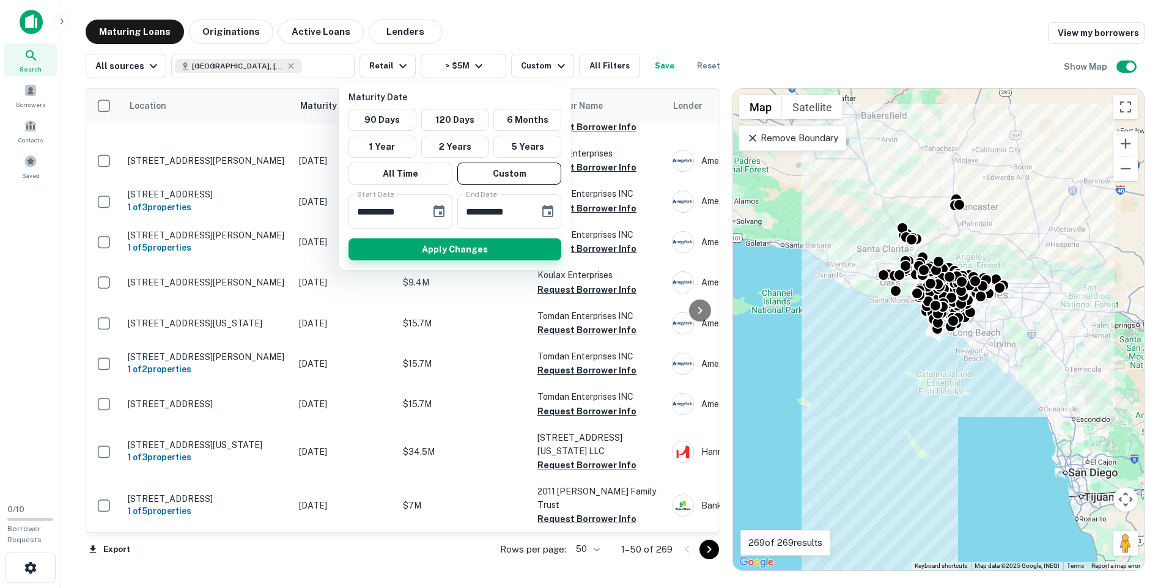
click at [473, 251] on button "Apply Changes" at bounding box center [454, 249] width 213 height 22
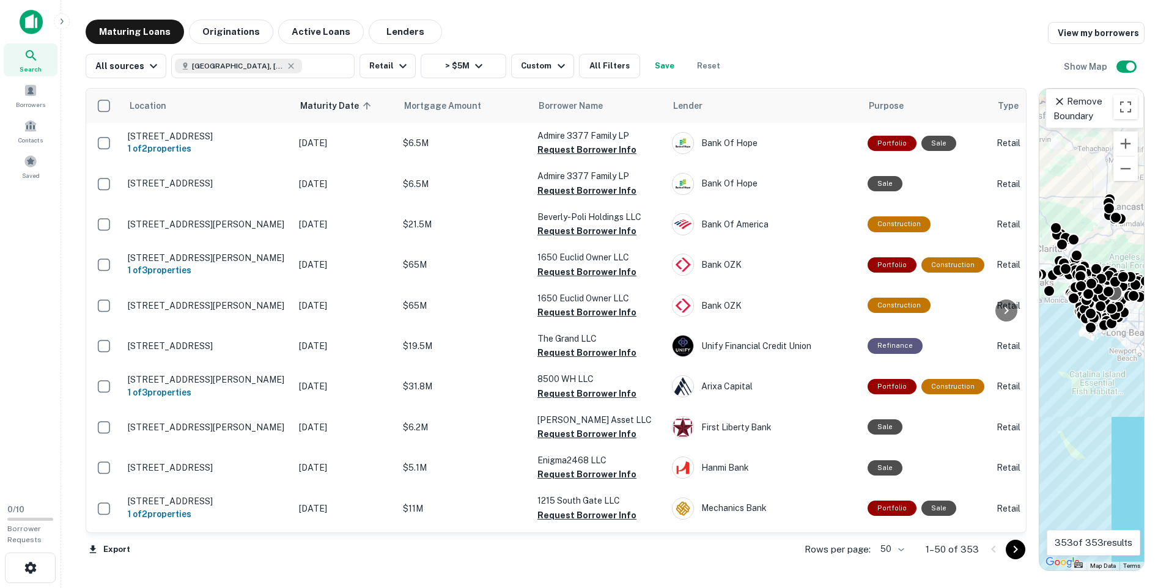
drag, startPoint x: 728, startPoint y: 298, endPoint x: 1117, endPoint y: 292, distance: 388.8
click at [1117, 292] on div "Location Maturity Date sorted ascending Mortgage Amount Borrower Name Lender Pu…" at bounding box center [615, 324] width 1059 height 493
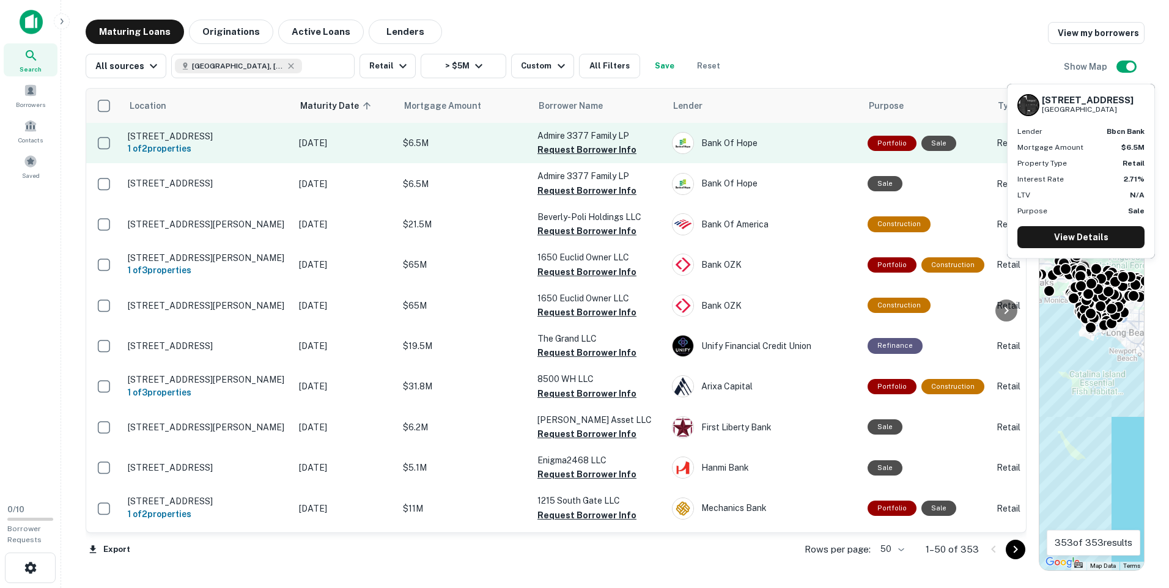
click at [249, 134] on p "[STREET_ADDRESS]" at bounding box center [207, 136] width 159 height 11
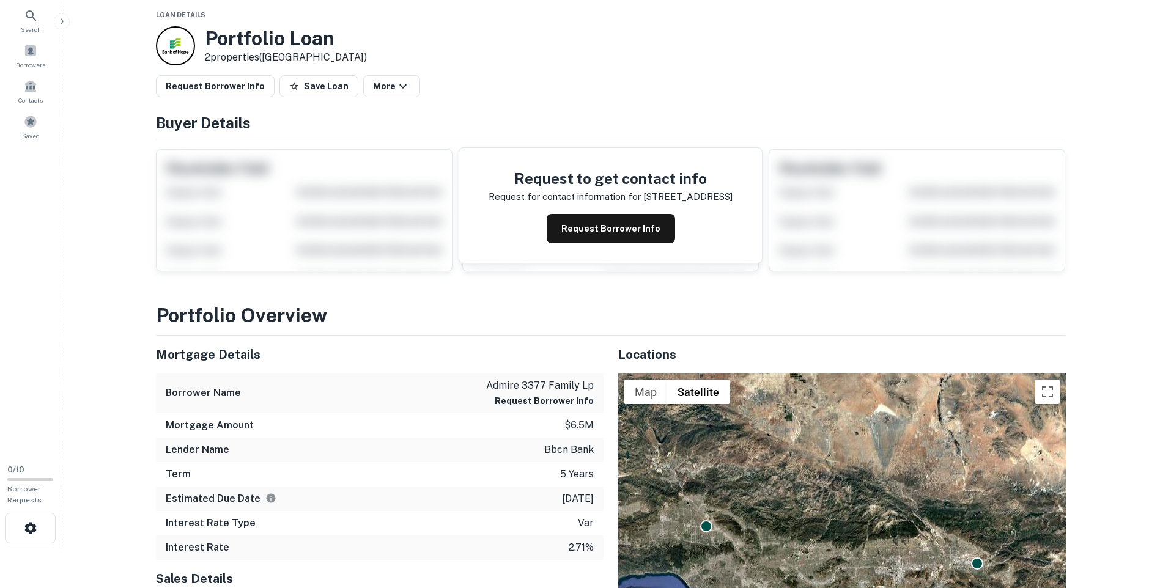
scroll to position [61, 0]
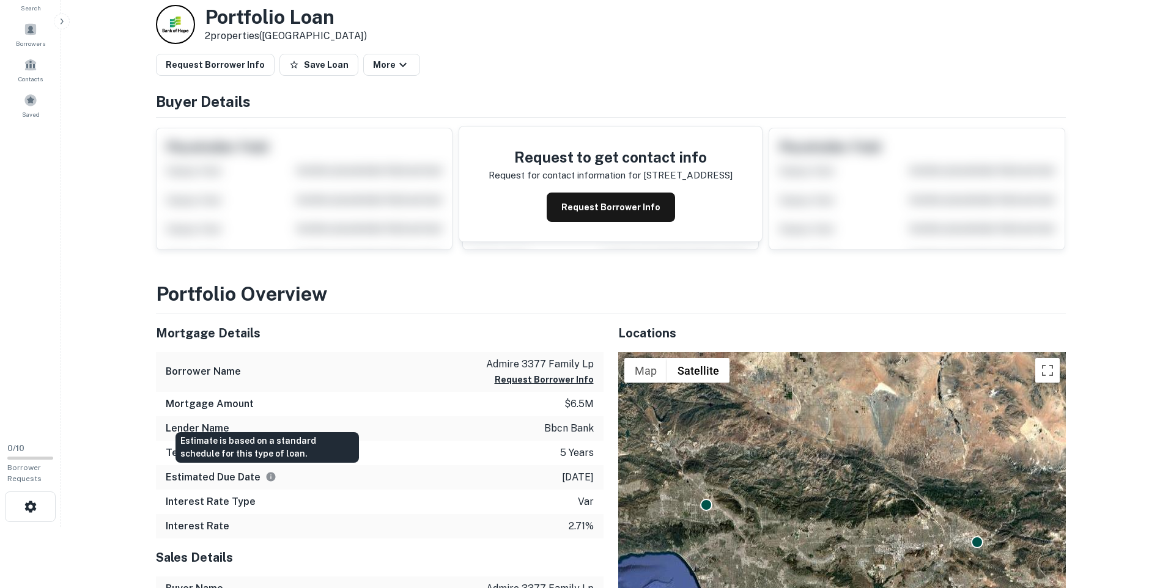
click at [267, 475] on icon "Estimate is based on a standard schedule for this type of loan." at bounding box center [270, 476] width 11 height 11
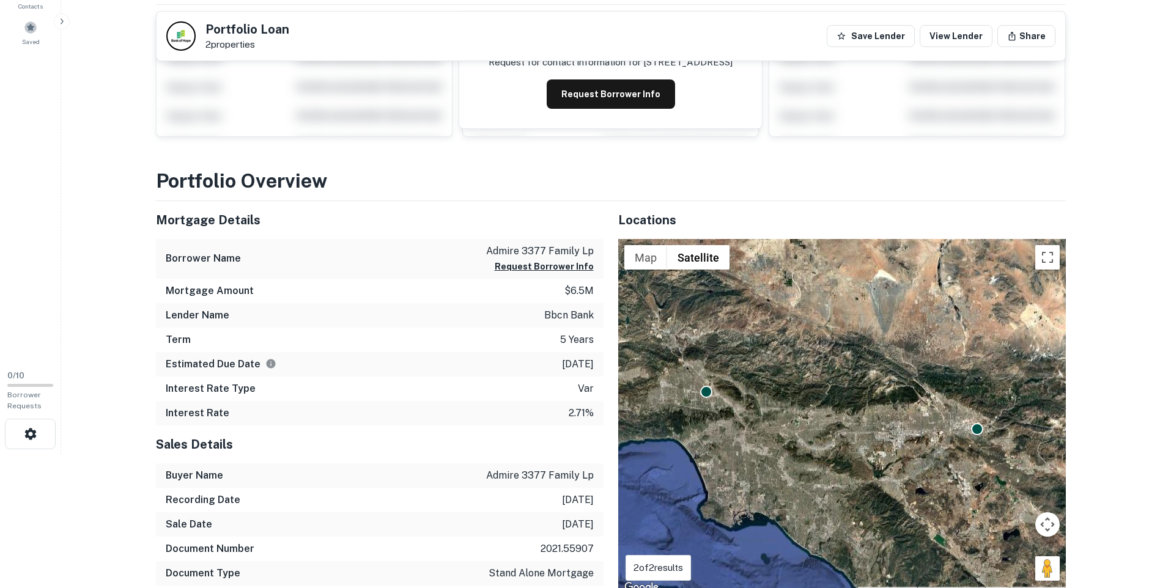
scroll to position [122, 0]
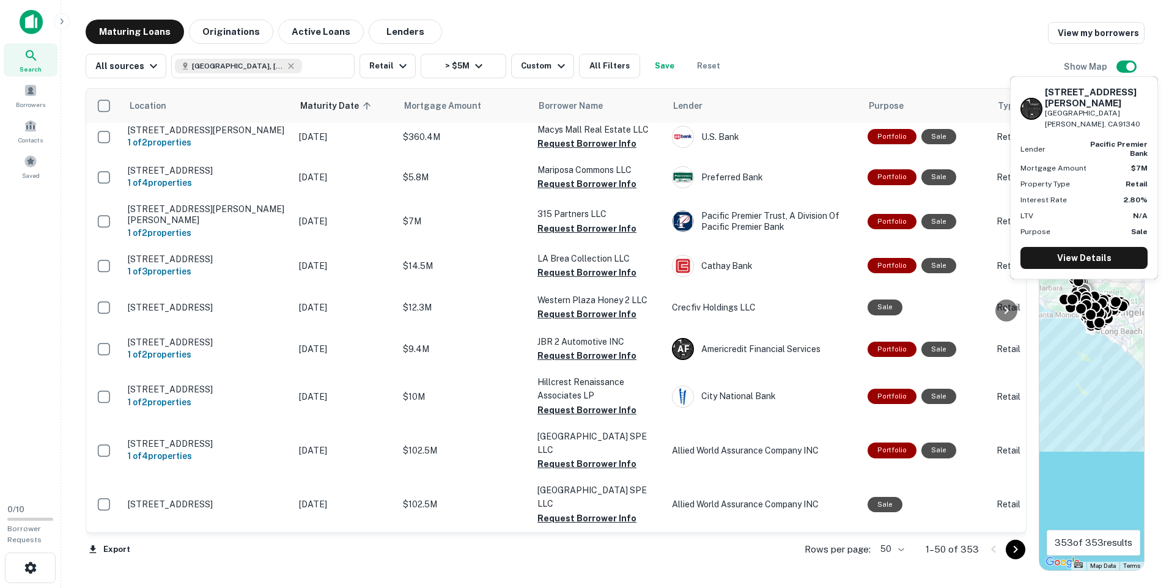
scroll to position [1802, 0]
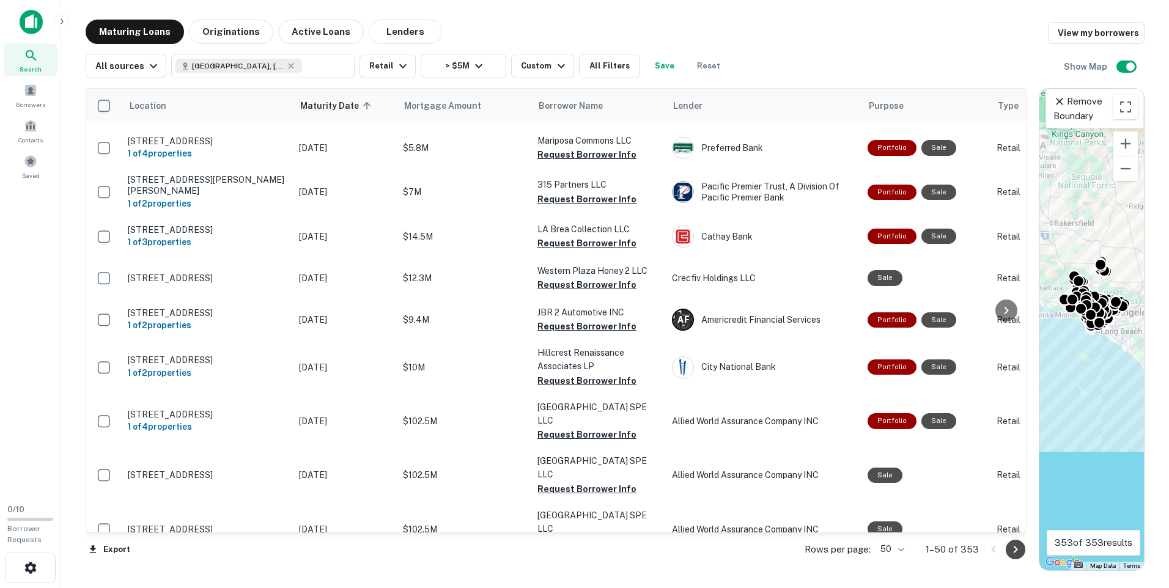
click at [1015, 547] on icon "Go to next page" at bounding box center [1015, 549] width 4 height 7
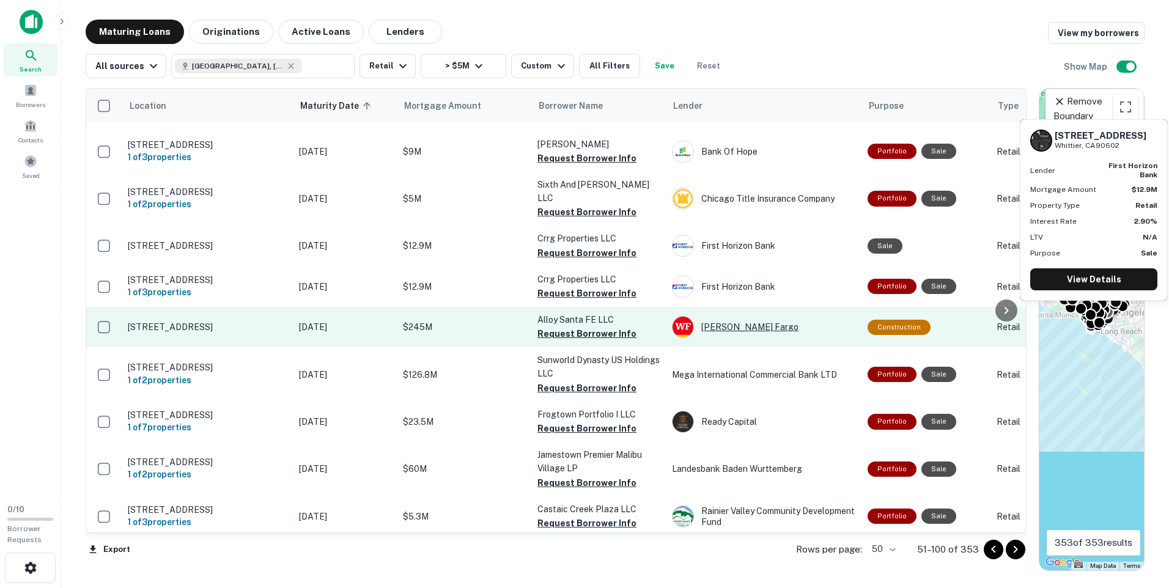
scroll to position [1925, 0]
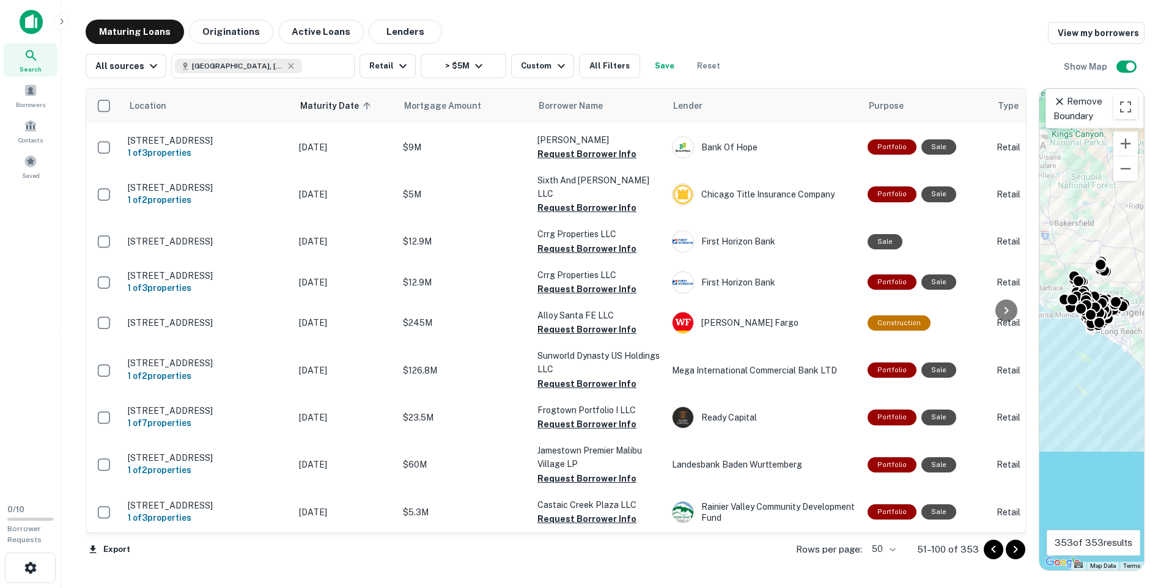
click at [1015, 545] on icon "Go to next page" at bounding box center [1015, 549] width 15 height 15
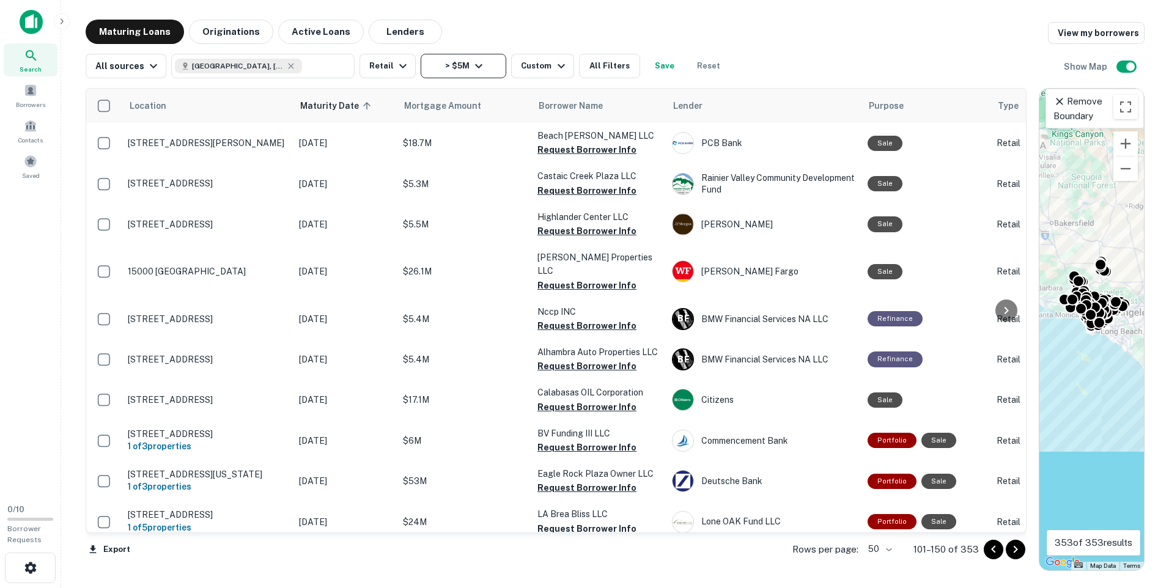
click at [475, 65] on icon "button" at bounding box center [478, 66] width 7 height 4
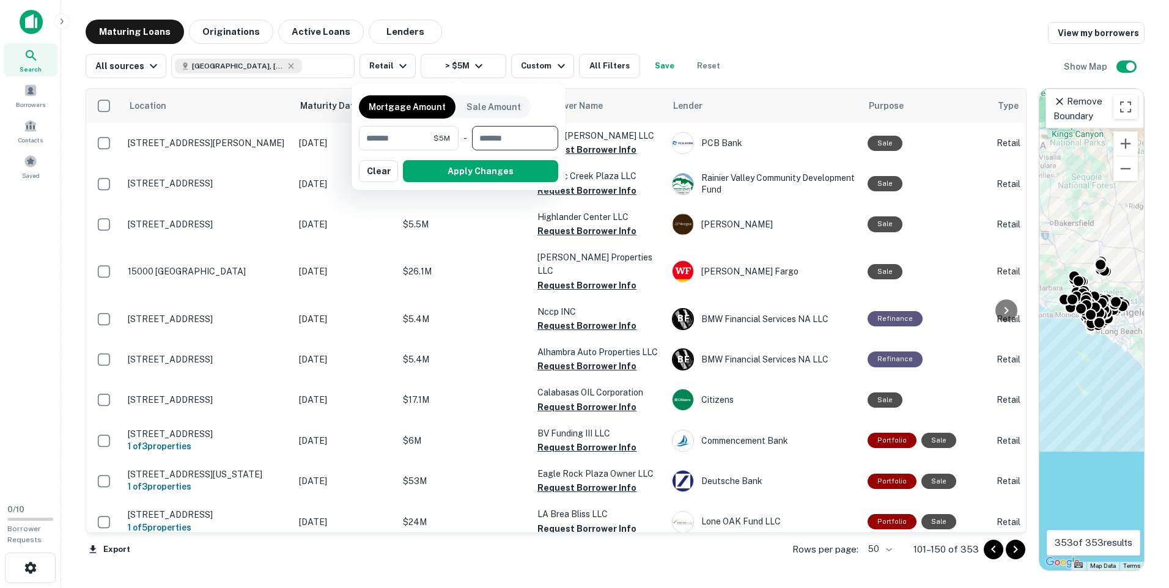
click at [506, 138] on input "number" at bounding box center [511, 138] width 78 height 24
type input "********"
click at [500, 171] on button "Apply Changes" at bounding box center [480, 171] width 155 height 22
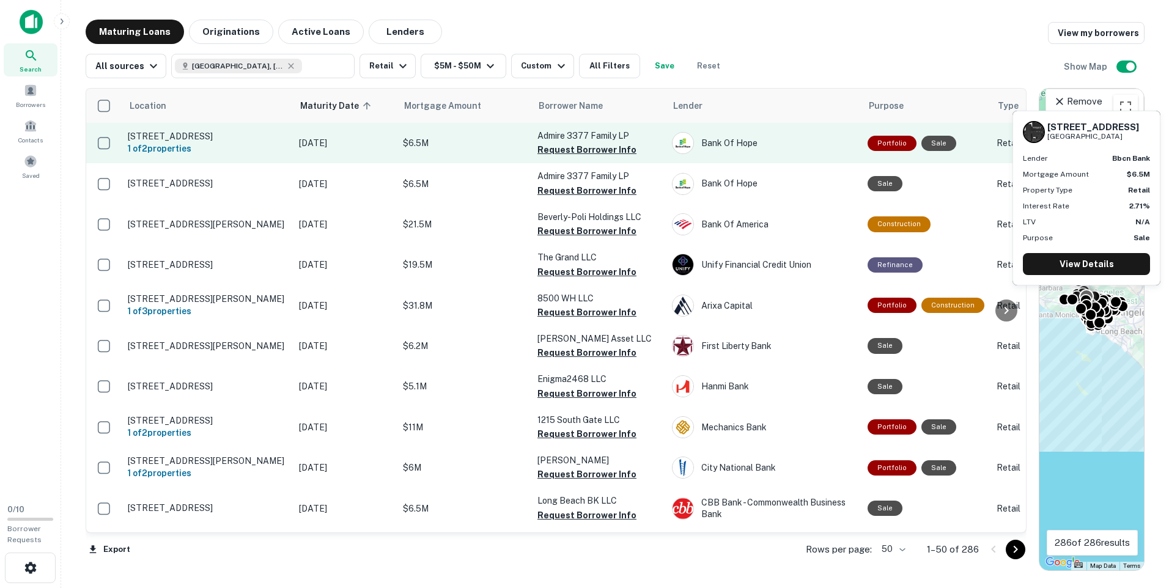
click at [166, 135] on p "[STREET_ADDRESS]" at bounding box center [207, 136] width 159 height 11
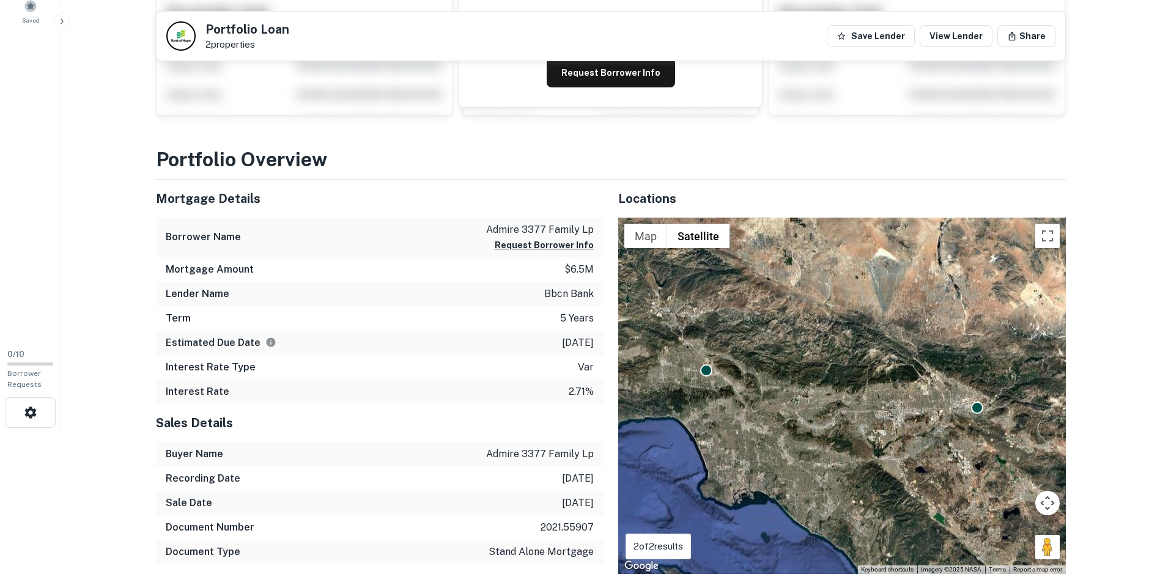
scroll to position [183, 0]
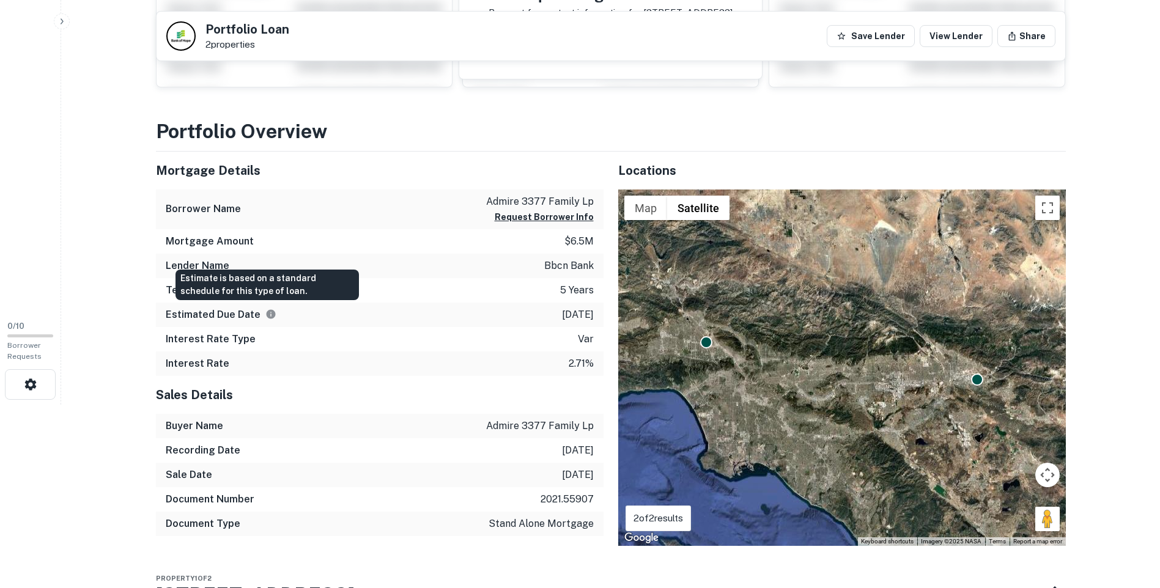
click at [267, 314] on icon "Estimate is based on a standard schedule for this type of loan." at bounding box center [270, 314] width 11 height 11
click at [1127, 285] on main "Back to search Portfolio Loan 2 properties Save Lender View Lender Share Buyer …" at bounding box center [610, 111] width 1098 height 588
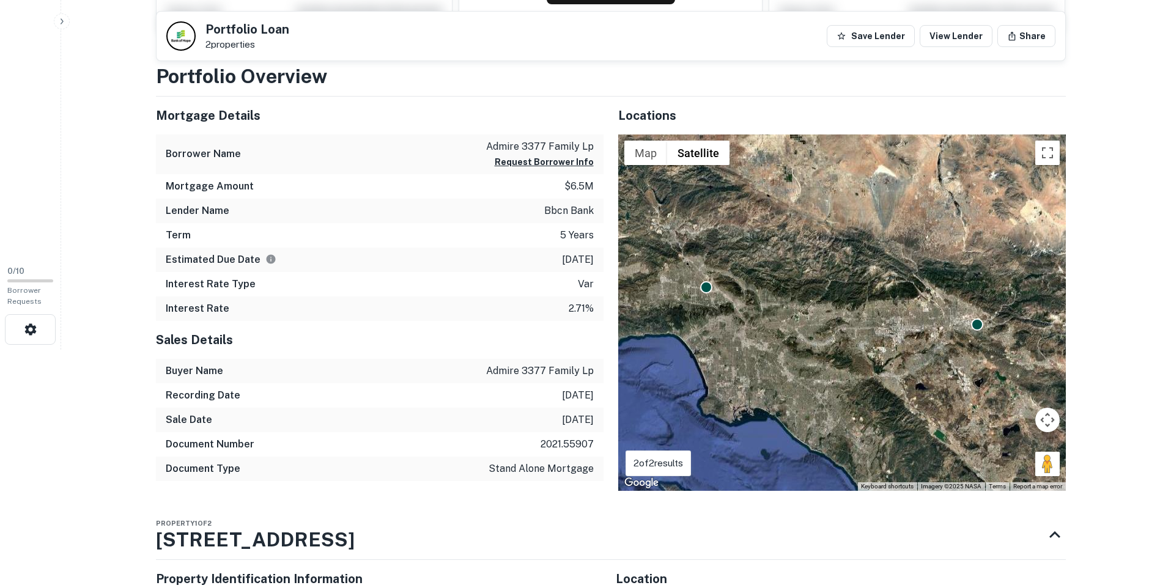
scroll to position [122, 0]
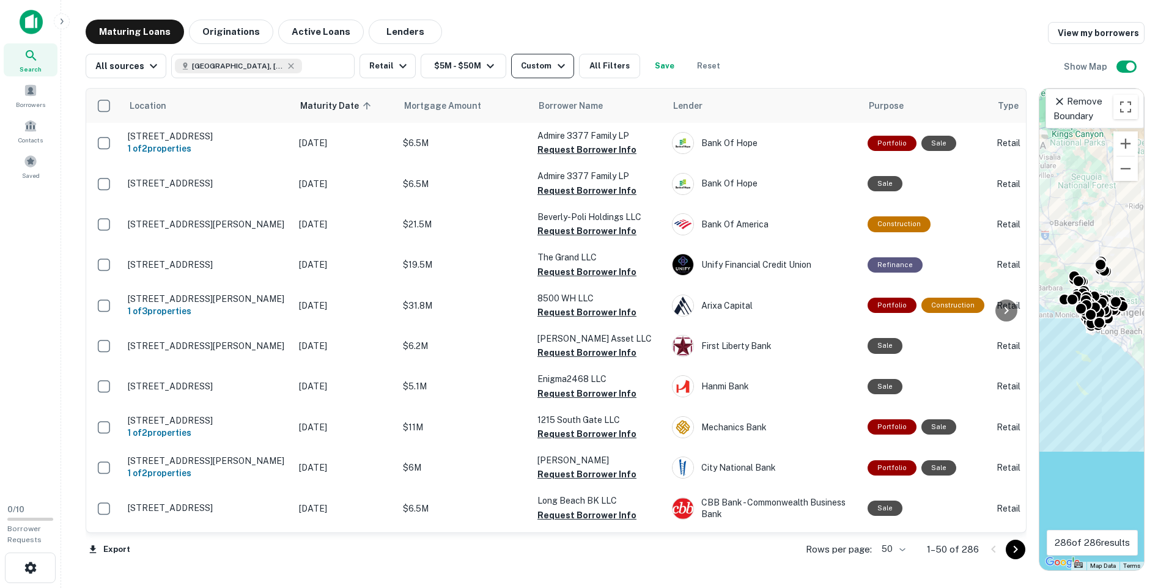
click at [558, 64] on icon "button" at bounding box center [561, 66] width 15 height 15
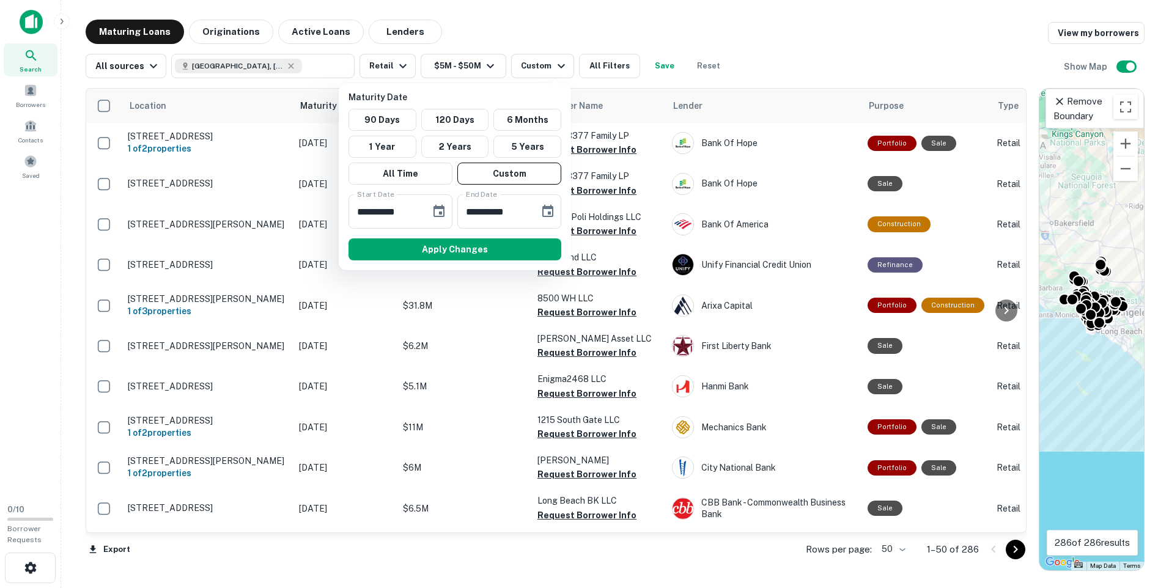
click at [789, 56] on div at bounding box center [584, 294] width 1169 height 588
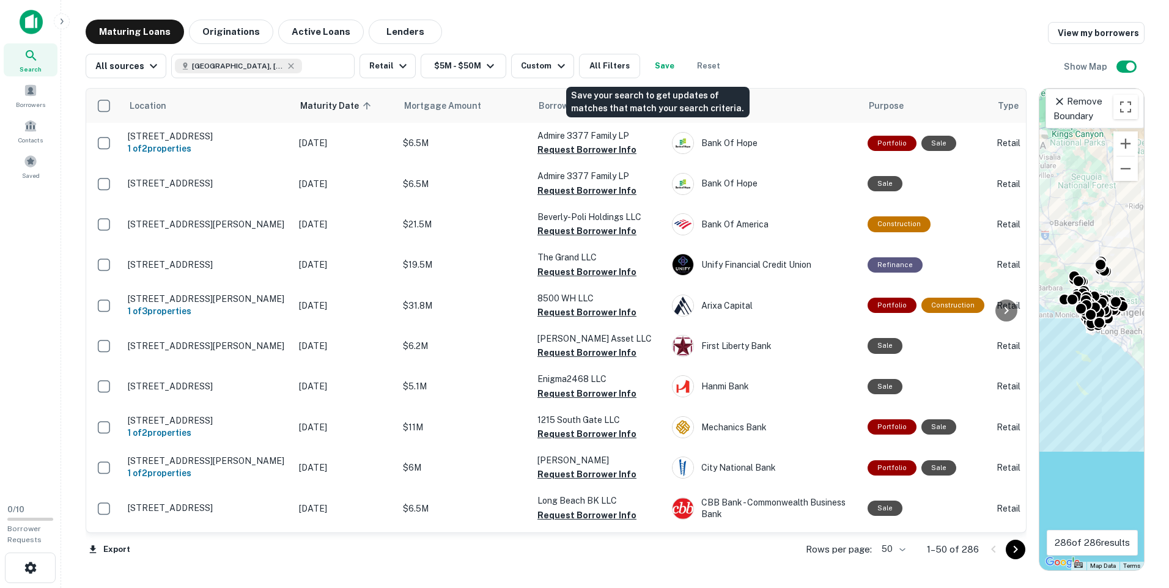
click at [660, 67] on button "Save" at bounding box center [664, 66] width 39 height 24
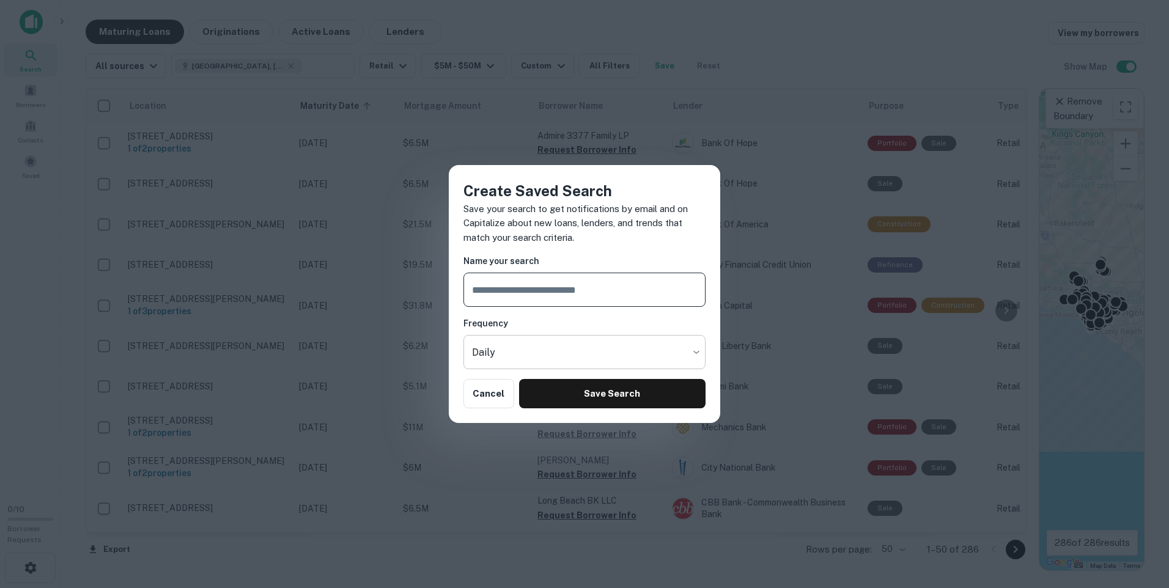
click at [696, 349] on body "Search Borrowers Contacts Saved 0 / 10 Borrower Requests Maturing Loans Origina…" at bounding box center [584, 294] width 1169 height 588
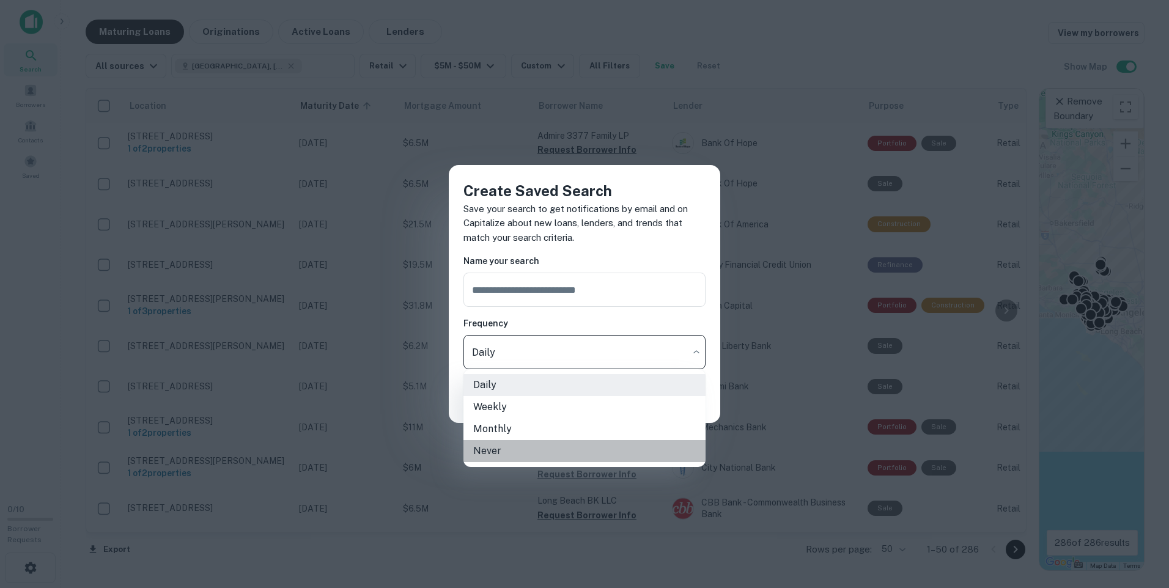
click at [523, 451] on li "Never" at bounding box center [584, 451] width 242 height 22
type input "*****"
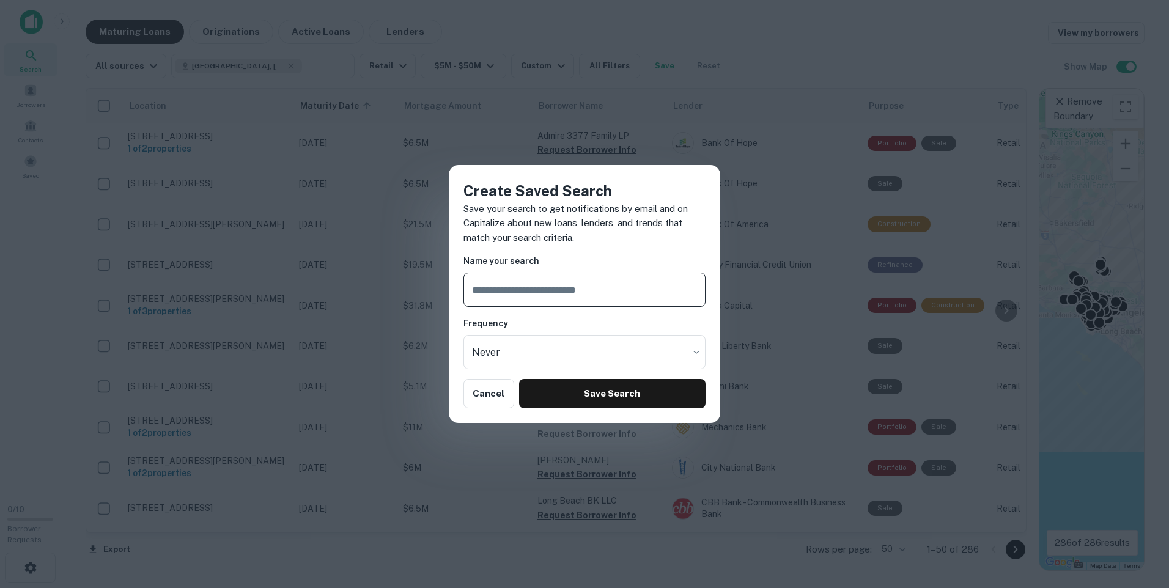
click at [568, 292] on input "text" at bounding box center [584, 290] width 242 height 34
type input "*"
type input "**********"
click at [611, 391] on button "Save Search" at bounding box center [612, 393] width 186 height 29
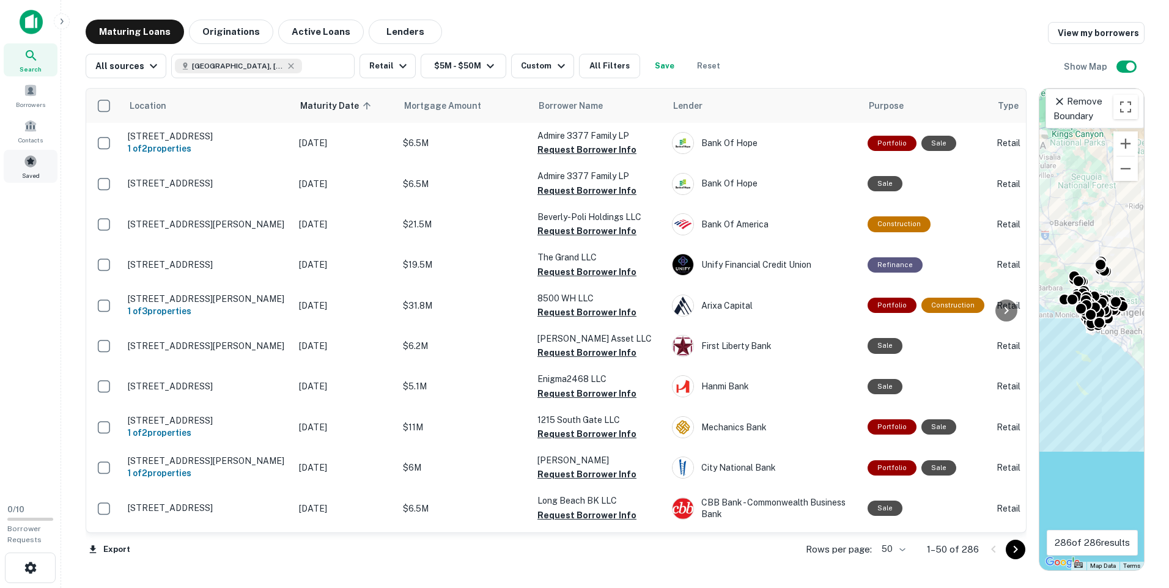
click at [24, 165] on span at bounding box center [30, 161] width 13 height 13
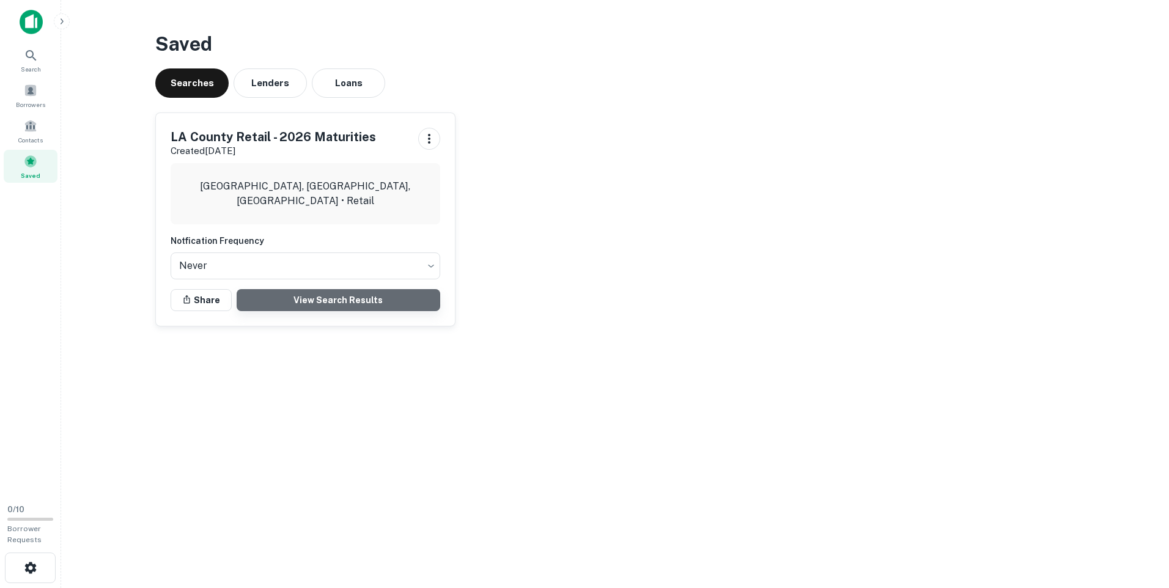
click at [374, 298] on link "View Search Results" at bounding box center [339, 300] width 204 height 22
